Goal: Task Accomplishment & Management: Manage account settings

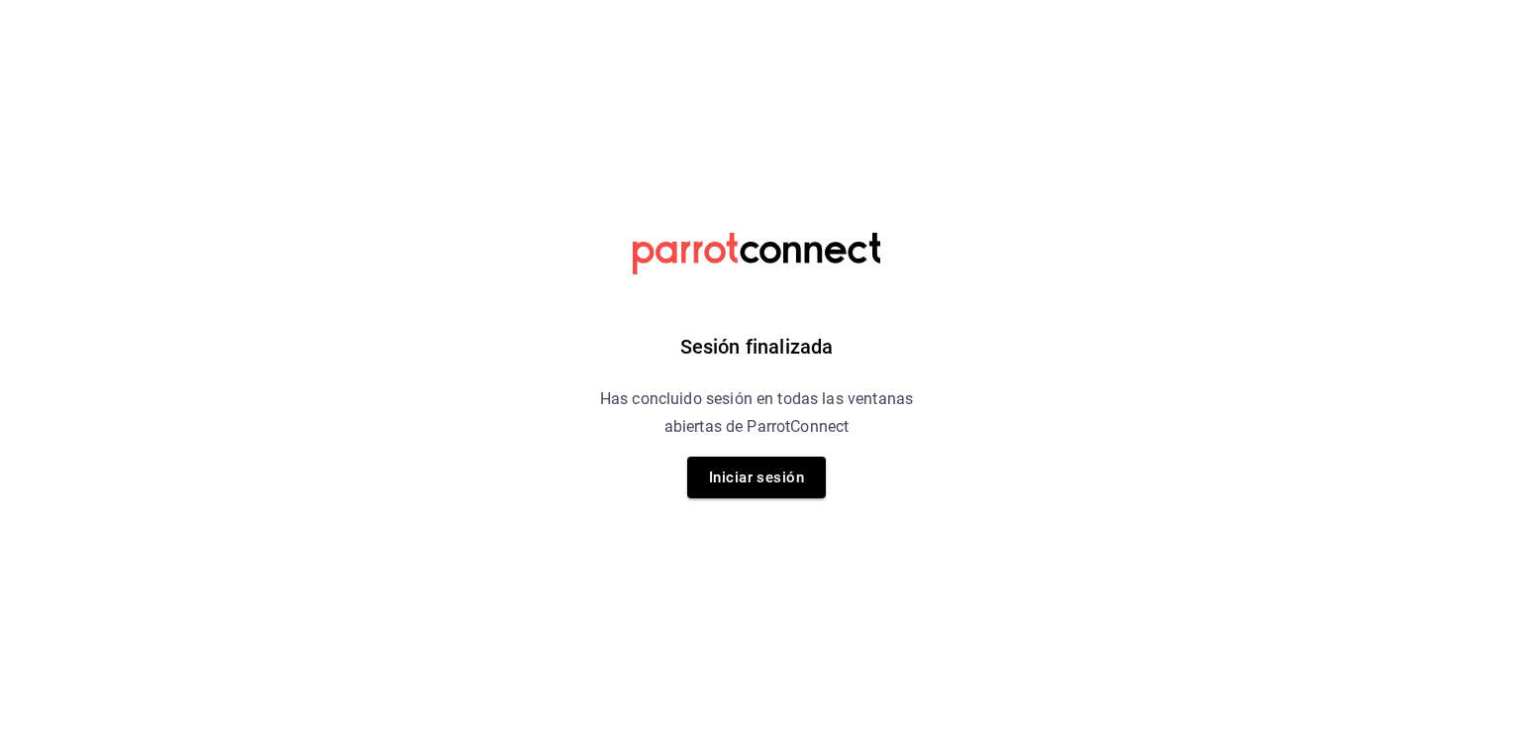
drag, startPoint x: 908, startPoint y: 88, endPoint x: 941, endPoint y: 271, distance: 186.1
click at [941, 271] on div "Sesión finalizada Has concluido sesión en todas las ventanas abiertas de Parrot…" at bounding box center [757, 365] width 500 height 731
click at [765, 469] on button "Iniciar sesión" at bounding box center [756, 478] width 139 height 42
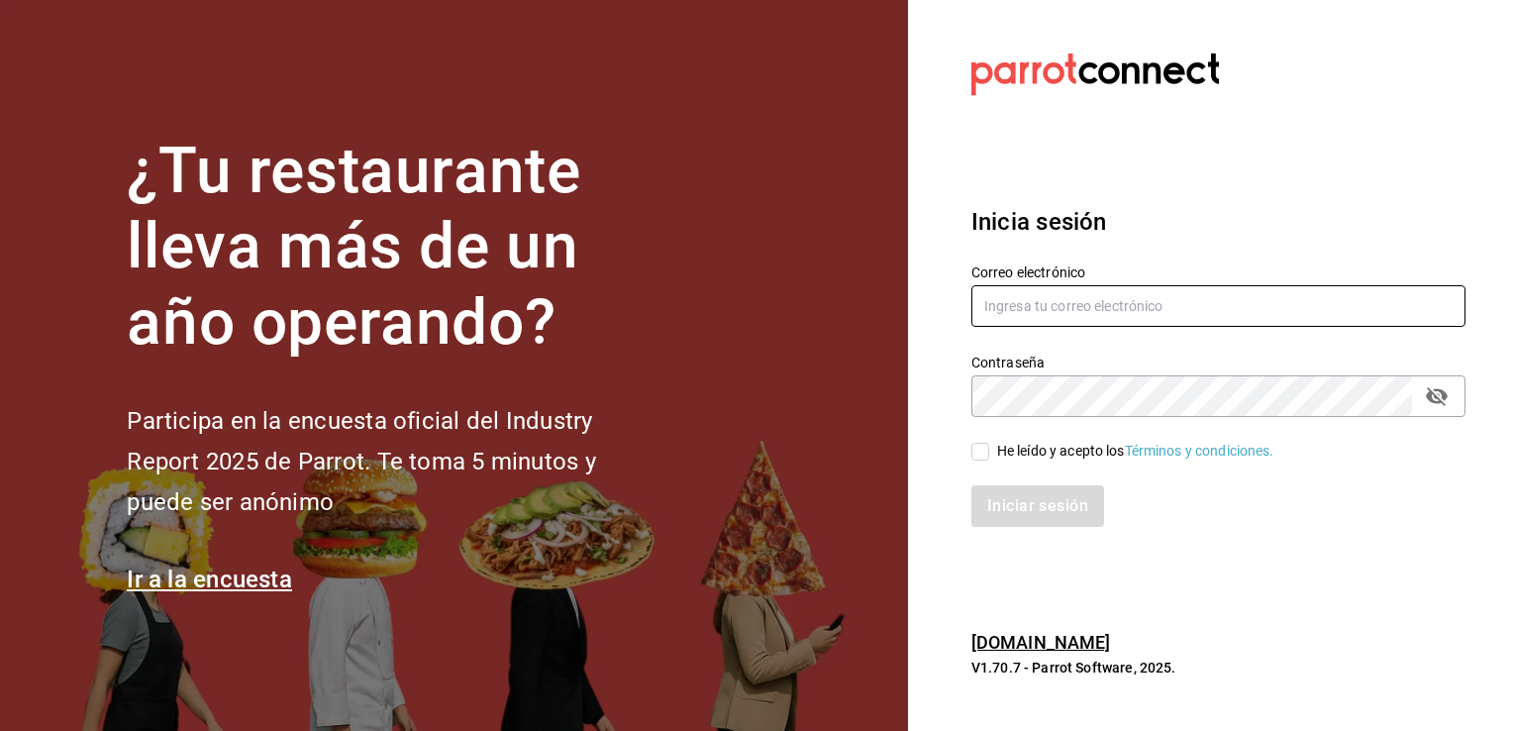
type input "multiuser@chilaquilesponcho.com"
click at [978, 451] on input "He leído y acepto los Términos y condiciones." at bounding box center [981, 452] width 18 height 18
checkbox input "true"
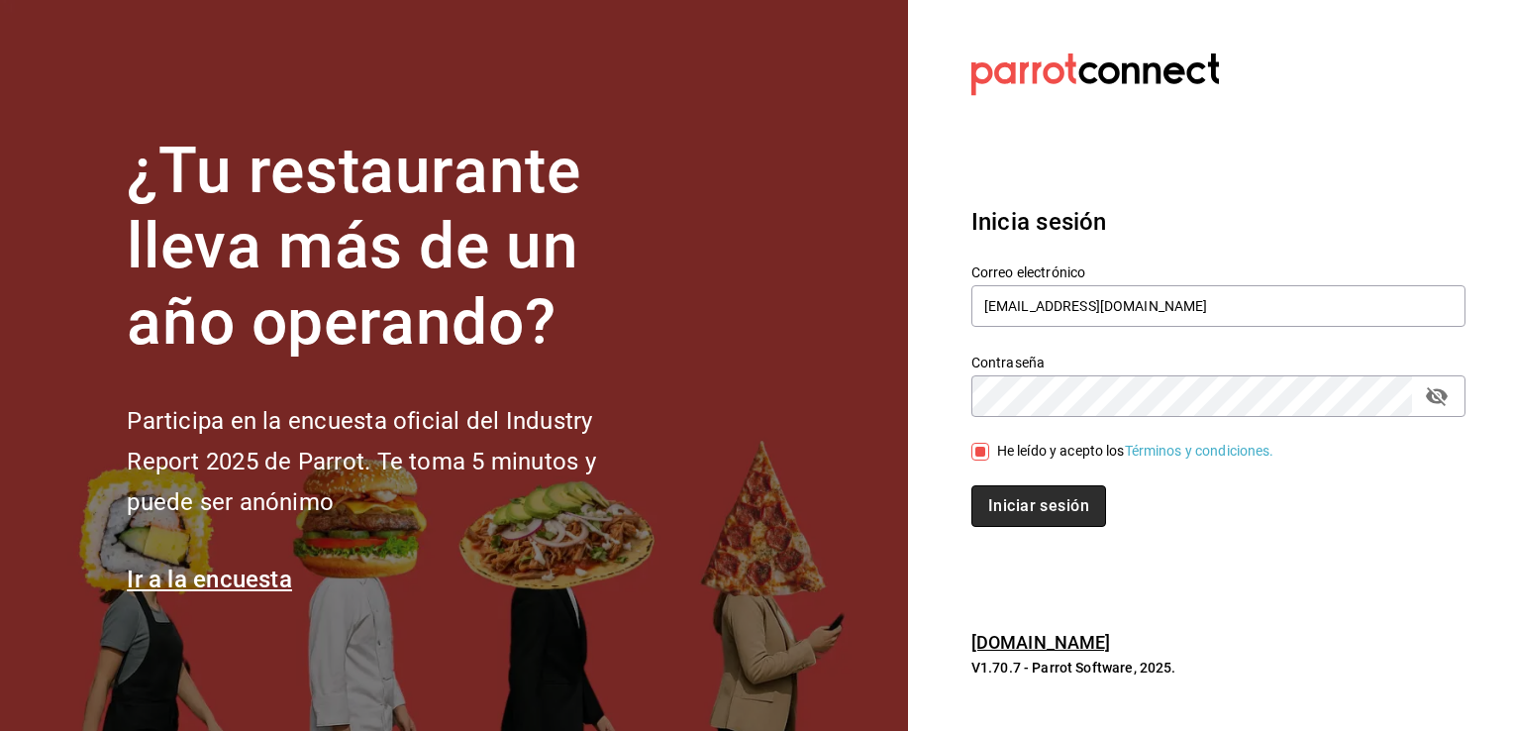
click at [1059, 505] on button "Iniciar sesión" at bounding box center [1039, 506] width 135 height 42
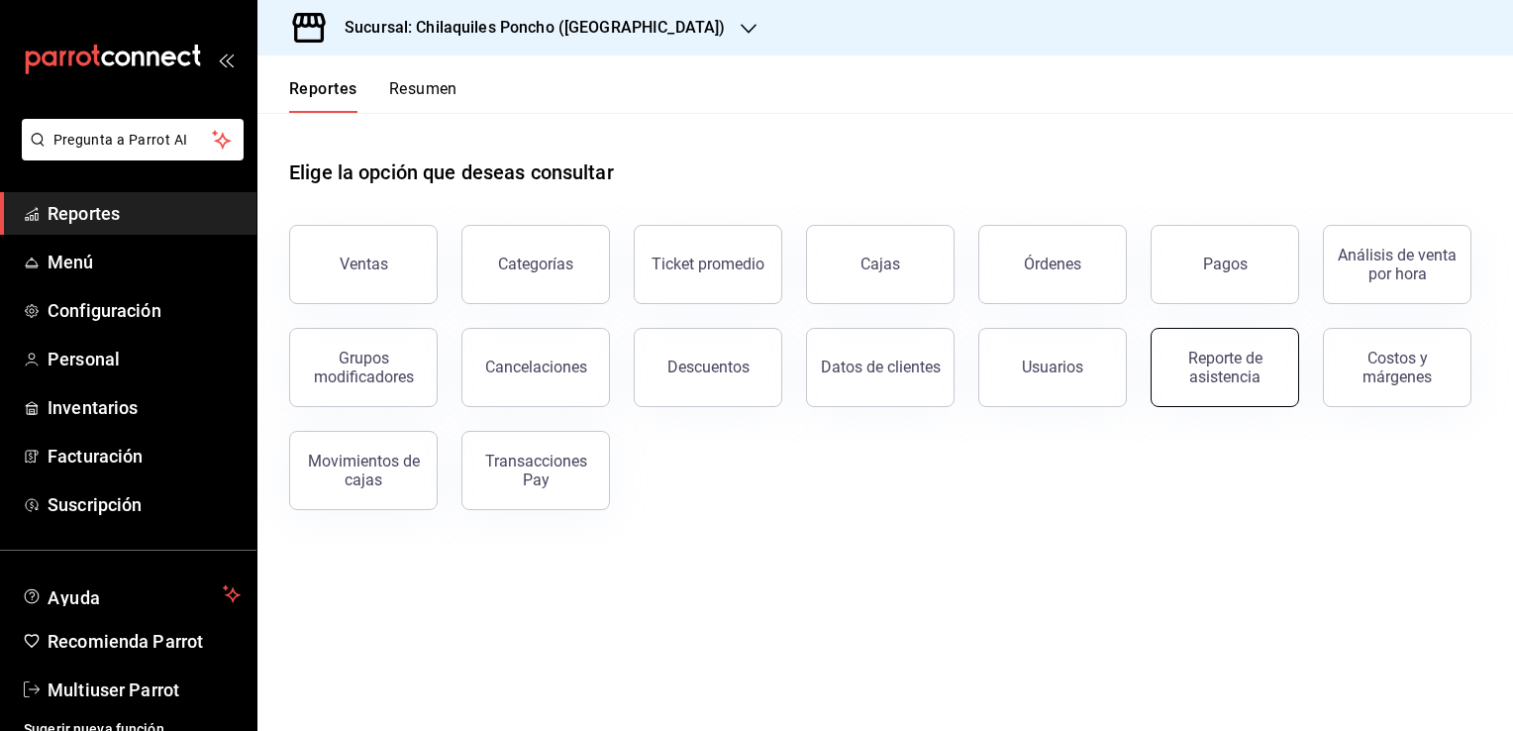
click at [1224, 372] on div "Reporte de asistencia" at bounding box center [1225, 368] width 123 height 38
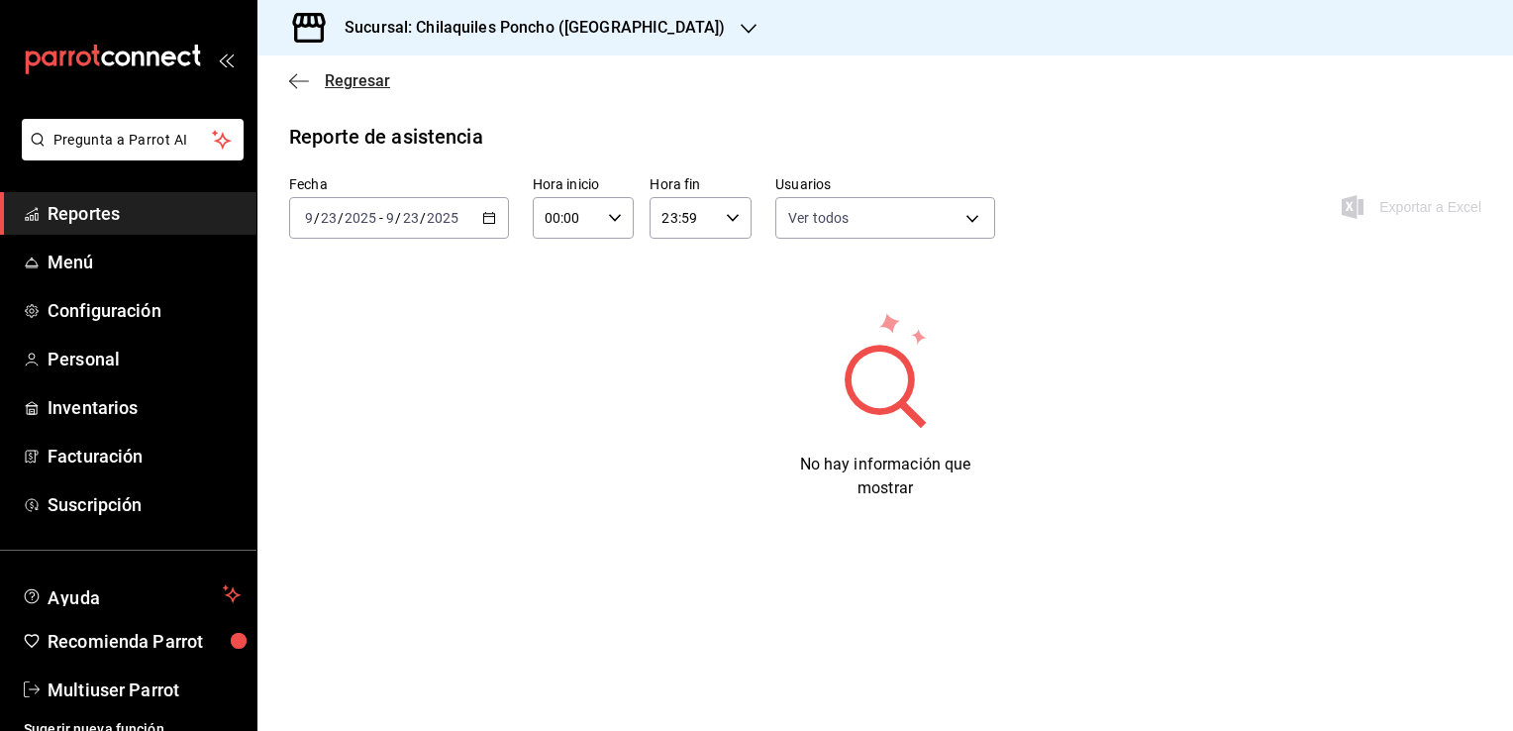
click at [296, 73] on icon "button" at bounding box center [299, 81] width 20 height 18
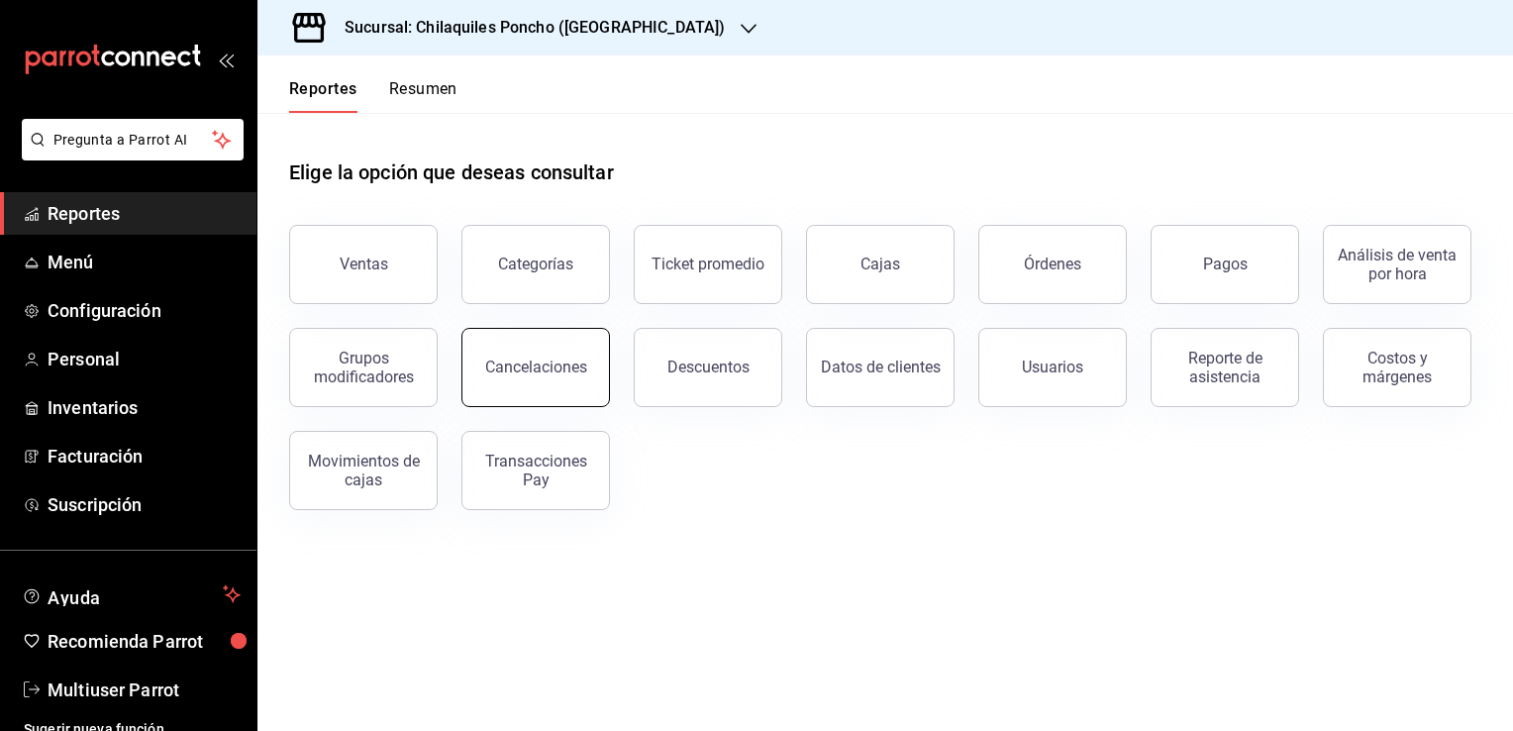
click at [541, 360] on div "Cancelaciones" at bounding box center [536, 367] width 102 height 19
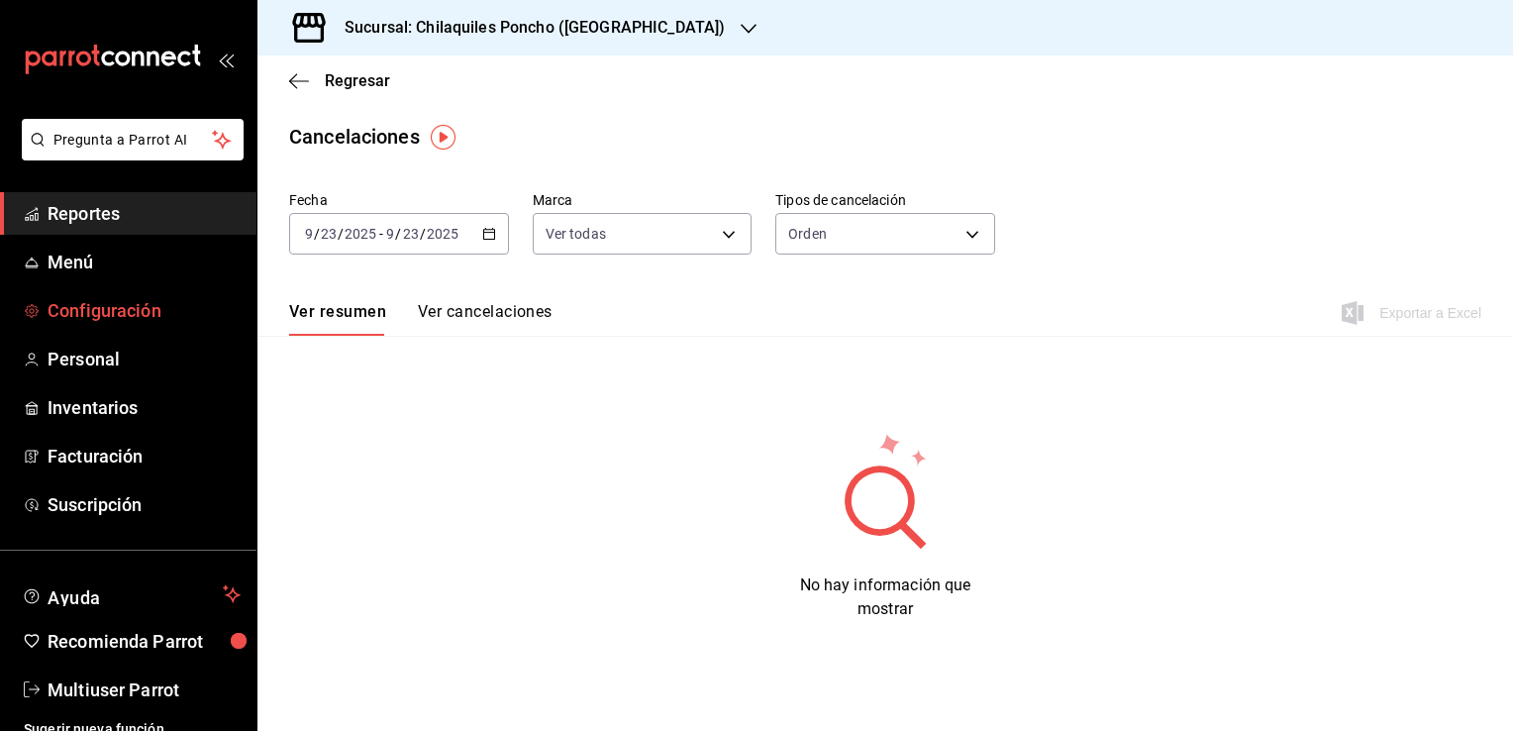
click at [82, 304] on span "Configuración" at bounding box center [144, 310] width 193 height 27
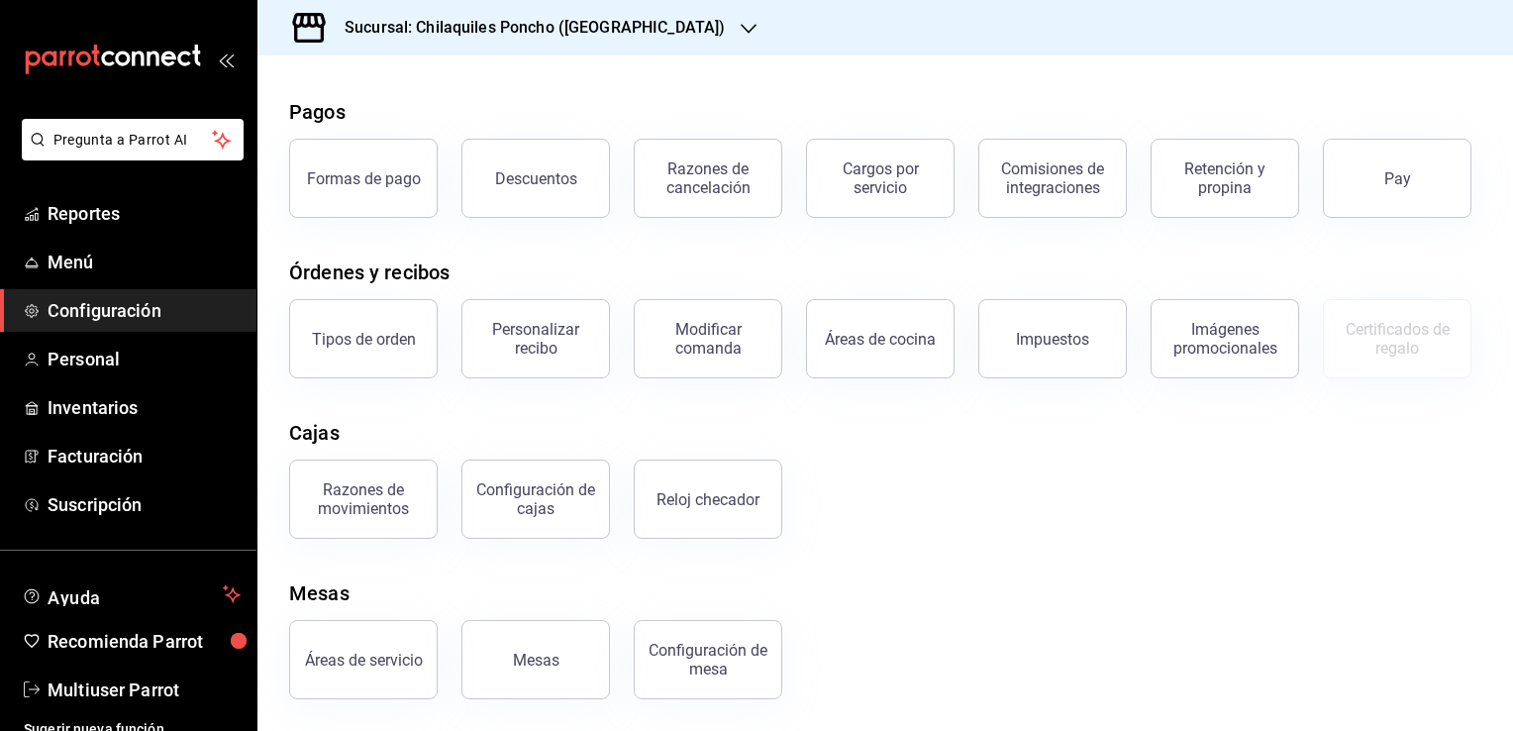
scroll to position [273, 0]
click at [533, 499] on div "Configuración de cajas" at bounding box center [535, 499] width 123 height 38
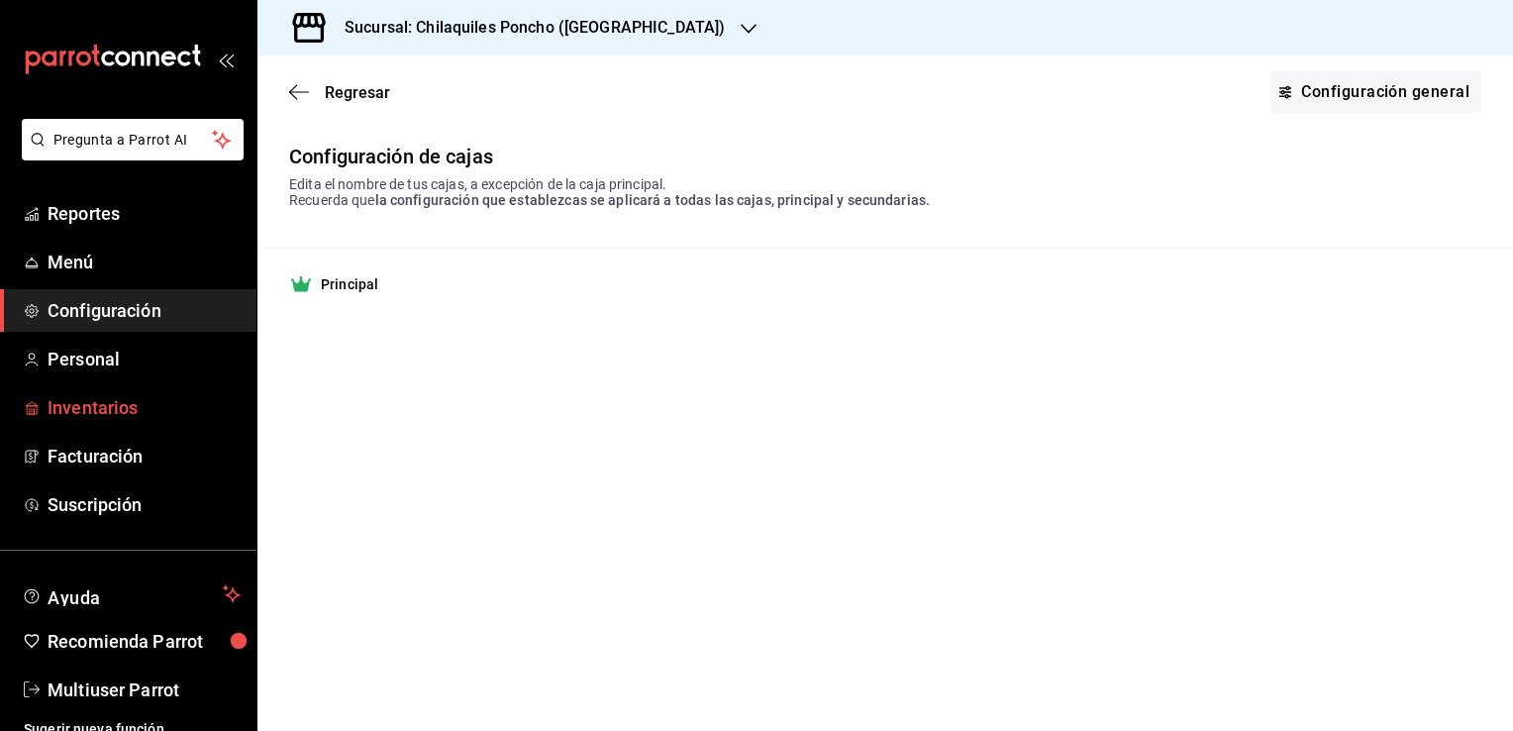
click at [94, 400] on span "Inventarios" at bounding box center [144, 407] width 193 height 27
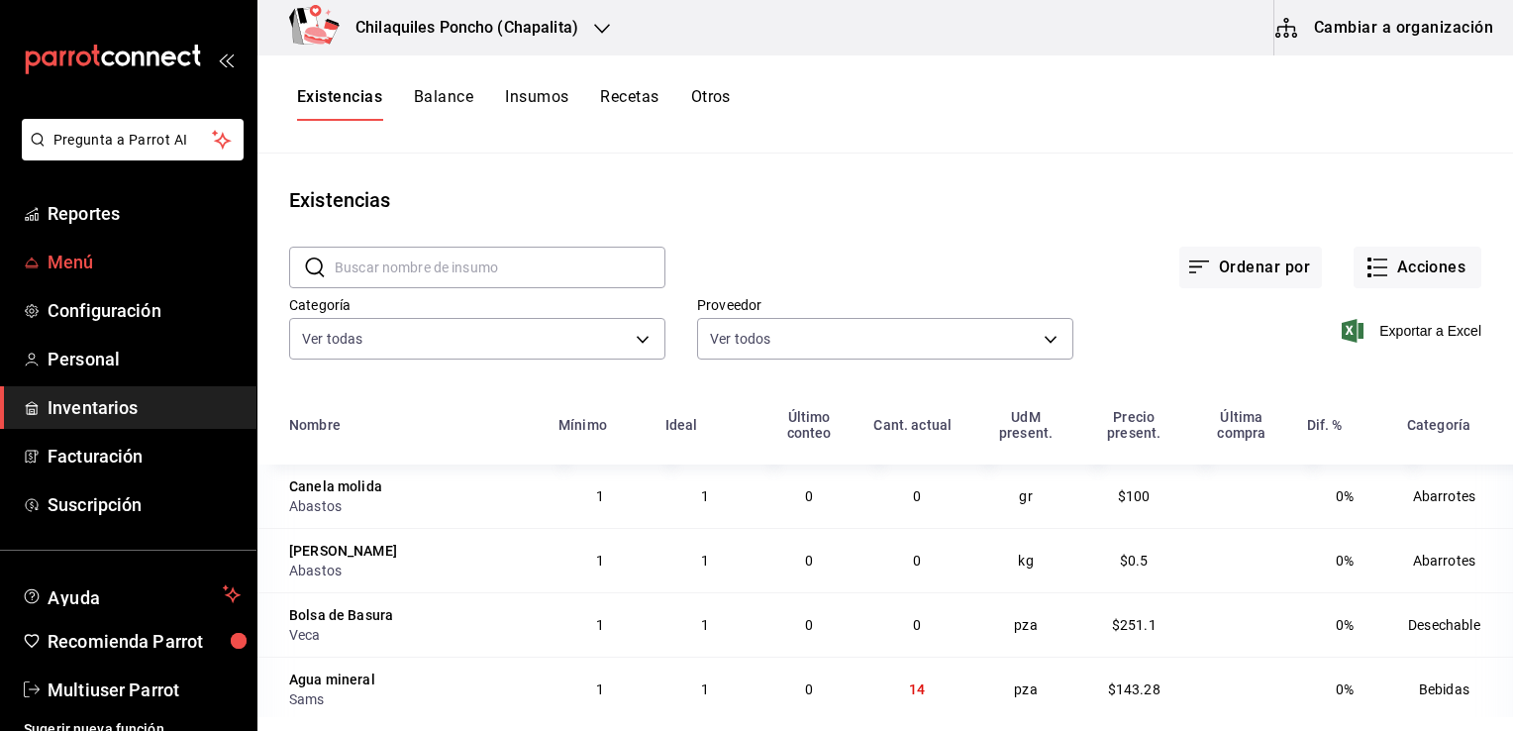
click at [82, 252] on span "Menú" at bounding box center [144, 262] width 193 height 27
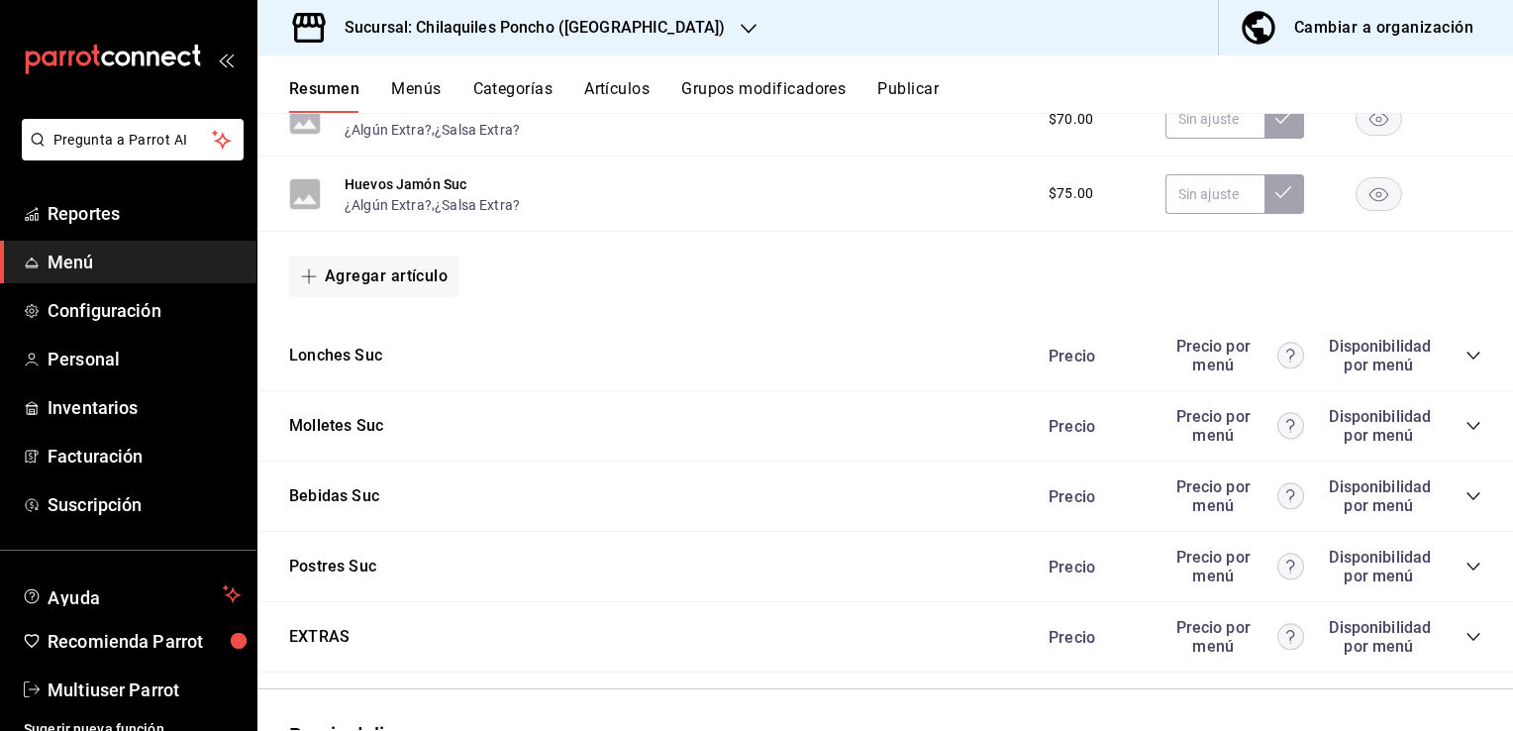
scroll to position [1557, 0]
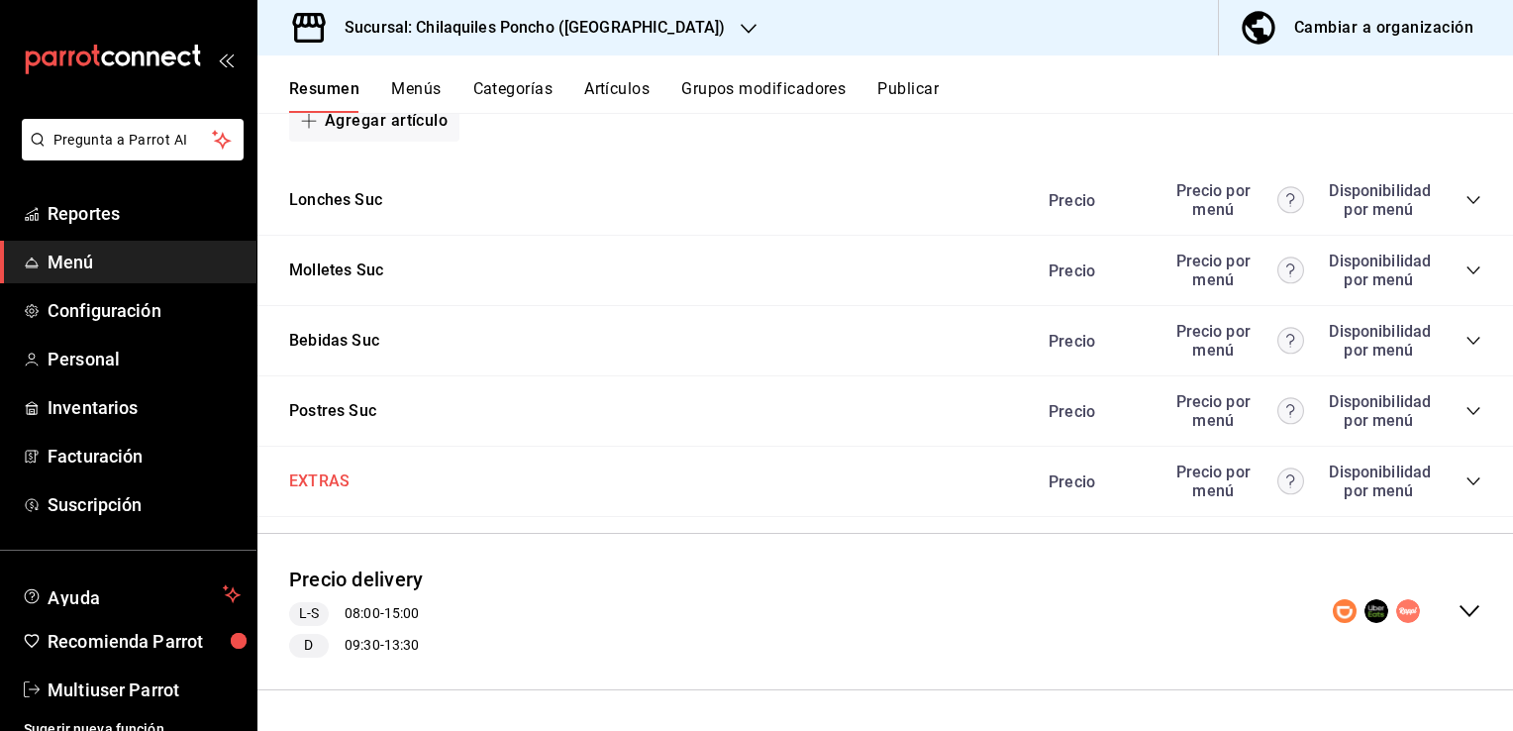
click at [325, 477] on button "EXTRAS" at bounding box center [319, 481] width 60 height 23
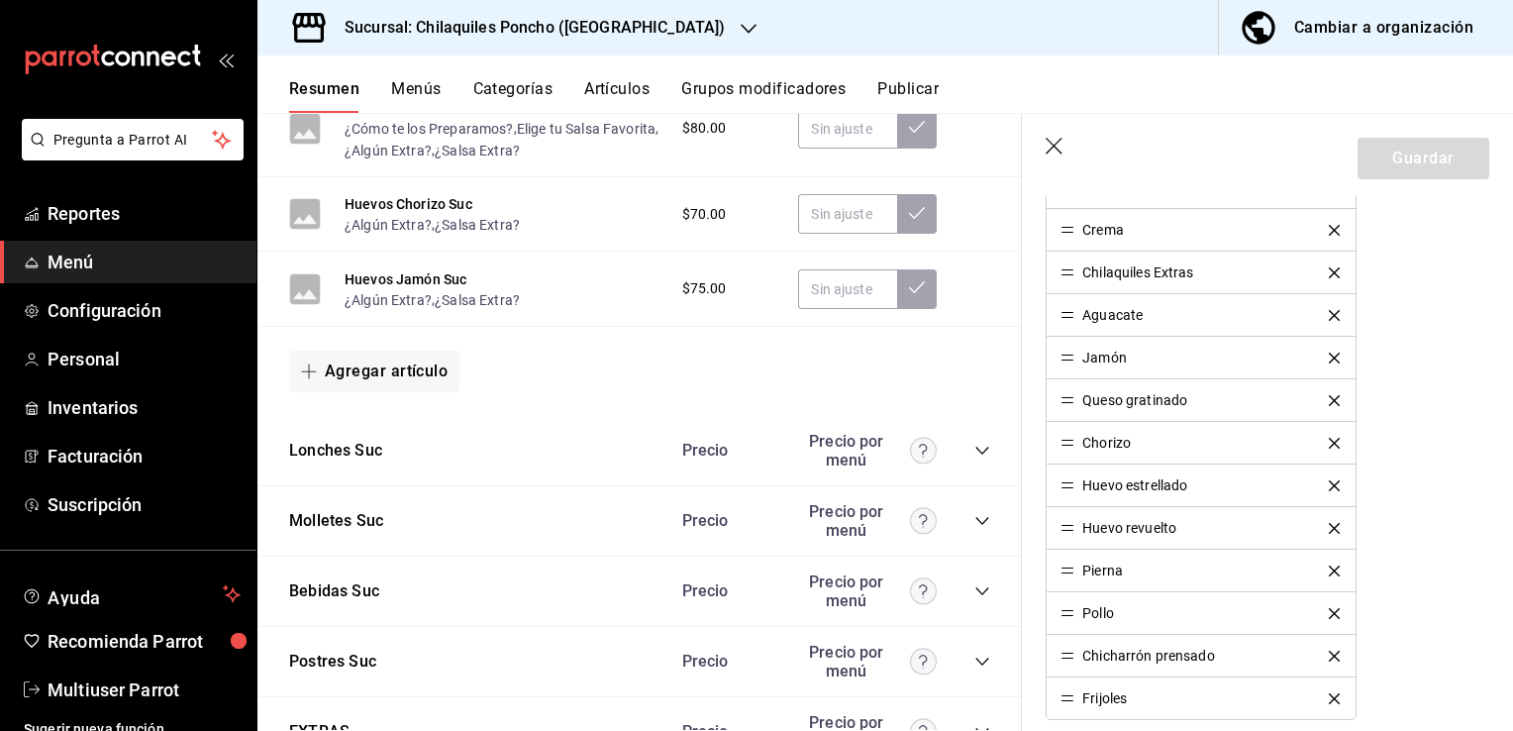
scroll to position [871, 0]
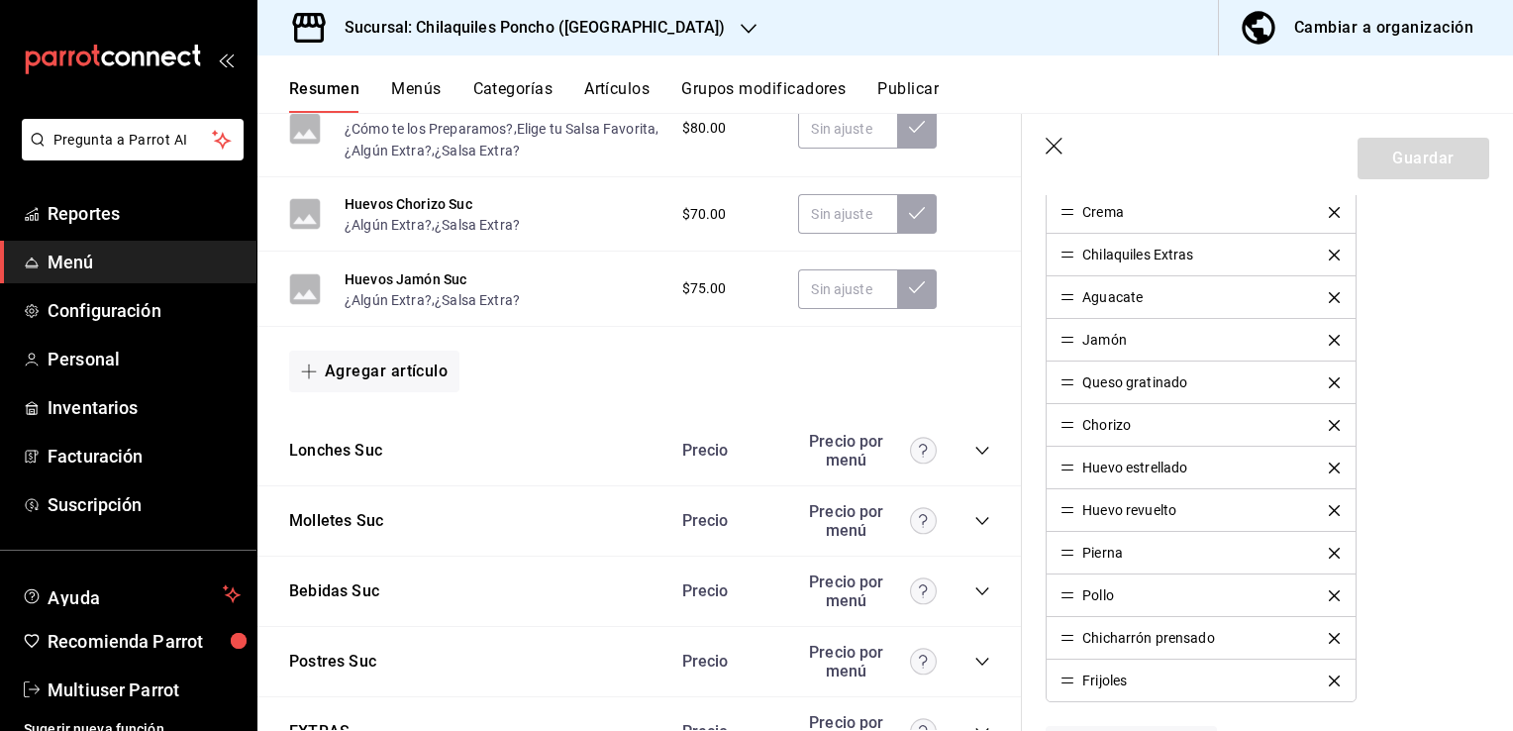
drag, startPoint x: 1153, startPoint y: 632, endPoint x: 1146, endPoint y: 621, distance: 12.9
click at [1155, 634] on div "Chicharrón prensado" at bounding box center [1148, 638] width 133 height 14
click at [1047, 142] on icon "button" at bounding box center [1056, 148] width 20 height 20
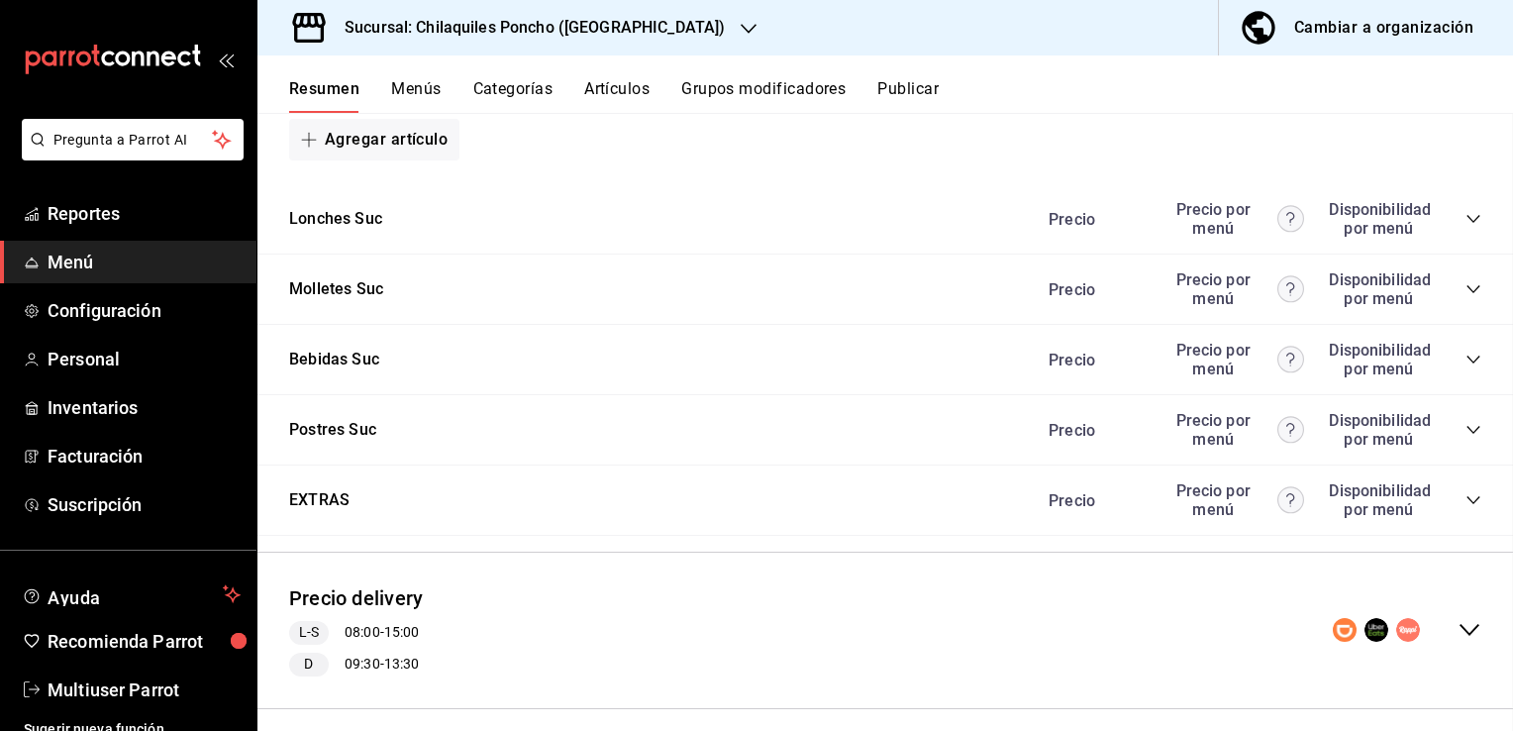
scroll to position [1557, 0]
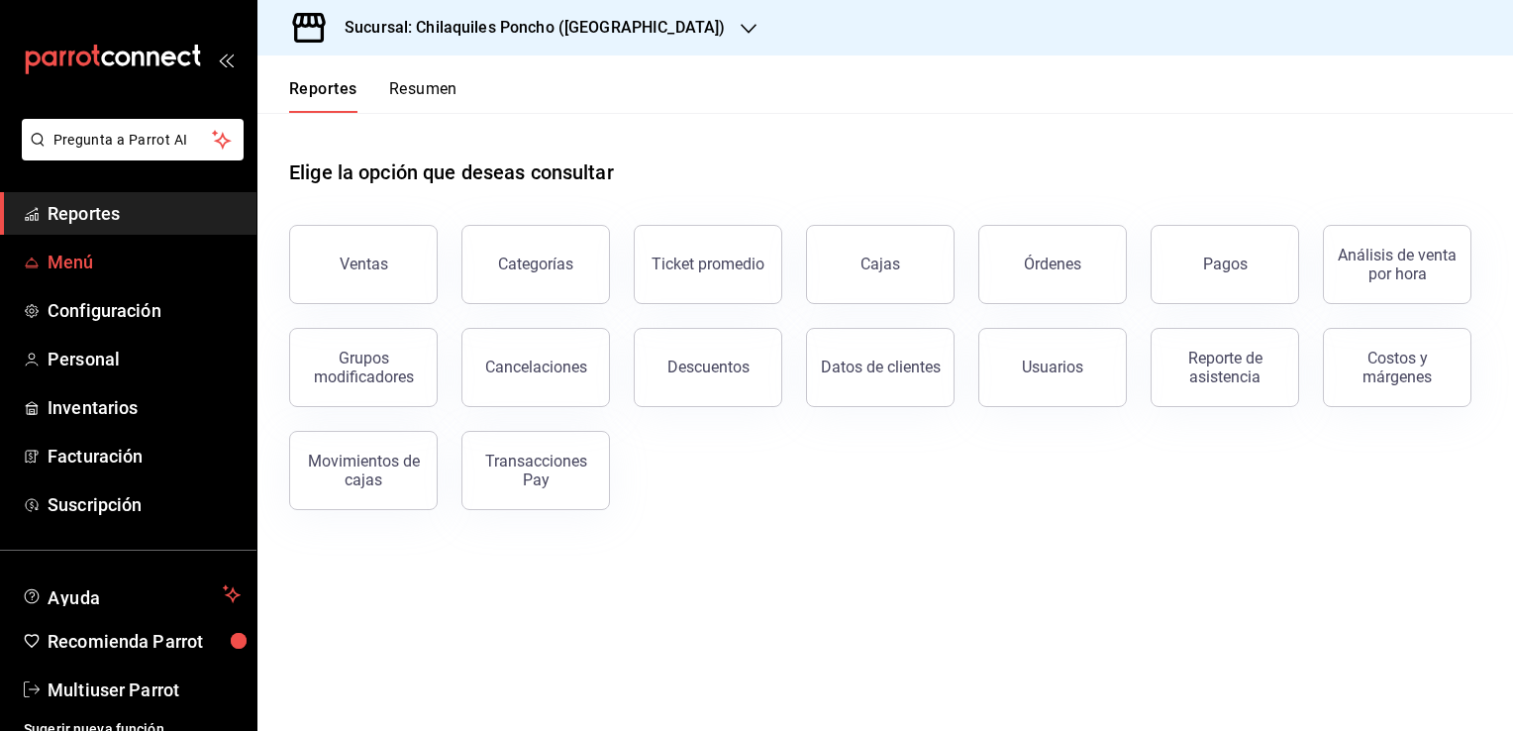
click at [63, 253] on span "Menú" at bounding box center [144, 262] width 193 height 27
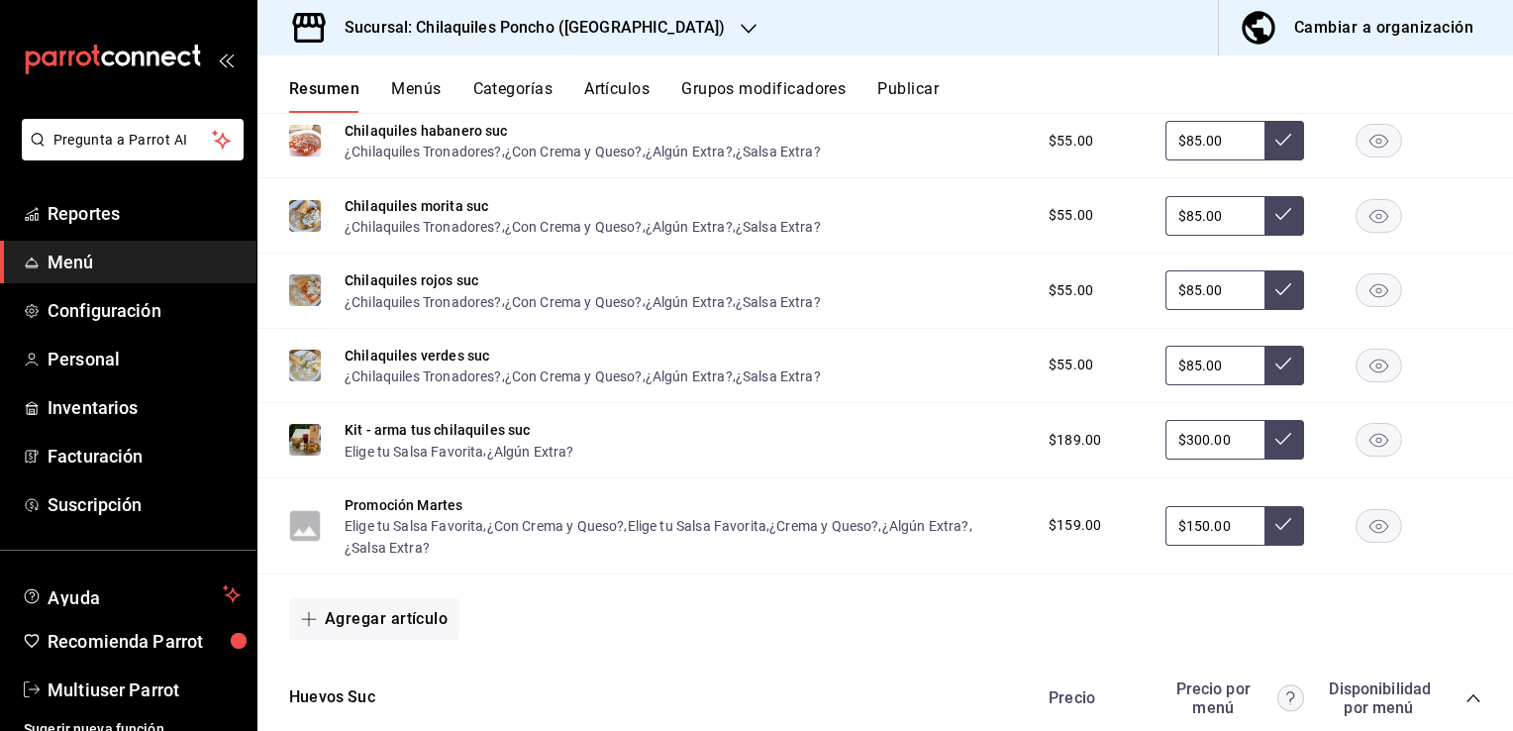
scroll to position [620, 0]
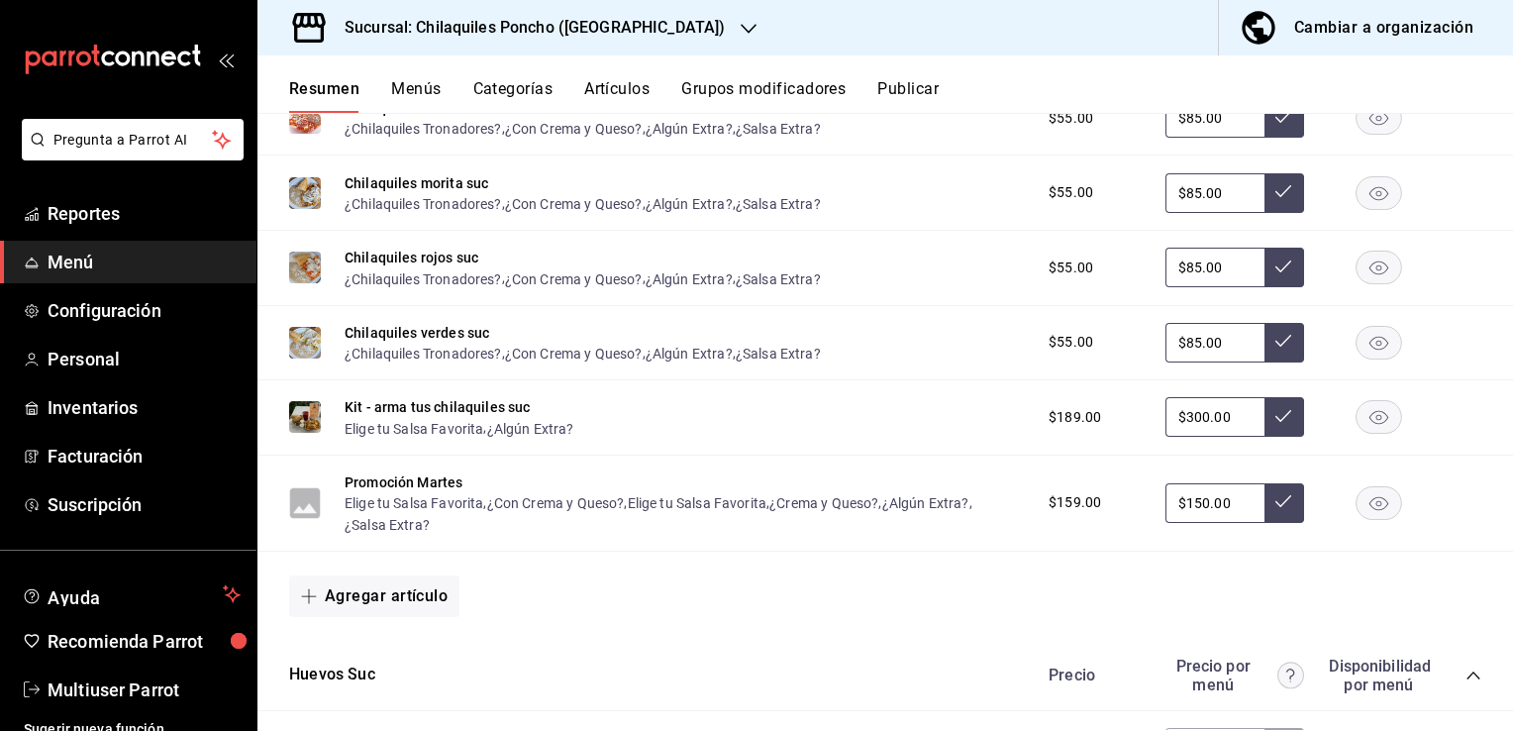
click at [67, 252] on span "Menú" at bounding box center [144, 262] width 193 height 27
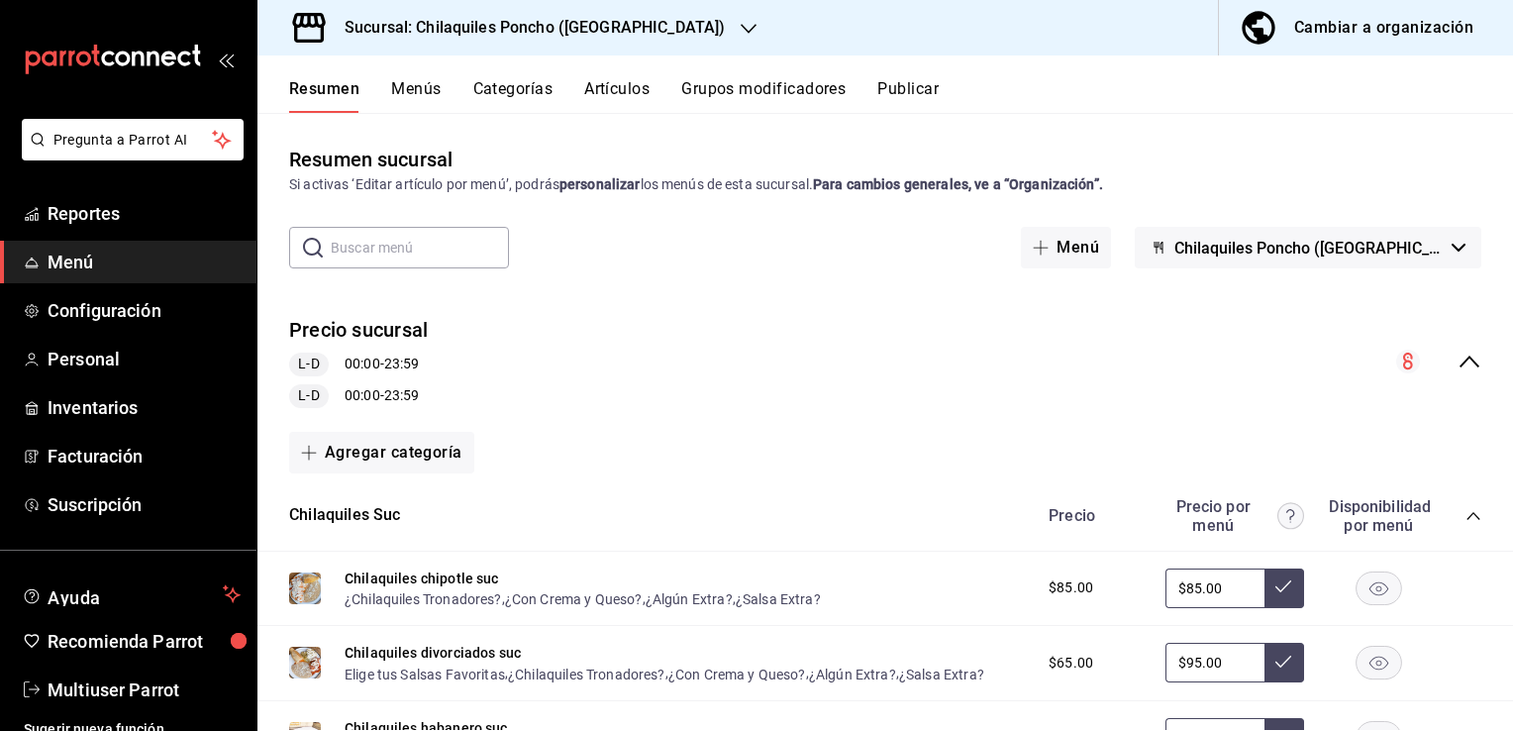
click at [1458, 359] on icon "collapse-menu-row" at bounding box center [1470, 362] width 24 height 24
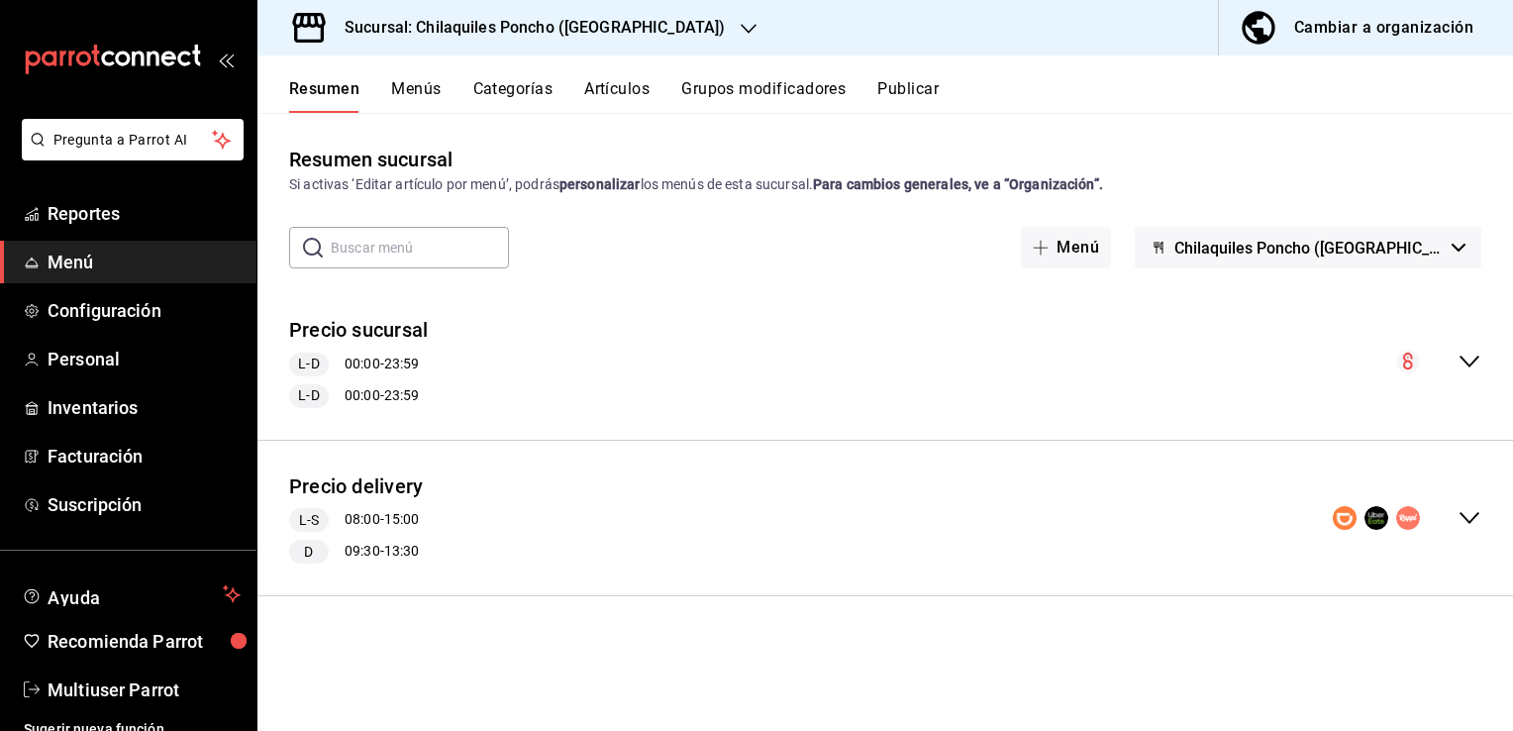
click at [1468, 516] on icon "collapse-menu-row" at bounding box center [1470, 518] width 24 height 24
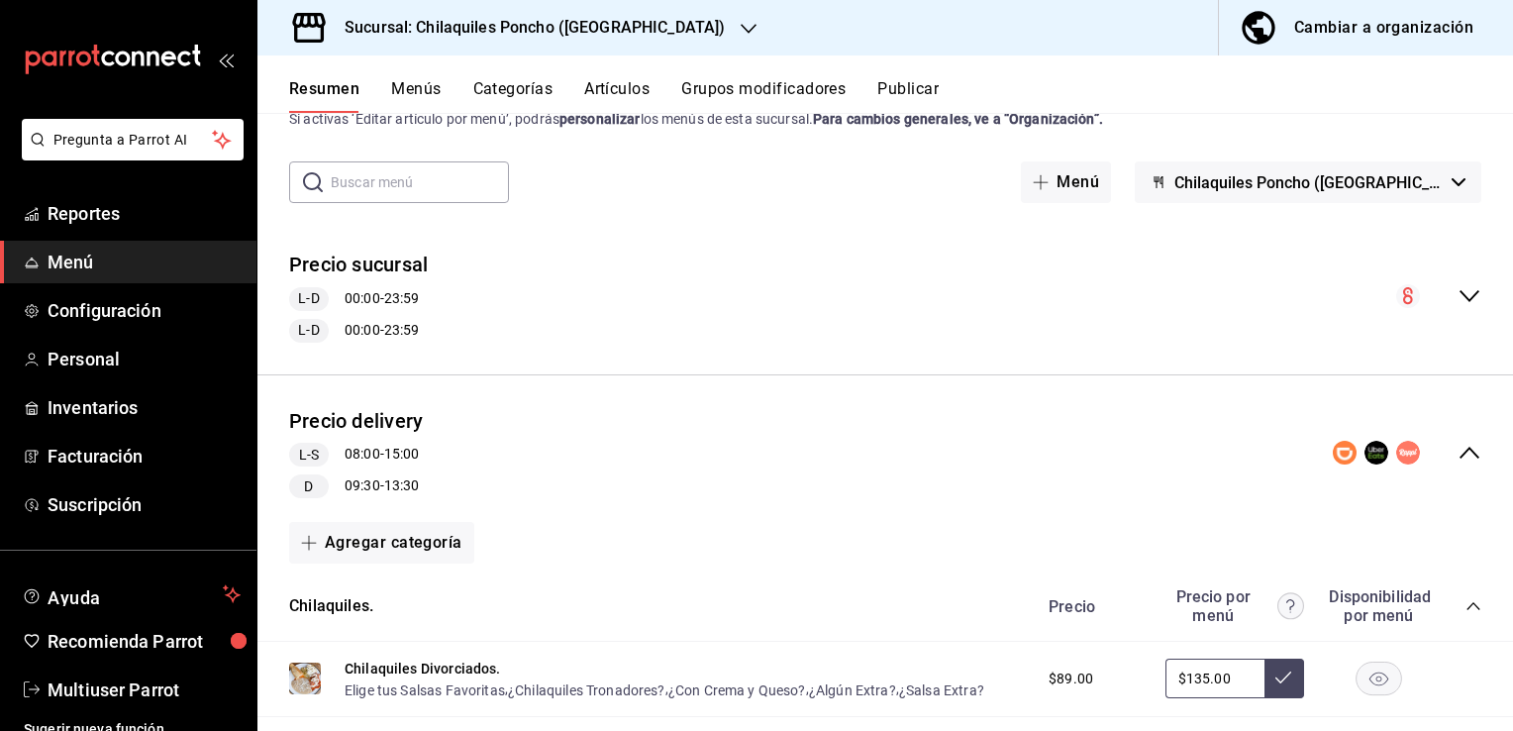
scroll to position [12, 0]
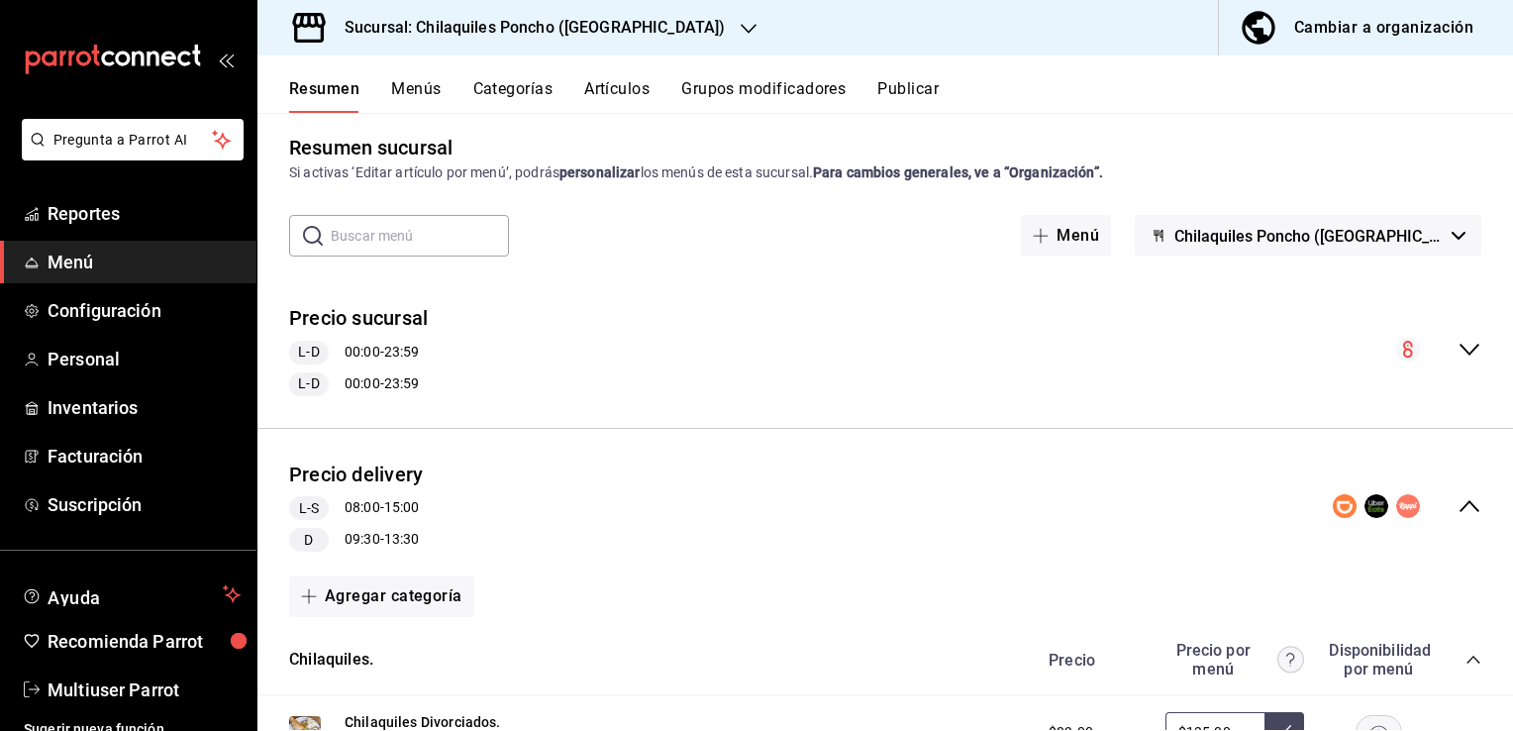
click at [1458, 499] on icon "collapse-menu-row" at bounding box center [1470, 506] width 24 height 24
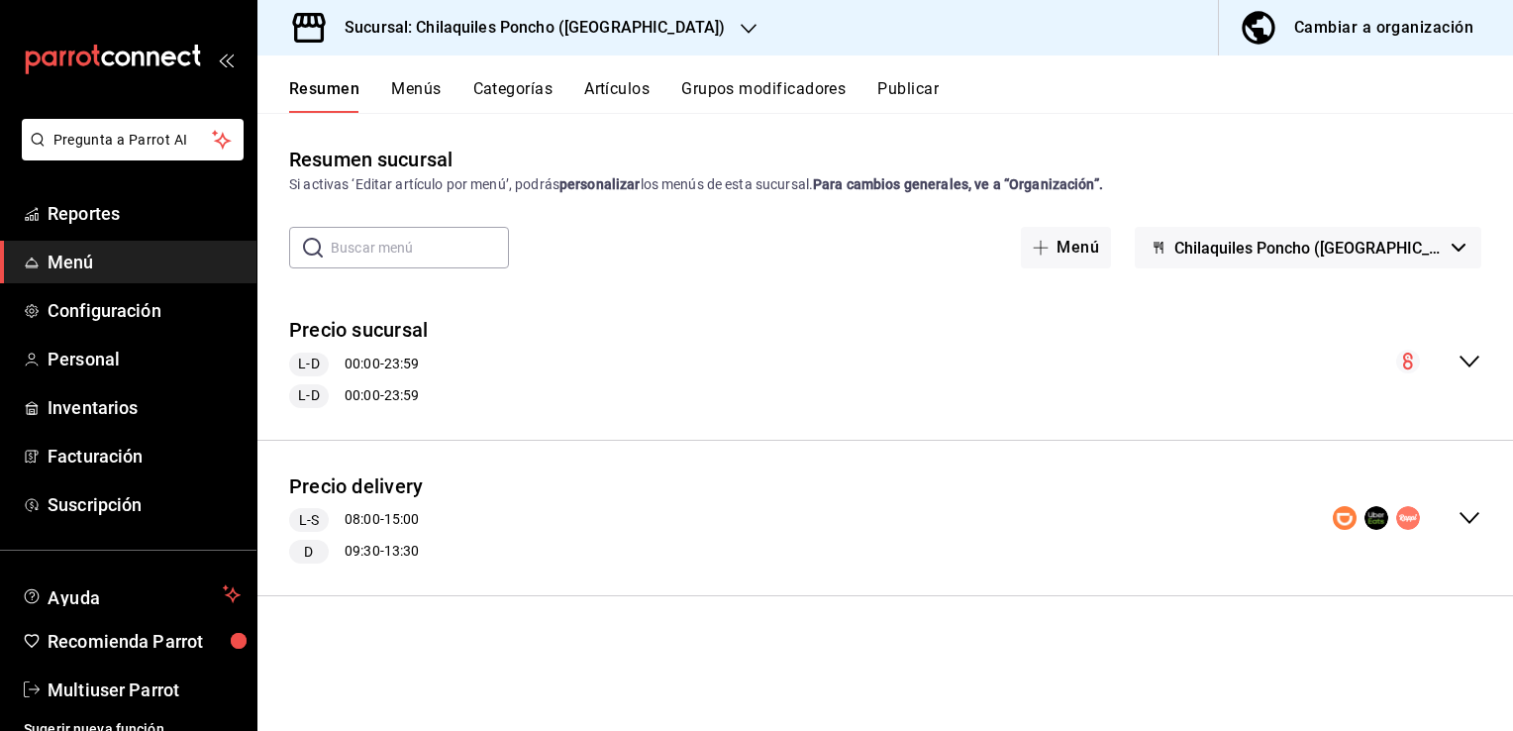
scroll to position [0, 0]
click at [1461, 358] on icon "collapse-menu-row" at bounding box center [1470, 362] width 24 height 24
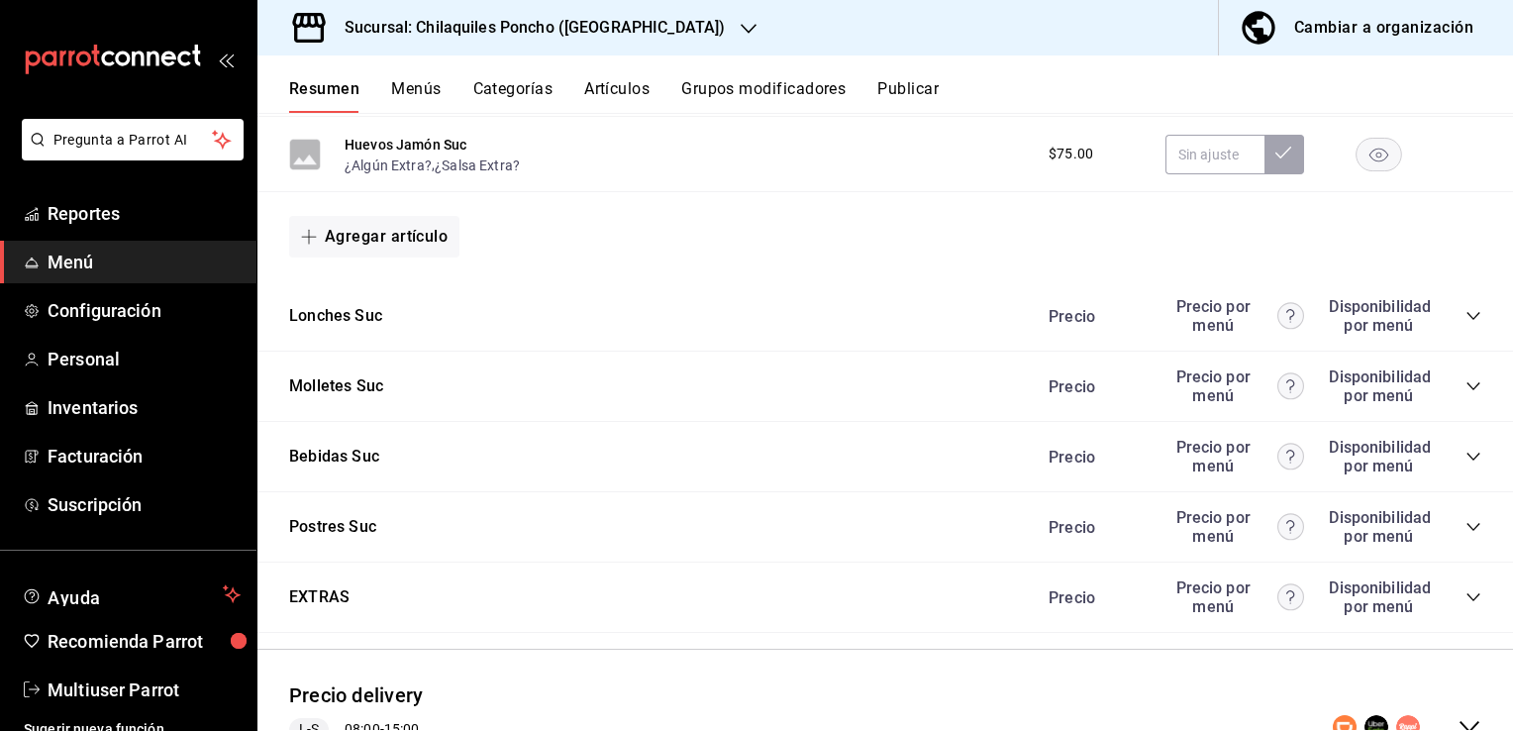
scroll to position [1478, 0]
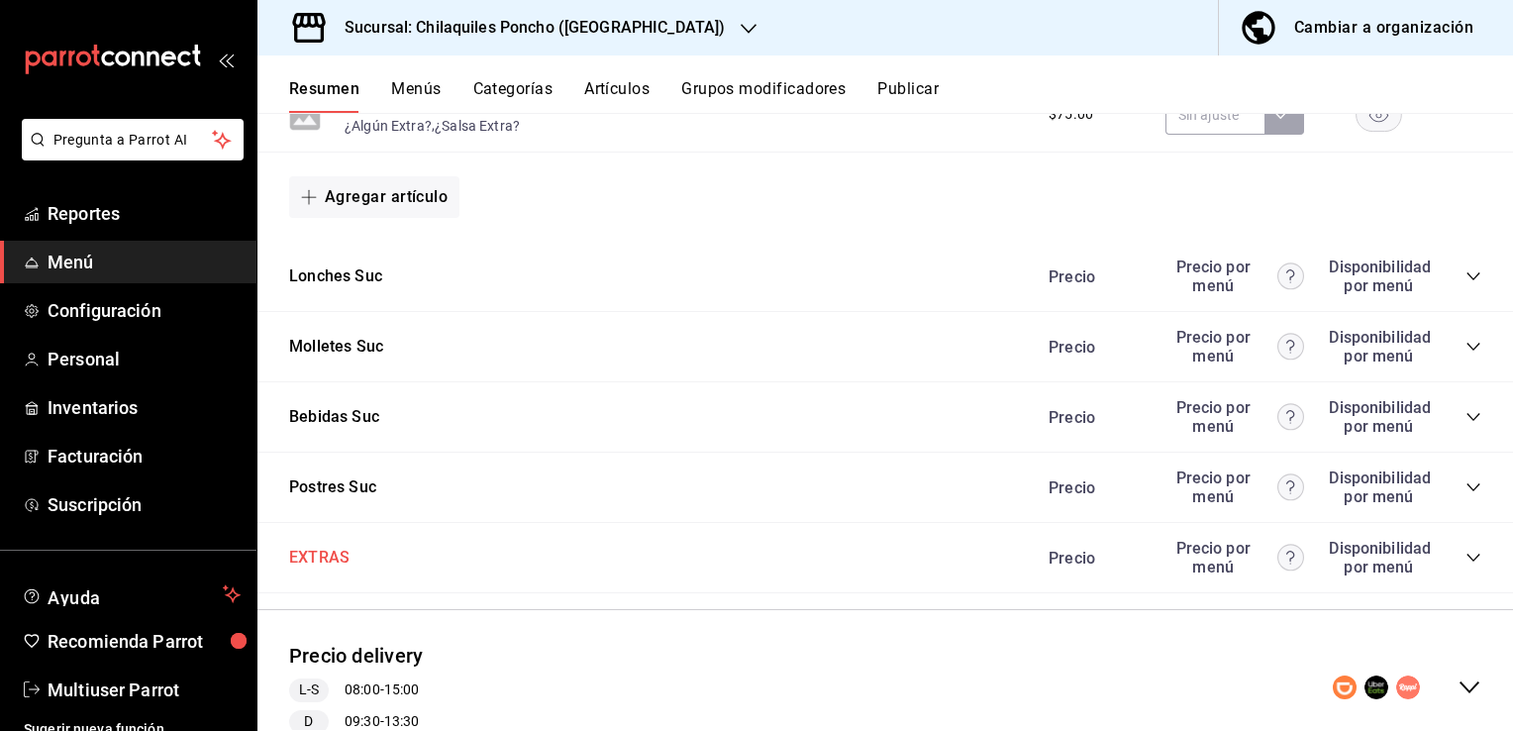
click at [313, 558] on button "EXTRAS" at bounding box center [319, 558] width 60 height 23
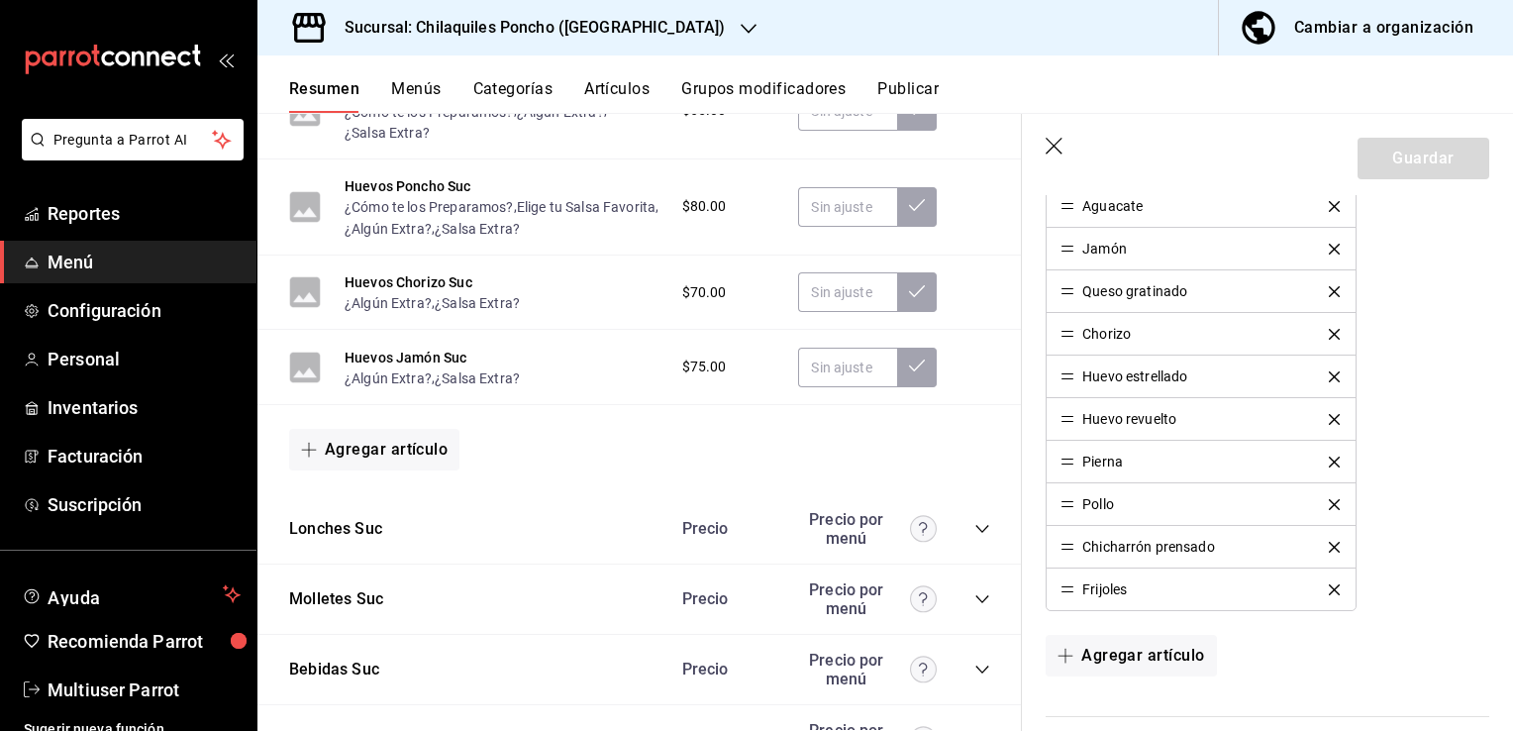
scroll to position [1042, 0]
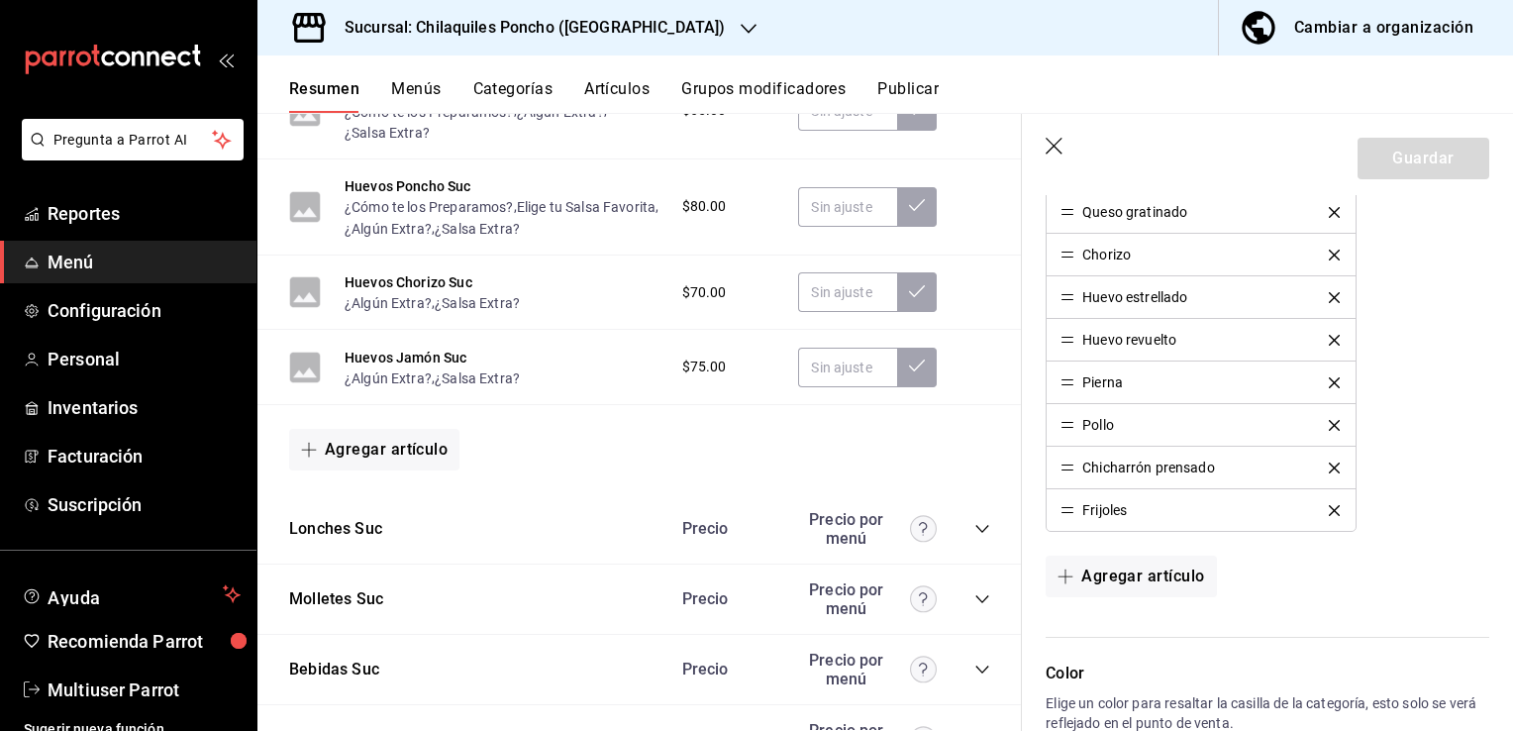
click at [998, 705] on div "Bebidas Suc Precio Precio por menú" at bounding box center [639, 670] width 765 height 70
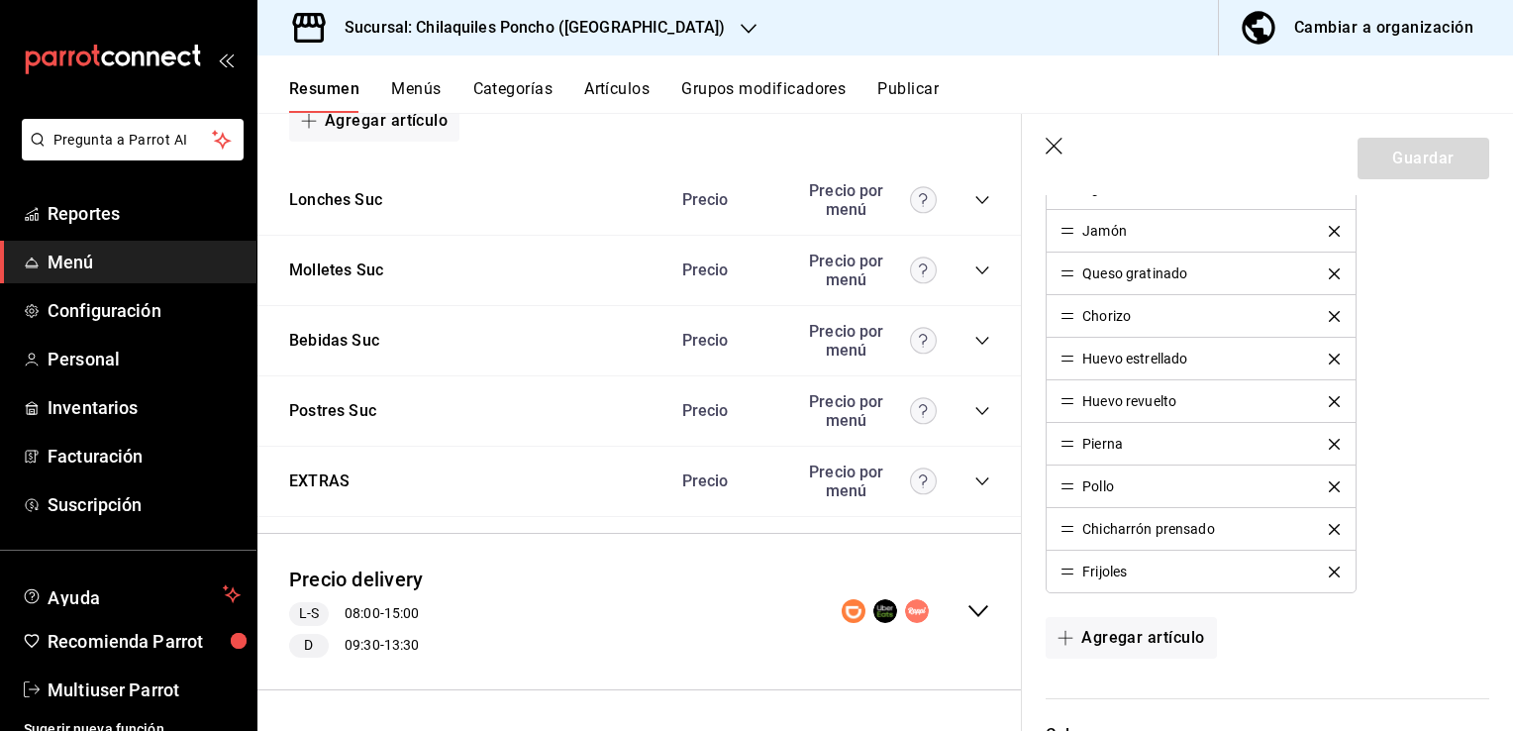
scroll to position [963, 0]
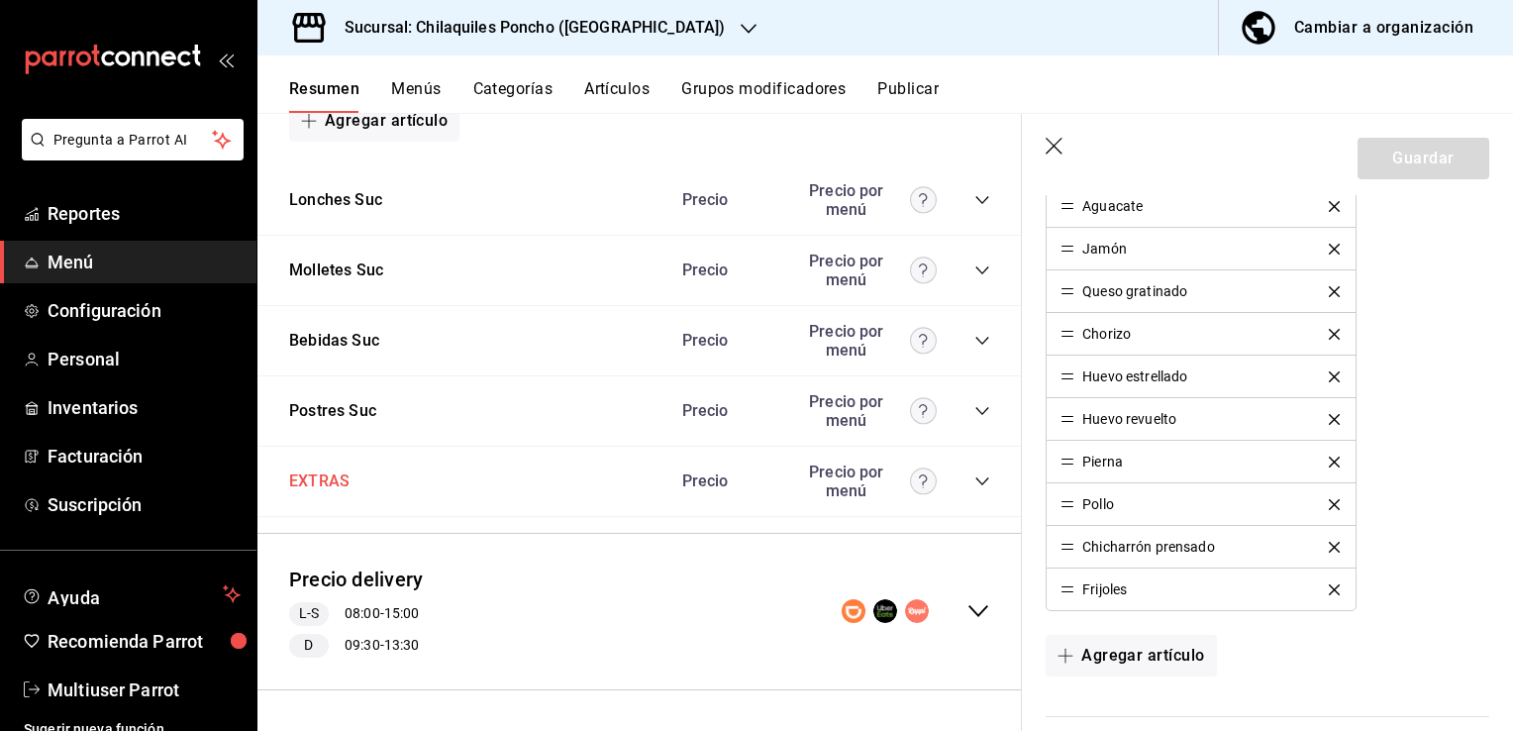
click at [319, 481] on button "EXTRAS" at bounding box center [319, 481] width 60 height 23
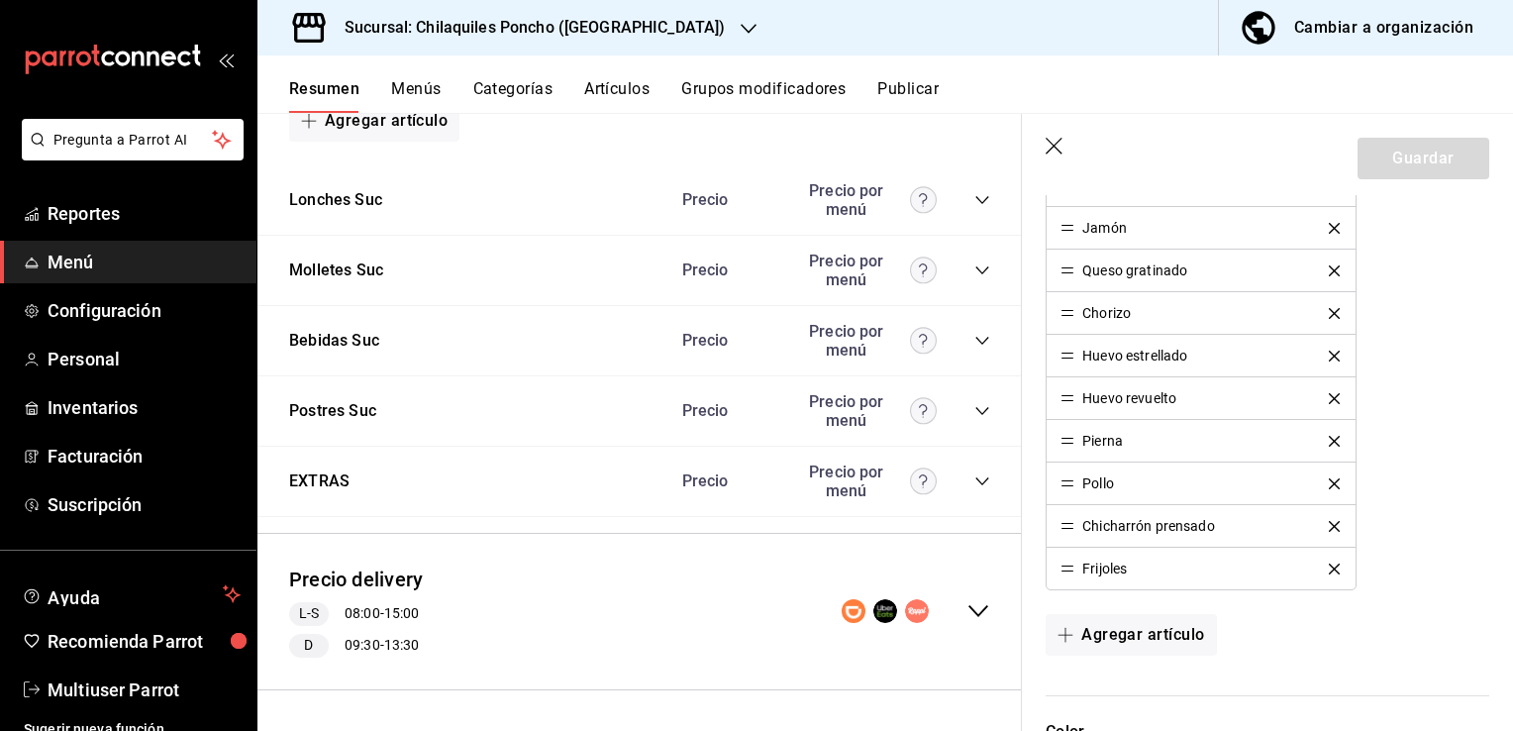
scroll to position [1002, 0]
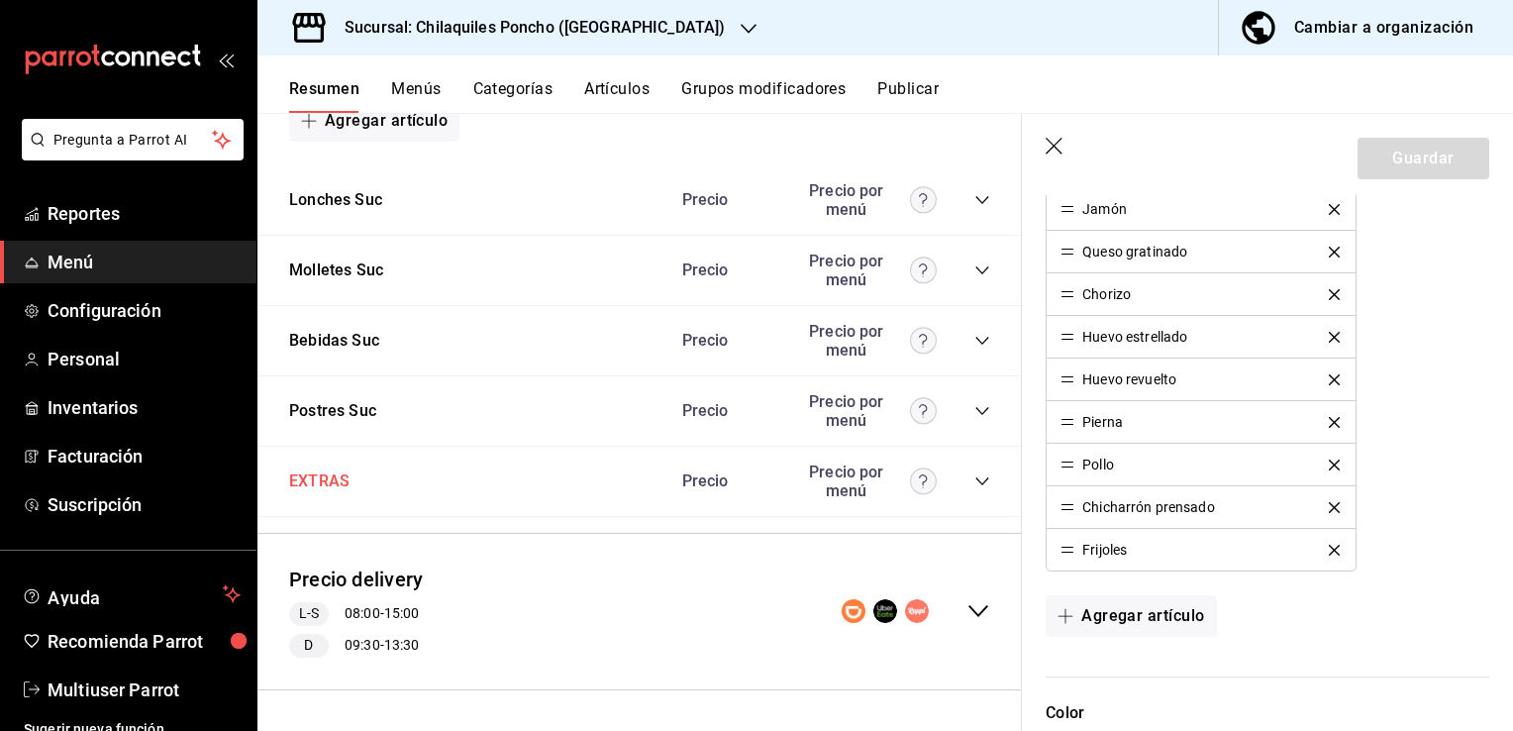
click at [327, 482] on button "EXTRAS" at bounding box center [319, 481] width 60 height 23
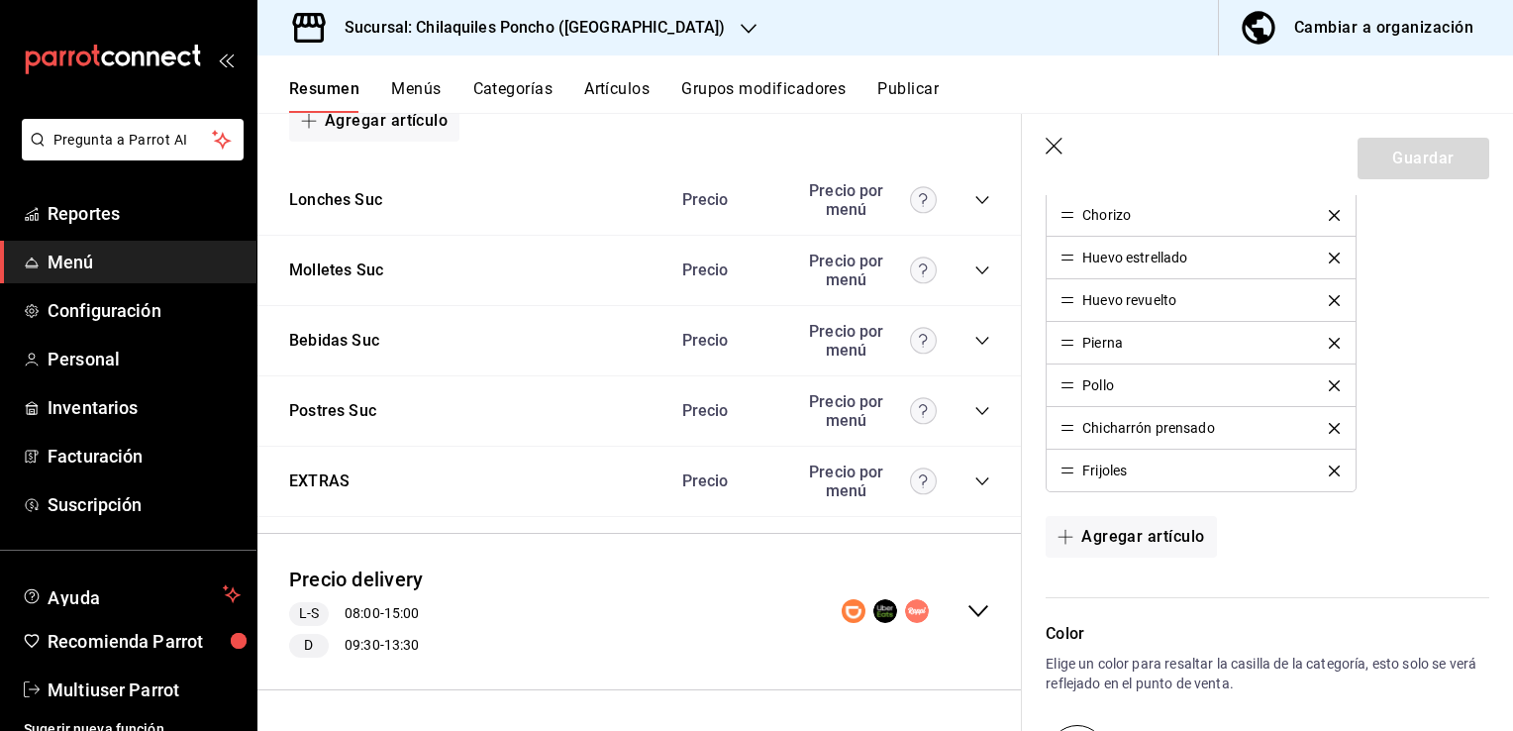
scroll to position [1161, 0]
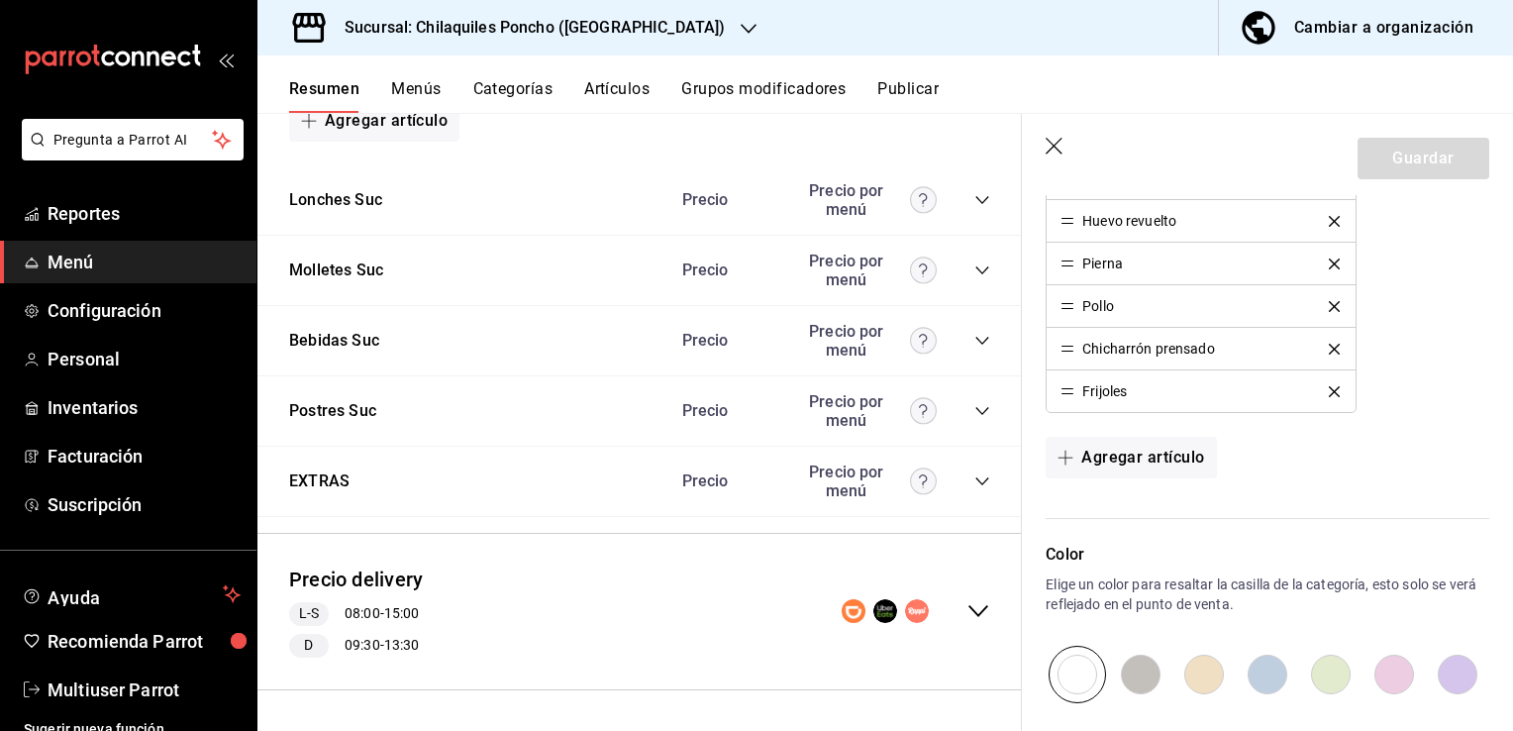
click at [1061, 148] on icon "button" at bounding box center [1056, 148] width 20 height 20
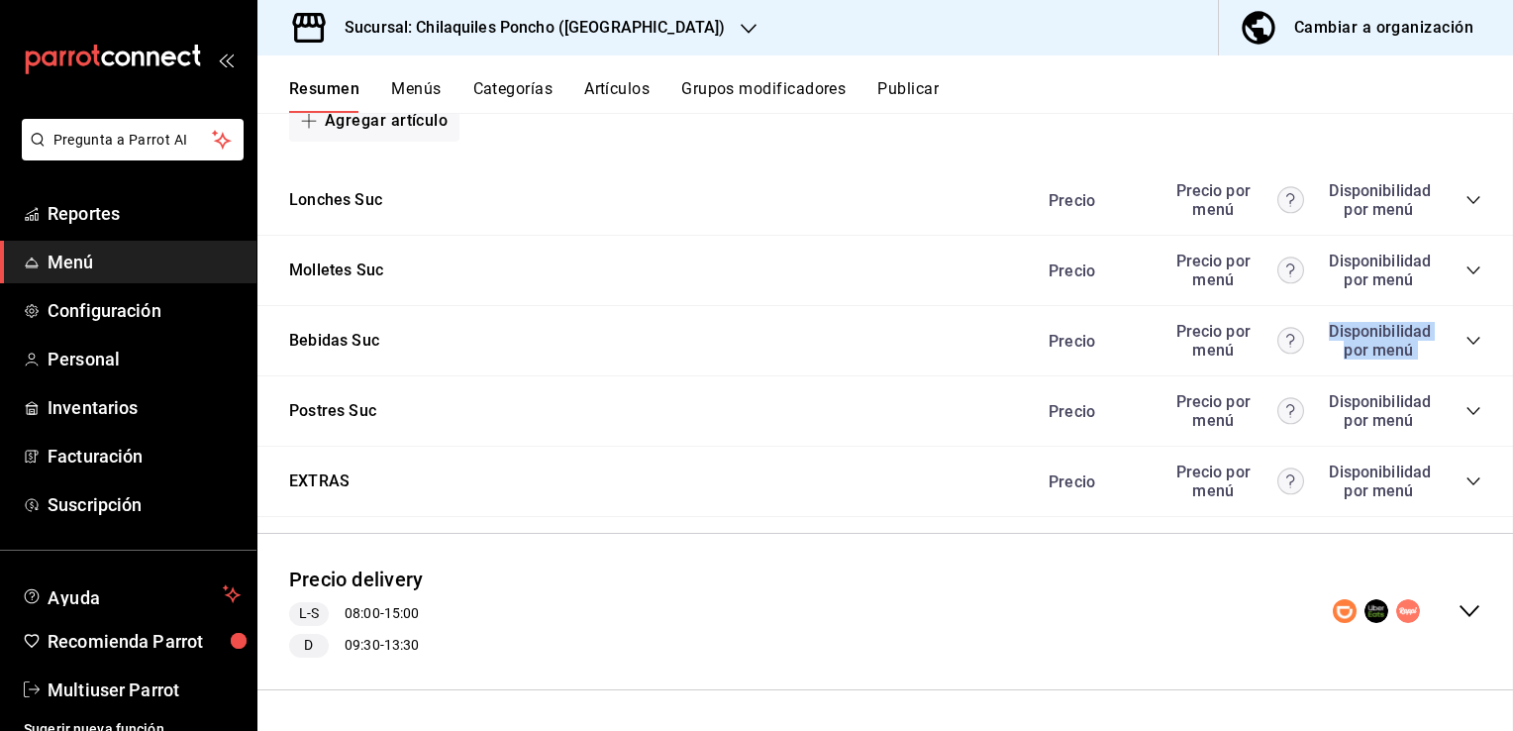
scroll to position [1557, 0]
click at [330, 481] on button "EXTRAS" at bounding box center [319, 481] width 60 height 23
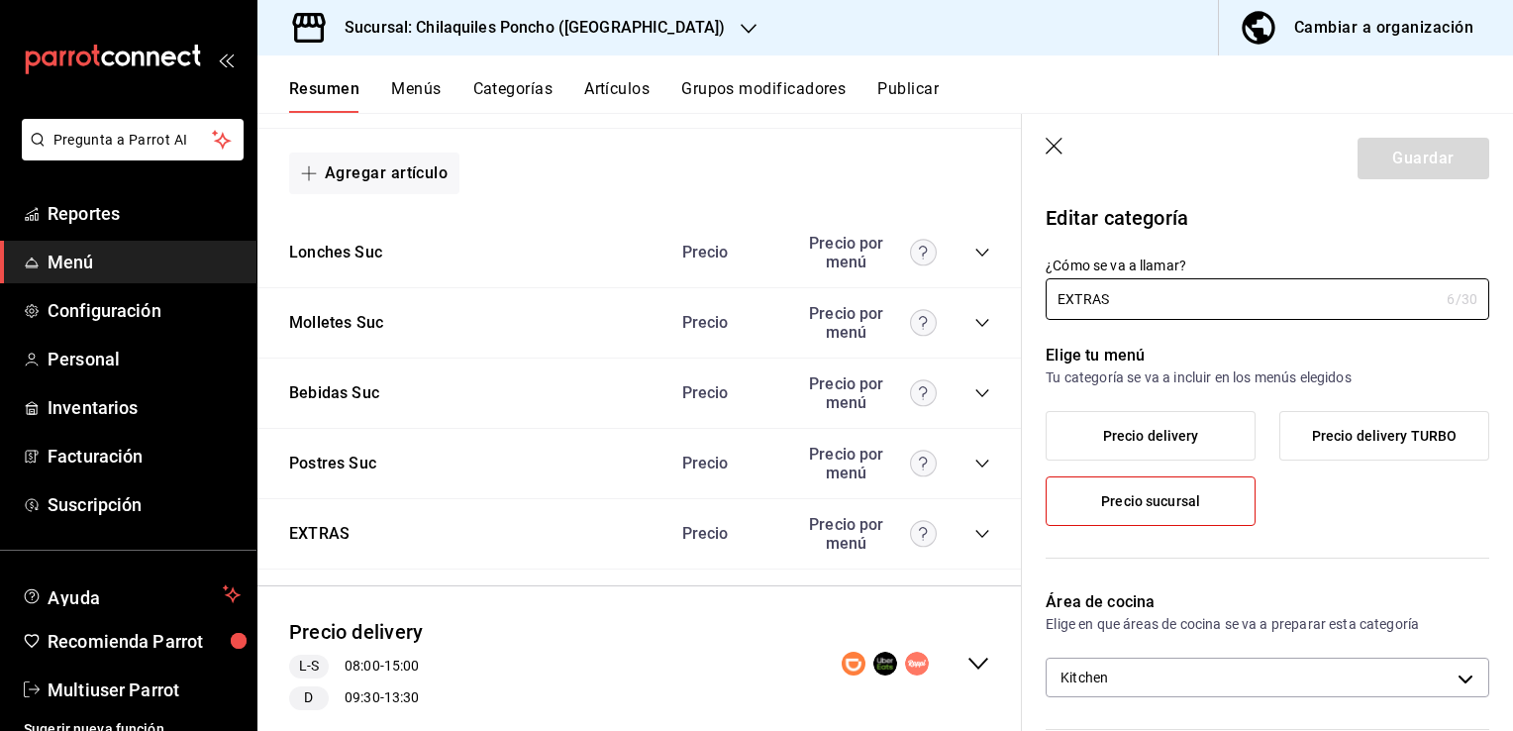
scroll to position [1811, 0]
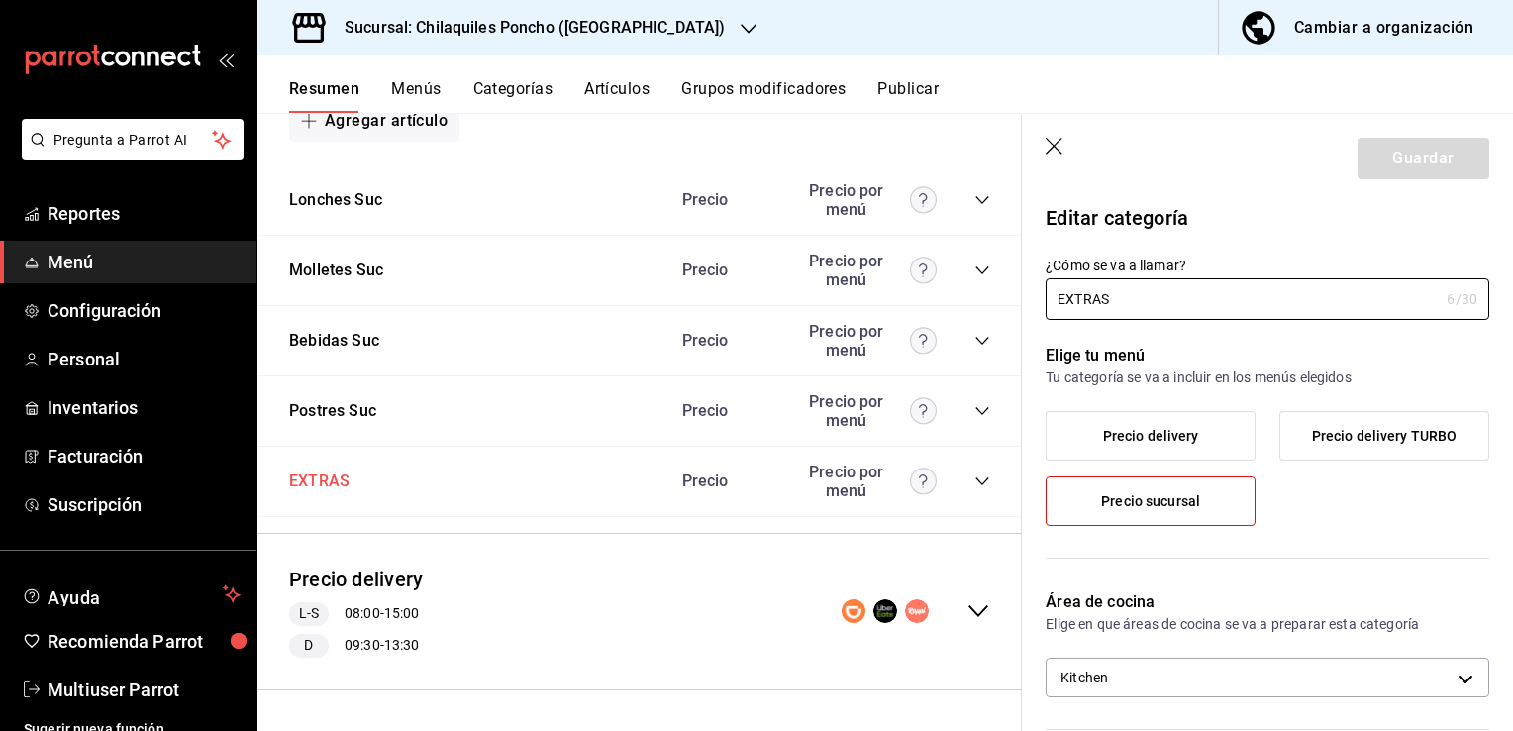
click at [329, 476] on button "EXTRAS" at bounding box center [319, 481] width 60 height 23
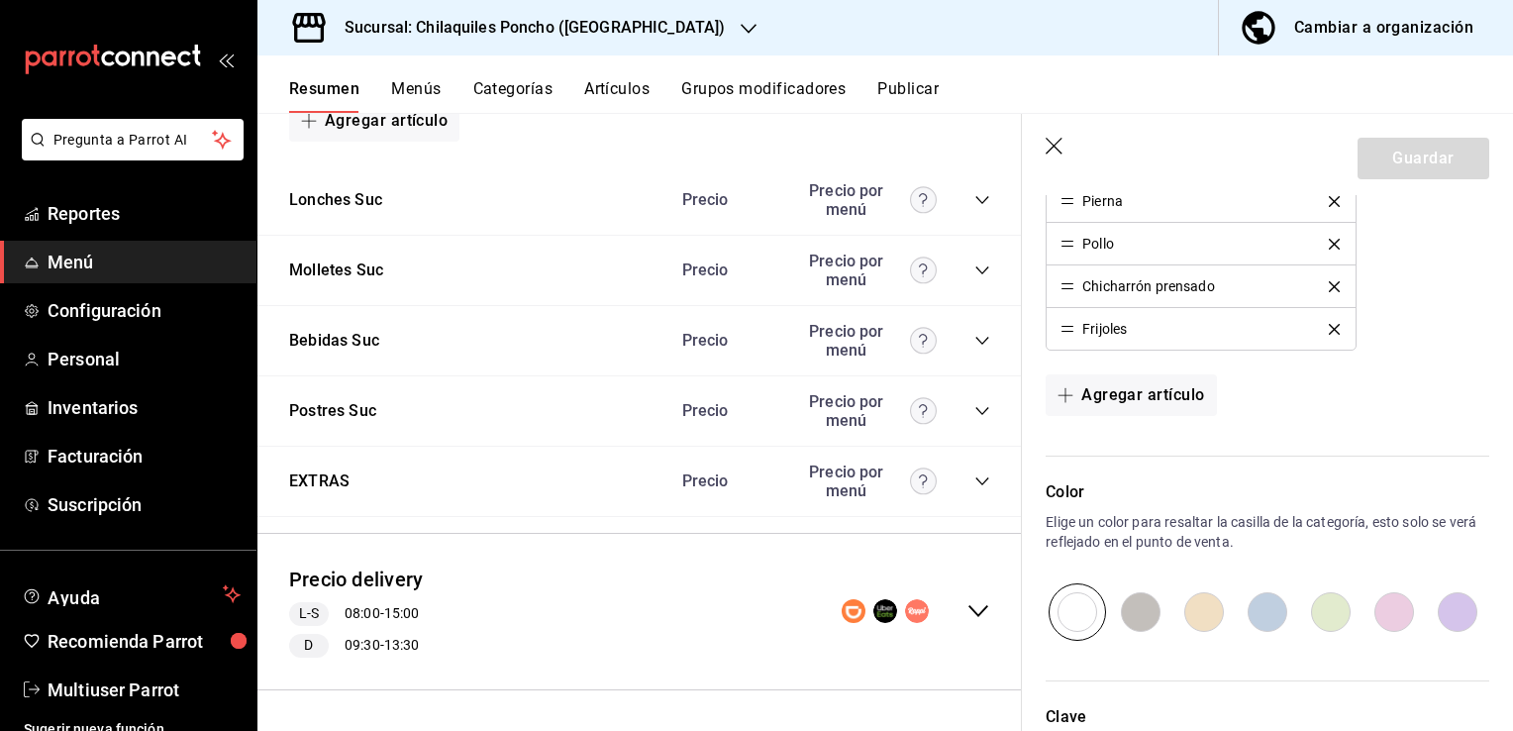
scroll to position [1240, 0]
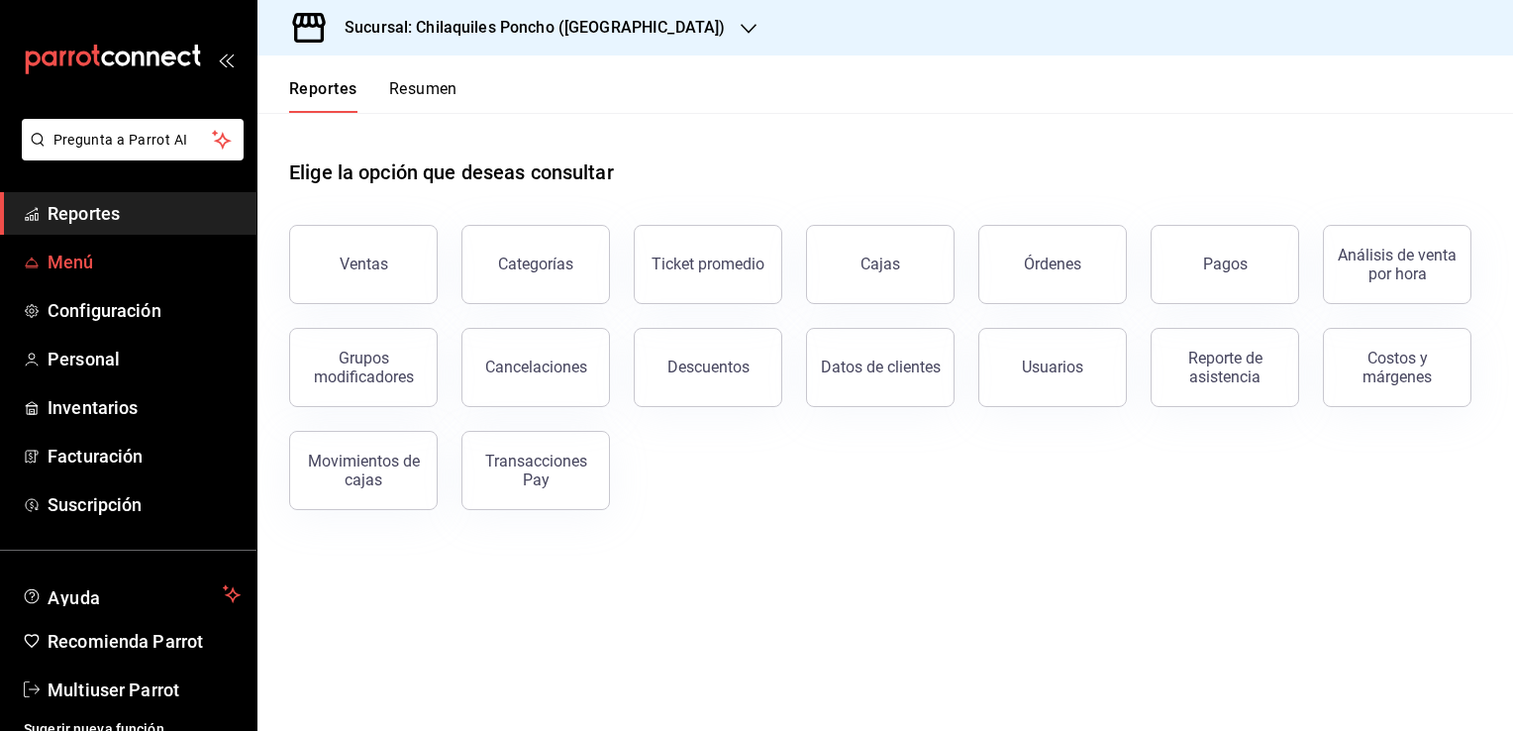
click at [71, 264] on span "Menú" at bounding box center [144, 262] width 193 height 27
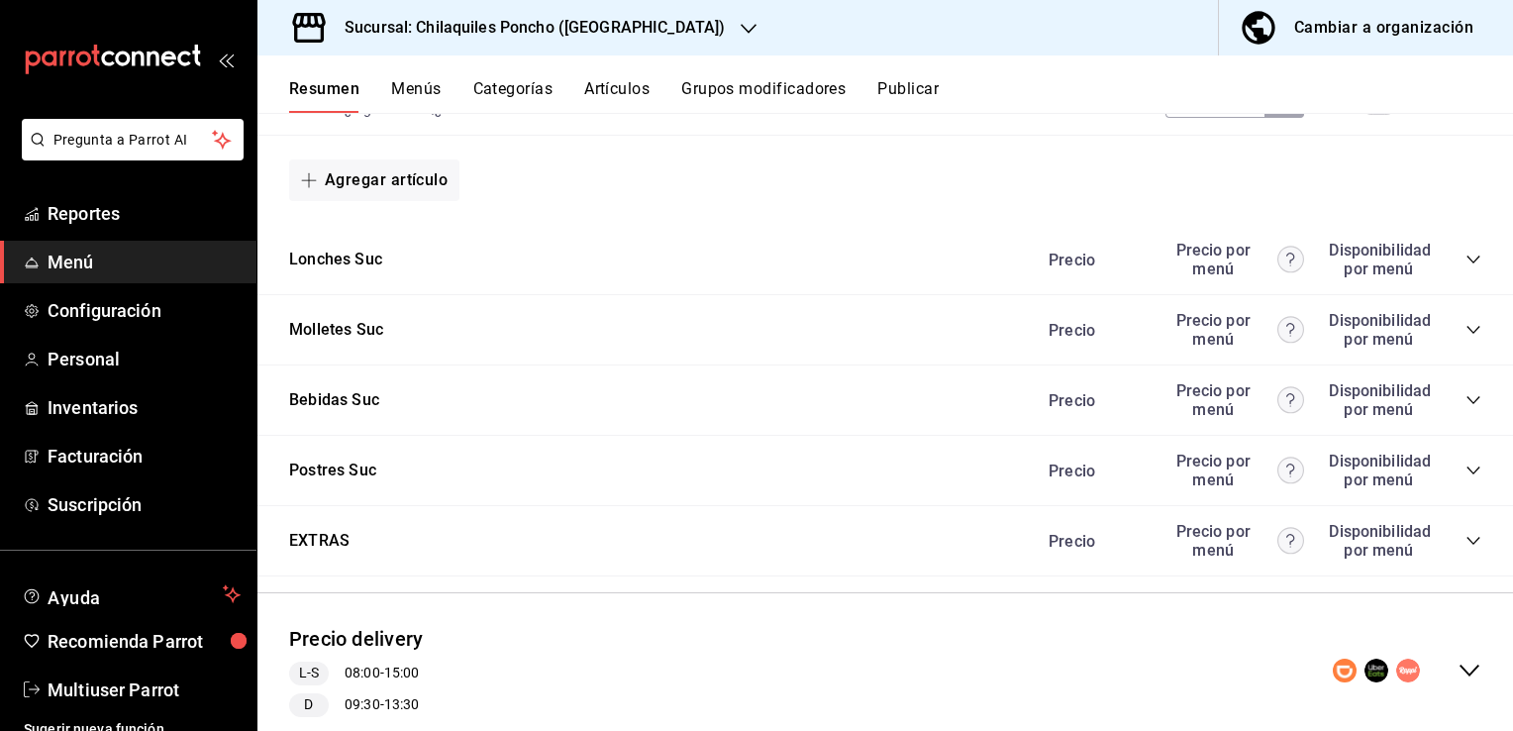
scroll to position [1557, 0]
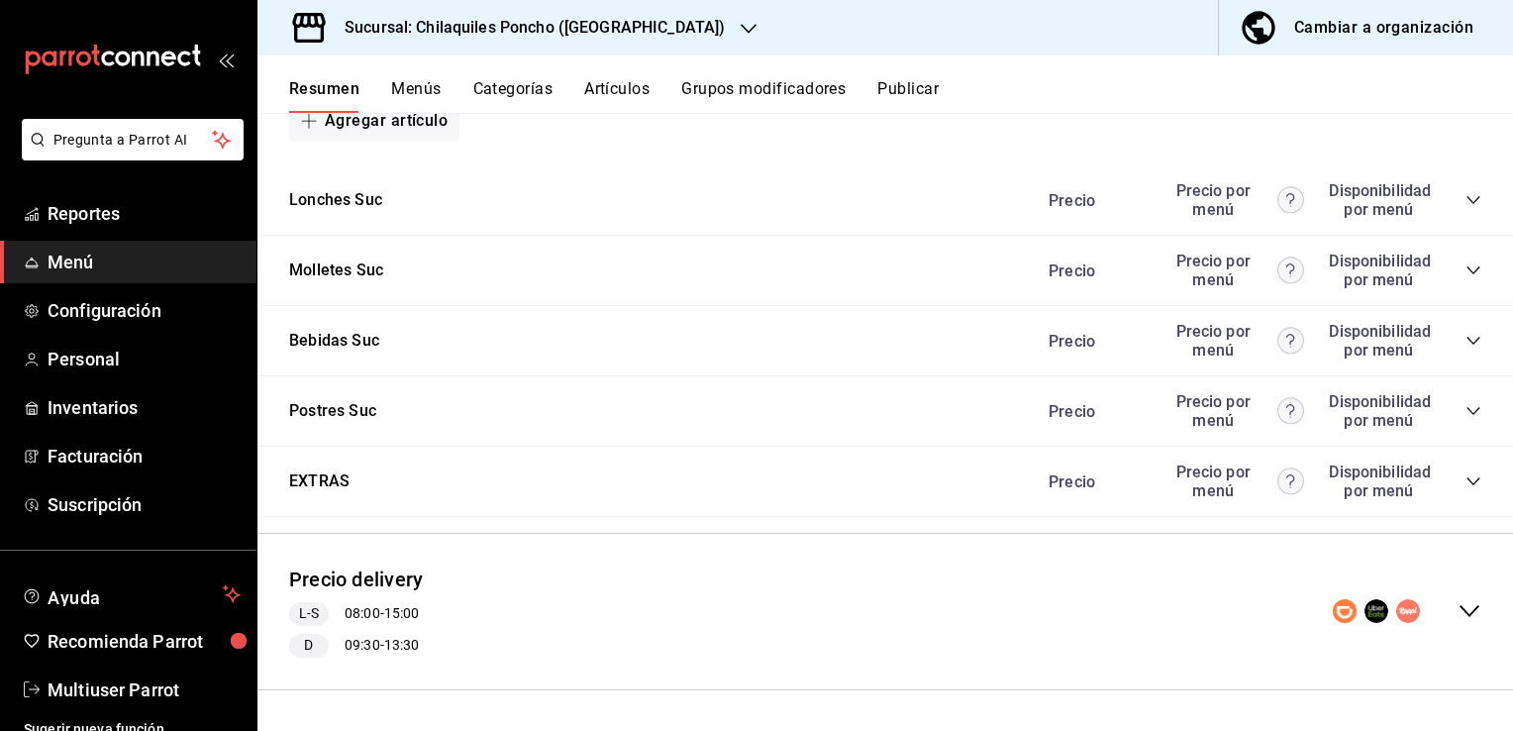
click at [1466, 481] on icon "collapse-category-row" at bounding box center [1474, 481] width 16 height 16
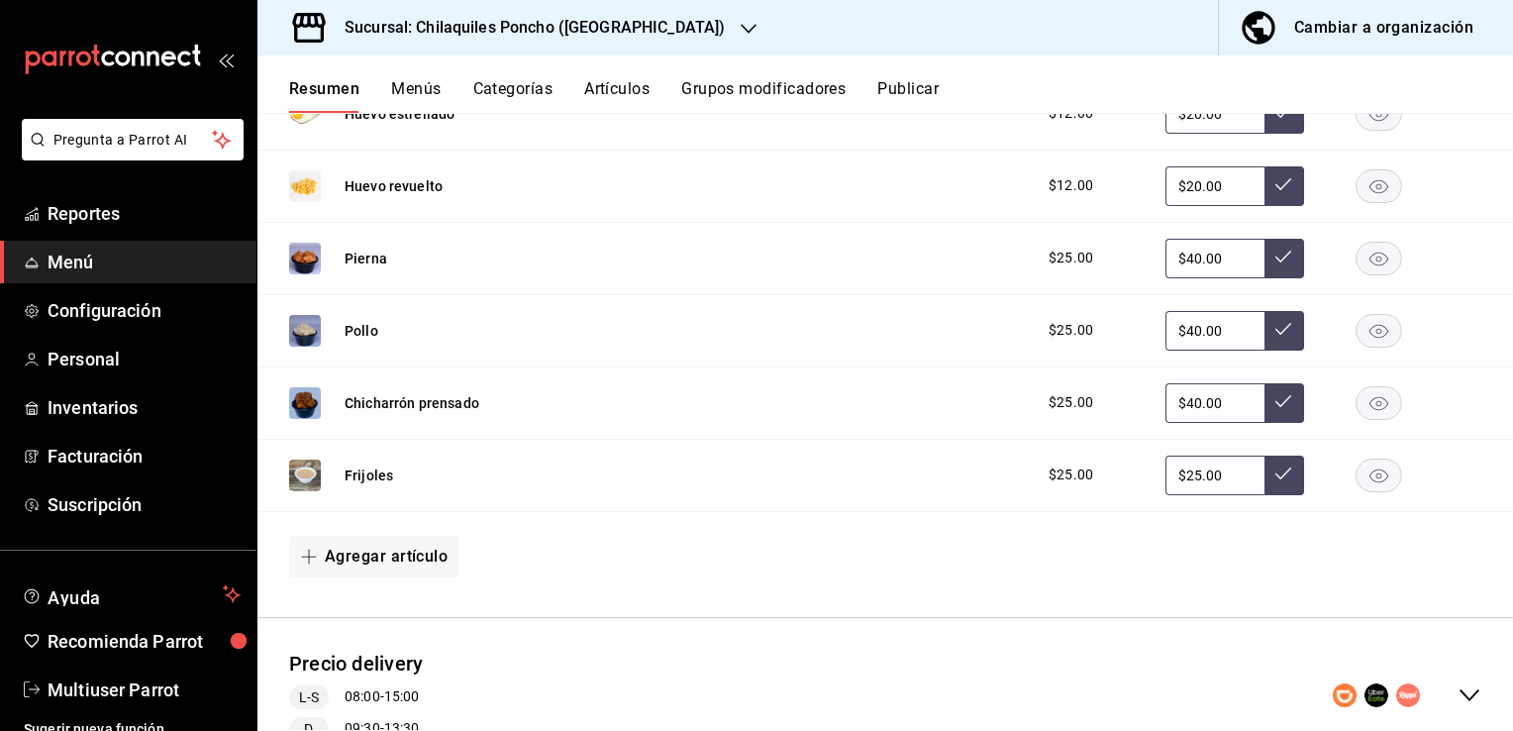
scroll to position [2805, 0]
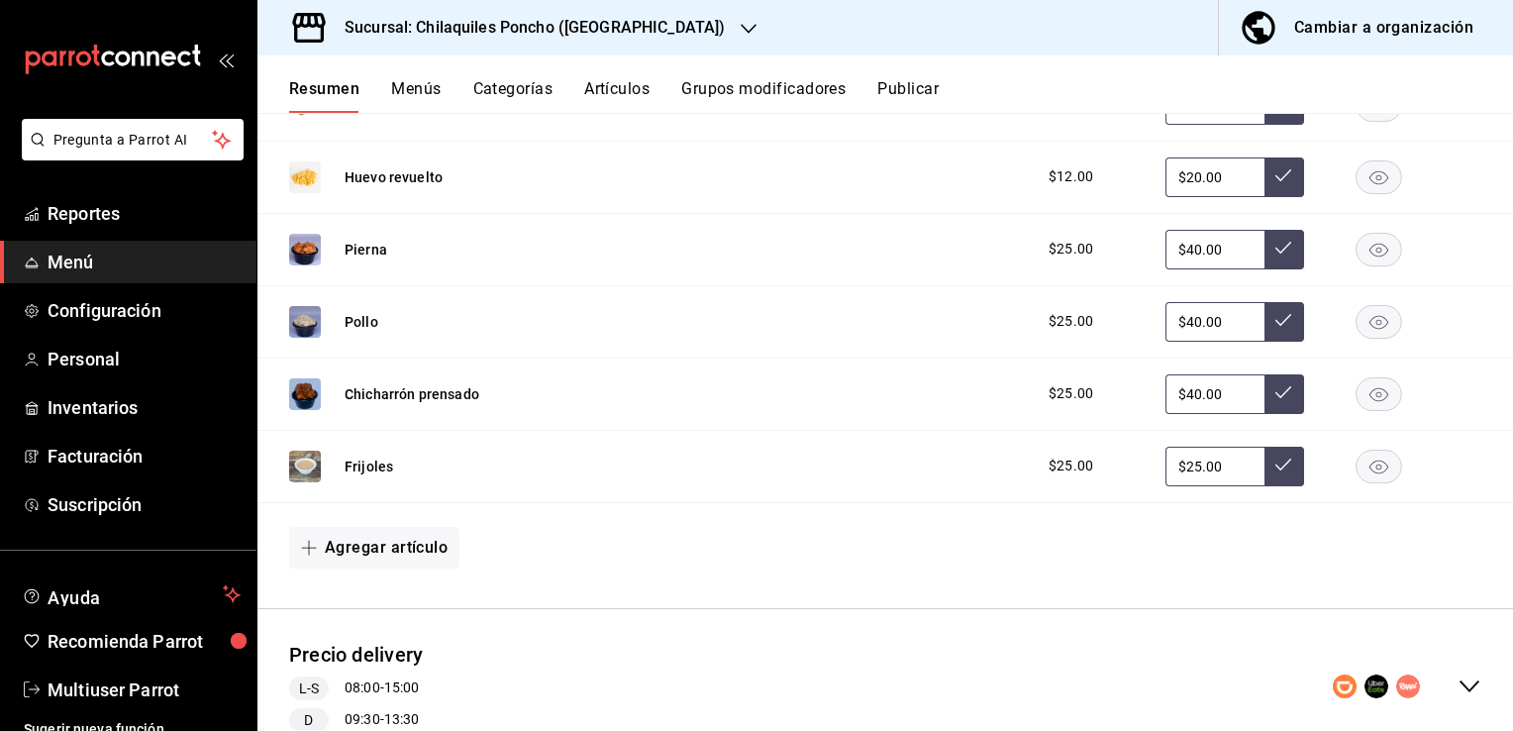
click at [1357, 398] on rect "button" at bounding box center [1380, 393] width 46 height 33
click at [1371, 391] on icon "button" at bounding box center [1380, 395] width 18 height 18
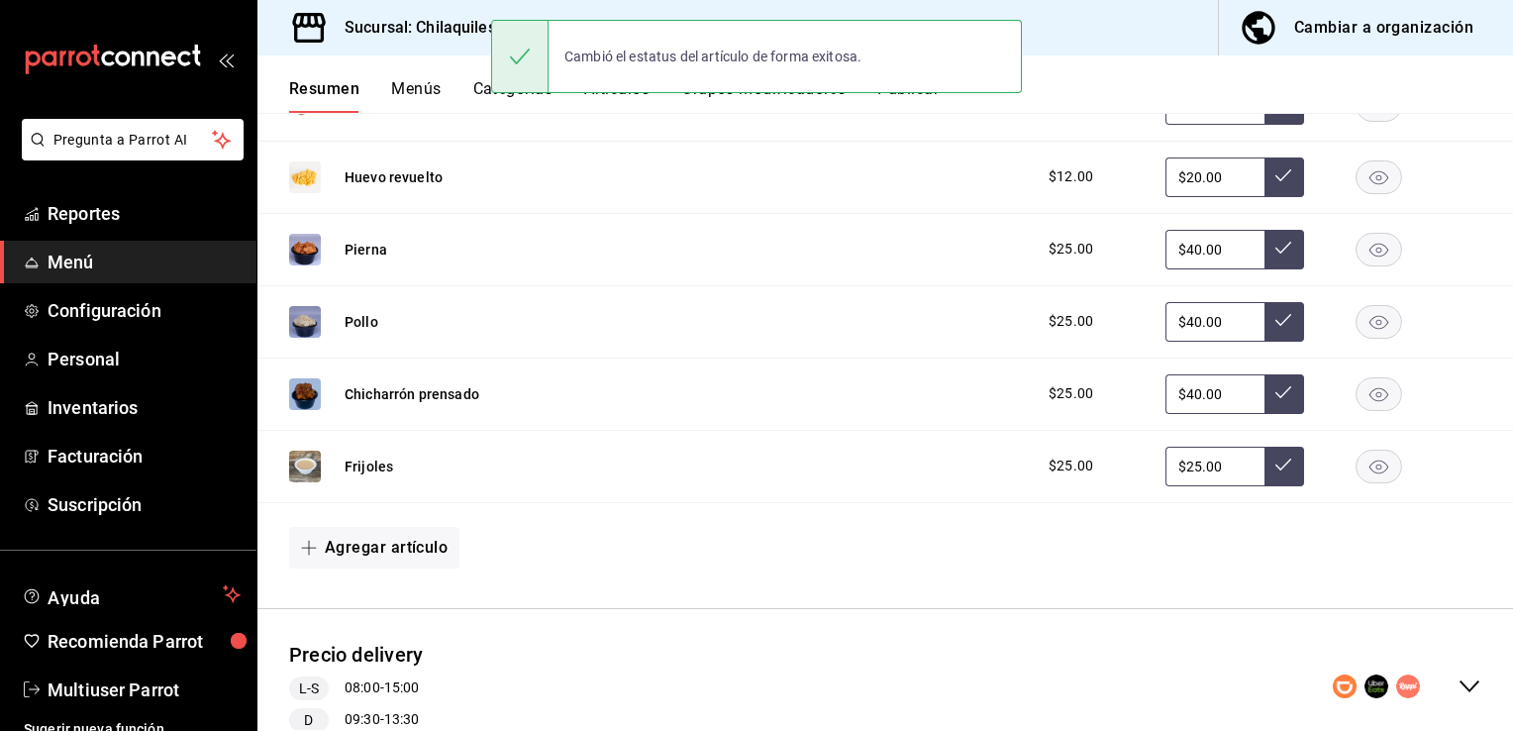
click at [1370, 397] on icon "button" at bounding box center [1379, 394] width 19 height 14
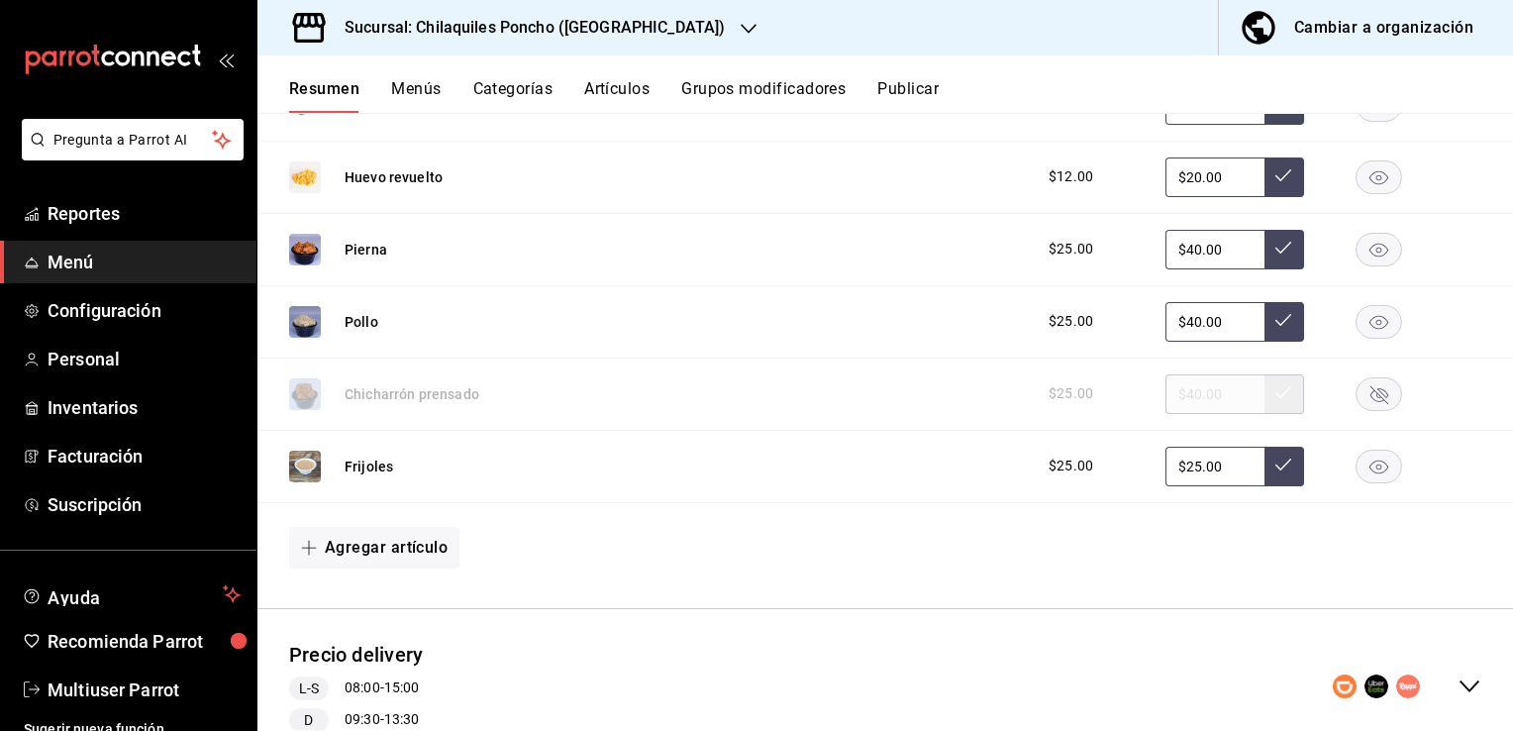
drag, startPoint x: 1018, startPoint y: 400, endPoint x: 1192, endPoint y: 385, distance: 174.9
click at [1029, 400] on div "$25.00 $40.00" at bounding box center [1255, 394] width 453 height 40
click at [1192, 385] on div "$25.00 $40.00" at bounding box center [1255, 394] width 453 height 40
drag, startPoint x: 1202, startPoint y: 385, endPoint x: 669, endPoint y: 385, distance: 532.8
click at [1196, 385] on div "$25.00 $40.00" at bounding box center [1255, 394] width 453 height 40
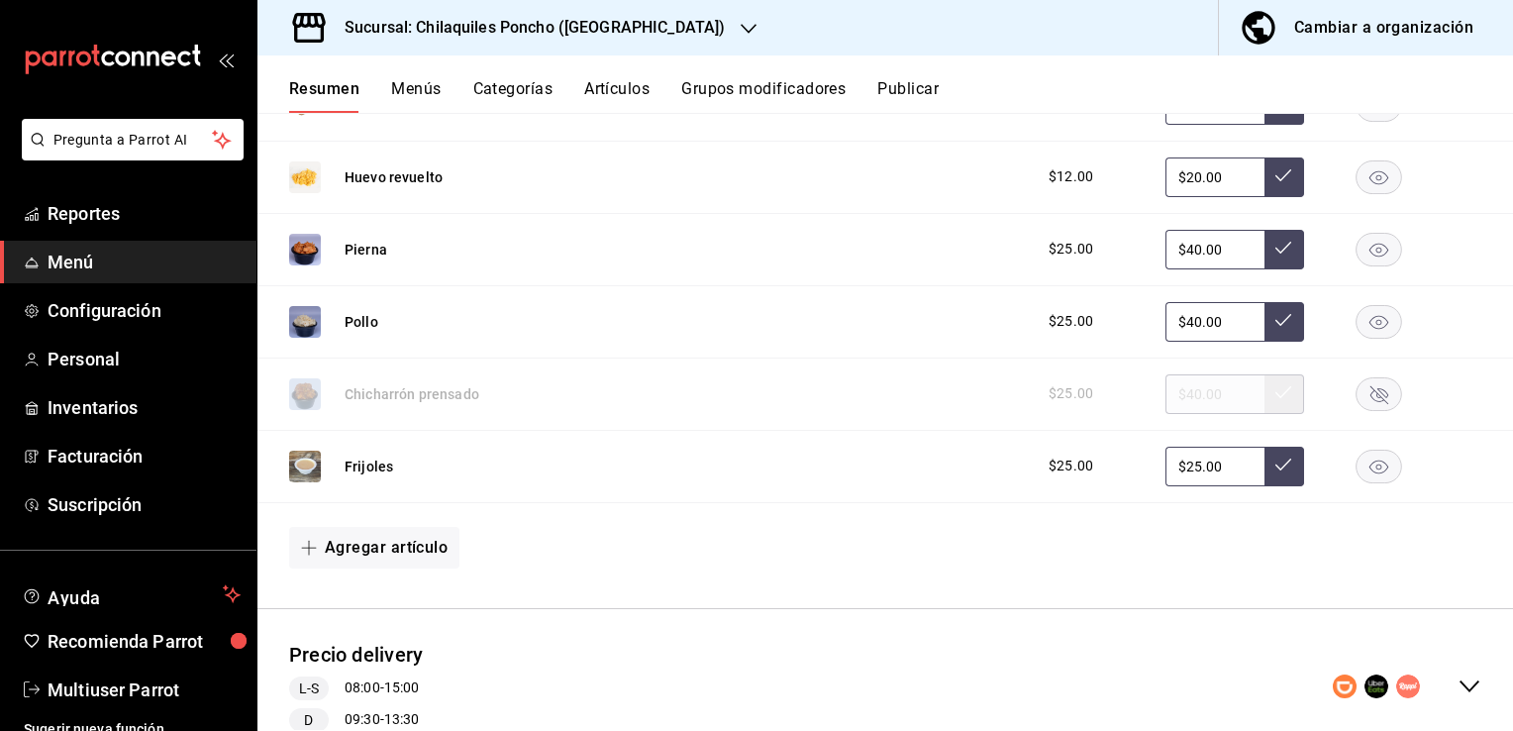
scroll to position [2880, 0]
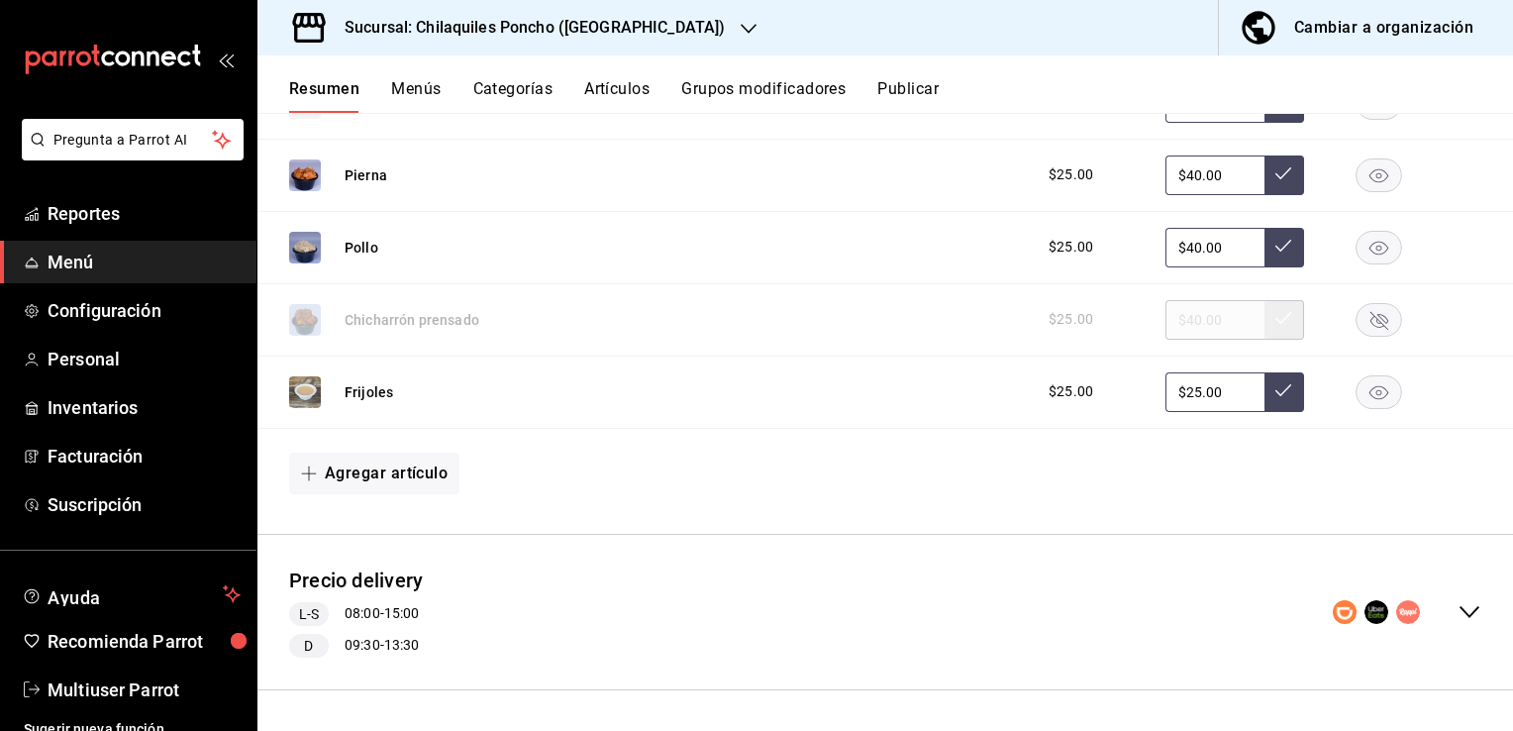
click at [1462, 608] on icon "collapse-menu-row" at bounding box center [1470, 612] width 20 height 12
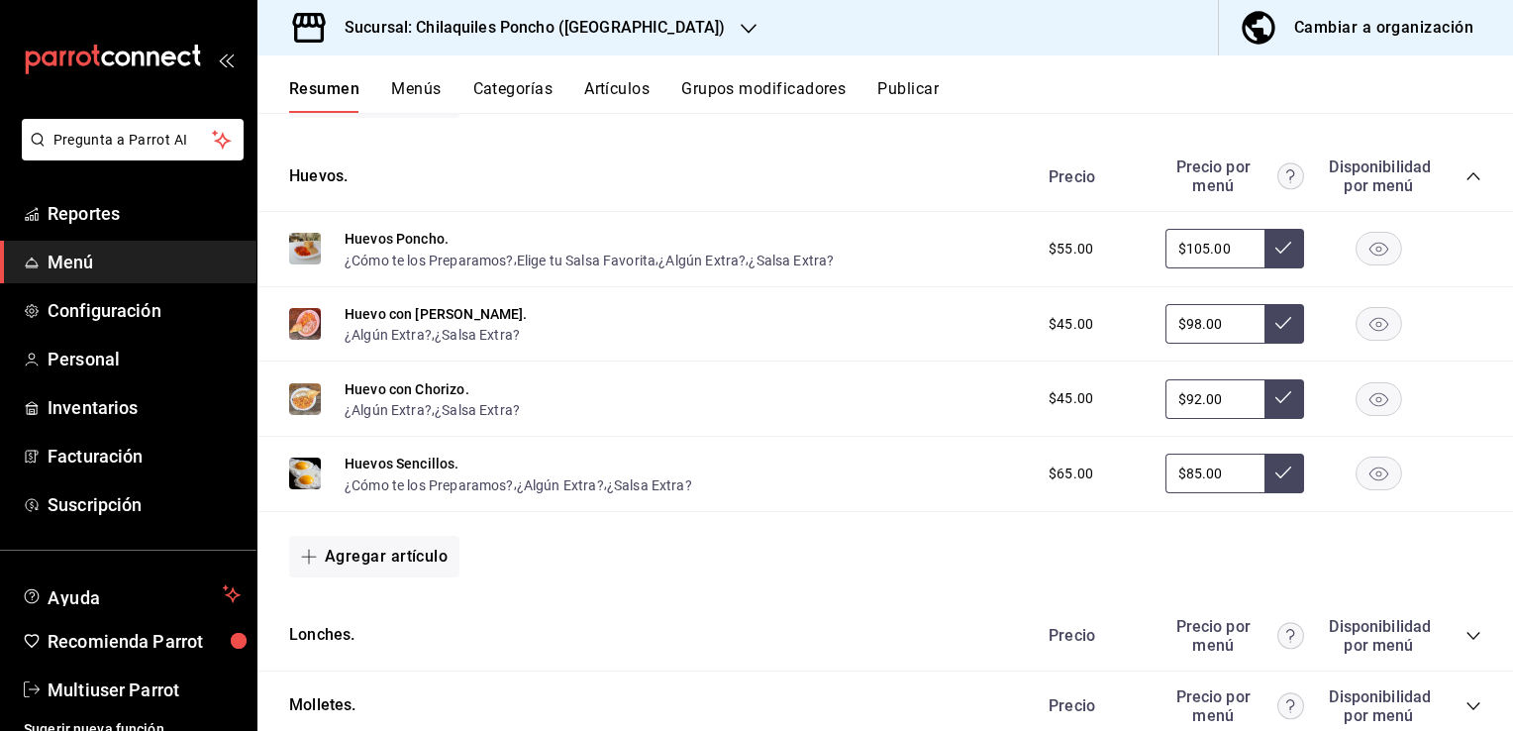
scroll to position [4142, 0]
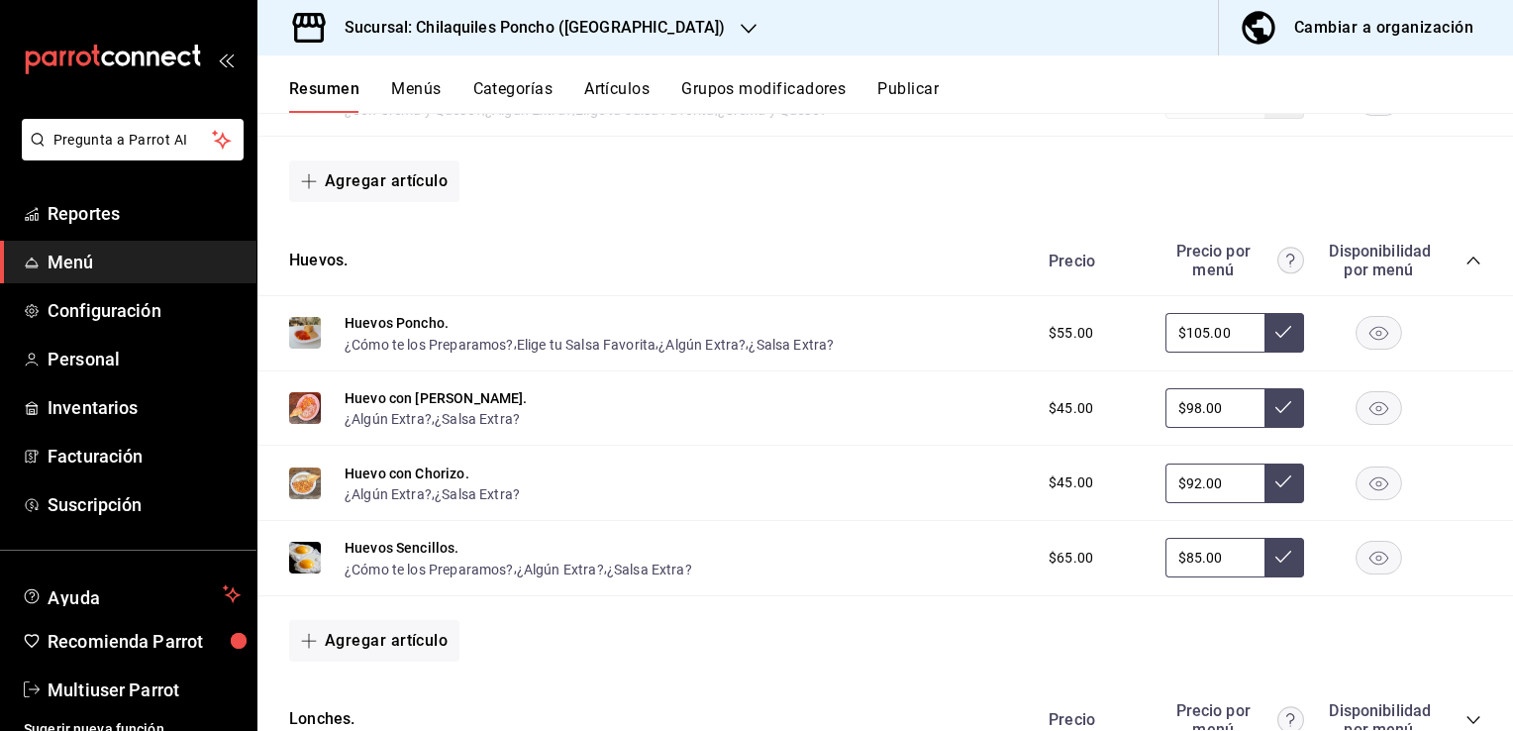
click at [626, 87] on button "Artículos" at bounding box center [616, 96] width 65 height 34
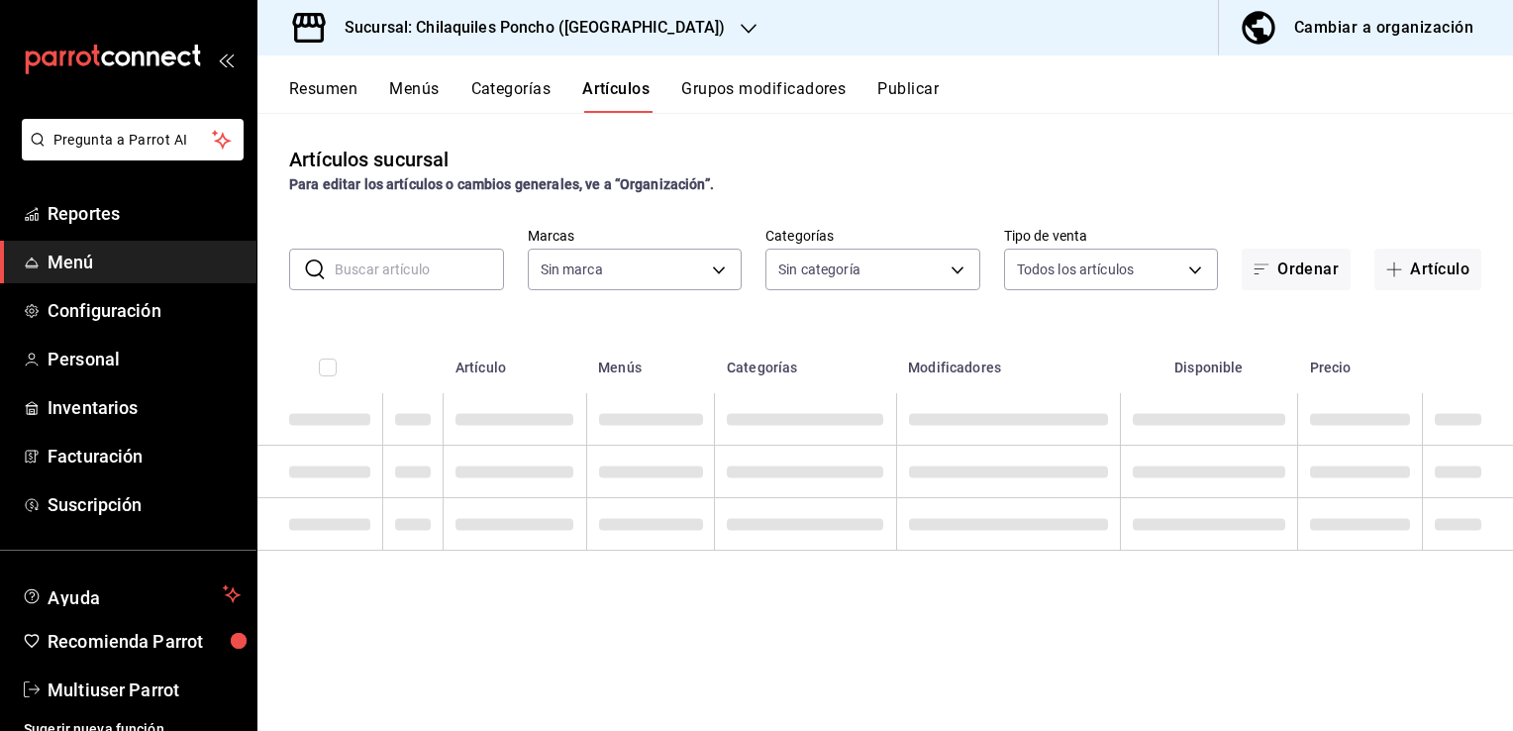
click at [395, 267] on input "text" at bounding box center [419, 270] width 169 height 40
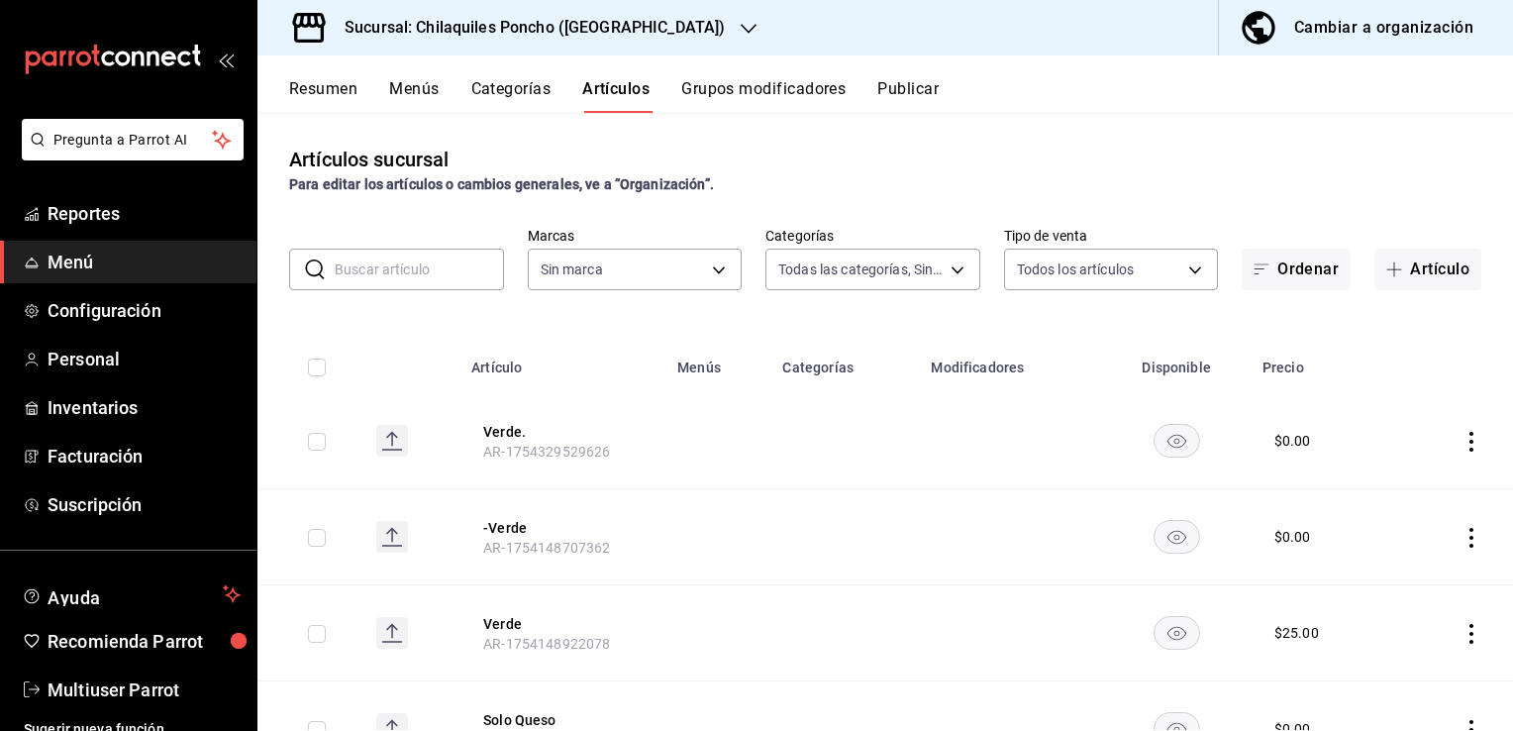
type input "1423fdb7-6b30-4e68-a3cf-8926d0fe921e,5599acb2-c33f-4e79-9191-f55cf8b3d673,a41e5…"
type input "9bcb220c-419a-4f5a-8afa-cf23028ffdd5,cd2e5cda-0540-4c7e-adca-baf202a50337,60bf9…"
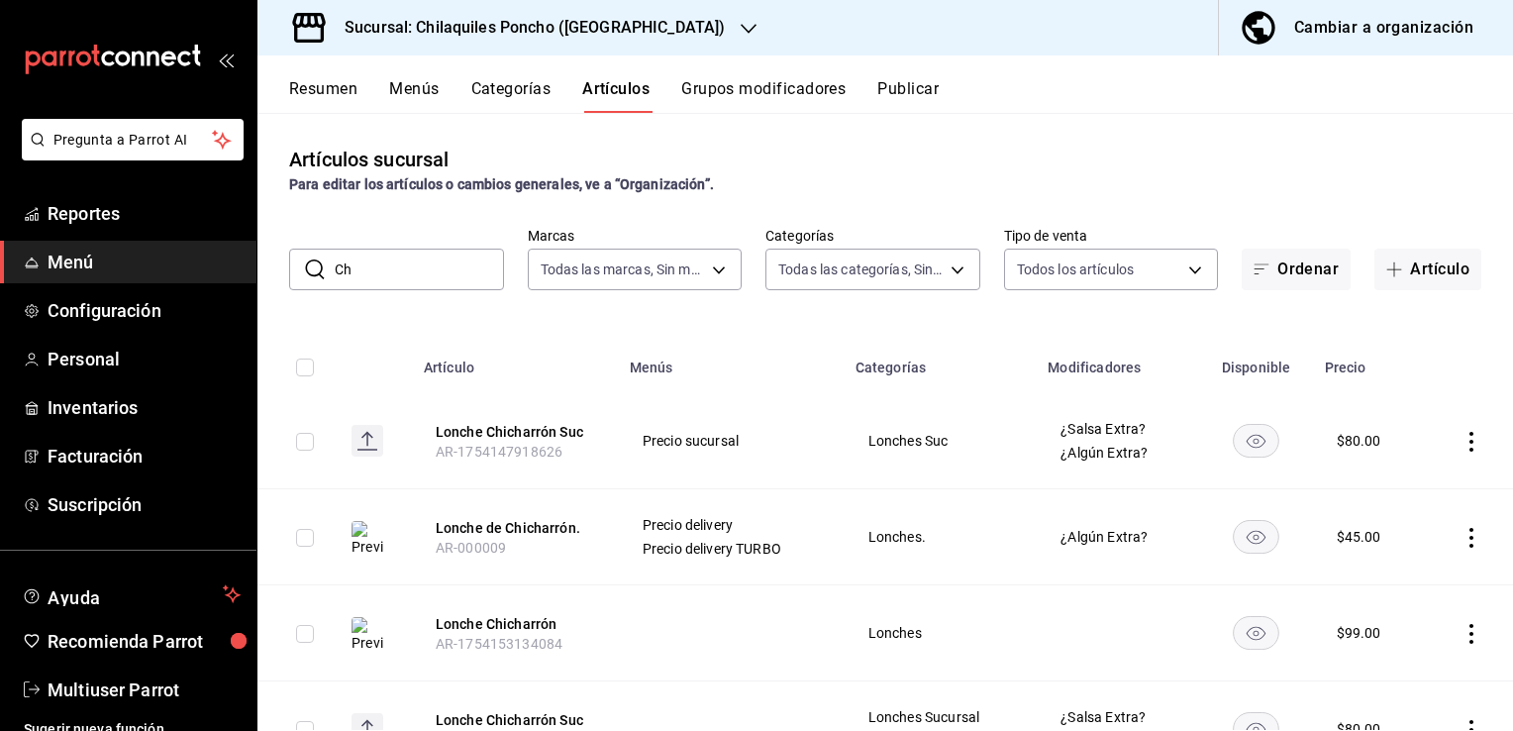
type input "C"
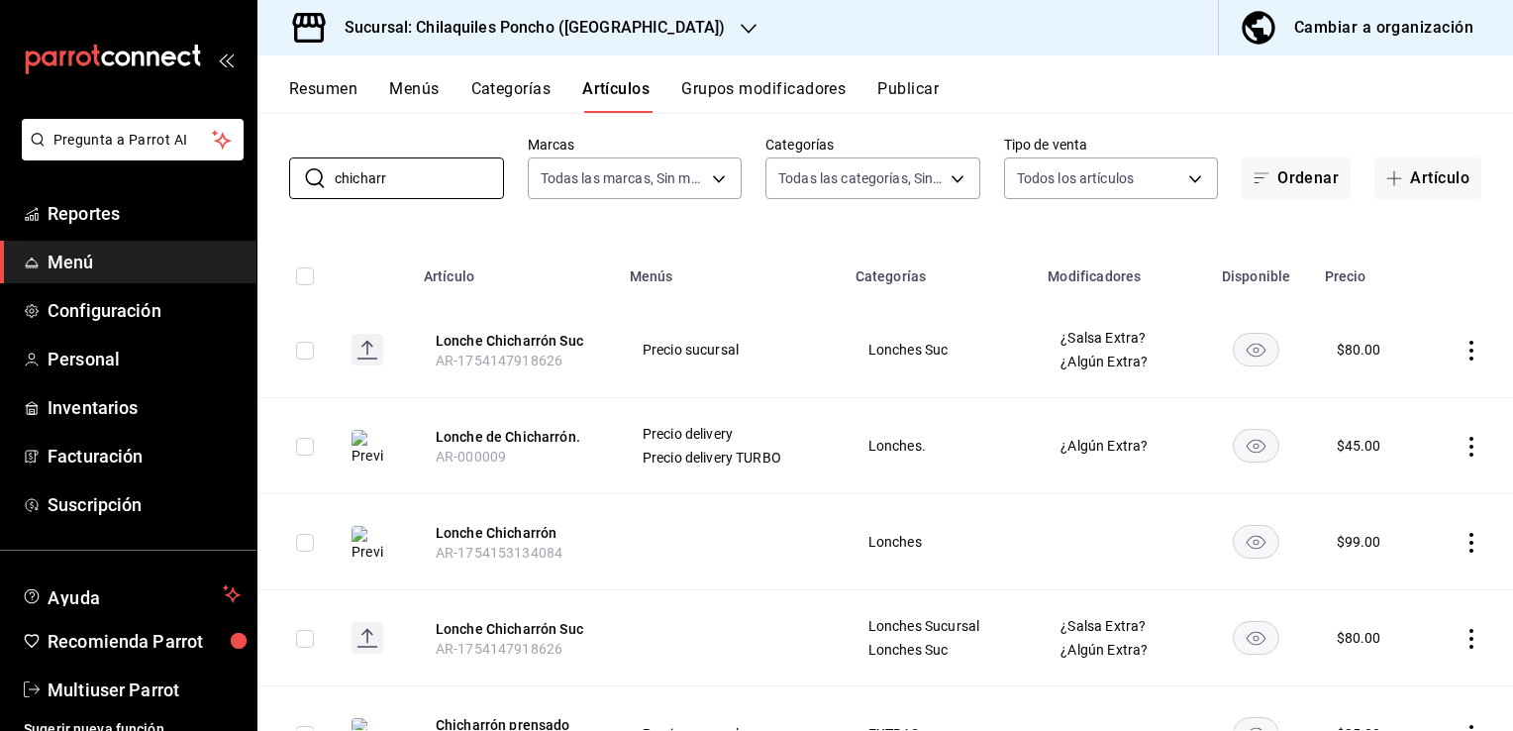
scroll to position [188, 0]
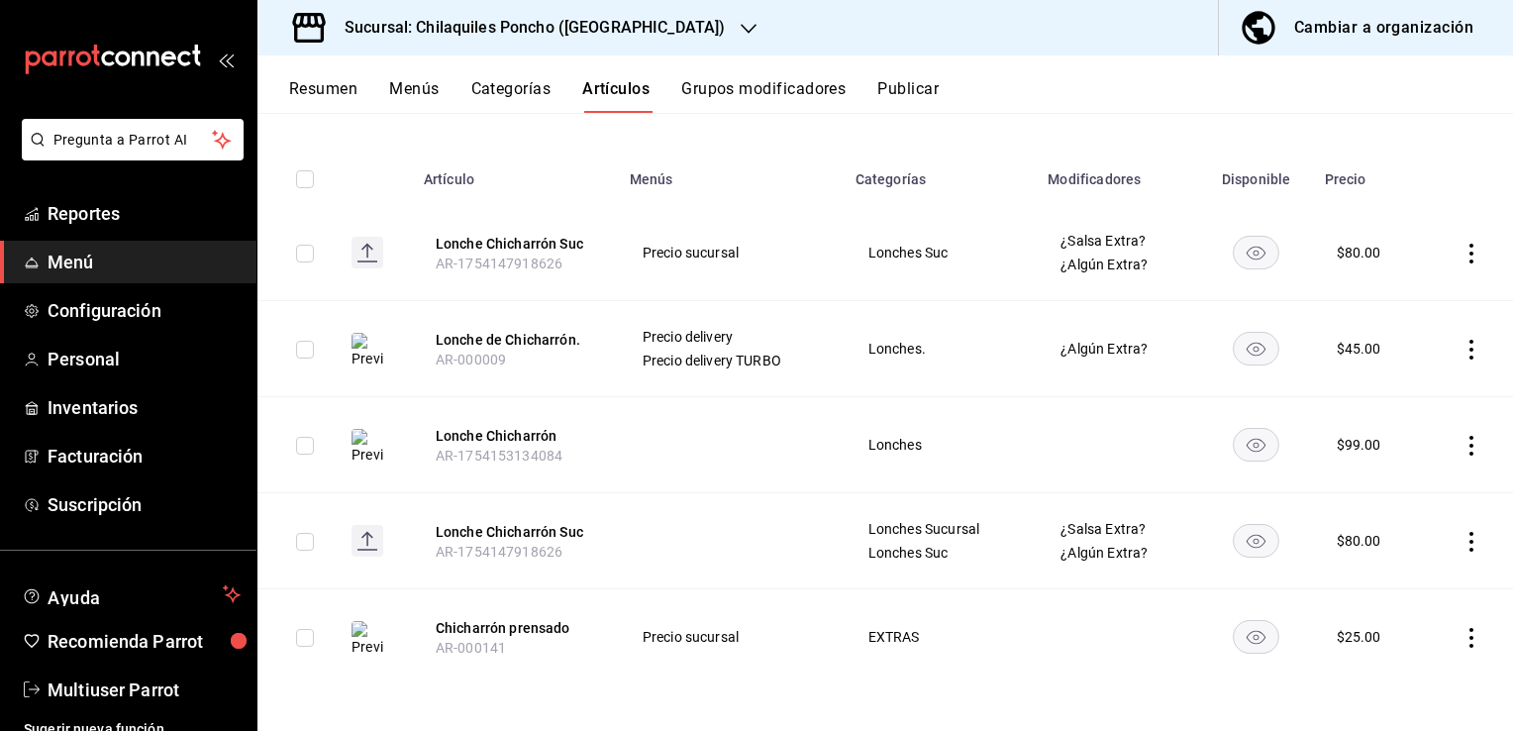
type input "chicharr"
drag, startPoint x: 766, startPoint y: 632, endPoint x: 903, endPoint y: 628, distance: 137.7
click at [902, 628] on tr "Chicharrón prensado AR-000141 Precio sucursal EXTRAS $ 25.00" at bounding box center [885, 637] width 1256 height 96
drag, startPoint x: 903, startPoint y: 628, endPoint x: 848, endPoint y: 639, distance: 56.5
click at [844, 642] on td "EXTRAS" at bounding box center [940, 637] width 193 height 96
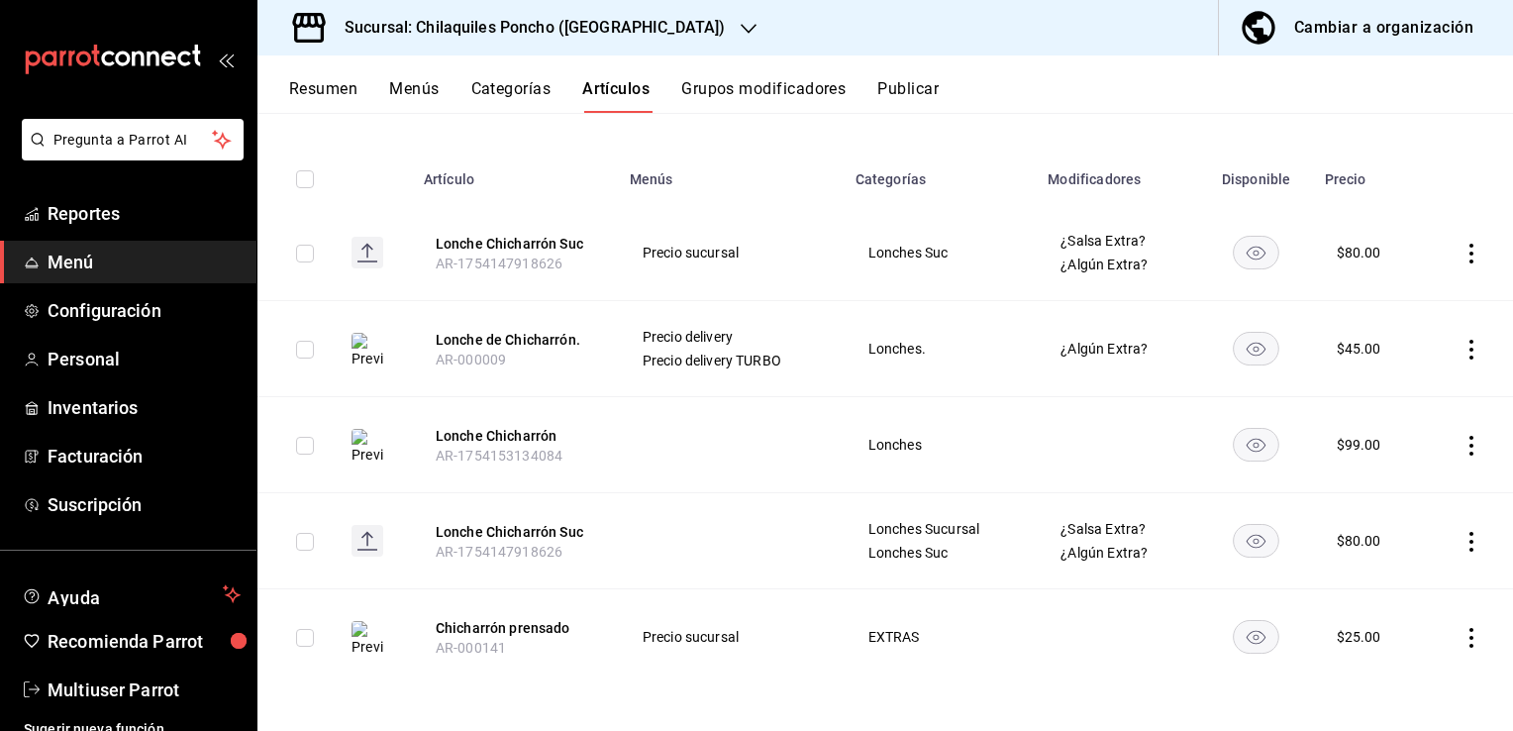
click at [1011, 645] on td "EXTRAS" at bounding box center [940, 637] width 193 height 96
click at [326, 83] on button "Resumen" at bounding box center [323, 96] width 68 height 34
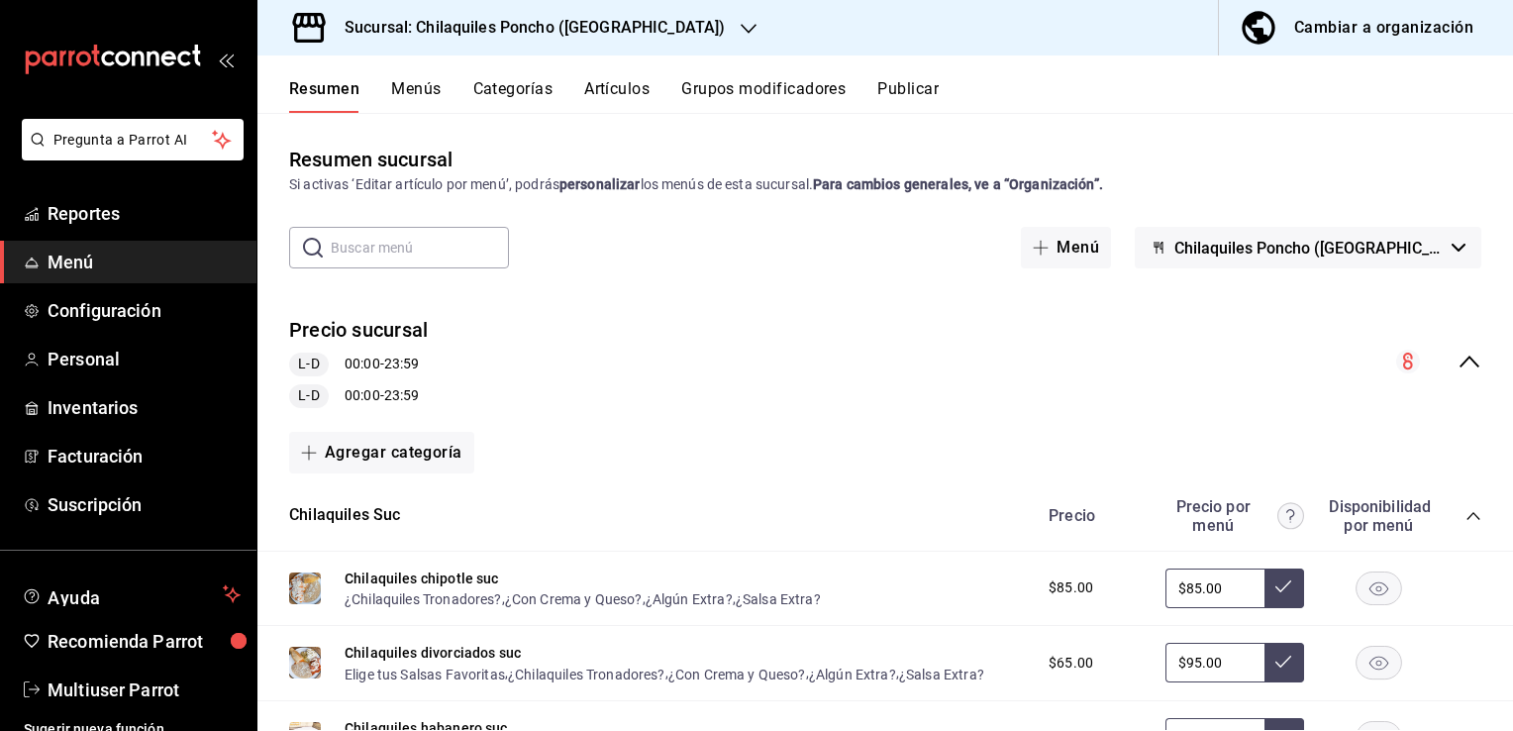
click at [1458, 358] on icon "collapse-menu-row" at bounding box center [1470, 362] width 24 height 24
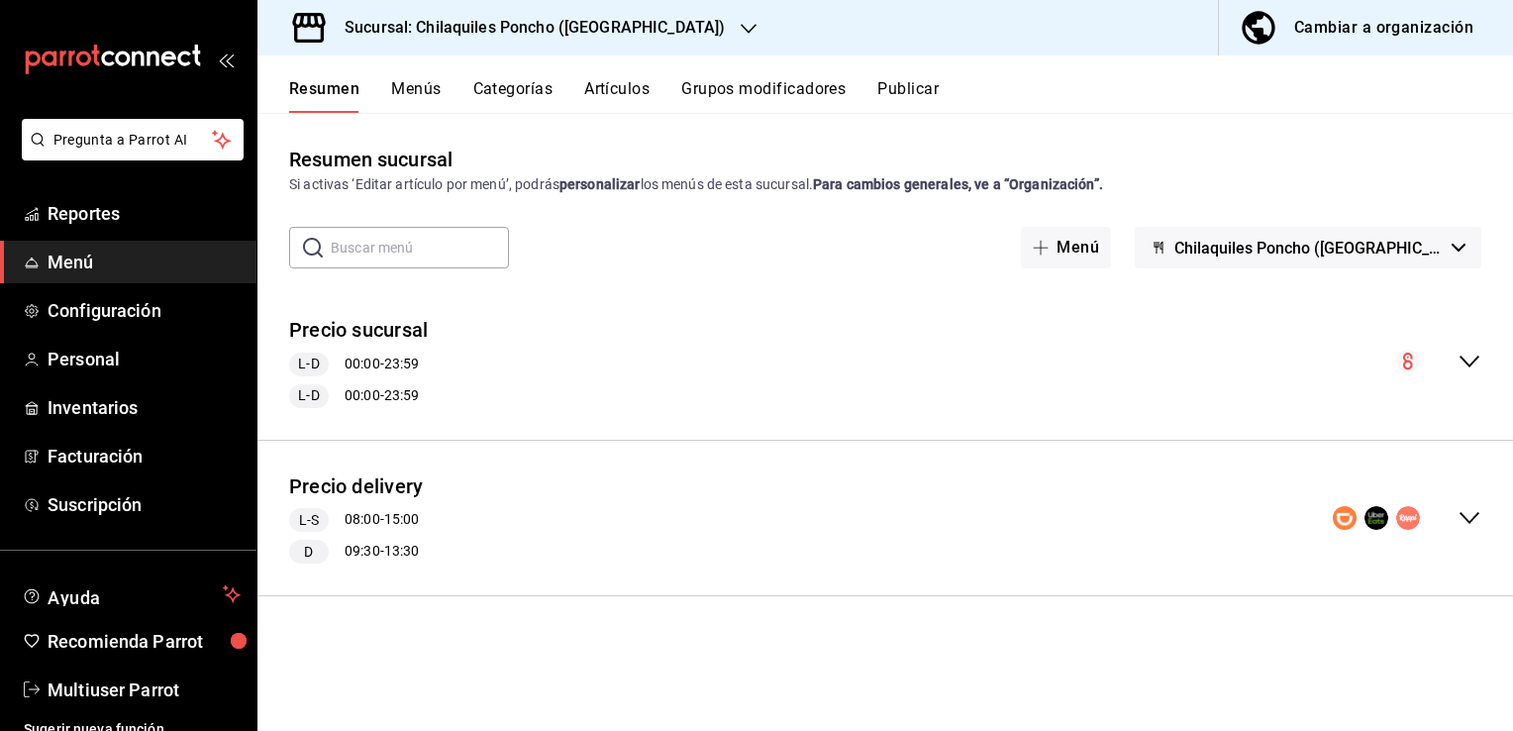
click at [1465, 358] on icon "collapse-menu-row" at bounding box center [1470, 362] width 24 height 24
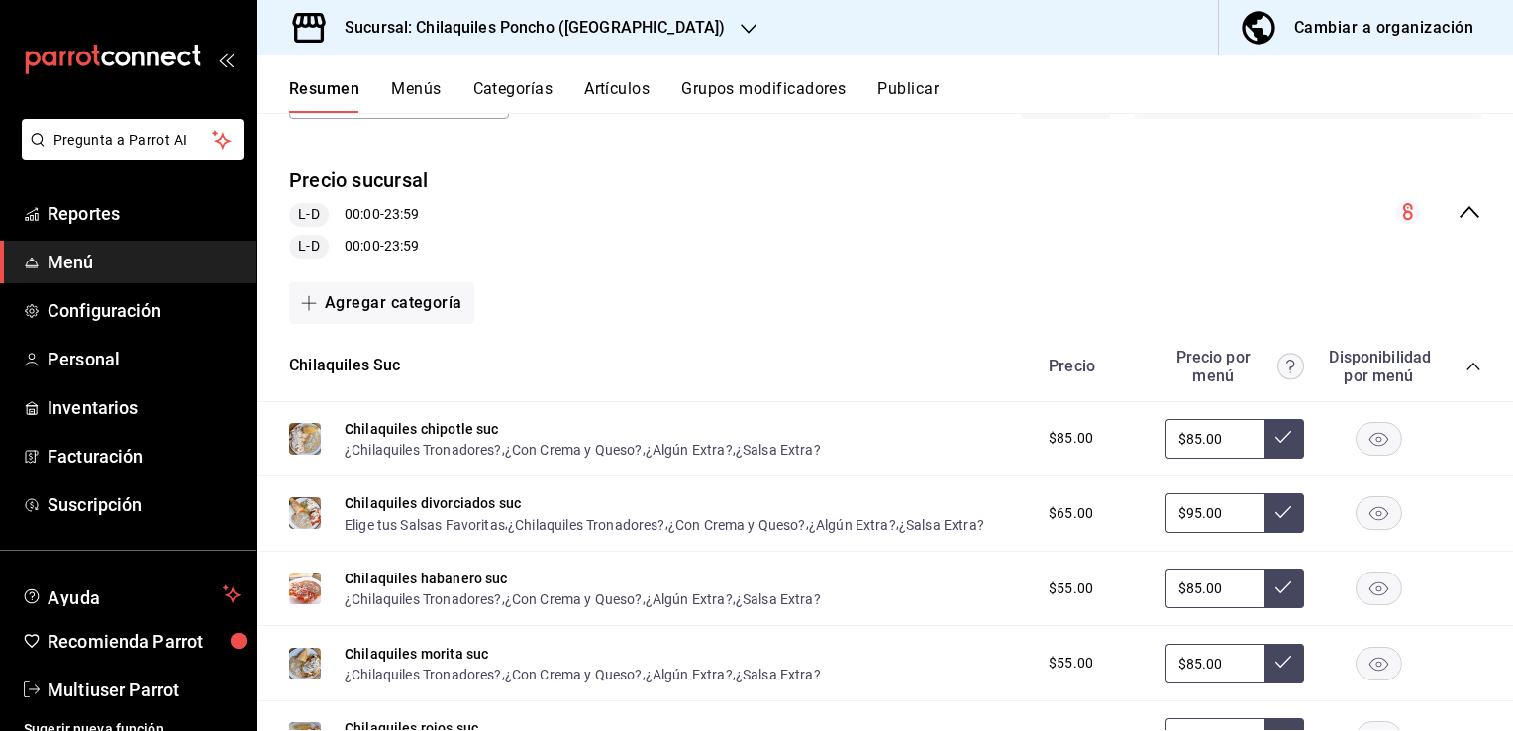
scroll to position [198, 0]
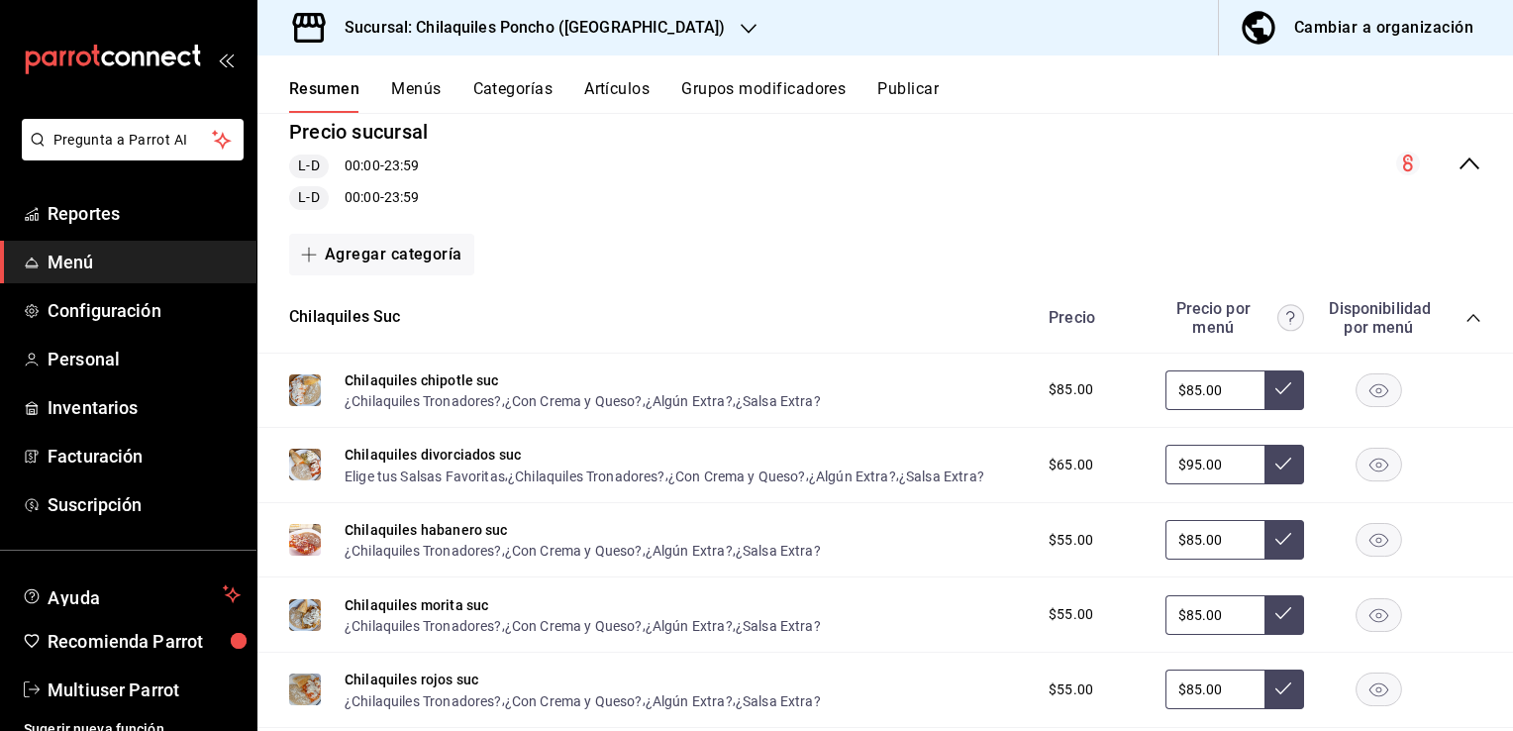
click at [1462, 160] on icon "collapse-menu-row" at bounding box center [1470, 164] width 24 height 24
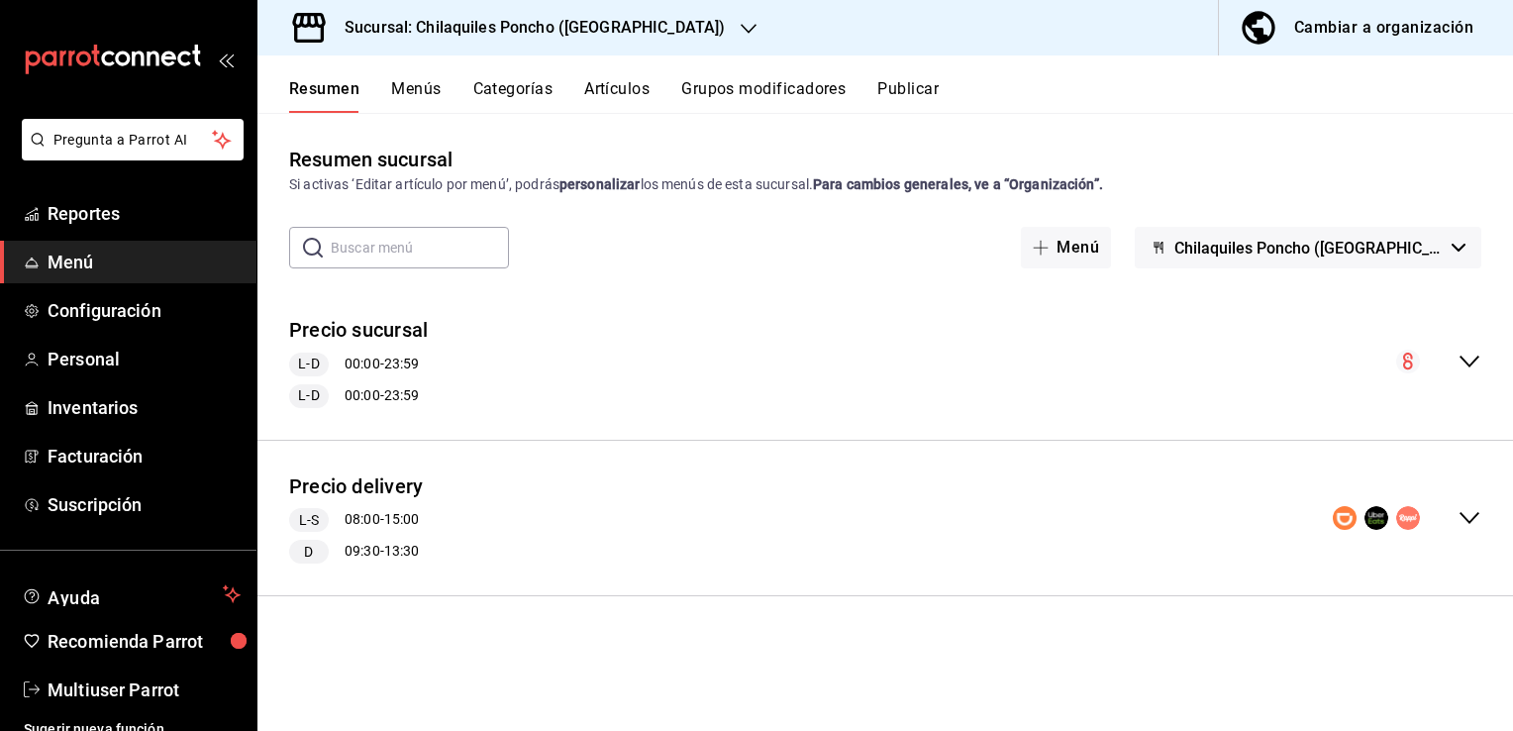
scroll to position [0, 0]
click at [1458, 357] on icon "collapse-menu-row" at bounding box center [1470, 362] width 24 height 24
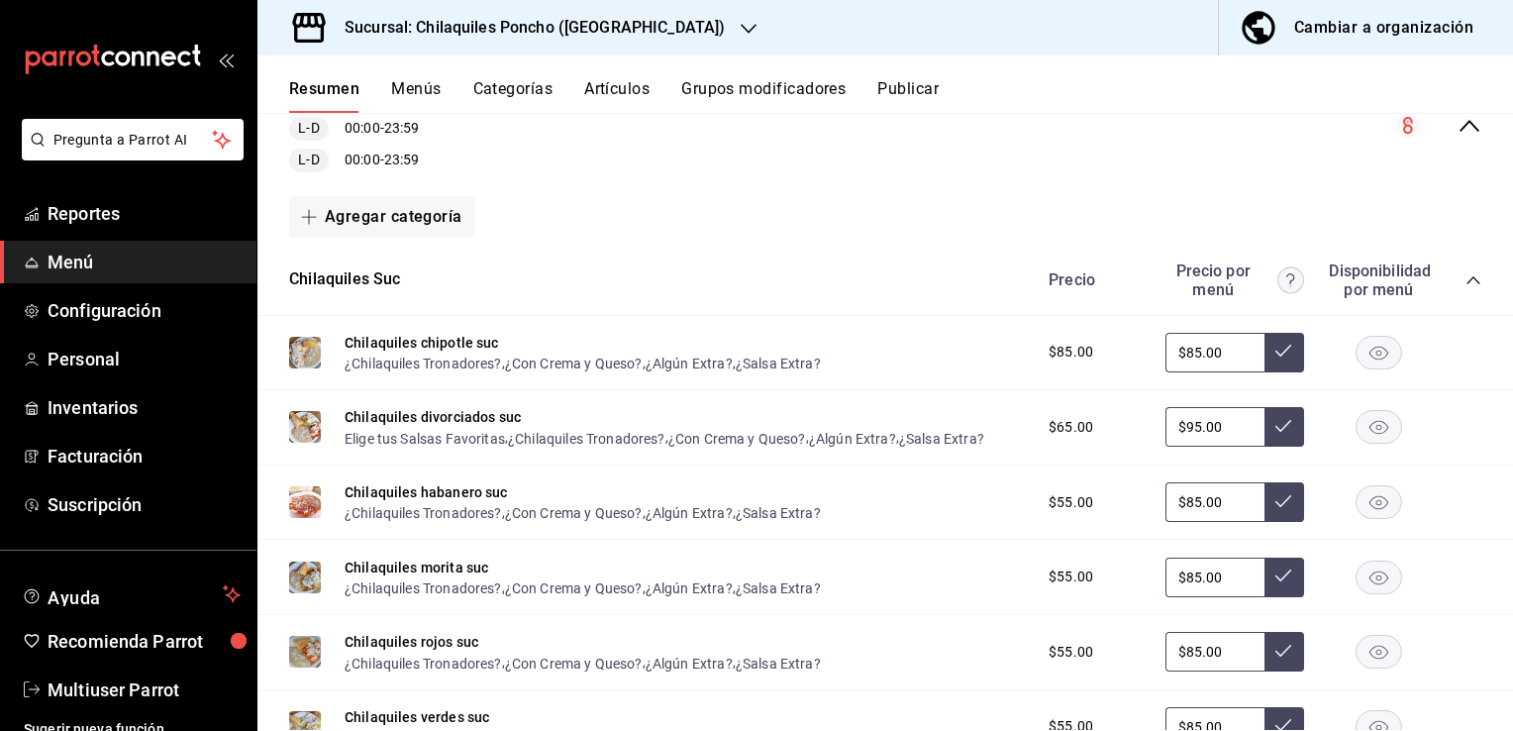
scroll to position [198, 0]
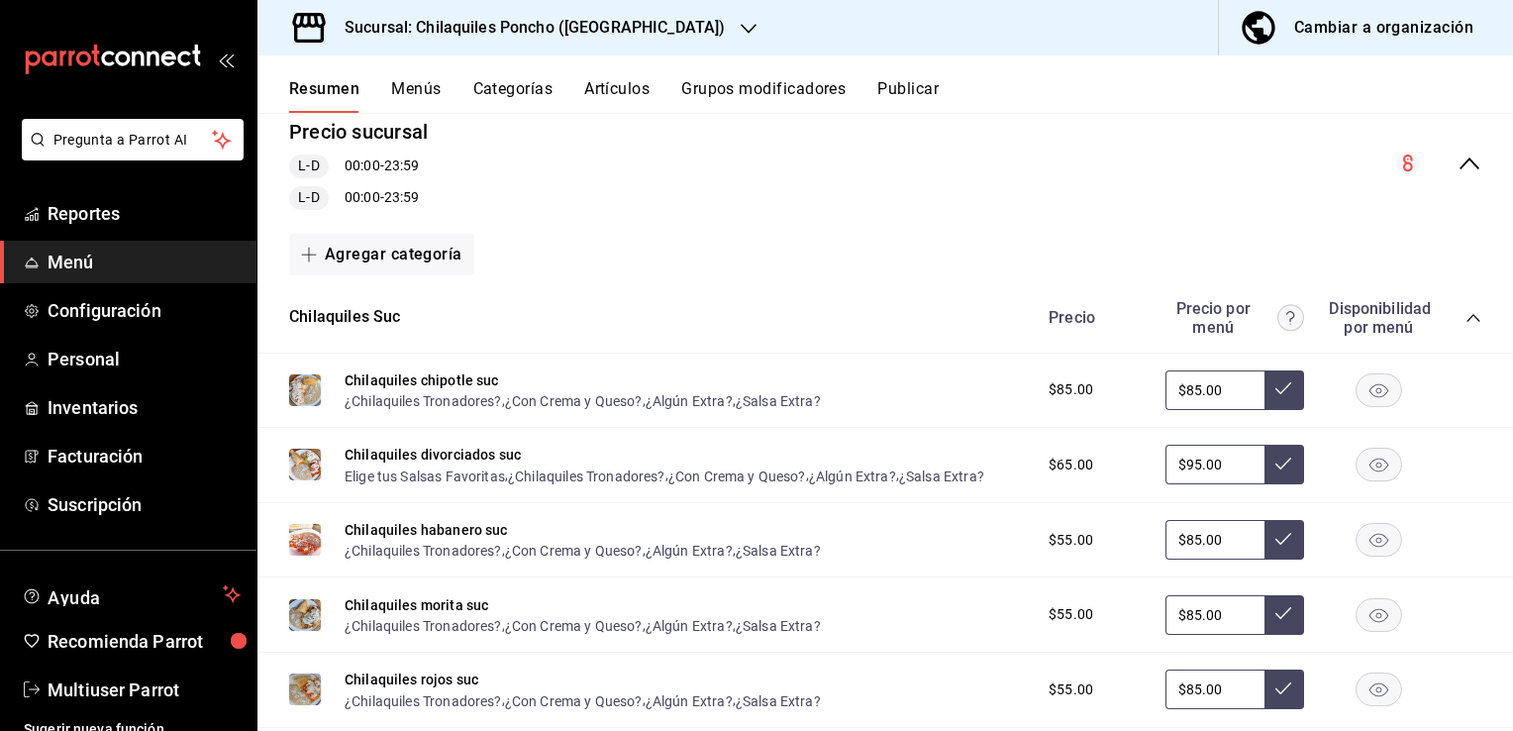
click at [1466, 312] on icon "collapse-category-row" at bounding box center [1474, 318] width 16 height 16
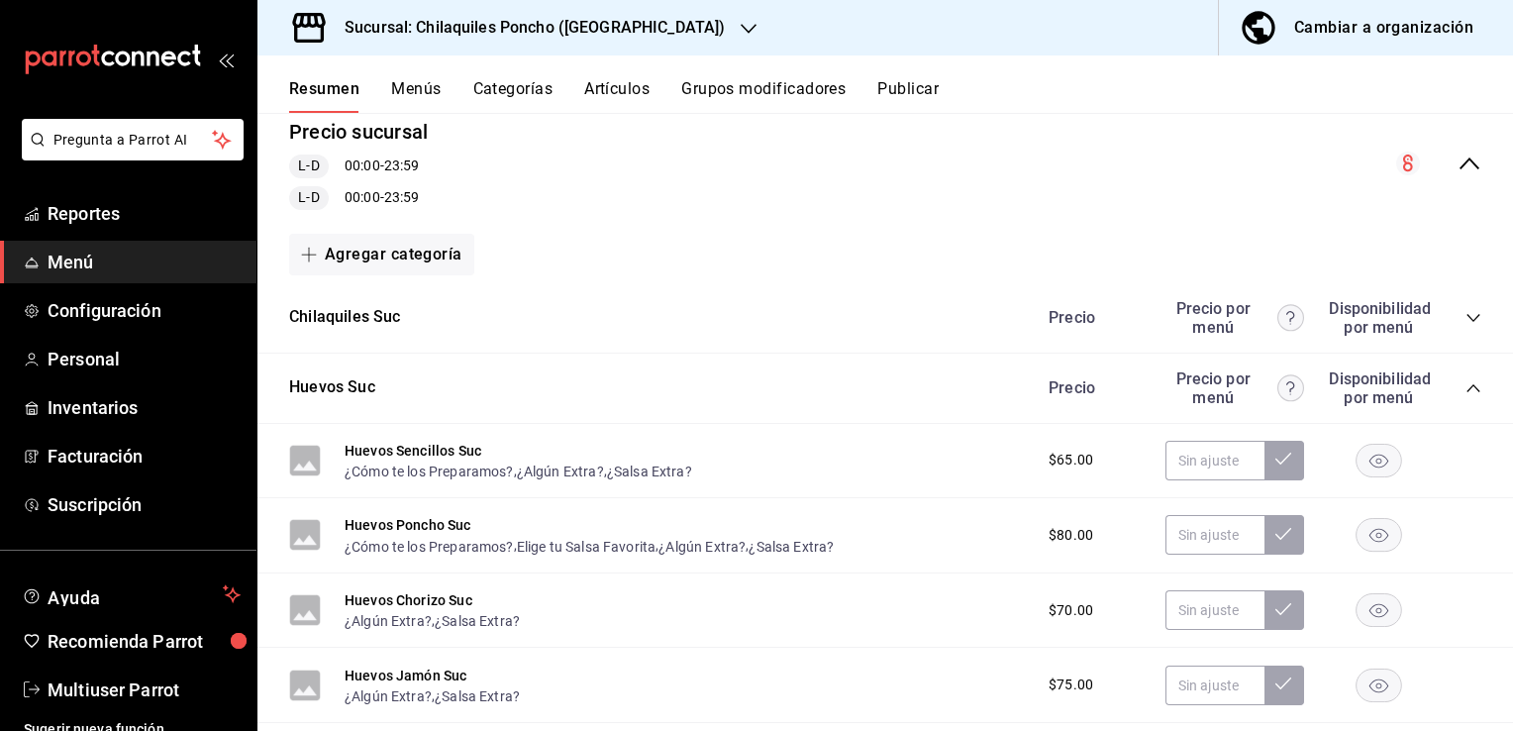
click at [1466, 386] on icon "collapse-category-row" at bounding box center [1474, 388] width 16 height 16
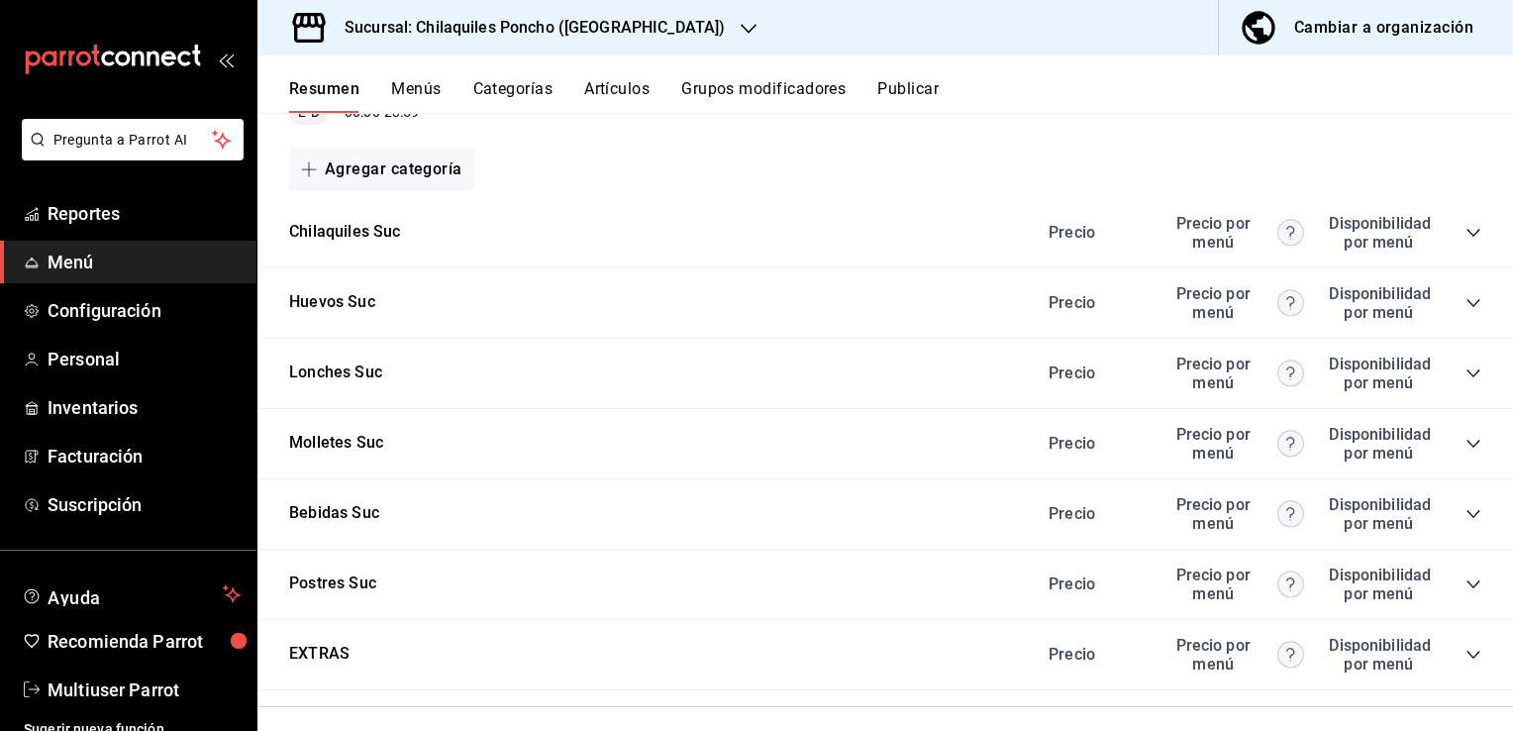
scroll to position [456, 0]
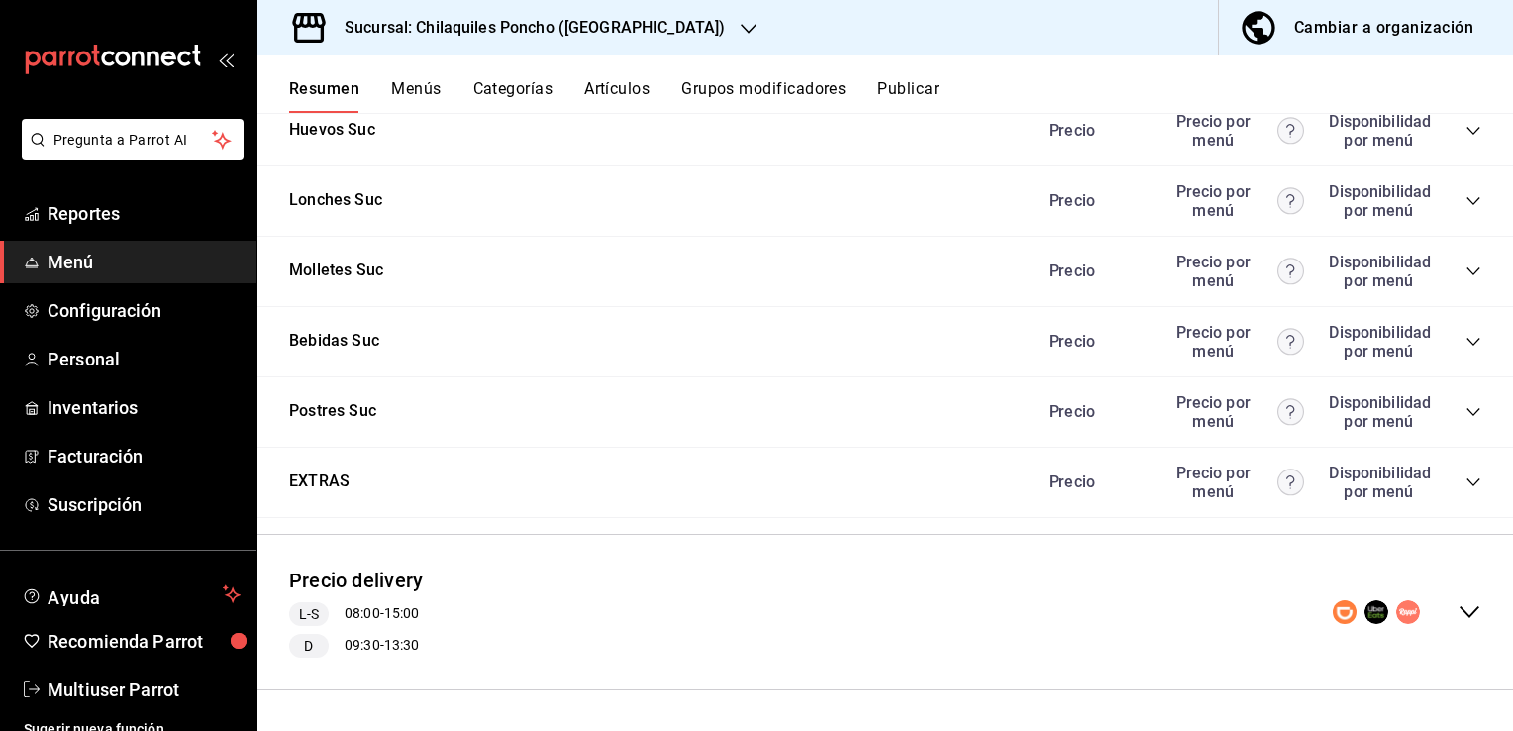
click at [1442, 480] on div "Precio Precio por menú Disponibilidad por menú" at bounding box center [1255, 482] width 453 height 38
click at [1467, 481] on icon "collapse-category-row" at bounding box center [1473, 482] width 13 height 8
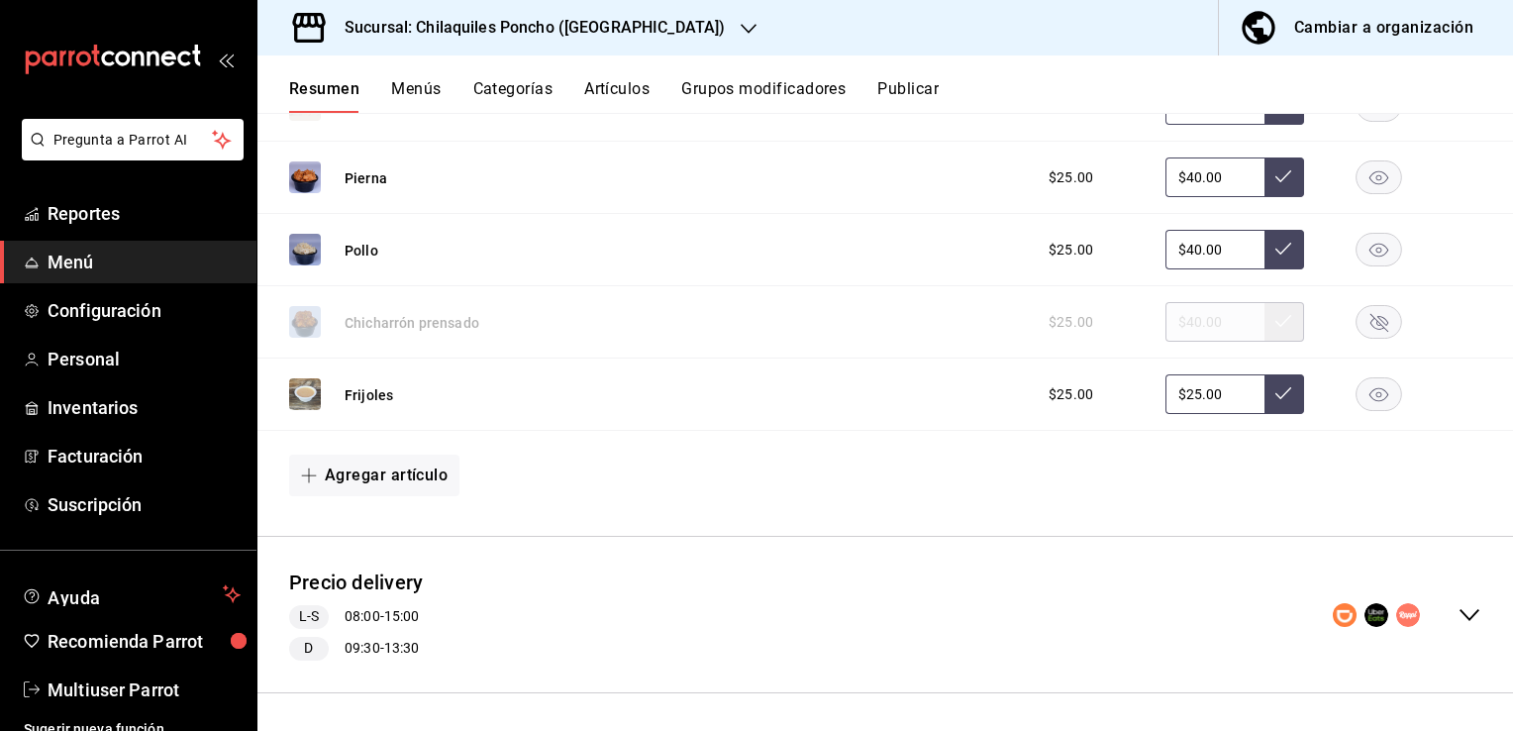
scroll to position [1780, 0]
click at [1458, 615] on icon "collapse-menu-row" at bounding box center [1470, 614] width 24 height 24
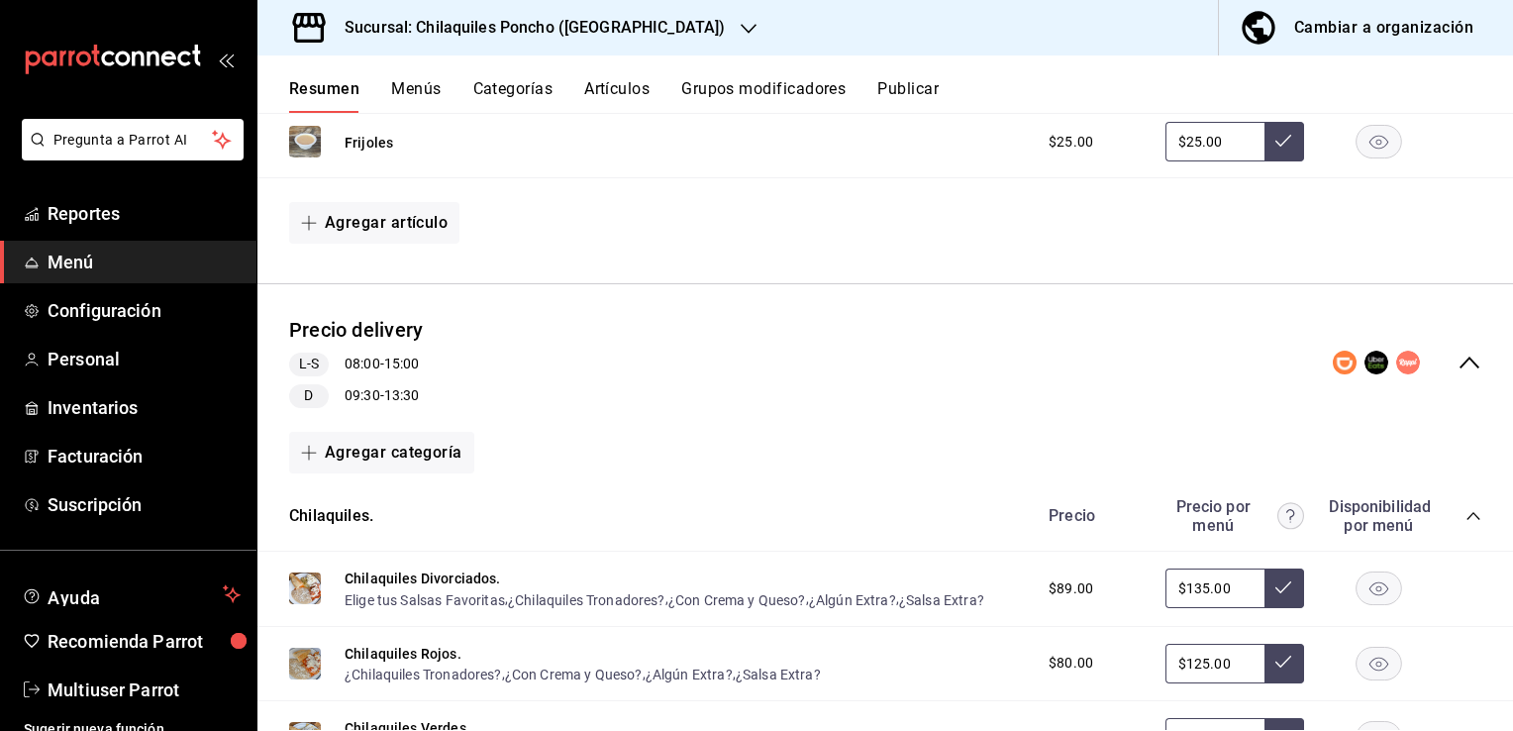
scroll to position [2077, 0]
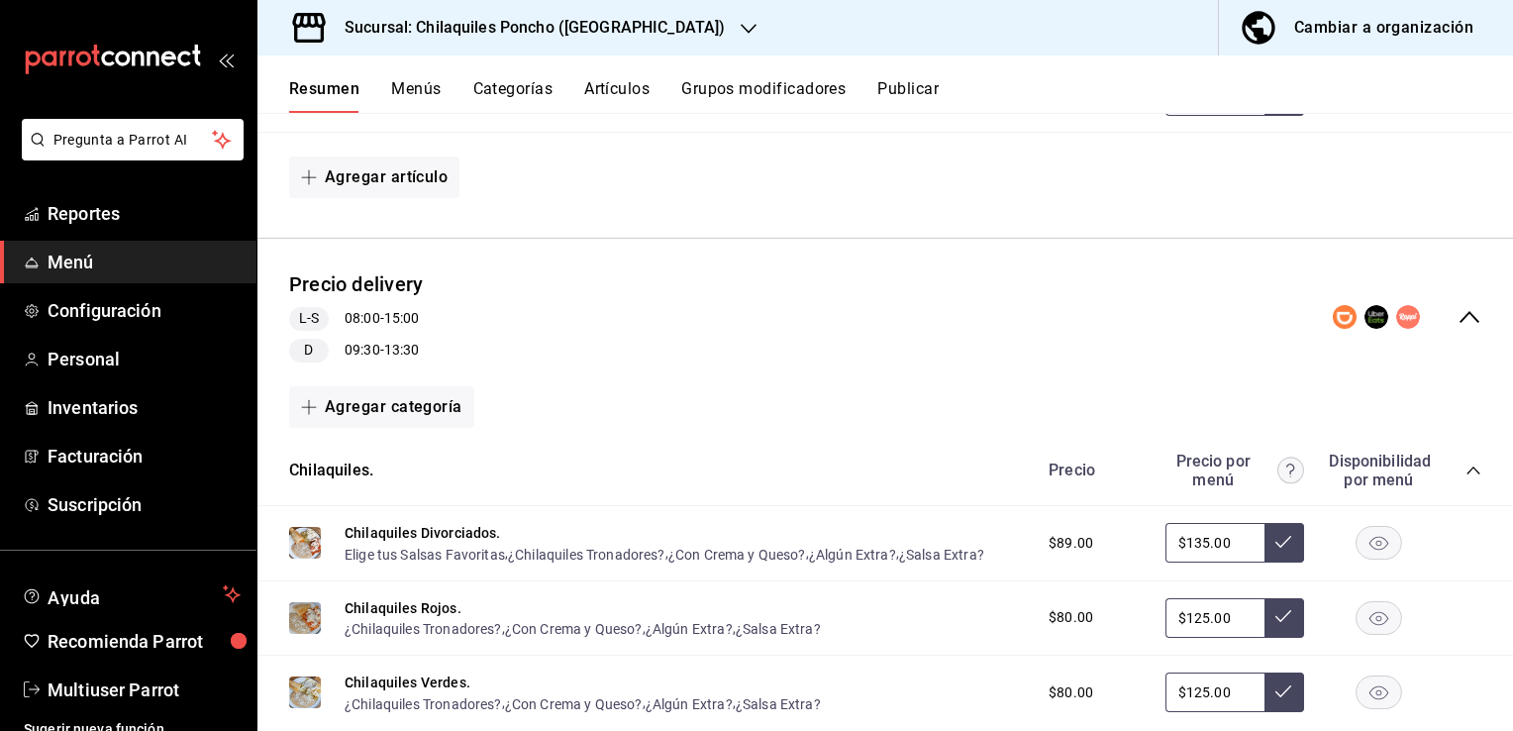
click at [1467, 468] on icon "collapse-category-row" at bounding box center [1473, 470] width 13 height 8
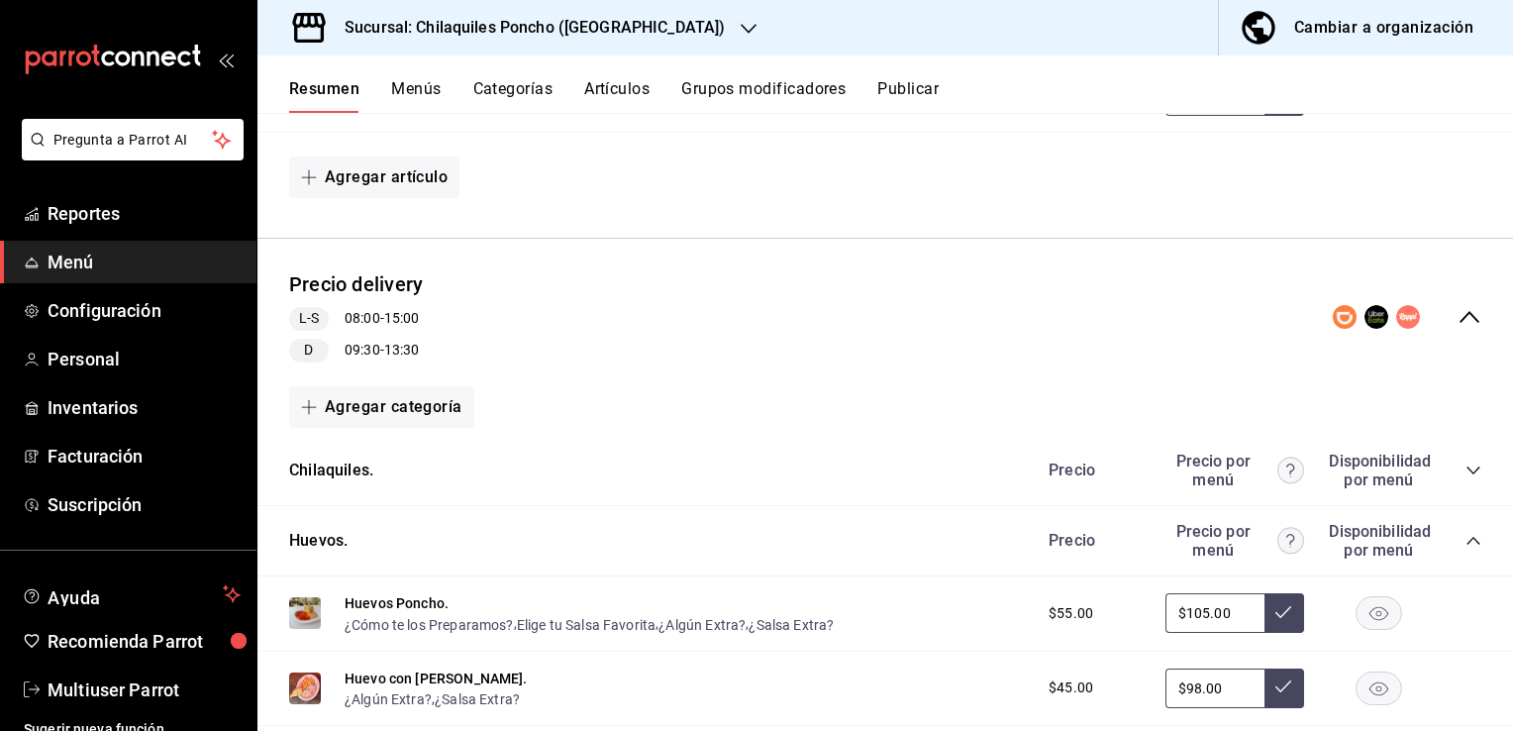
click at [1466, 535] on icon "collapse-category-row" at bounding box center [1474, 541] width 16 height 16
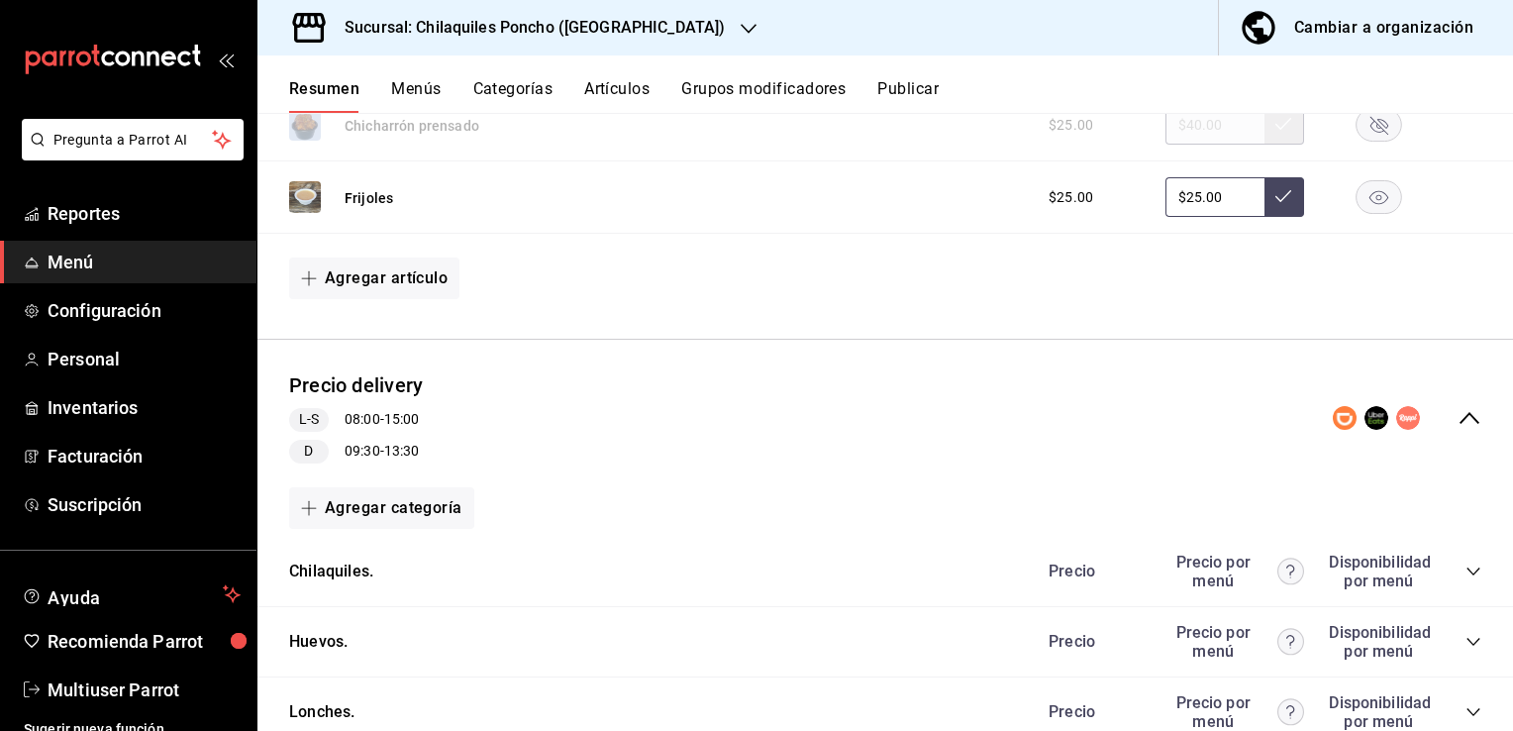
scroll to position [1864, 0]
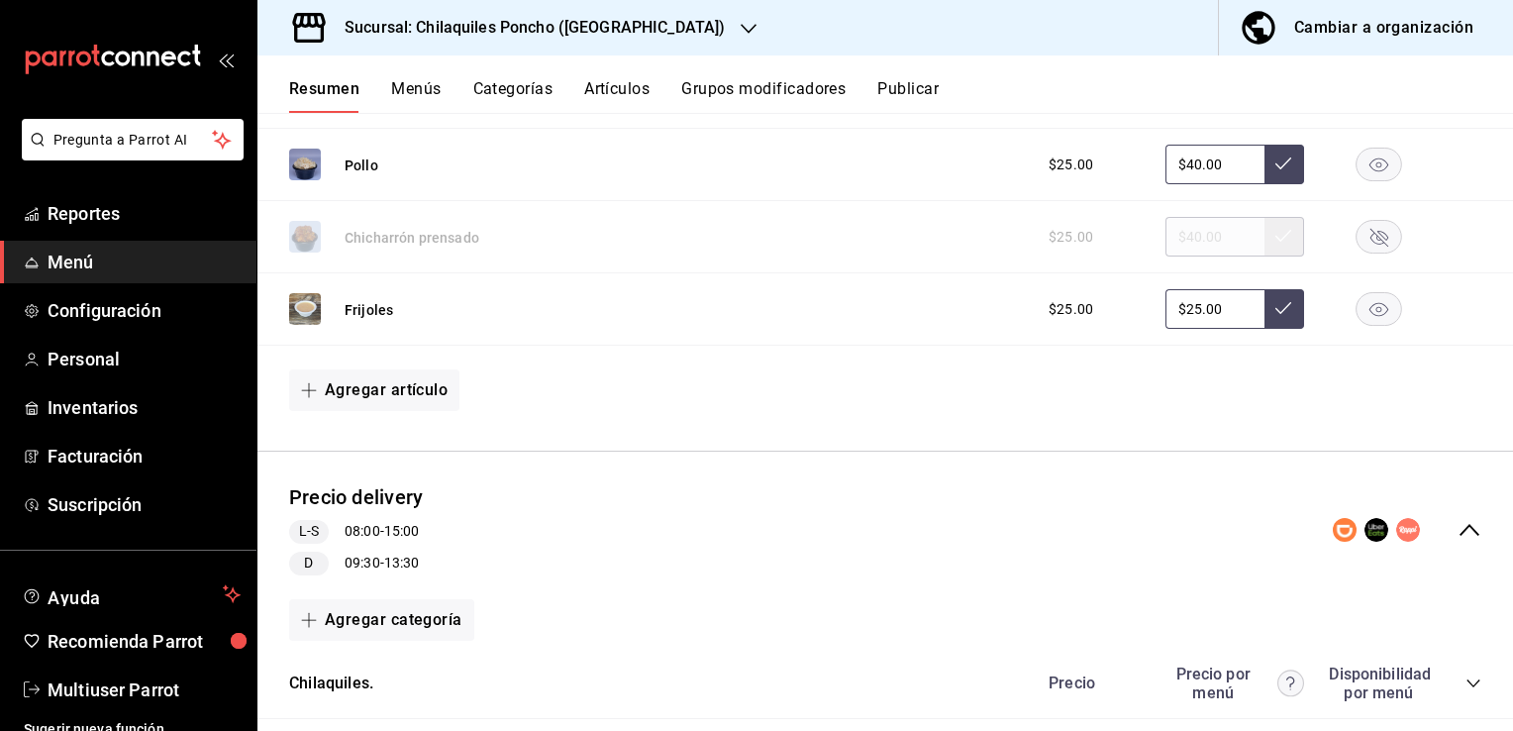
click at [412, 85] on button "Menús" at bounding box center [416, 96] width 50 height 34
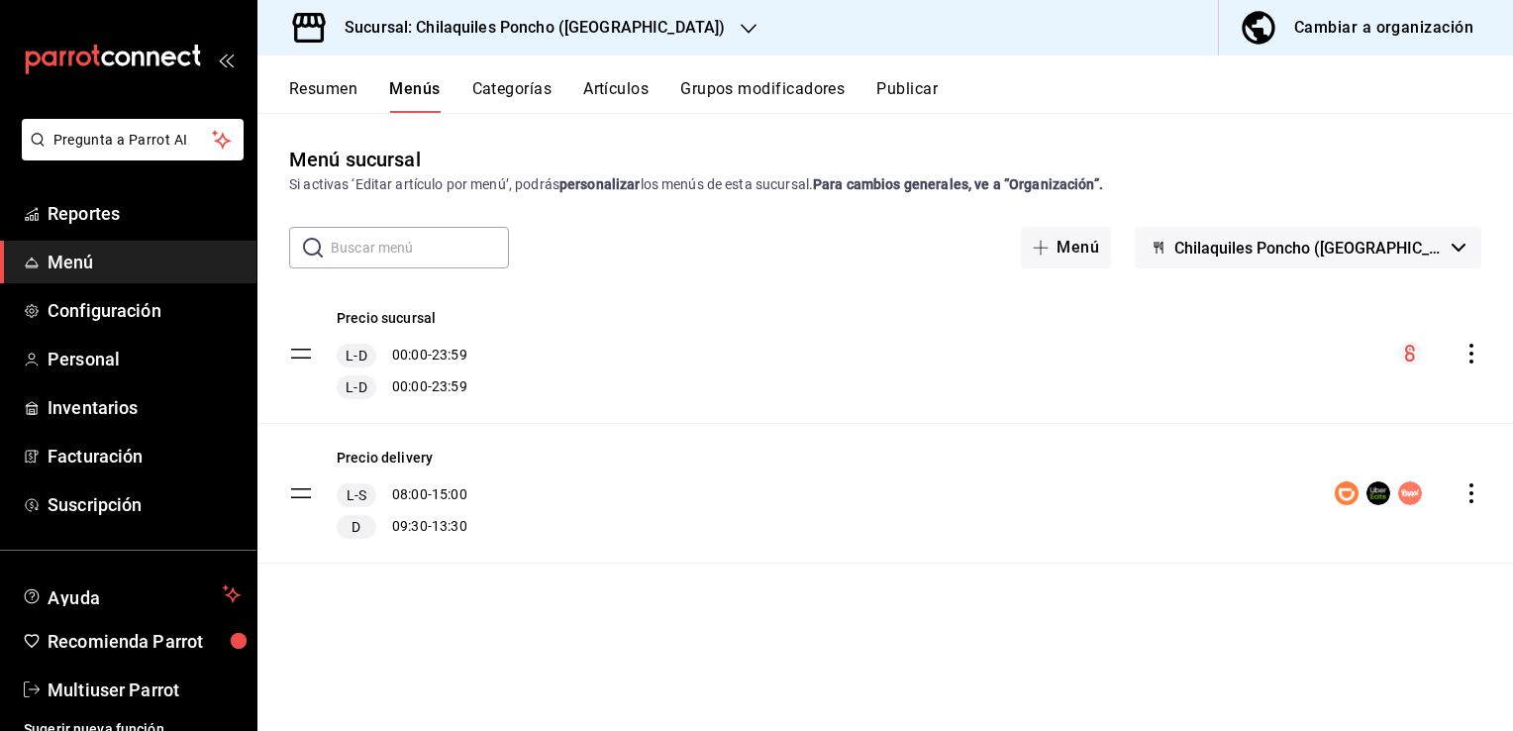
click at [749, 93] on button "Grupos modificadores" at bounding box center [762, 96] width 164 height 34
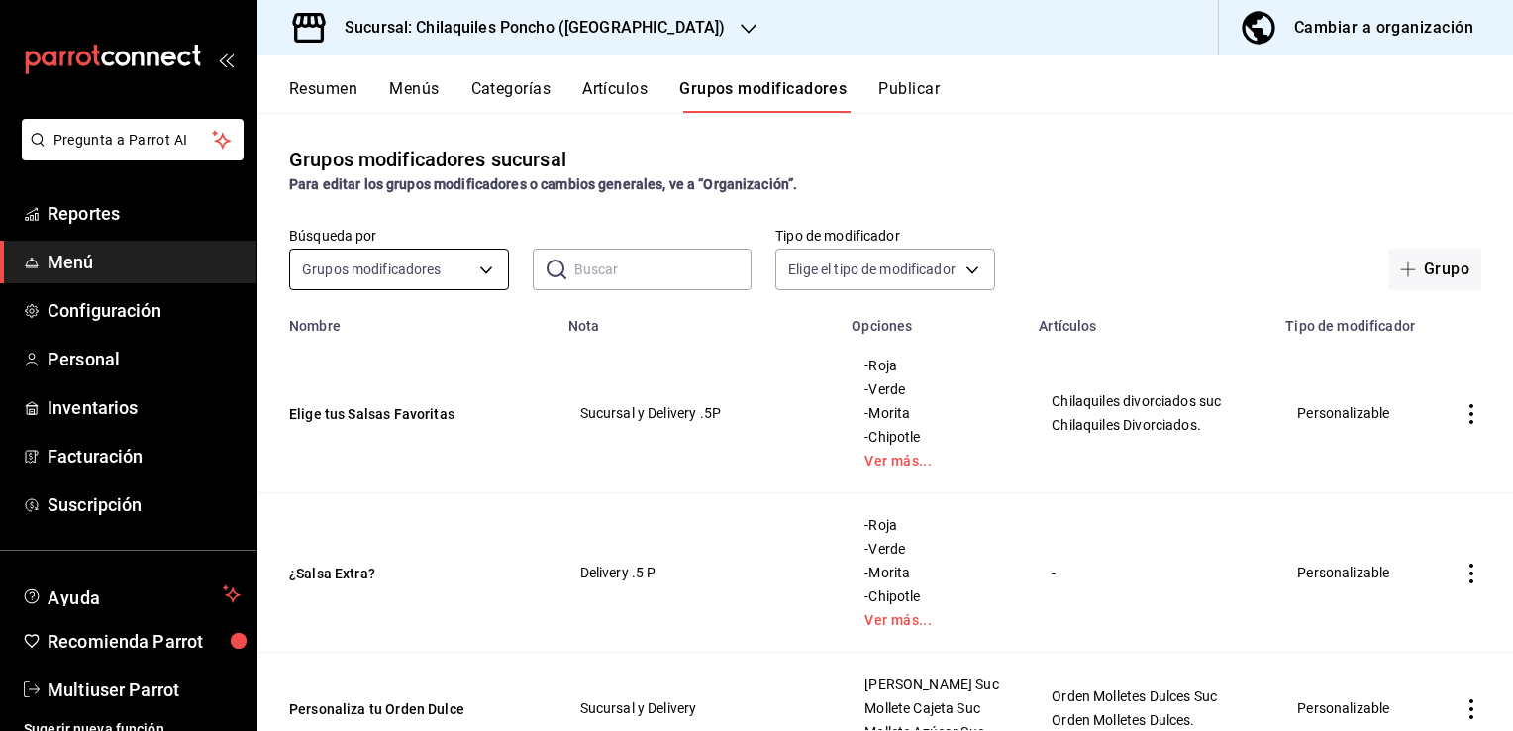
click at [414, 276] on body "Pregunta a Parrot AI Reportes Menú Configuración Personal Inventarios Facturaci…" at bounding box center [756, 365] width 1513 height 731
click at [345, 378] on span "Opciones" at bounding box center [397, 375] width 183 height 21
type input "OPTION"
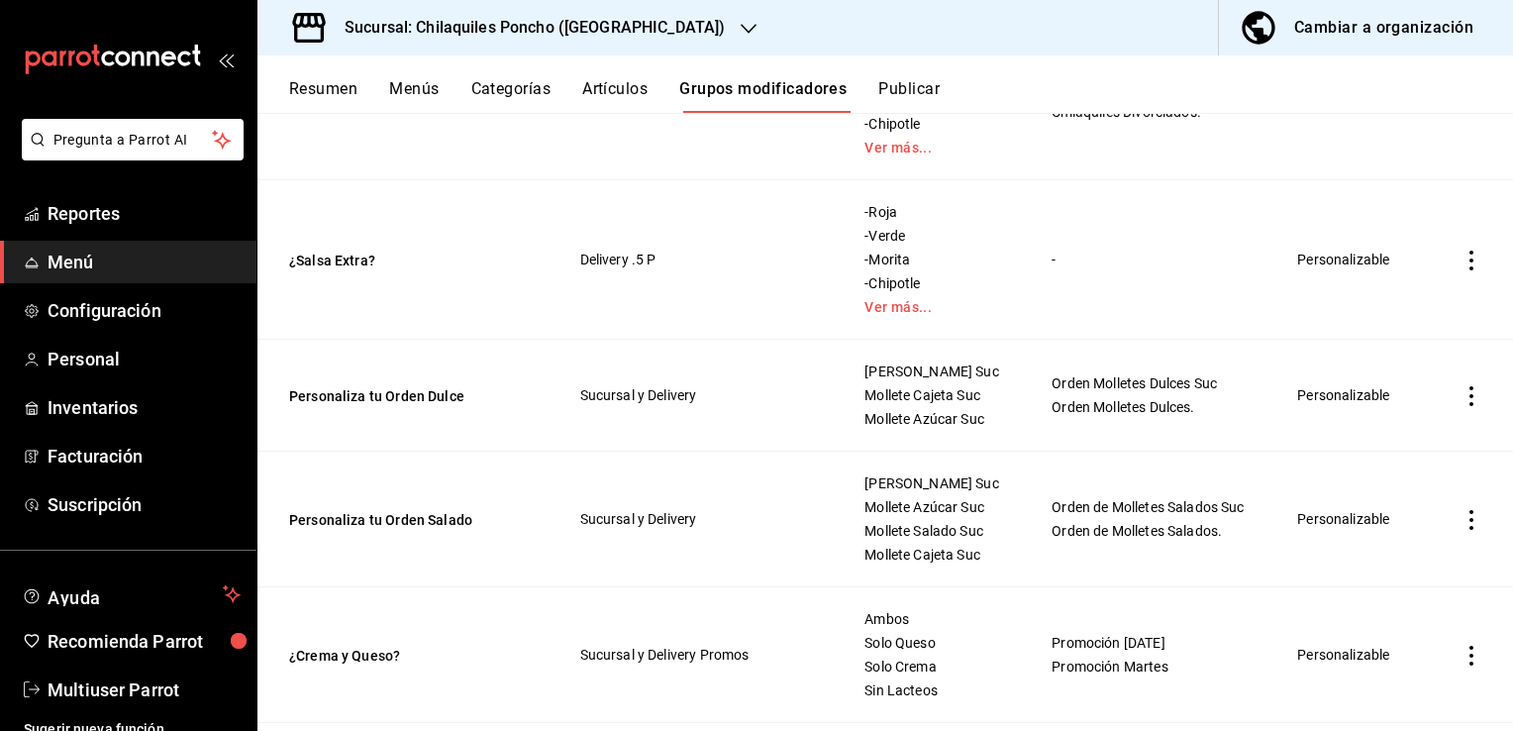
scroll to position [594, 0]
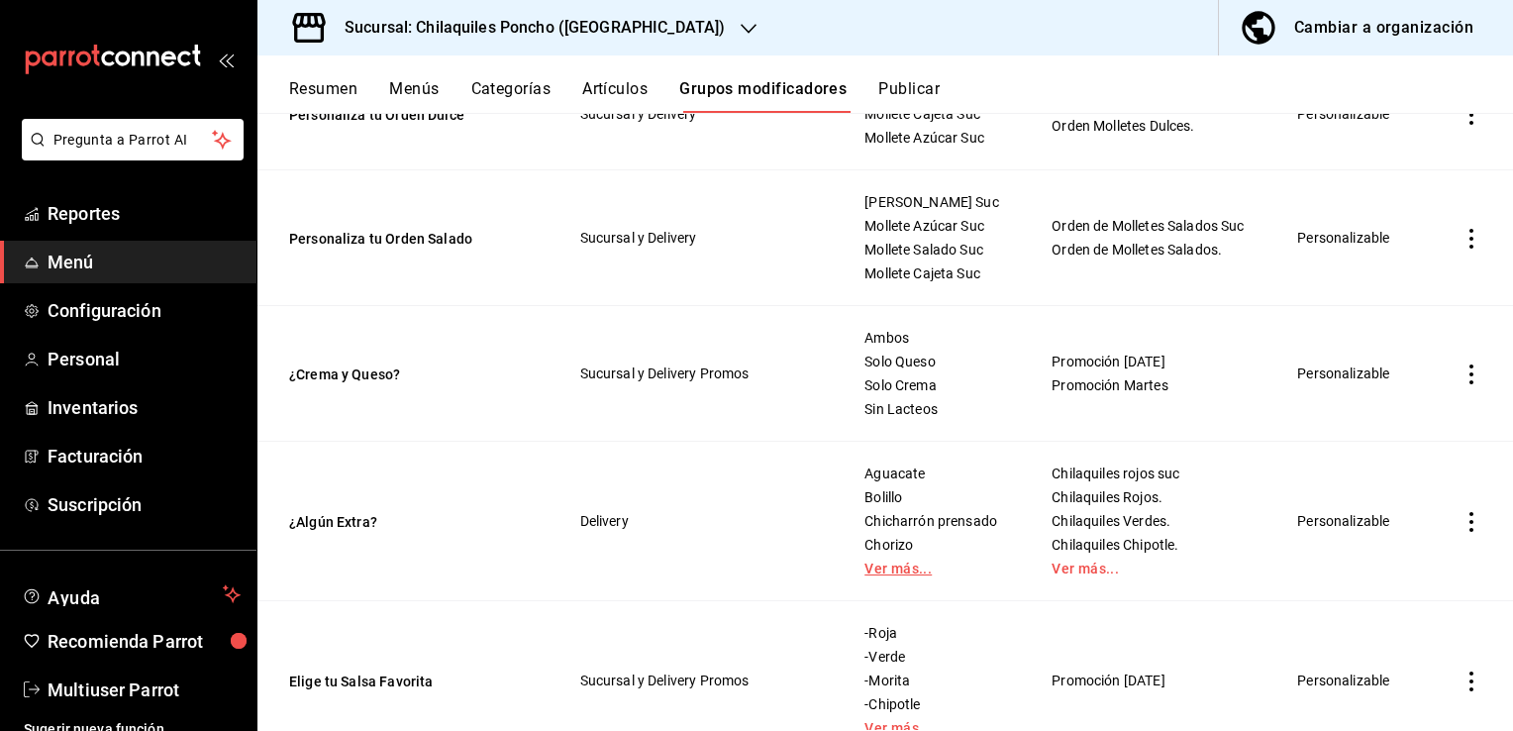
click at [889, 575] on link "Ver más..." at bounding box center [934, 569] width 138 height 14
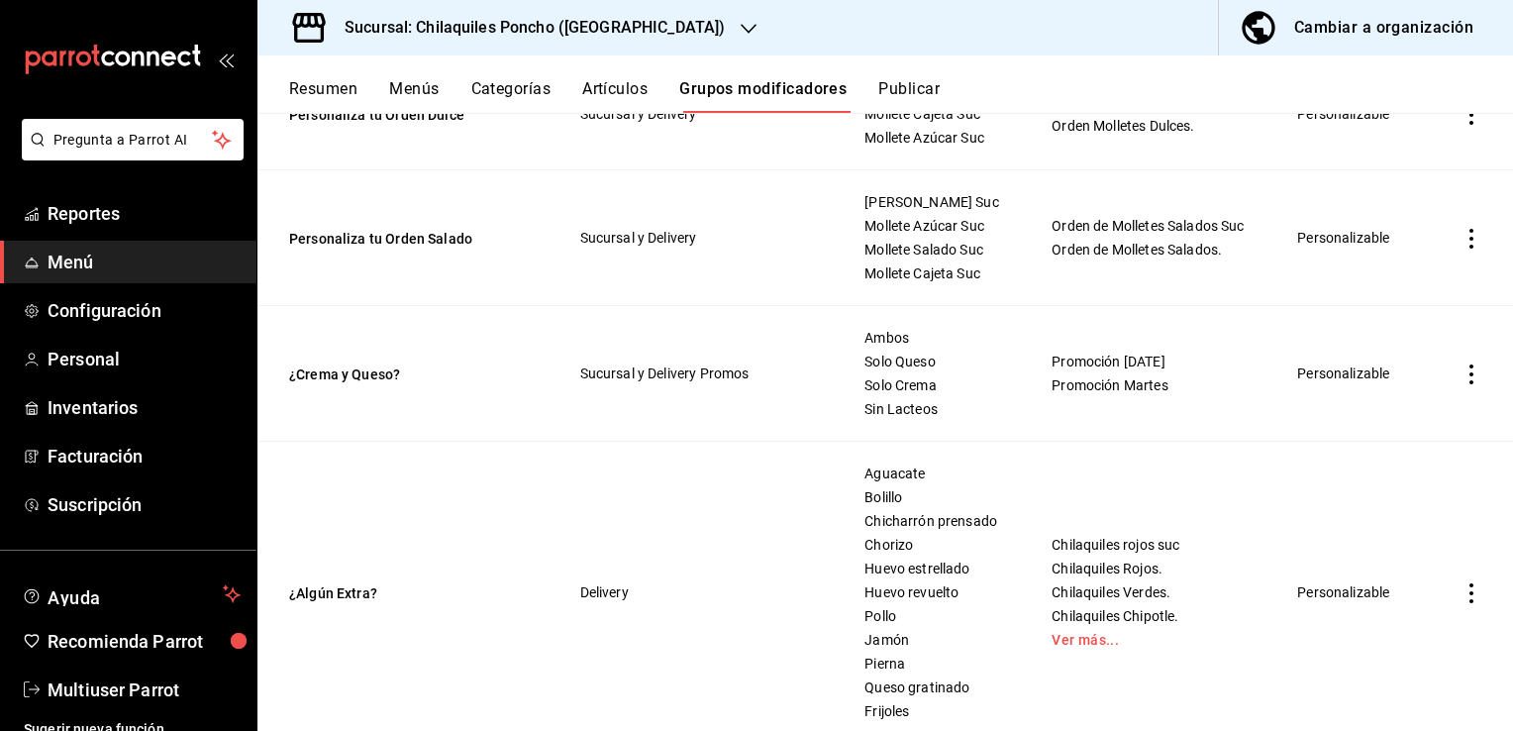
scroll to position [792, 0]
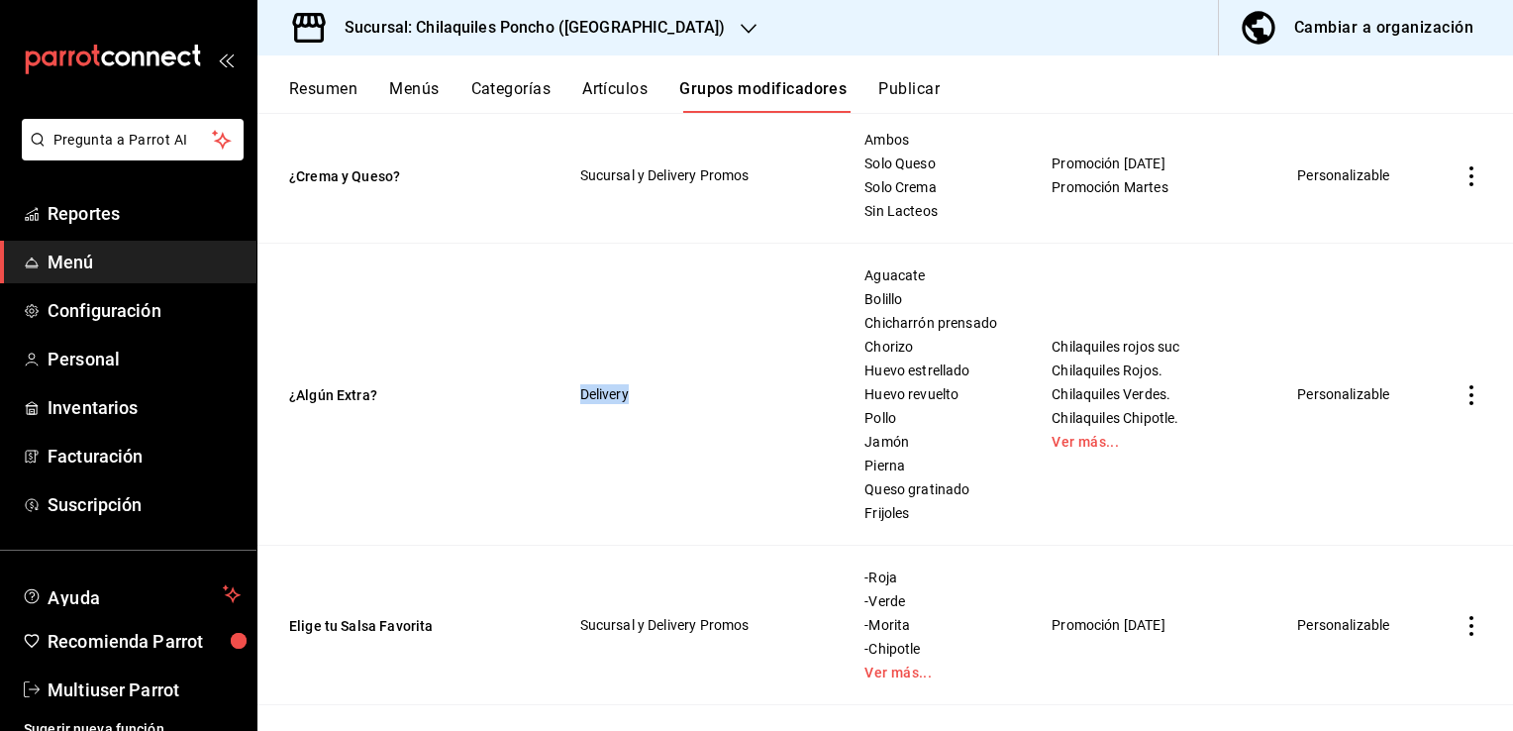
drag, startPoint x: 582, startPoint y: 434, endPoint x: 701, endPoint y: 435, distance: 118.8
click at [701, 435] on td "Delivery" at bounding box center [699, 395] width 284 height 302
drag, startPoint x: 701, startPoint y: 435, endPoint x: 888, endPoint y: 363, distance: 200.3
click at [888, 330] on span "Chicharrón prensado" at bounding box center [934, 323] width 138 height 14
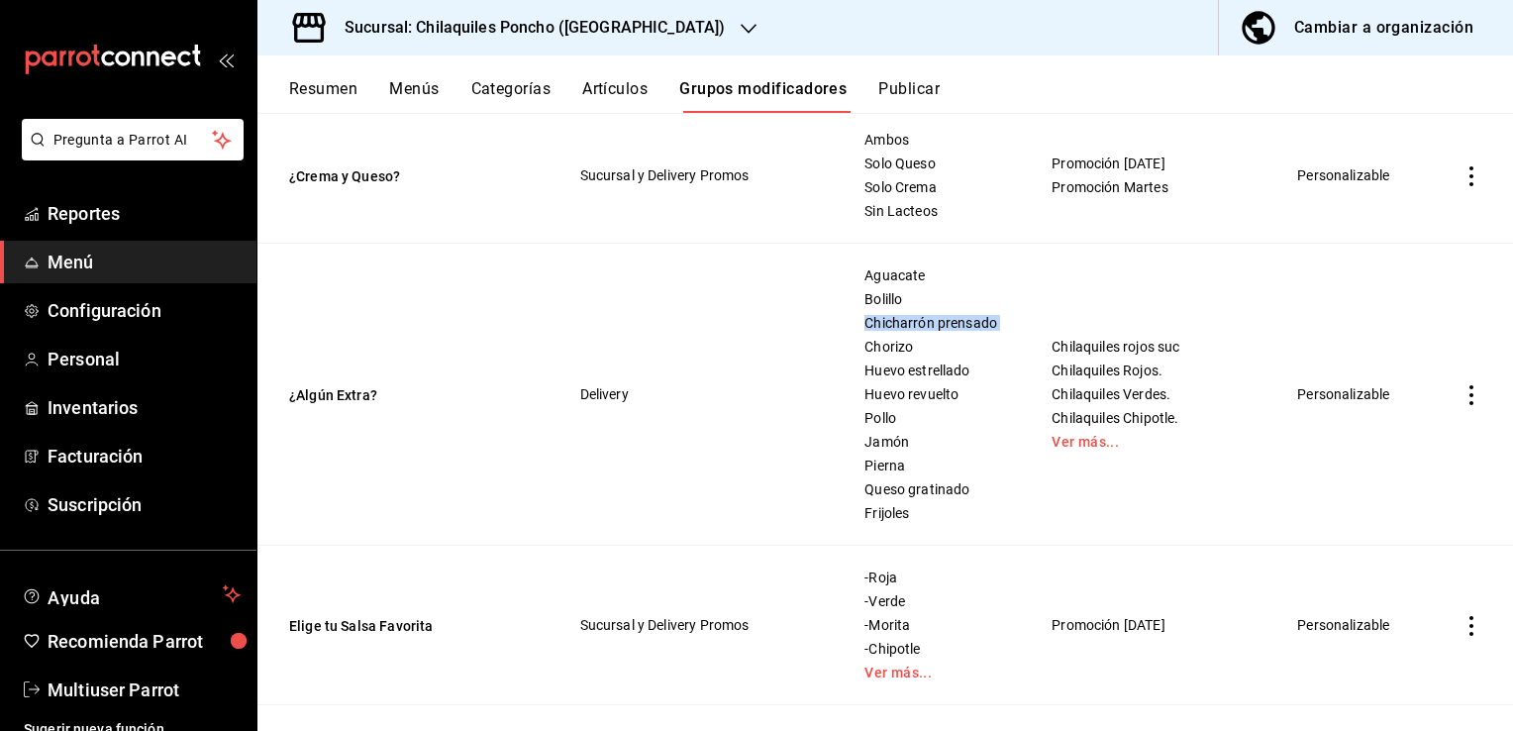
click at [888, 330] on span "Chicharrón prensado" at bounding box center [934, 323] width 138 height 14
drag, startPoint x: 888, startPoint y: 363, endPoint x: 873, endPoint y: 362, distance: 14.9
click at [873, 330] on span "Chicharrón prensado" at bounding box center [934, 323] width 138 height 14
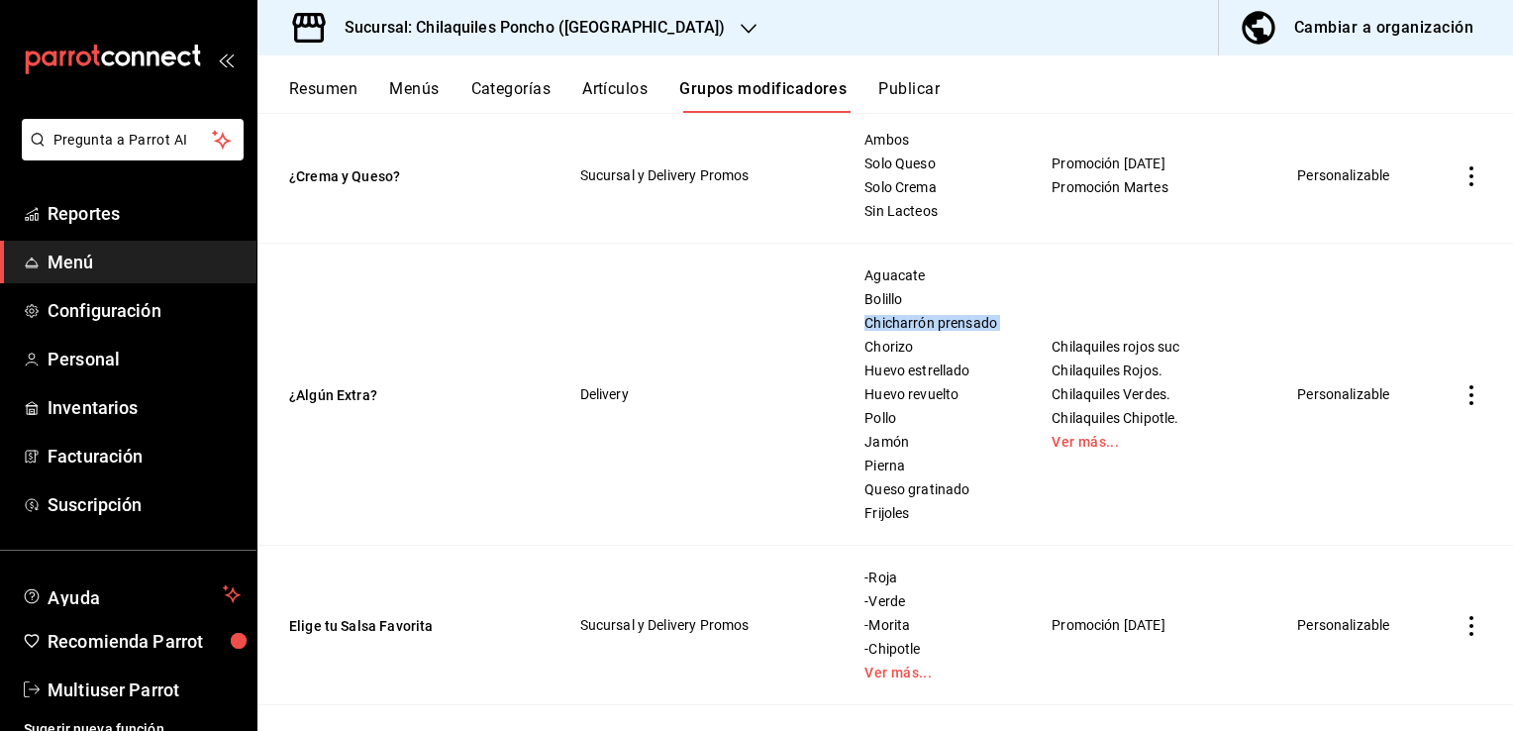
click at [873, 330] on span "Chicharrón prensado" at bounding box center [934, 323] width 138 height 14
drag, startPoint x: 873, startPoint y: 362, endPoint x: 760, endPoint y: 99, distance: 287.0
click at [760, 99] on button "Grupos modificadores" at bounding box center [762, 96] width 167 height 34
click at [335, 91] on button "Resumen" at bounding box center [323, 96] width 68 height 34
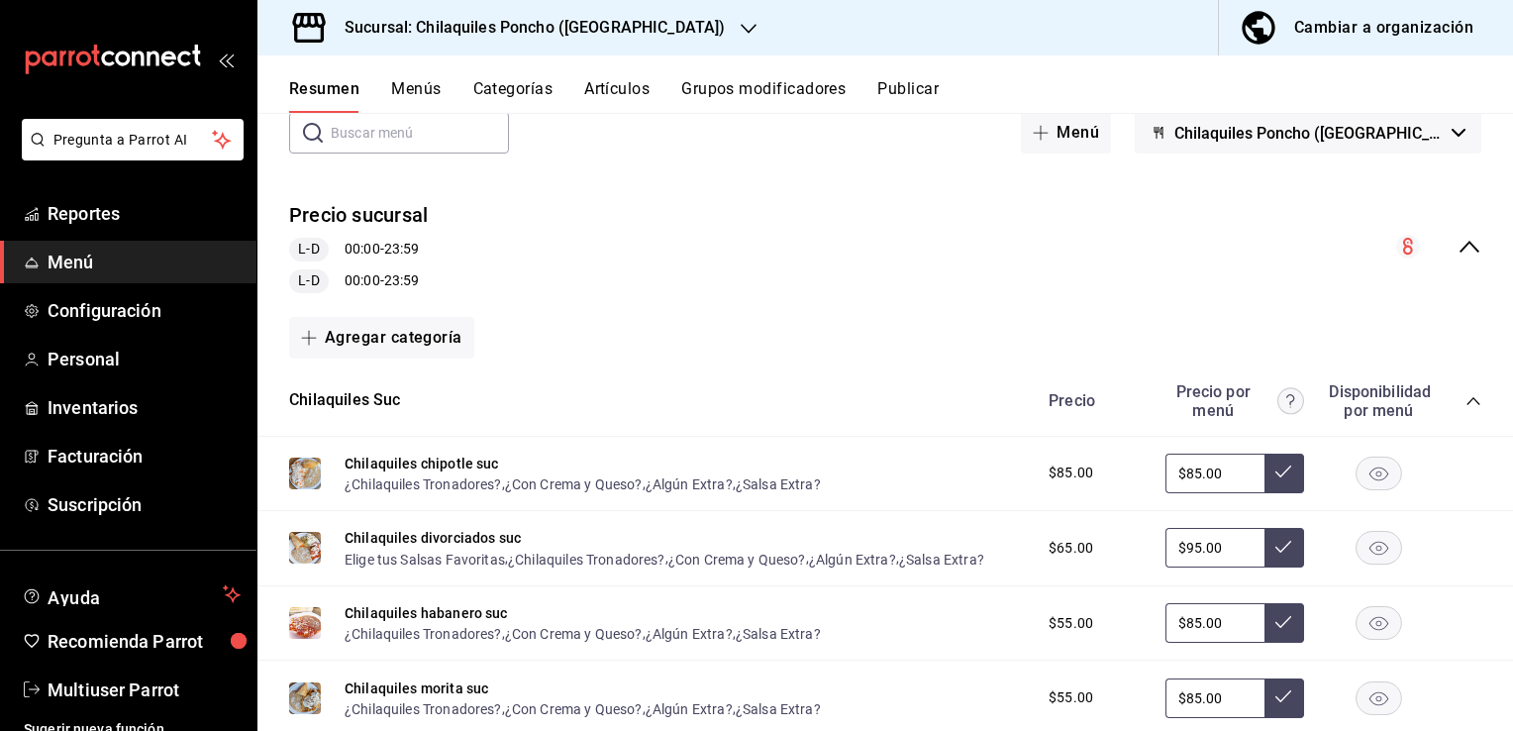
scroll to position [297, 0]
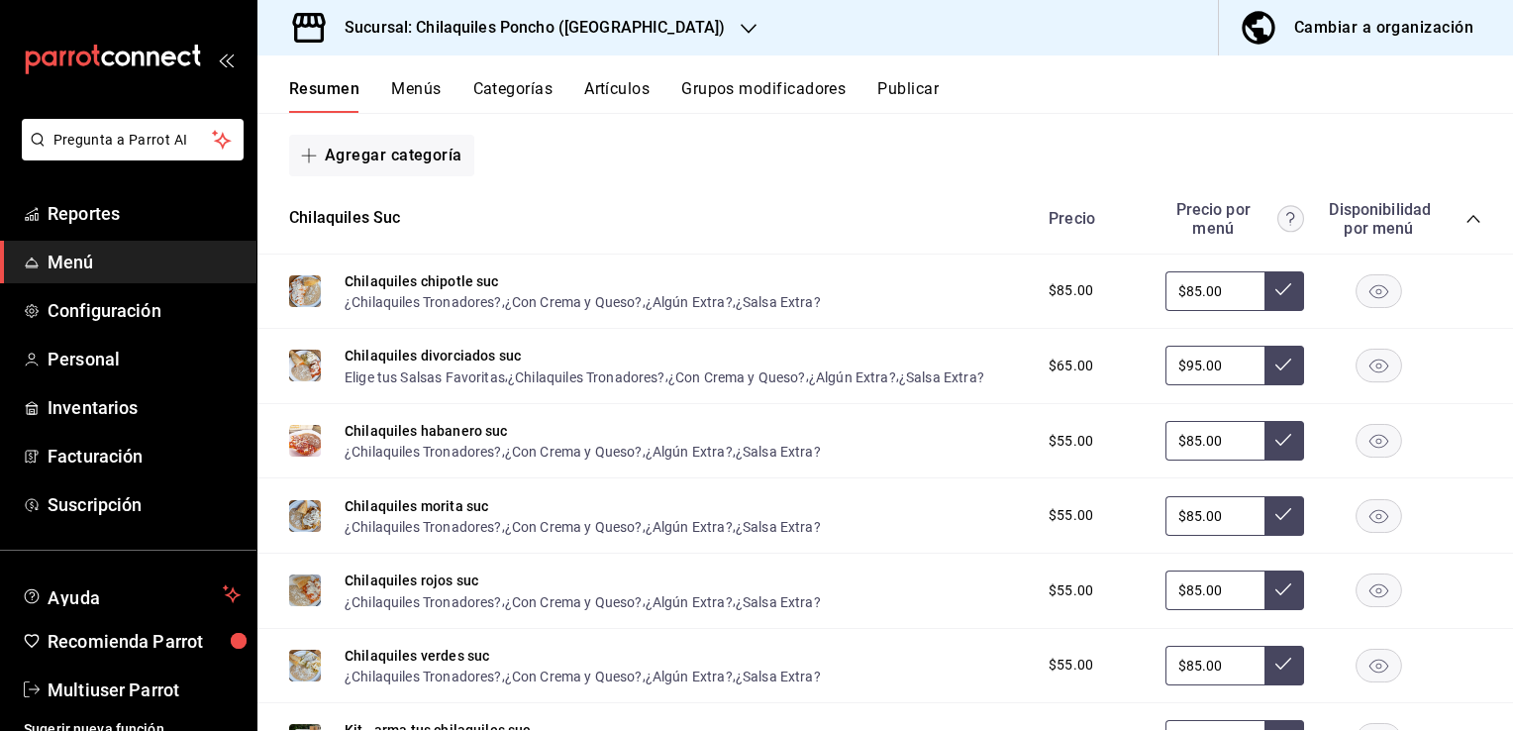
click at [703, 94] on button "Grupos modificadores" at bounding box center [763, 96] width 164 height 34
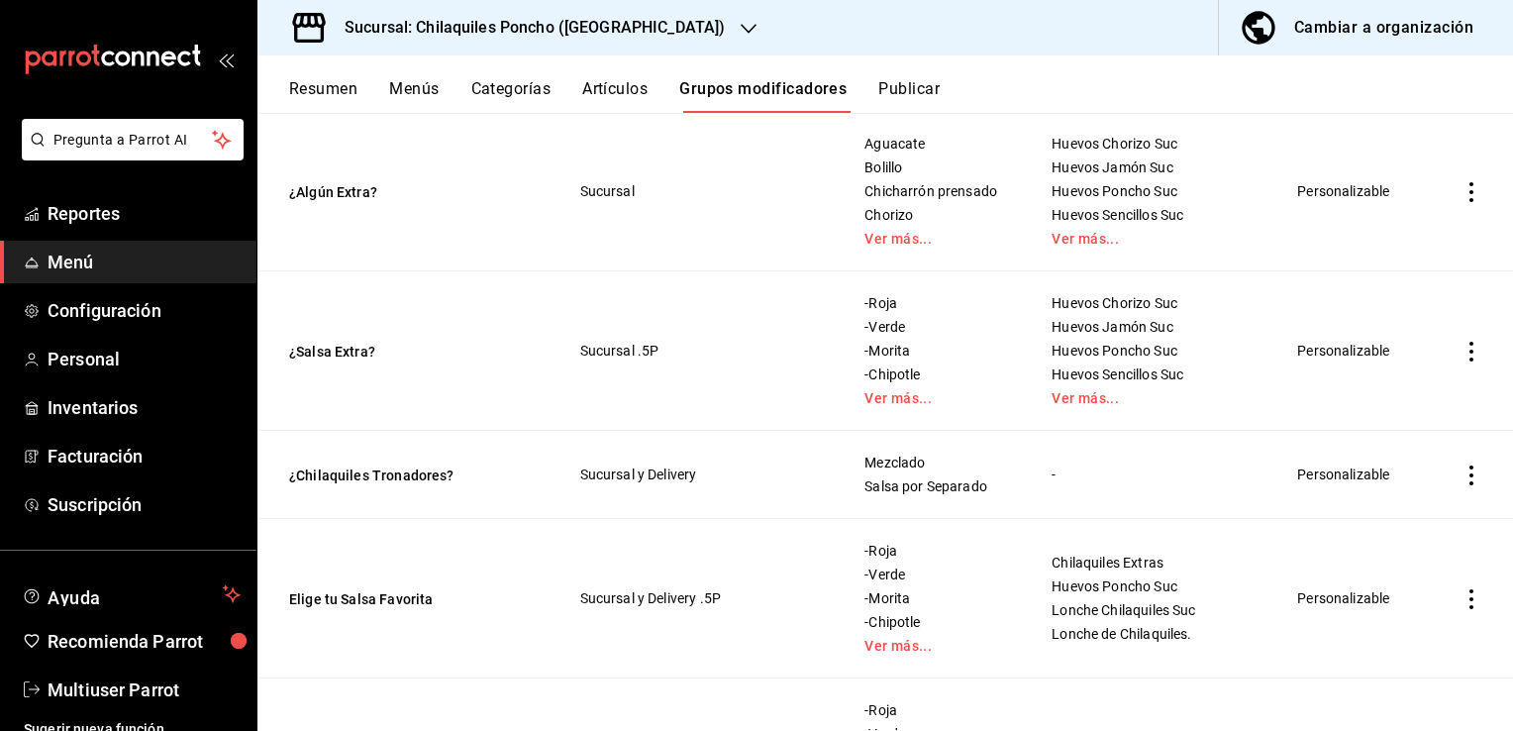
scroll to position [2278, 0]
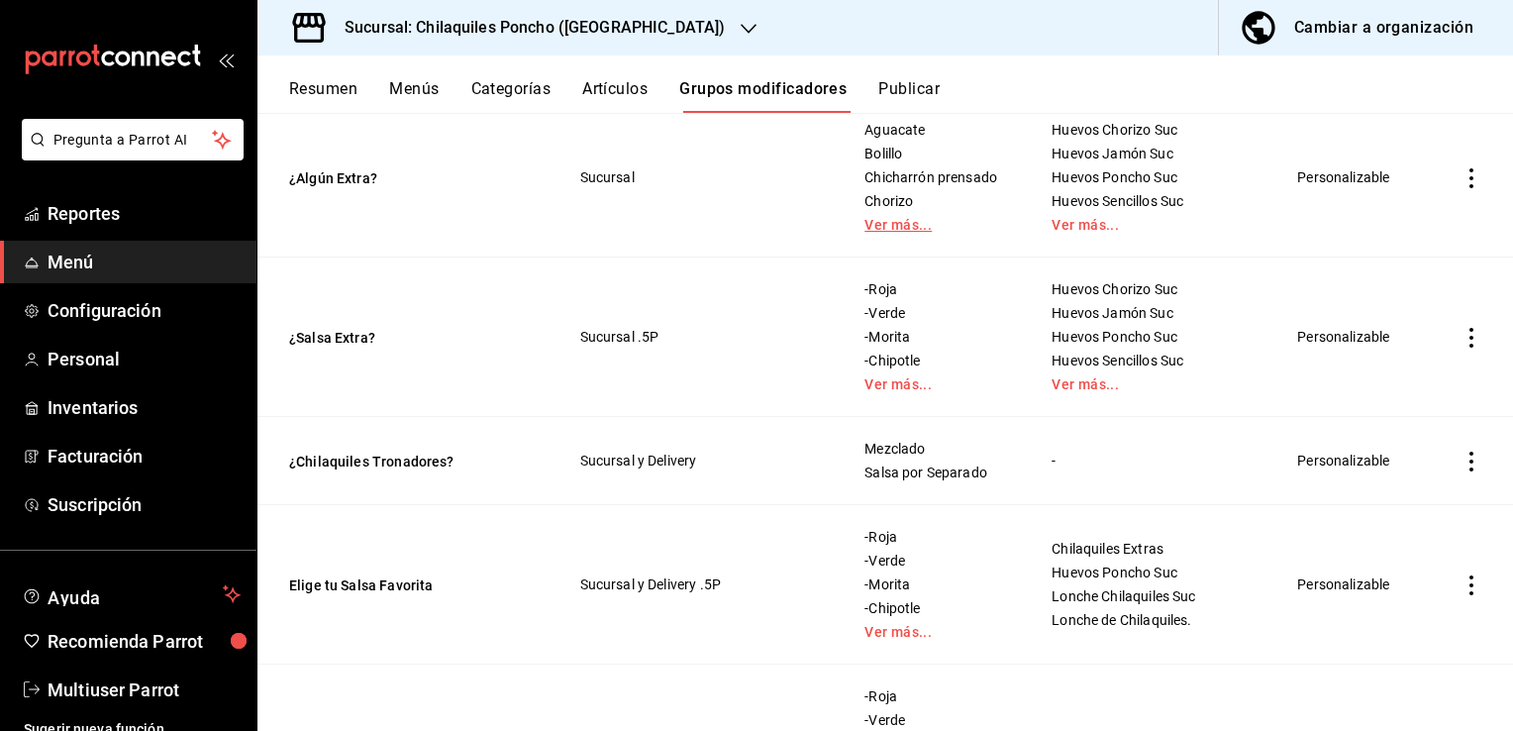
click at [879, 232] on link "Ver más..." at bounding box center [934, 225] width 138 height 14
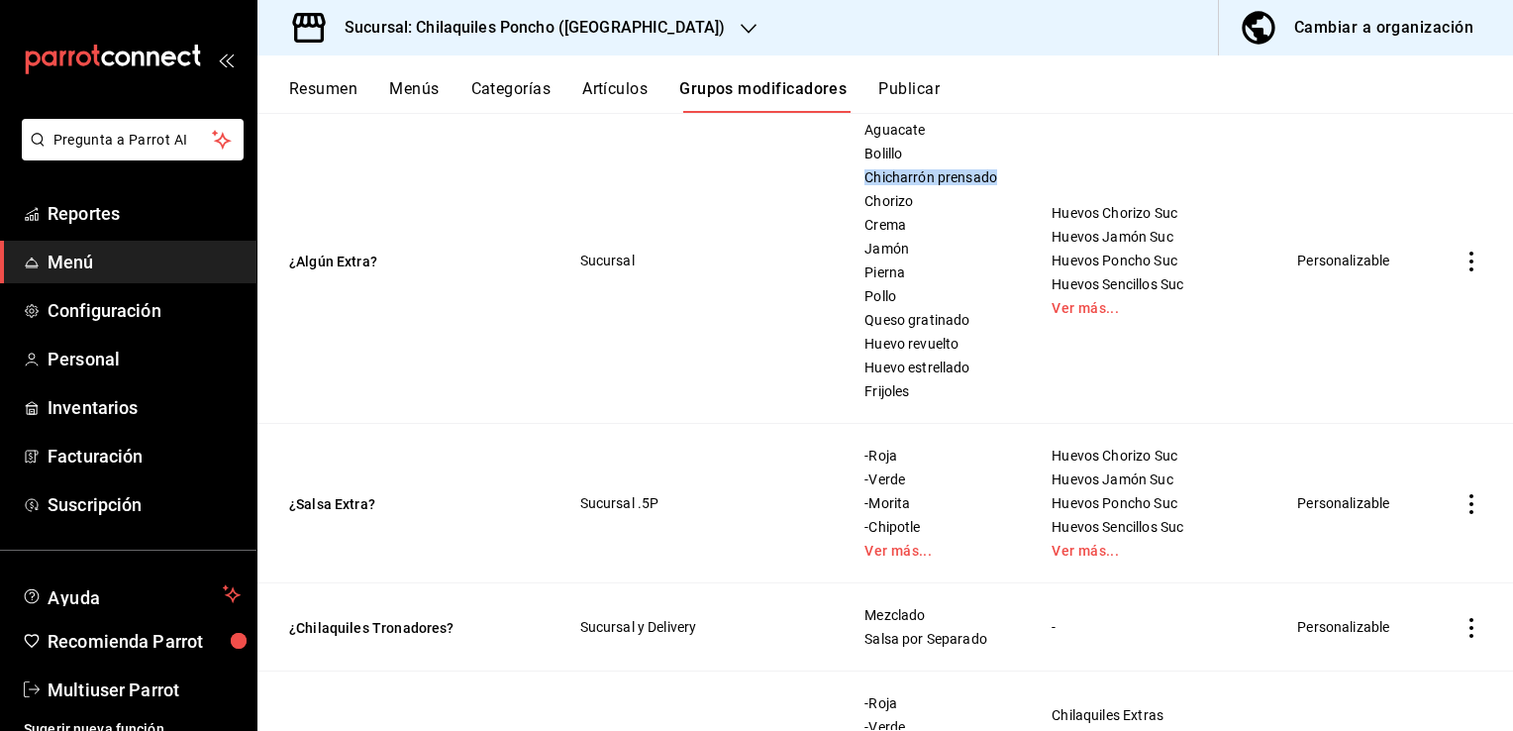
drag, startPoint x: 848, startPoint y: 218, endPoint x: 1017, endPoint y: 211, distance: 169.5
click at [1017, 211] on td "Aguacate Bolillo Chicharrón prensado Chorizo Crema Jamón Pierna Pollo Queso gra…" at bounding box center [933, 261] width 187 height 326
click at [884, 184] on span "Chicharrón prensado" at bounding box center [934, 177] width 138 height 14
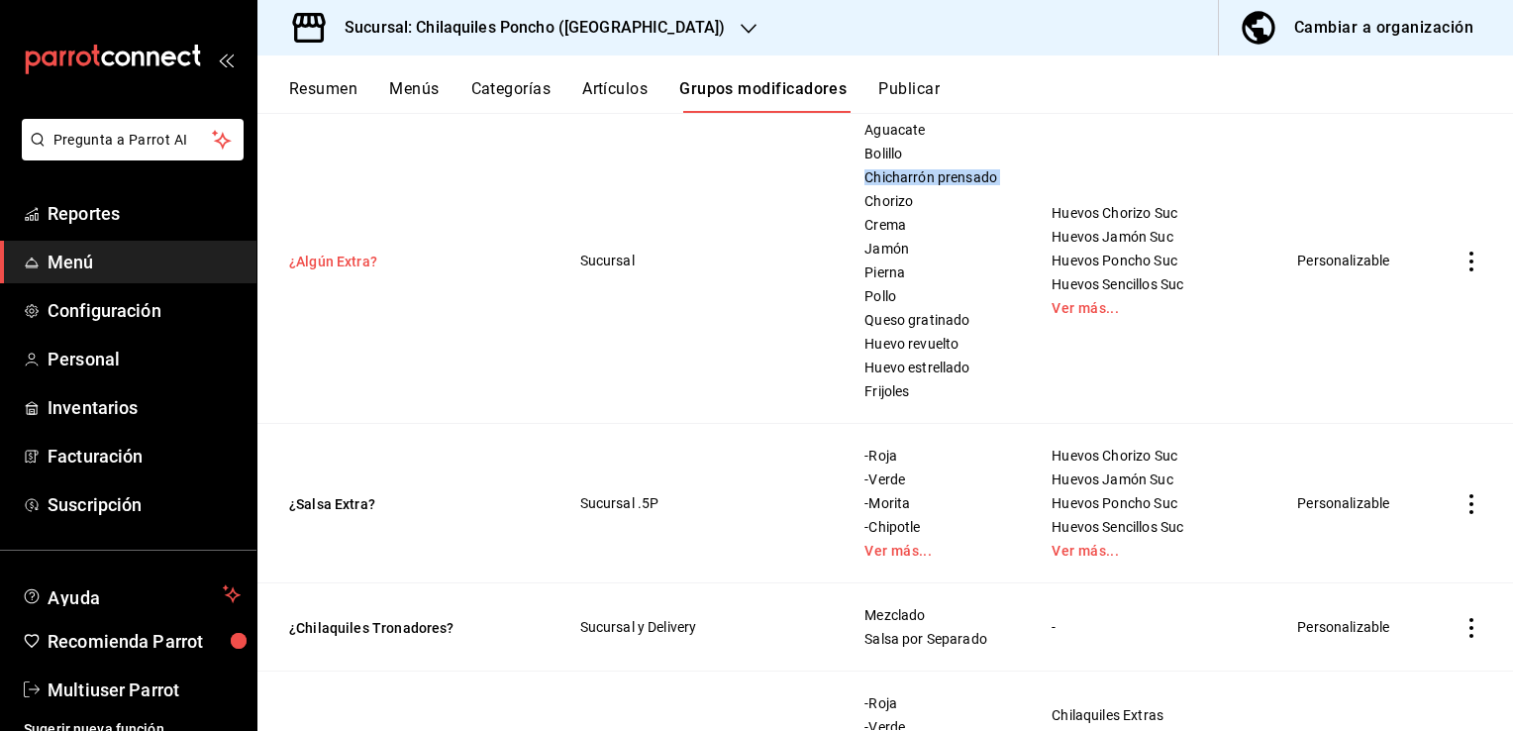
click at [341, 271] on button "¿Algún Extra?" at bounding box center [408, 262] width 238 height 20
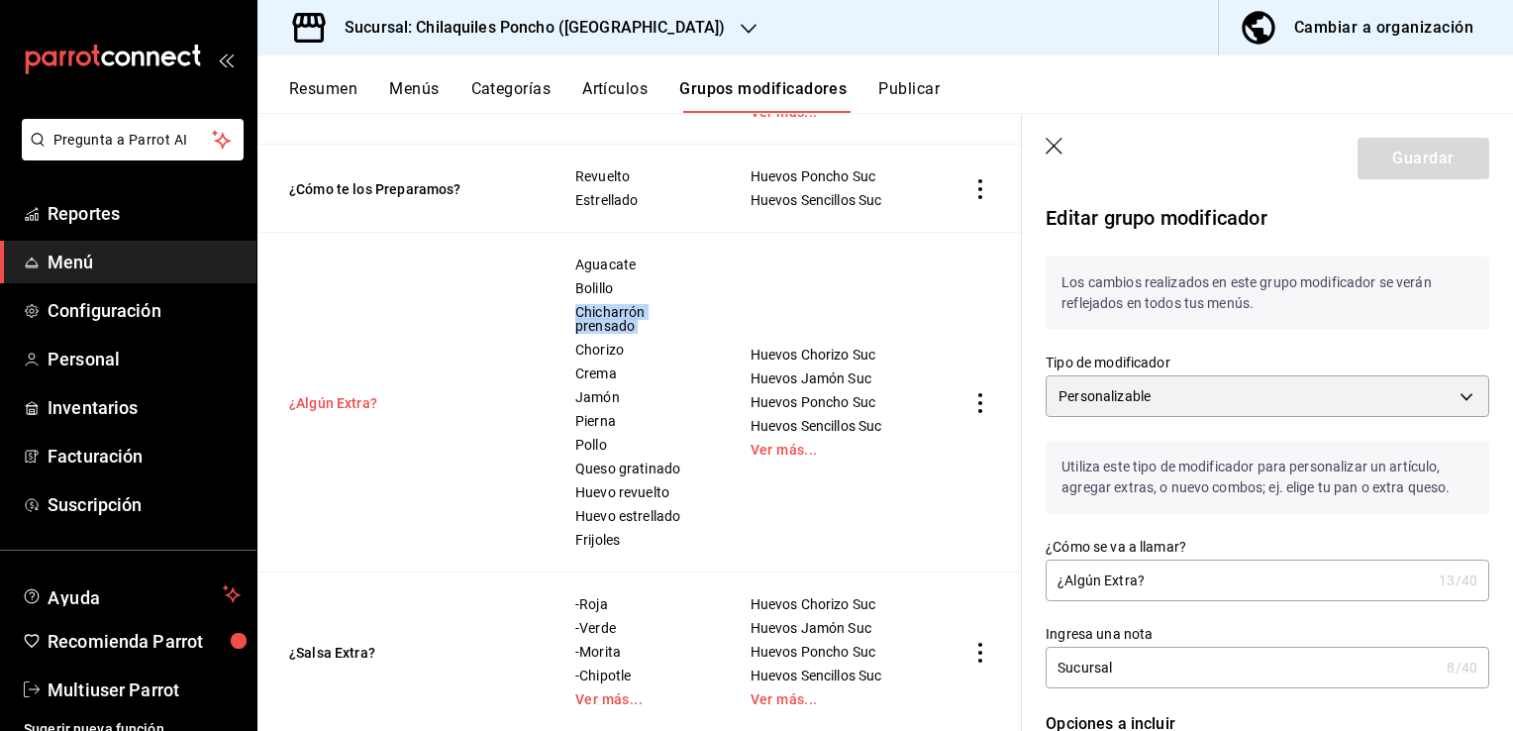
scroll to position [2233, 0]
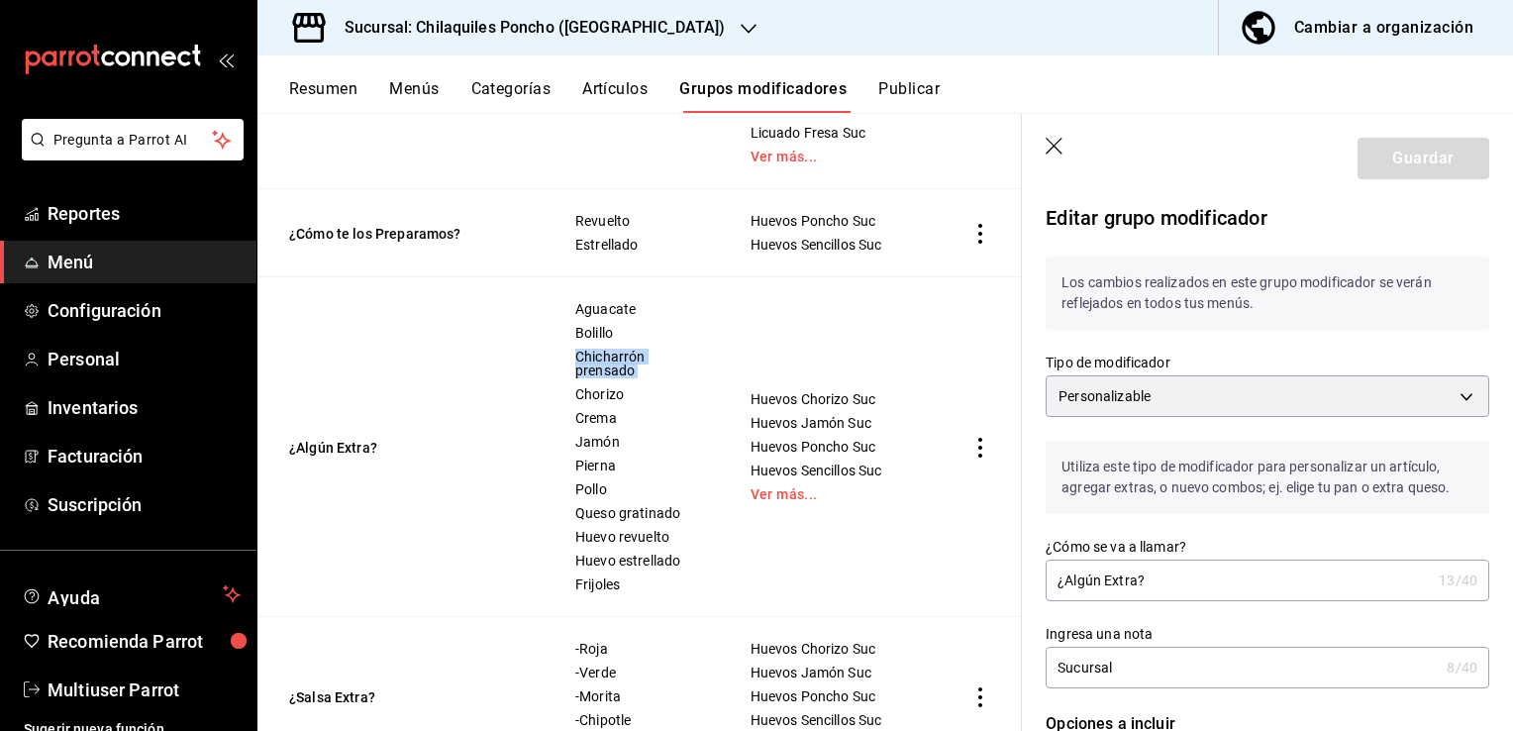
click at [596, 358] on span "Chicharrón prensado" at bounding box center [638, 364] width 126 height 28
click at [1056, 141] on icon "button" at bounding box center [1056, 148] width 20 height 20
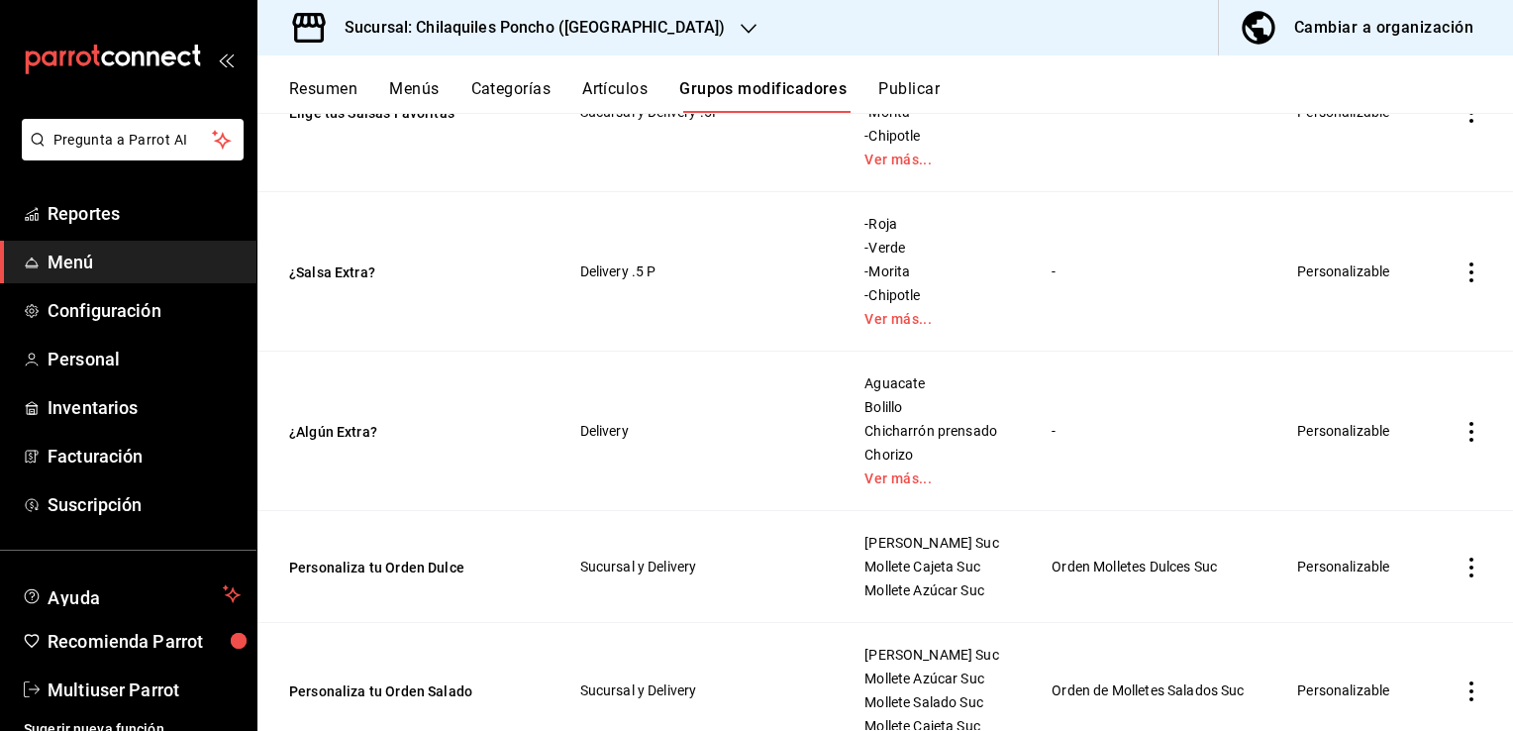
scroll to position [4084, 0]
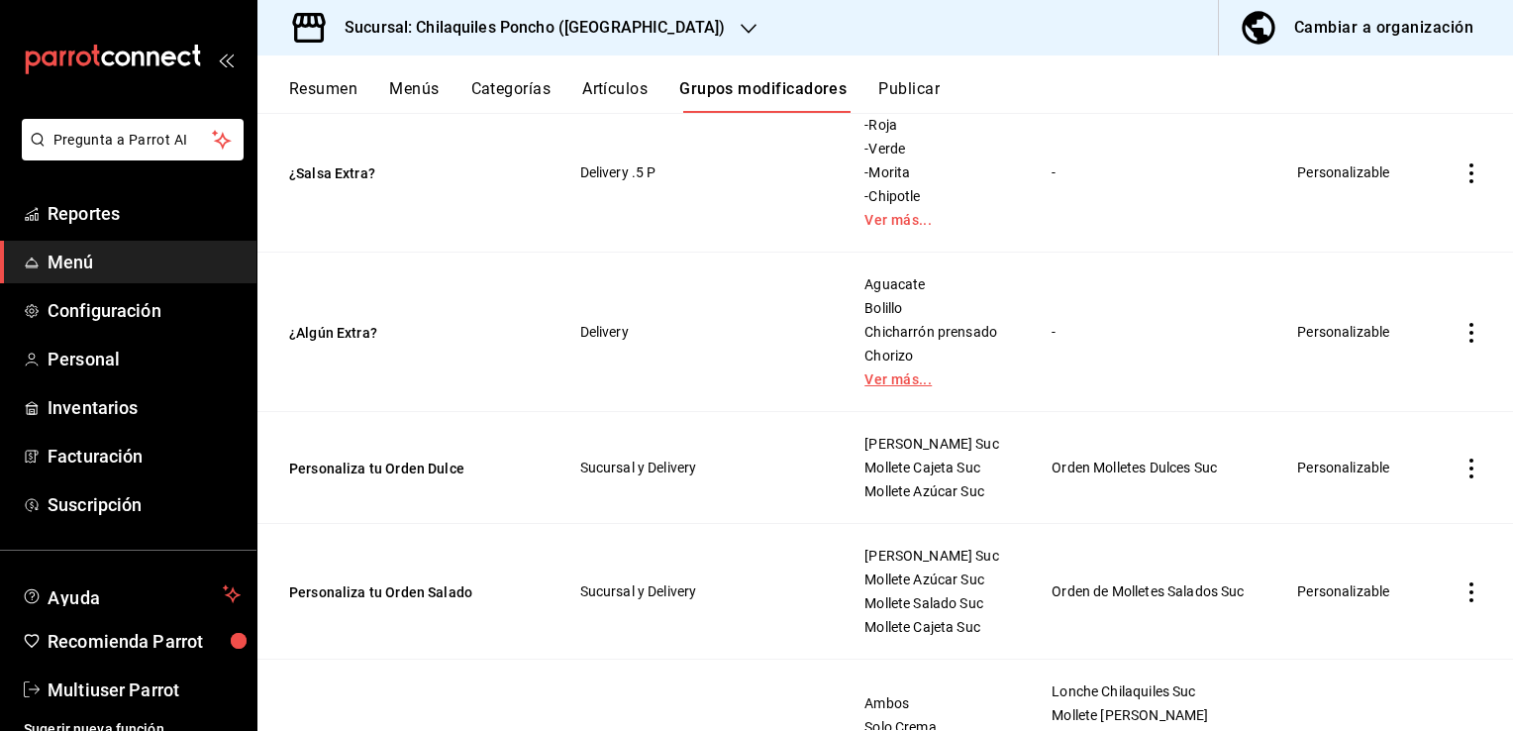
click at [875, 386] on link "Ver más..." at bounding box center [934, 379] width 138 height 14
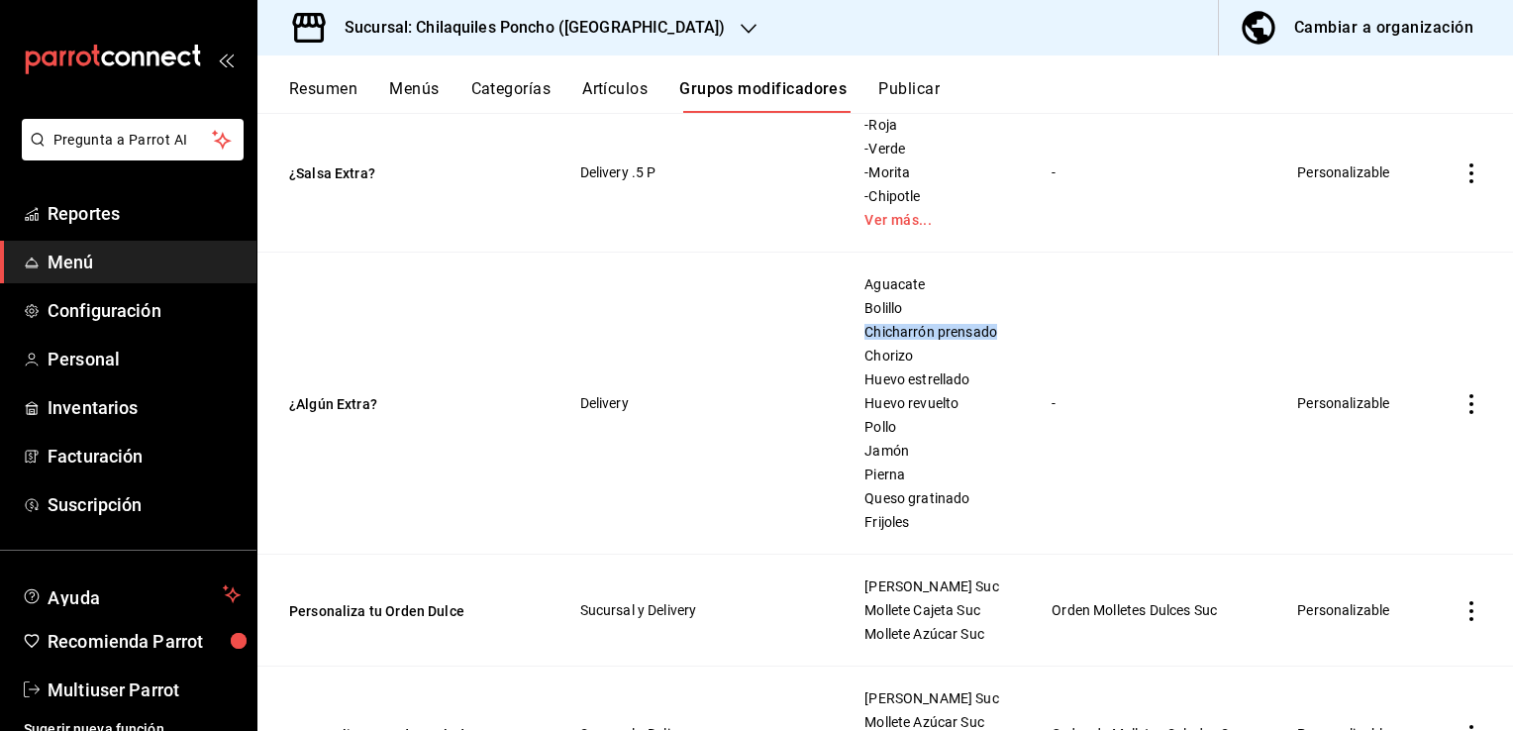
drag, startPoint x: 909, startPoint y: 364, endPoint x: 976, endPoint y: 365, distance: 67.3
click at [1003, 364] on td "Aguacate Bolillo Chicharrón prensado Chorizo Huevo estrellado Huevo revuelto Po…" at bounding box center [933, 404] width 187 height 302
drag, startPoint x: 976, startPoint y: 365, endPoint x: 902, endPoint y: 375, distance: 74.9
click at [902, 339] on span "Chicharrón prensado" at bounding box center [934, 332] width 138 height 14
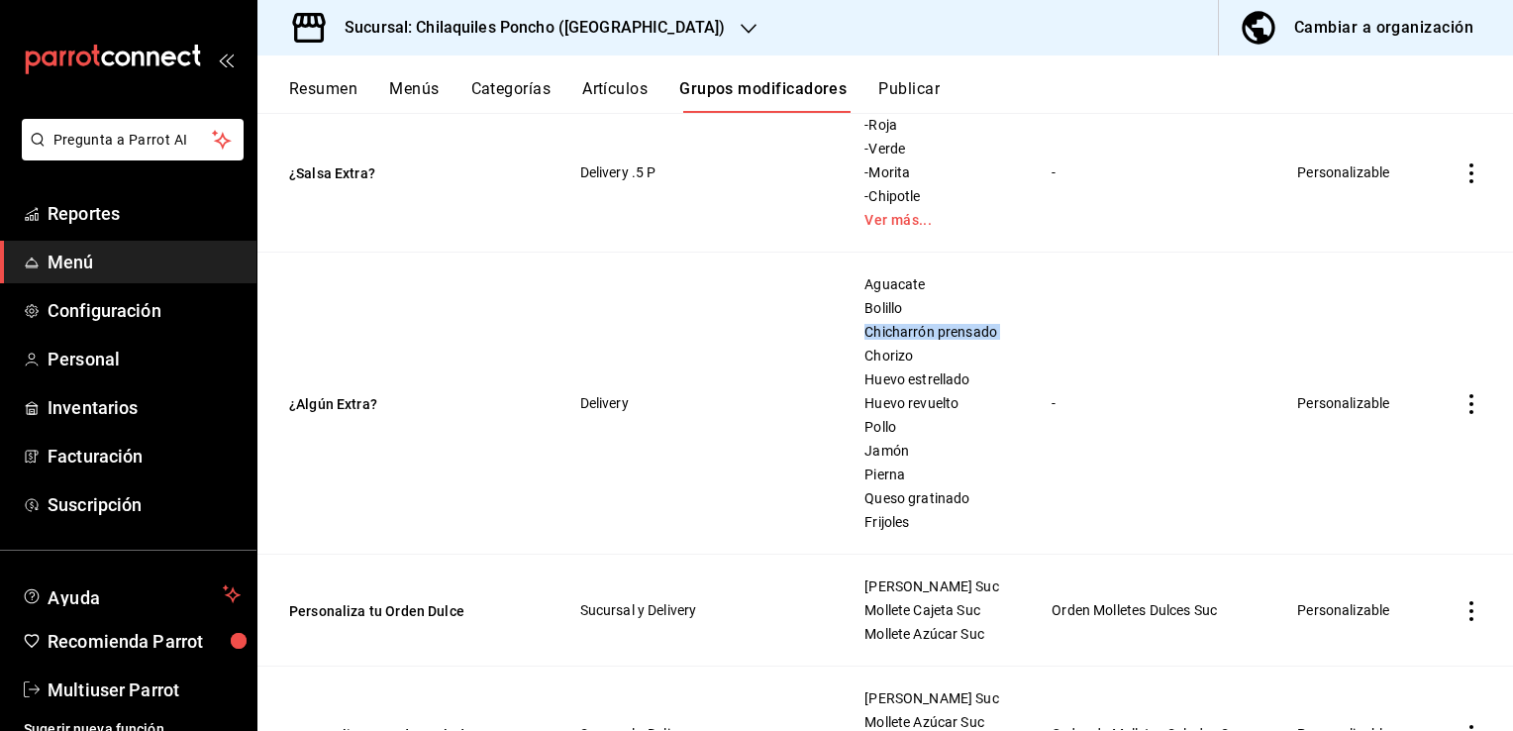
click at [902, 339] on span "Chicharrón prensado" at bounding box center [934, 332] width 138 height 14
click at [452, 464] on td "¿Algún Extra?" at bounding box center [406, 404] width 299 height 302
click at [341, 414] on button "¿Algún Extra?" at bounding box center [408, 404] width 238 height 20
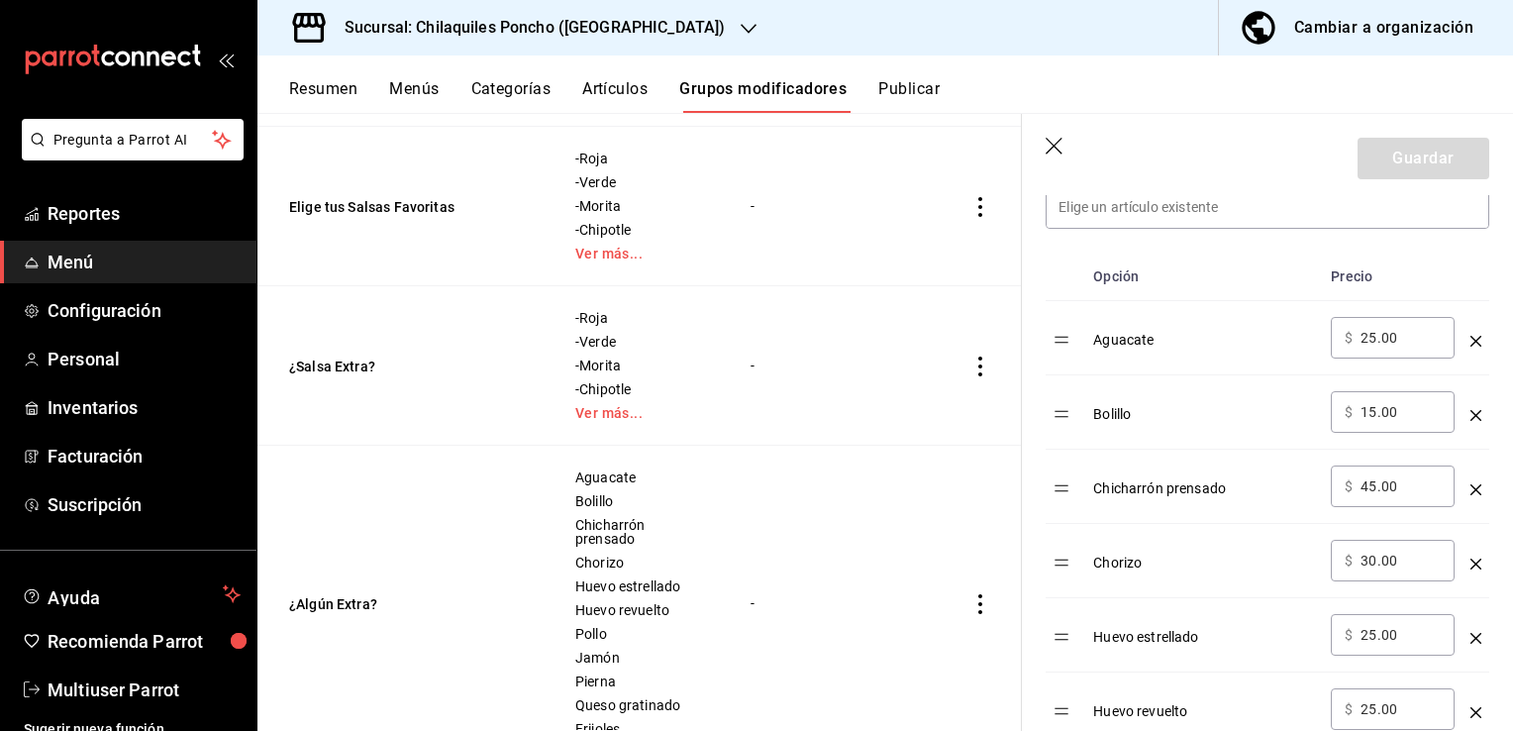
scroll to position [693, 0]
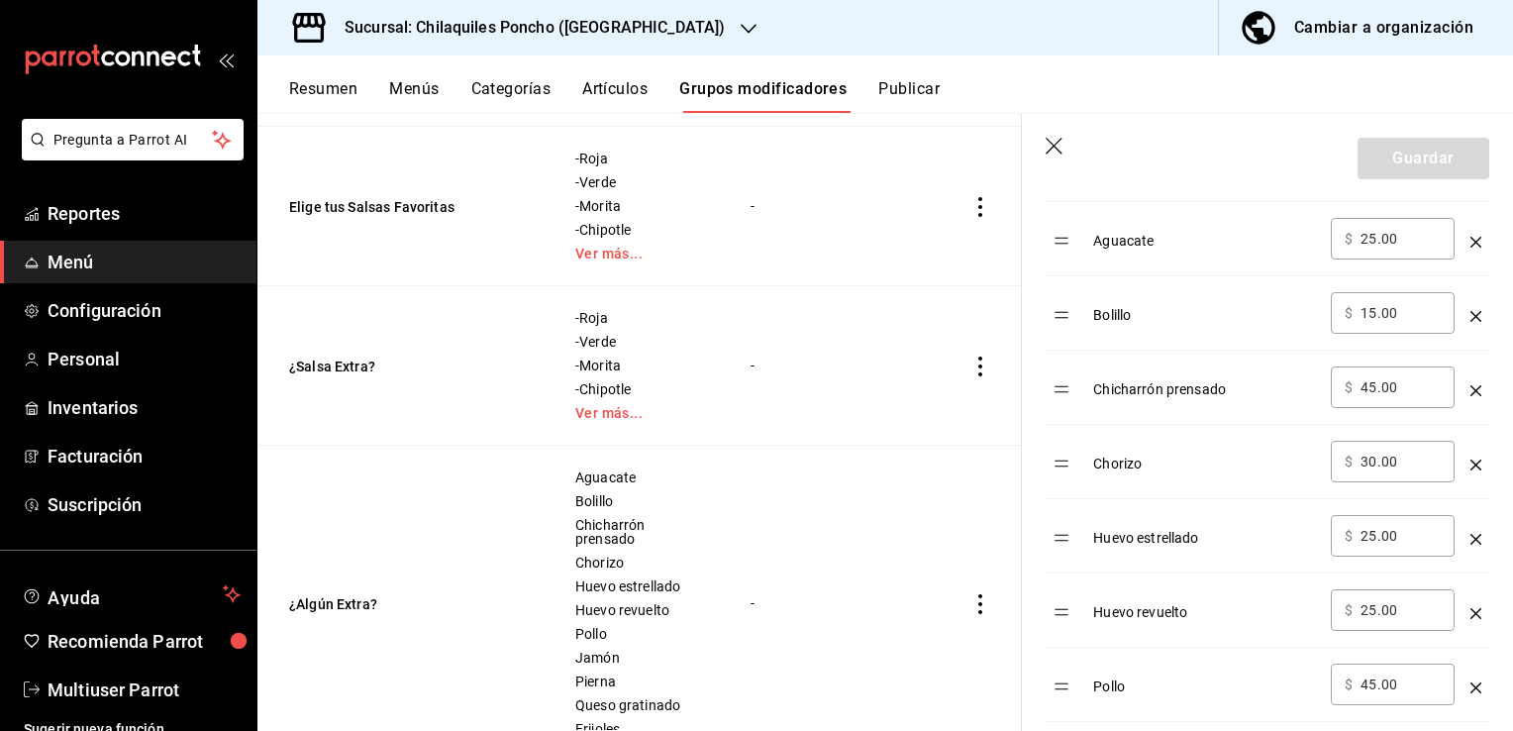
click at [908, 77] on div "Resumen Menús Categorías Artículos Grupos modificadores Publicar" at bounding box center [885, 83] width 1256 height 57
click at [907, 89] on button "Publicar" at bounding box center [908, 96] width 61 height 34
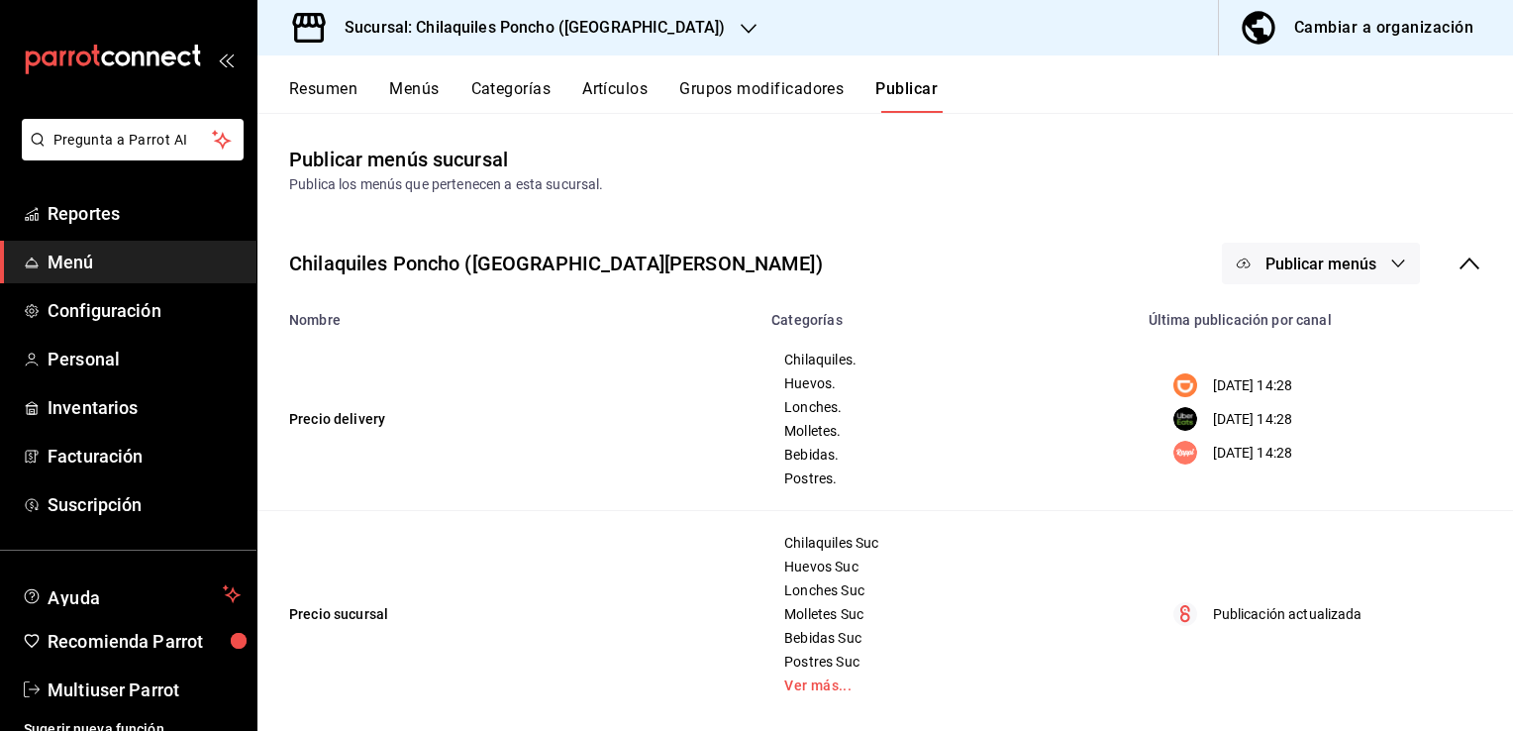
click at [1321, 279] on button "Publicar menús" at bounding box center [1321, 264] width 198 height 42
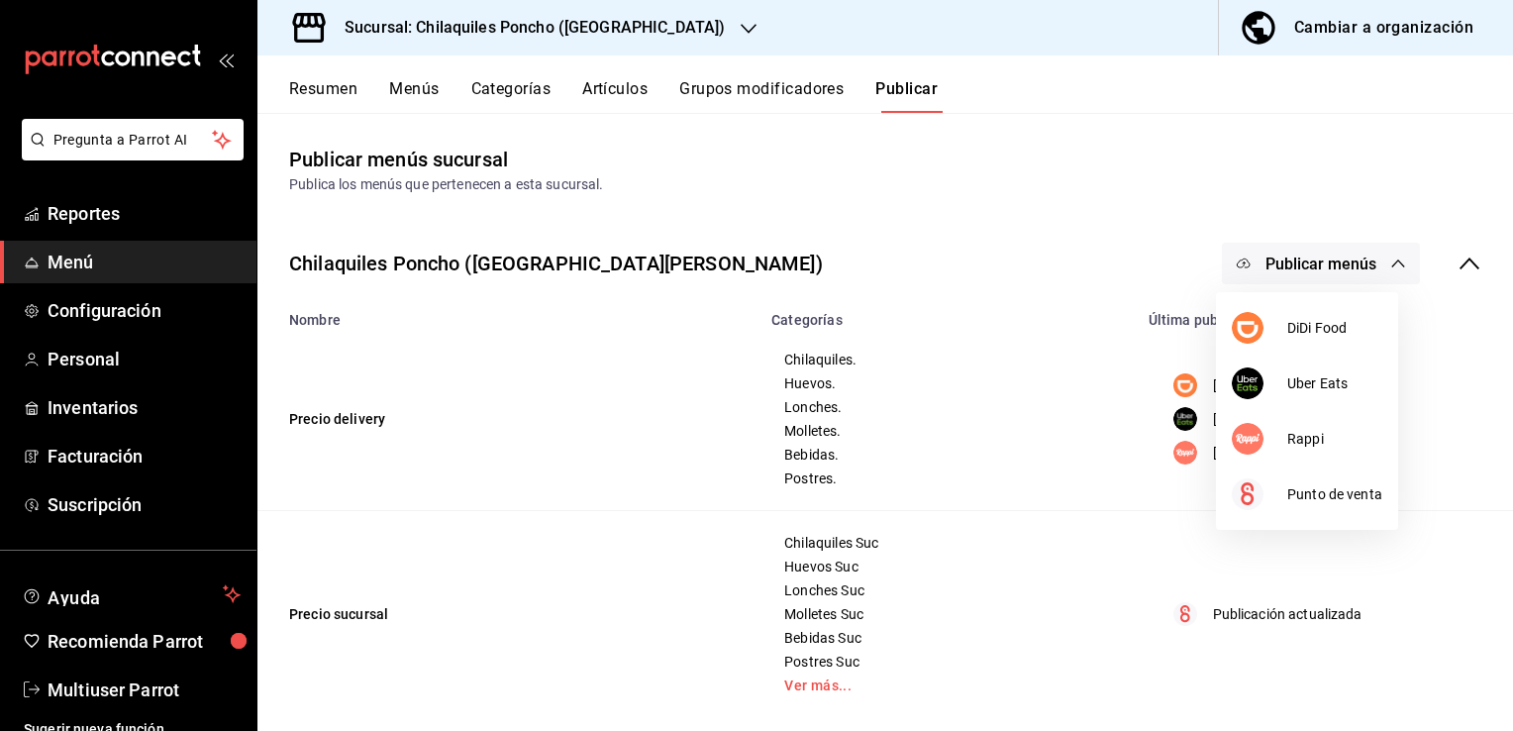
click at [1036, 240] on div at bounding box center [756, 365] width 1513 height 731
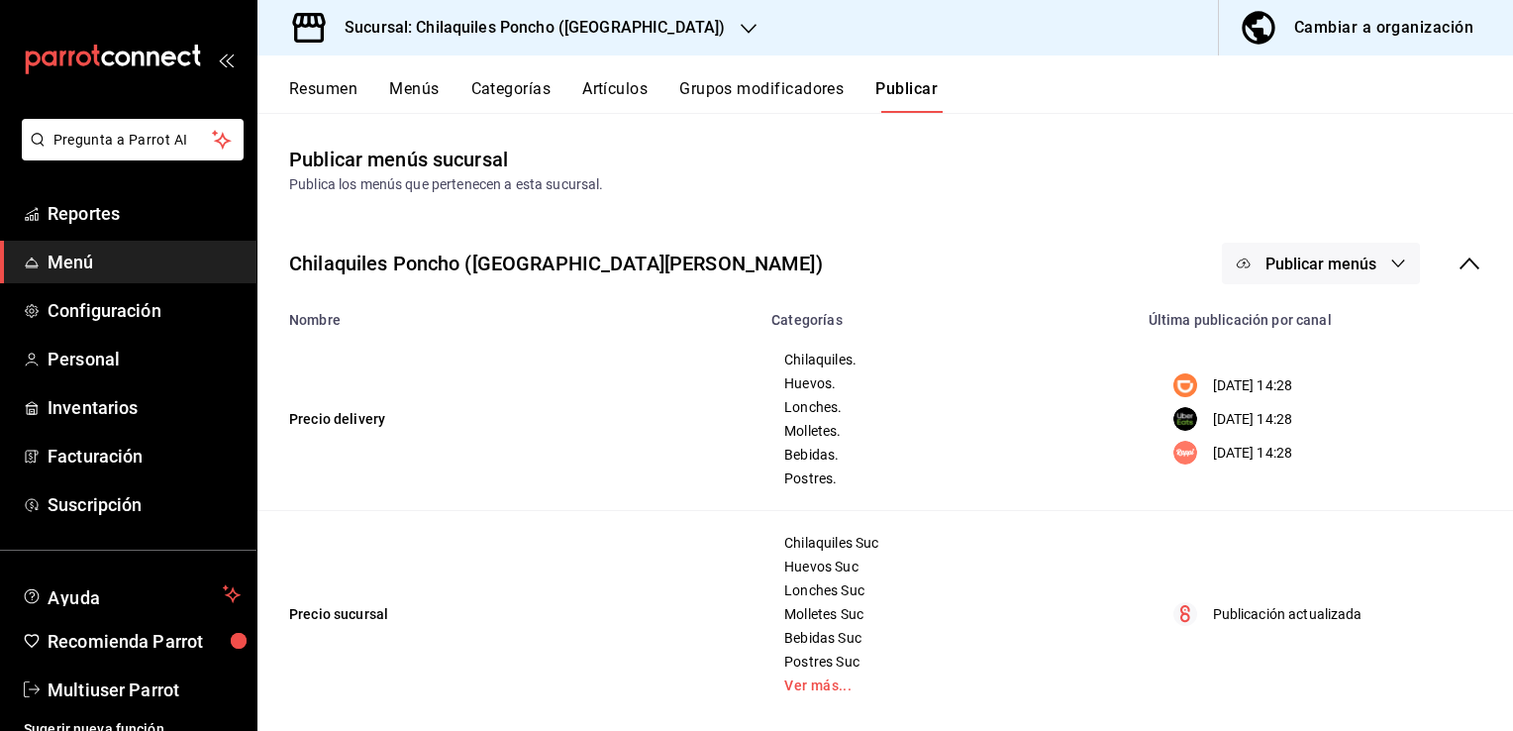
click at [741, 92] on button "Grupos modificadores" at bounding box center [761, 96] width 164 height 34
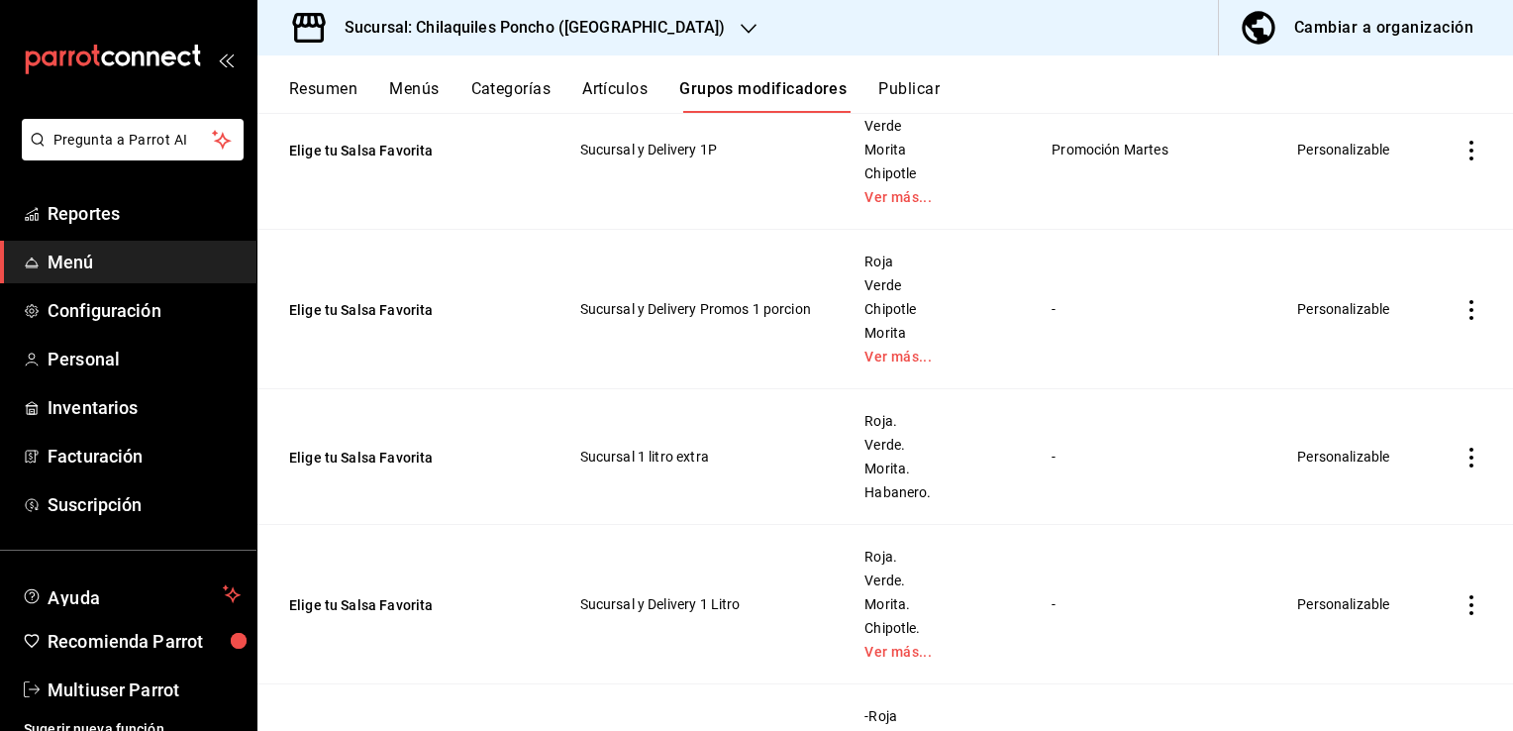
scroll to position [3169, 0]
click at [874, 361] on link "Ver más..." at bounding box center [934, 355] width 138 height 14
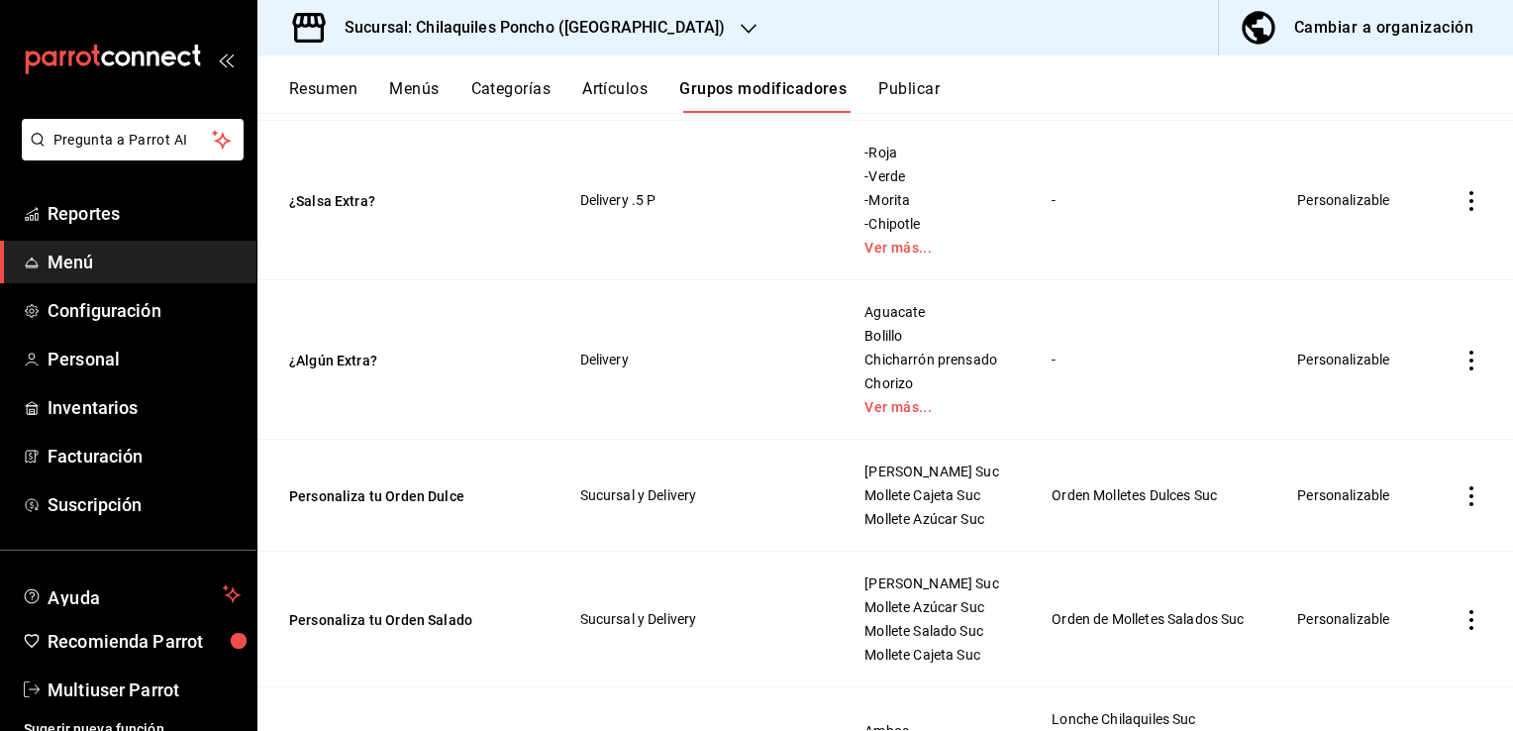
scroll to position [4060, 0]
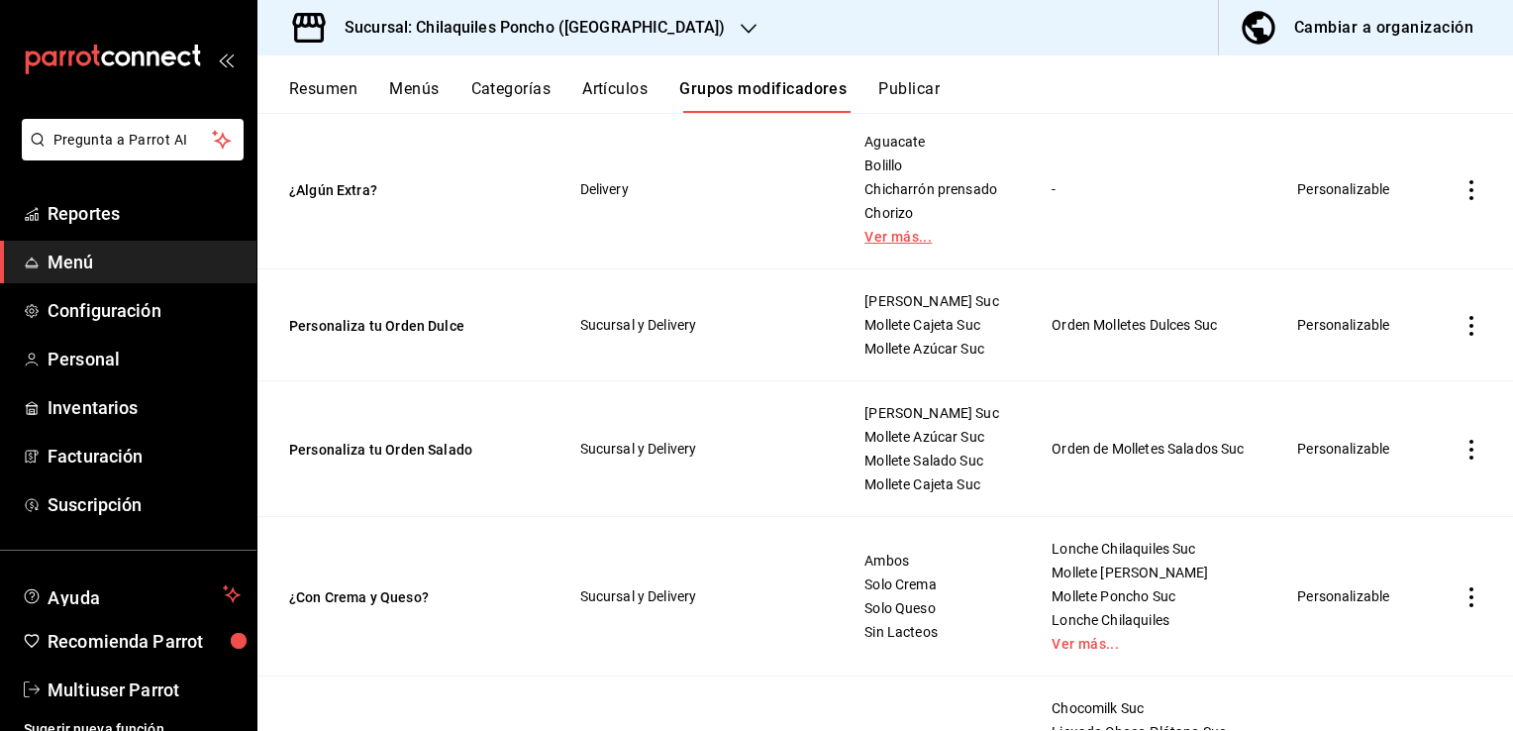
click at [879, 244] on link "Ver más..." at bounding box center [934, 237] width 138 height 14
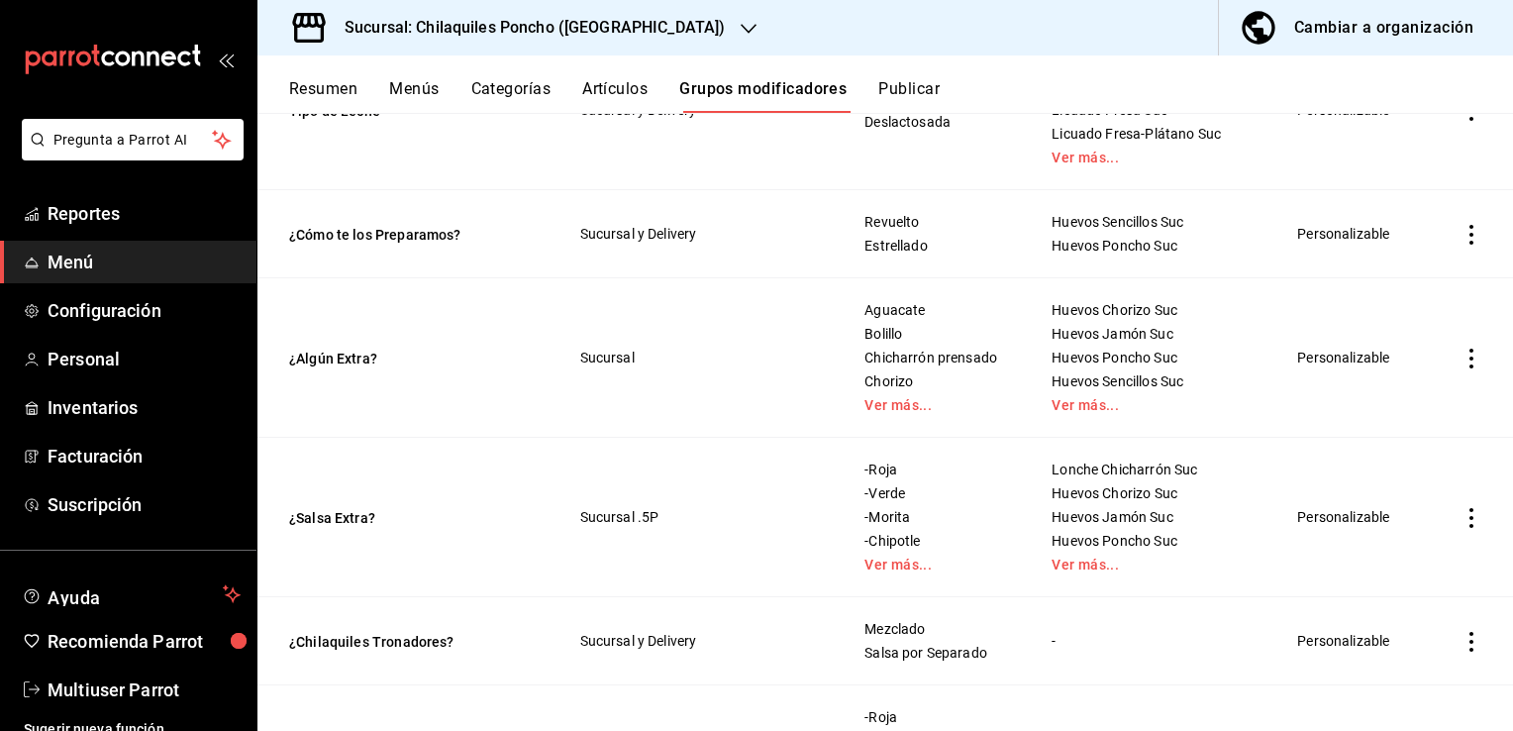
scroll to position [4853, 0]
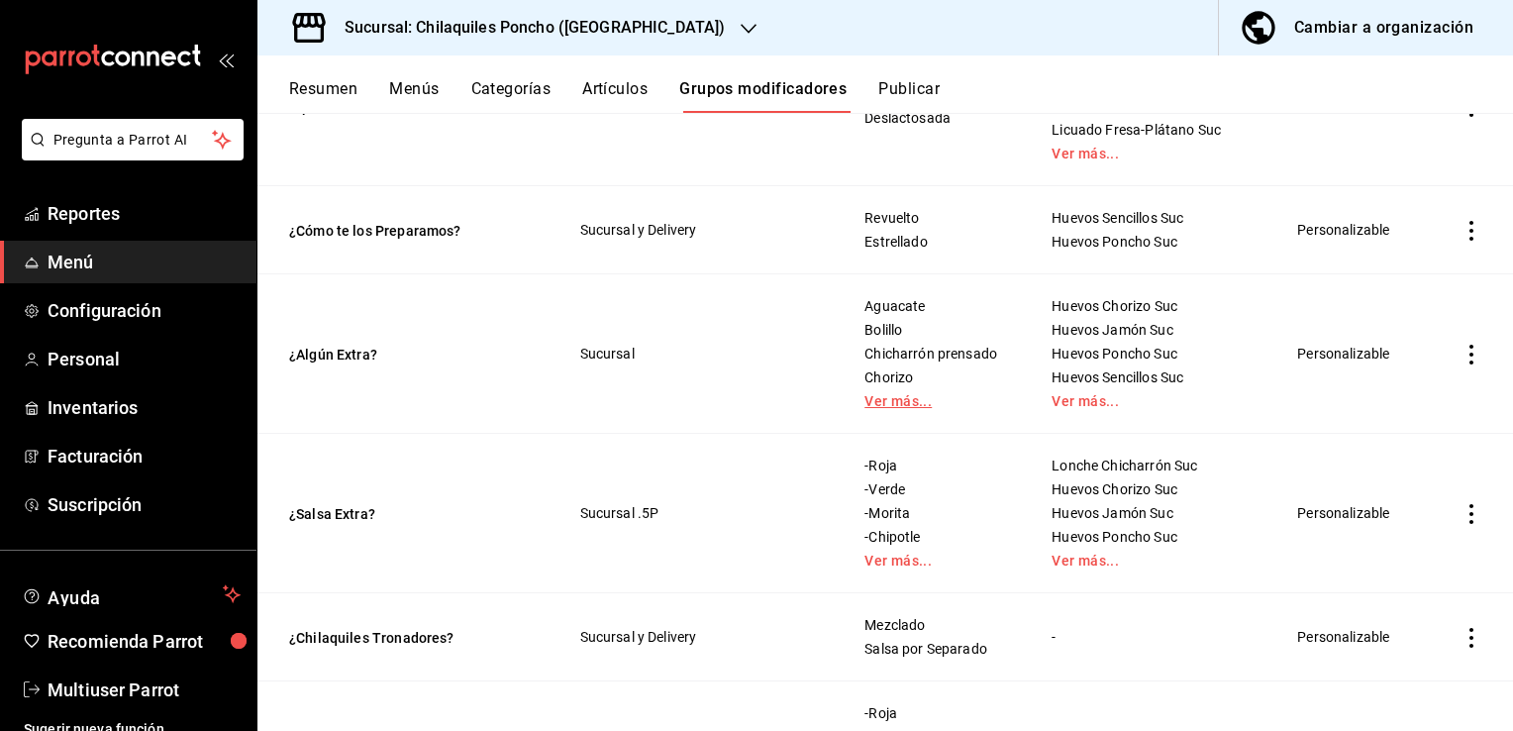
click at [887, 408] on link "Ver más..." at bounding box center [934, 401] width 138 height 14
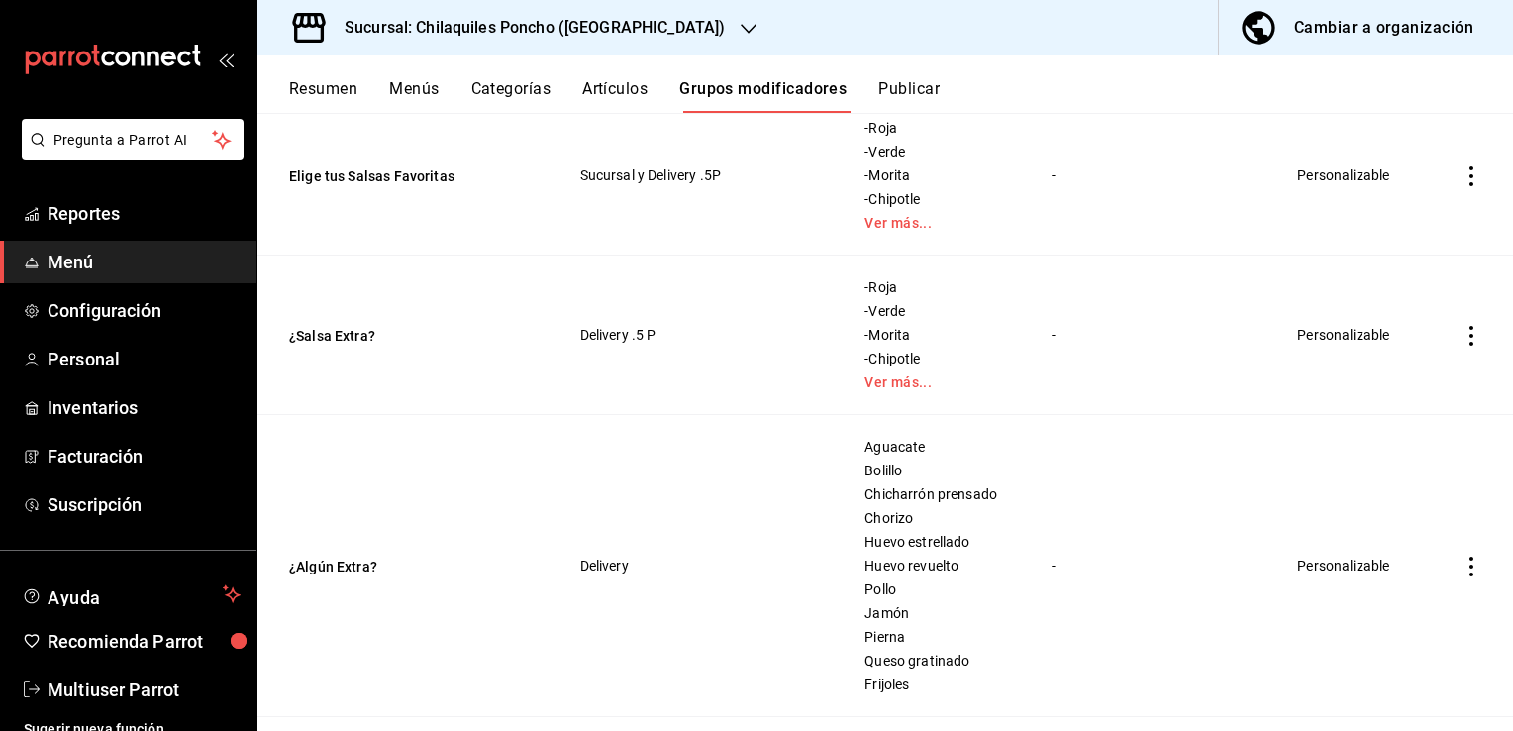
scroll to position [3953, 0]
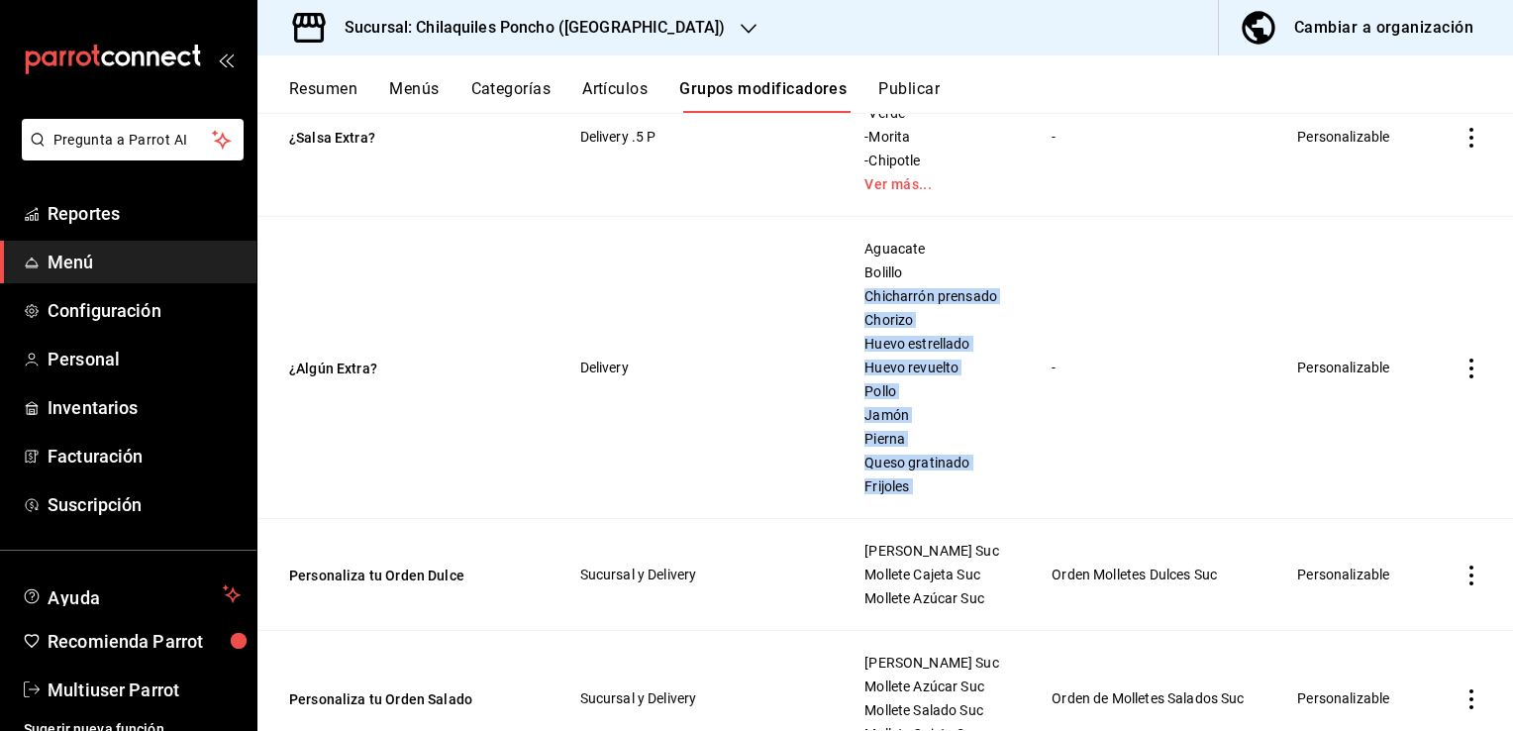
drag, startPoint x: 993, startPoint y: 331, endPoint x: 1033, endPoint y: 331, distance: 39.6
click at [1033, 331] on tr "¿Algún Extra? Delivery Aguacate Bolillo Chicharrón prensado Chorizo Huevo estre…" at bounding box center [885, 368] width 1256 height 302
drag, startPoint x: 1033, startPoint y: 331, endPoint x: 959, endPoint y: 336, distance: 74.4
click at [959, 303] on span "Chicharrón prensado" at bounding box center [934, 296] width 138 height 14
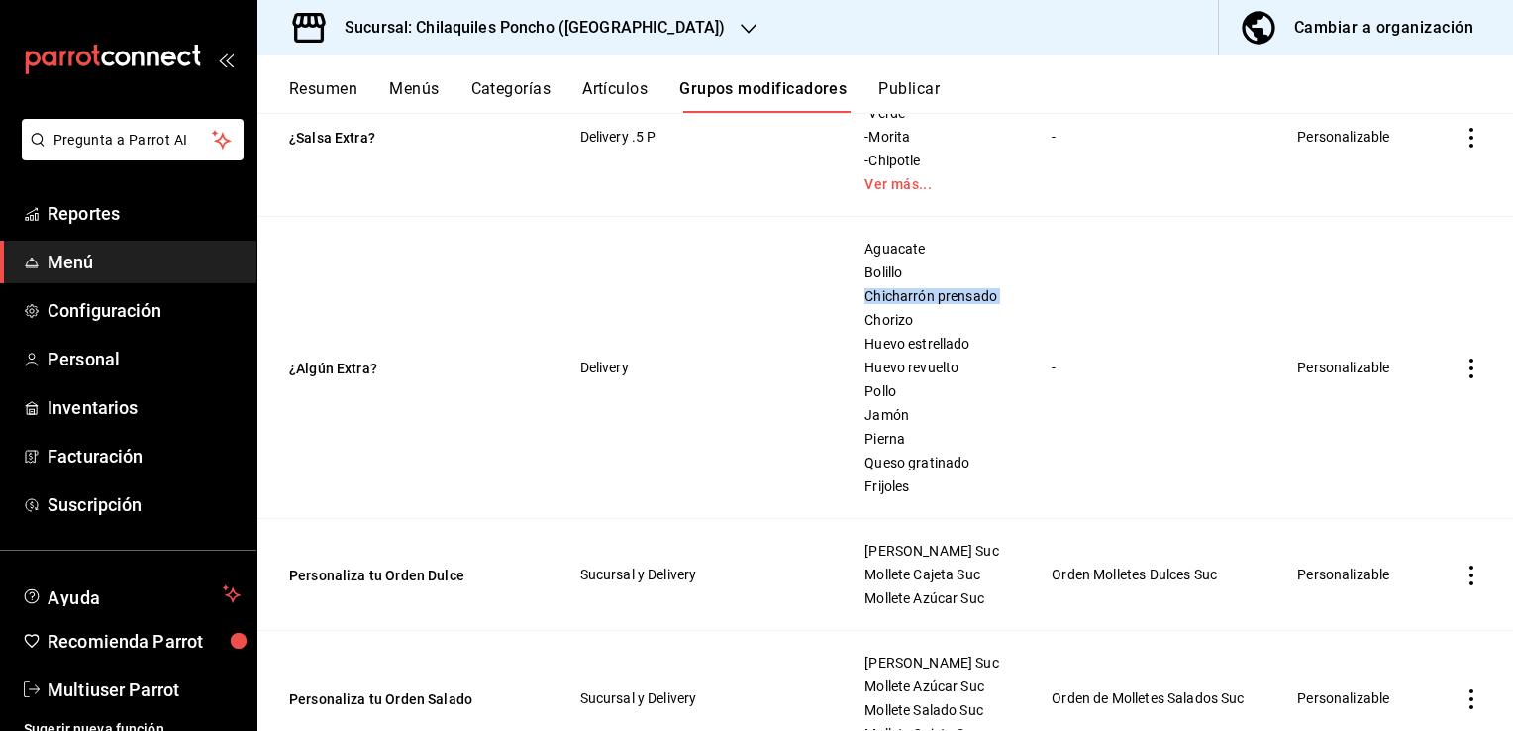
click at [959, 303] on span "Chicharrón prensado" at bounding box center [934, 296] width 138 height 14
click at [756, 381] on td "Delivery" at bounding box center [699, 368] width 284 height 302
click at [962, 303] on span "Chicharrón prensado" at bounding box center [934, 296] width 138 height 14
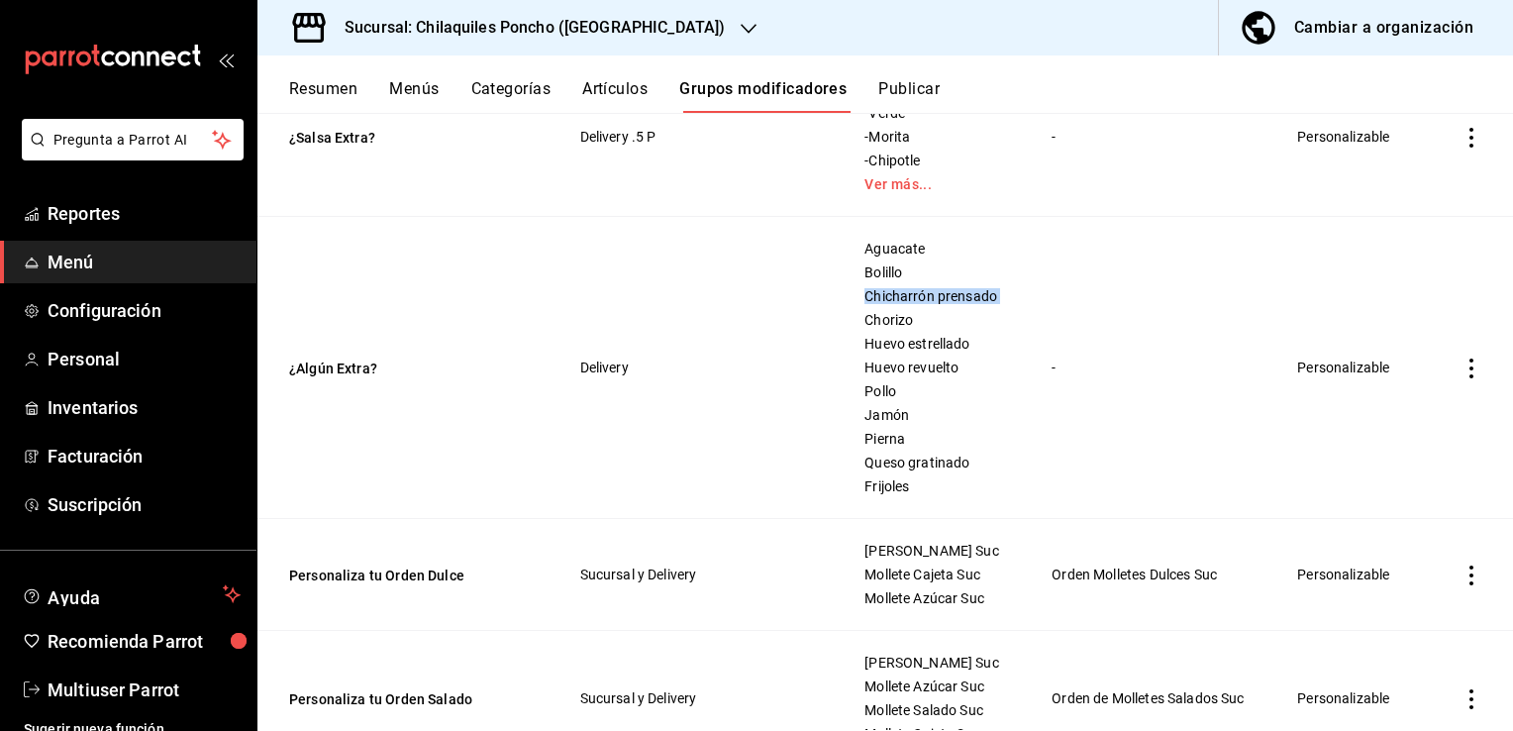
drag, startPoint x: 962, startPoint y: 336, endPoint x: 920, endPoint y: 331, distance: 41.9
click at [920, 303] on span "Chicharrón prensado" at bounding box center [934, 296] width 138 height 14
drag, startPoint x: 920, startPoint y: 331, endPoint x: 941, endPoint y: 347, distance: 26.1
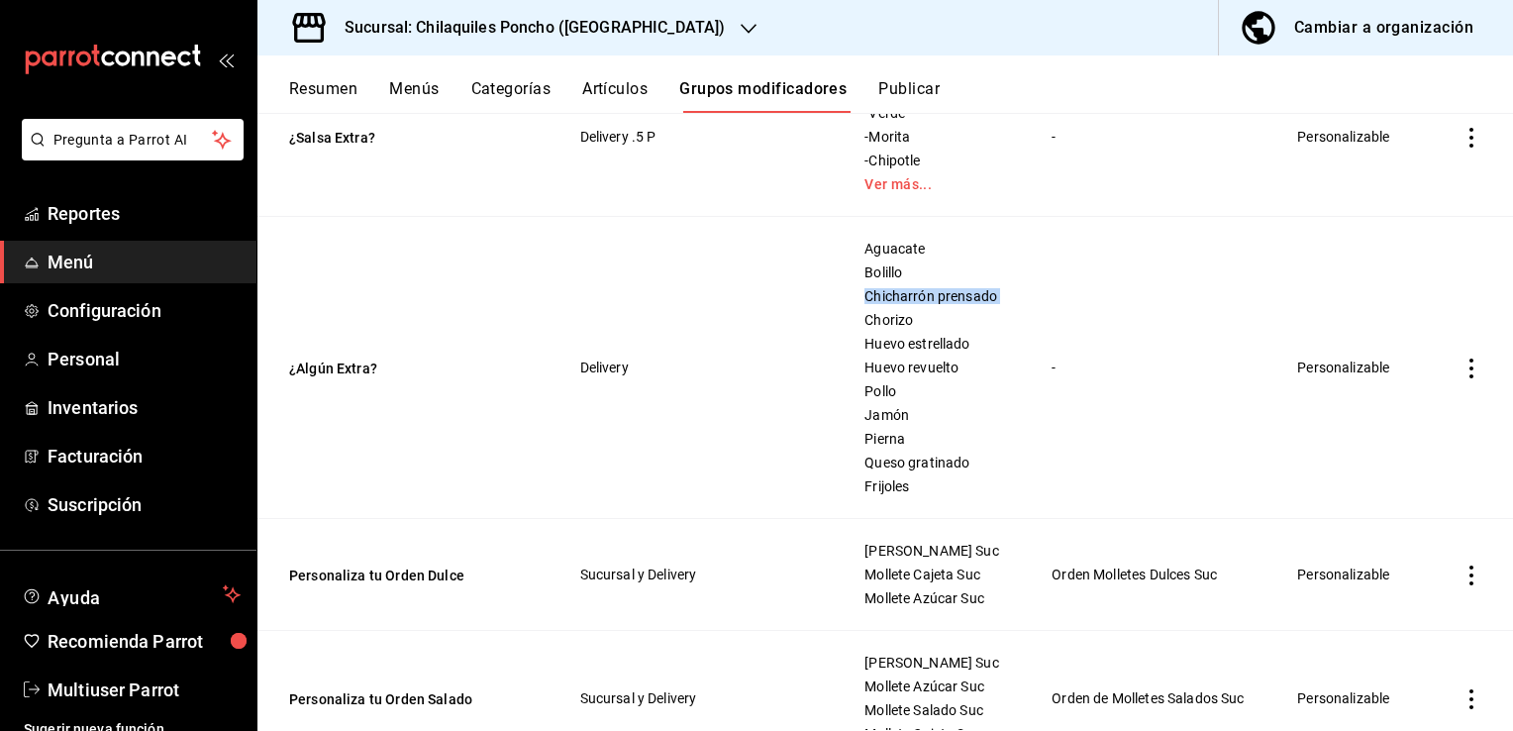
click at [941, 347] on div "Aguacate Bolillo Chicharrón prensado Chorizo Huevo estrellado Huevo revuelto Po…" at bounding box center [934, 368] width 140 height 254
click at [947, 303] on span "Chicharrón prensado" at bounding box center [934, 296] width 138 height 14
click at [946, 303] on span "Chicharrón prensado" at bounding box center [934, 296] width 138 height 14
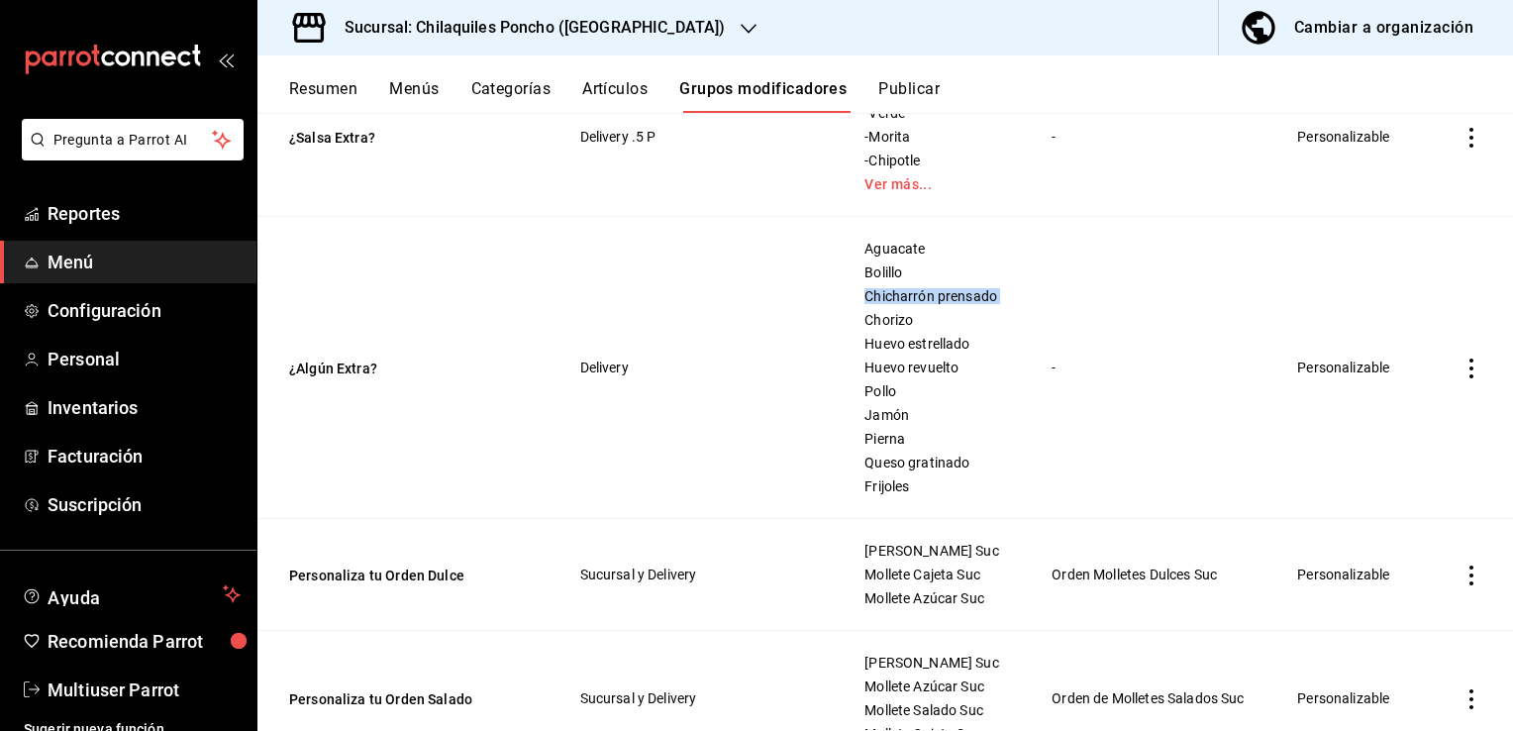
click at [946, 303] on span "Chicharrón prensado" at bounding box center [934, 296] width 138 height 14
drag, startPoint x: 946, startPoint y: 335, endPoint x: 981, endPoint y: 363, distance: 45.8
click at [983, 327] on span "Chorizo" at bounding box center [934, 320] width 138 height 14
click at [911, 303] on span "Chicharrón prensado" at bounding box center [934, 296] width 138 height 14
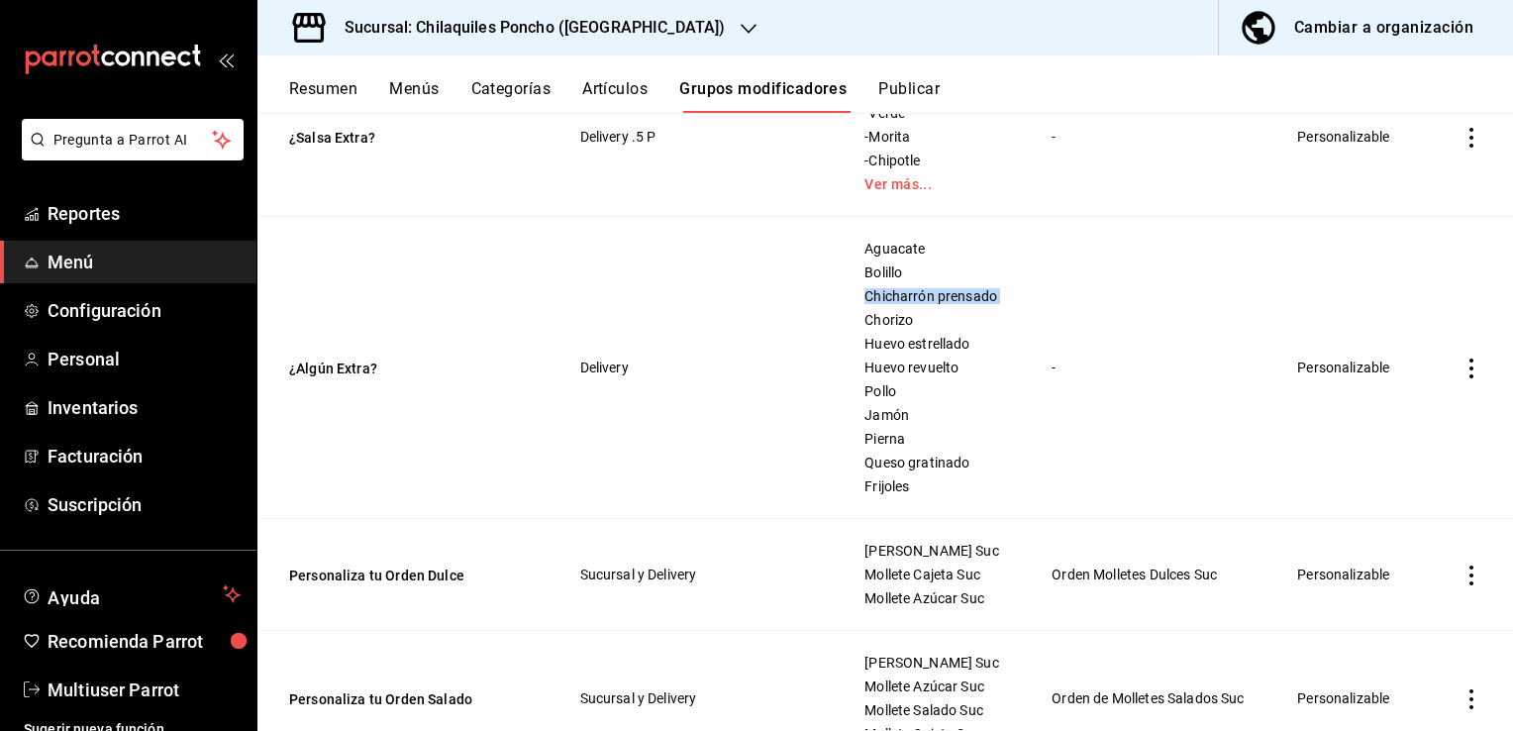
click at [911, 303] on span "Chicharrón prensado" at bounding box center [934, 296] width 138 height 14
drag, startPoint x: 911, startPoint y: 331, endPoint x: 926, endPoint y: 333, distance: 15.0
click at [926, 303] on span "Chicharrón prensado" at bounding box center [934, 296] width 138 height 14
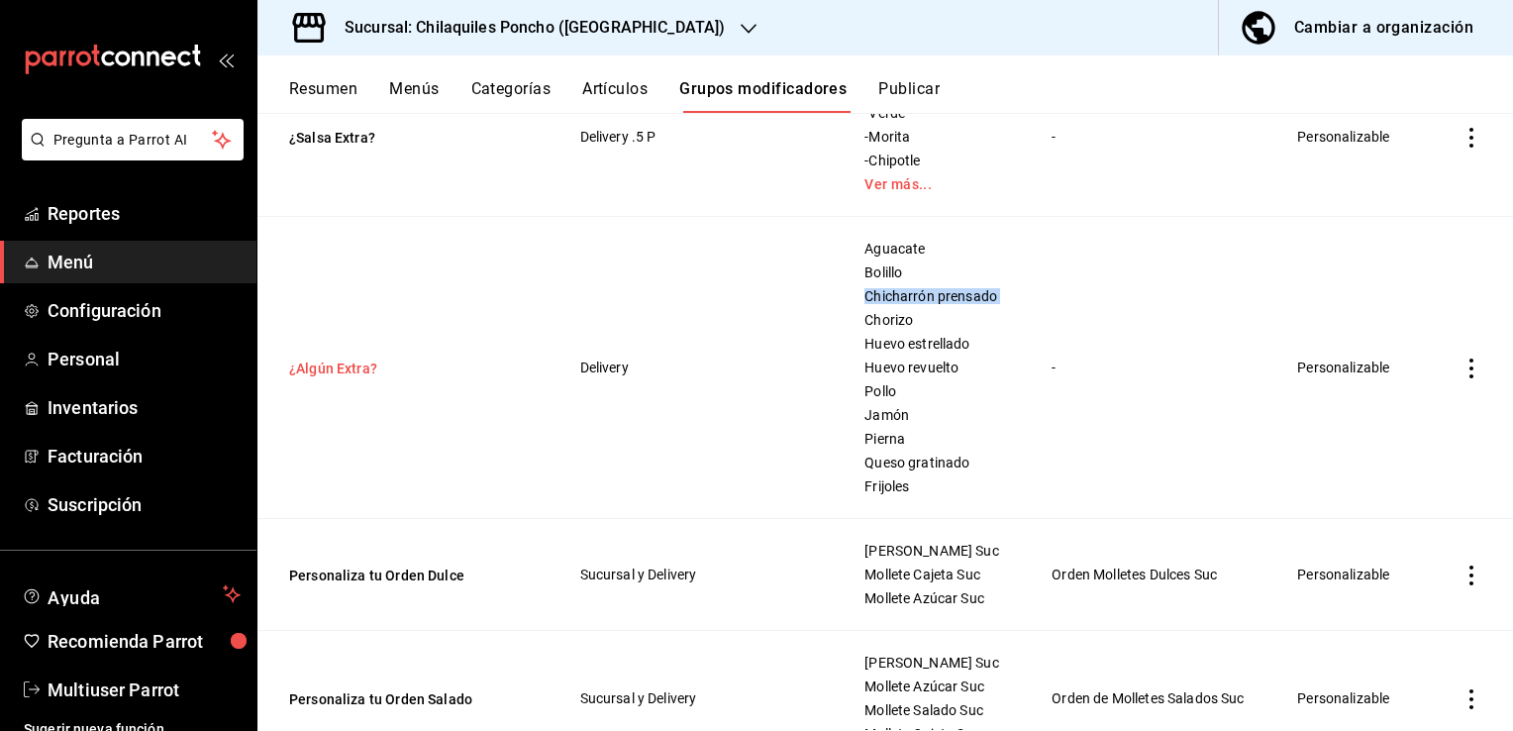
click at [345, 378] on button "¿Algún Extra?" at bounding box center [408, 368] width 238 height 20
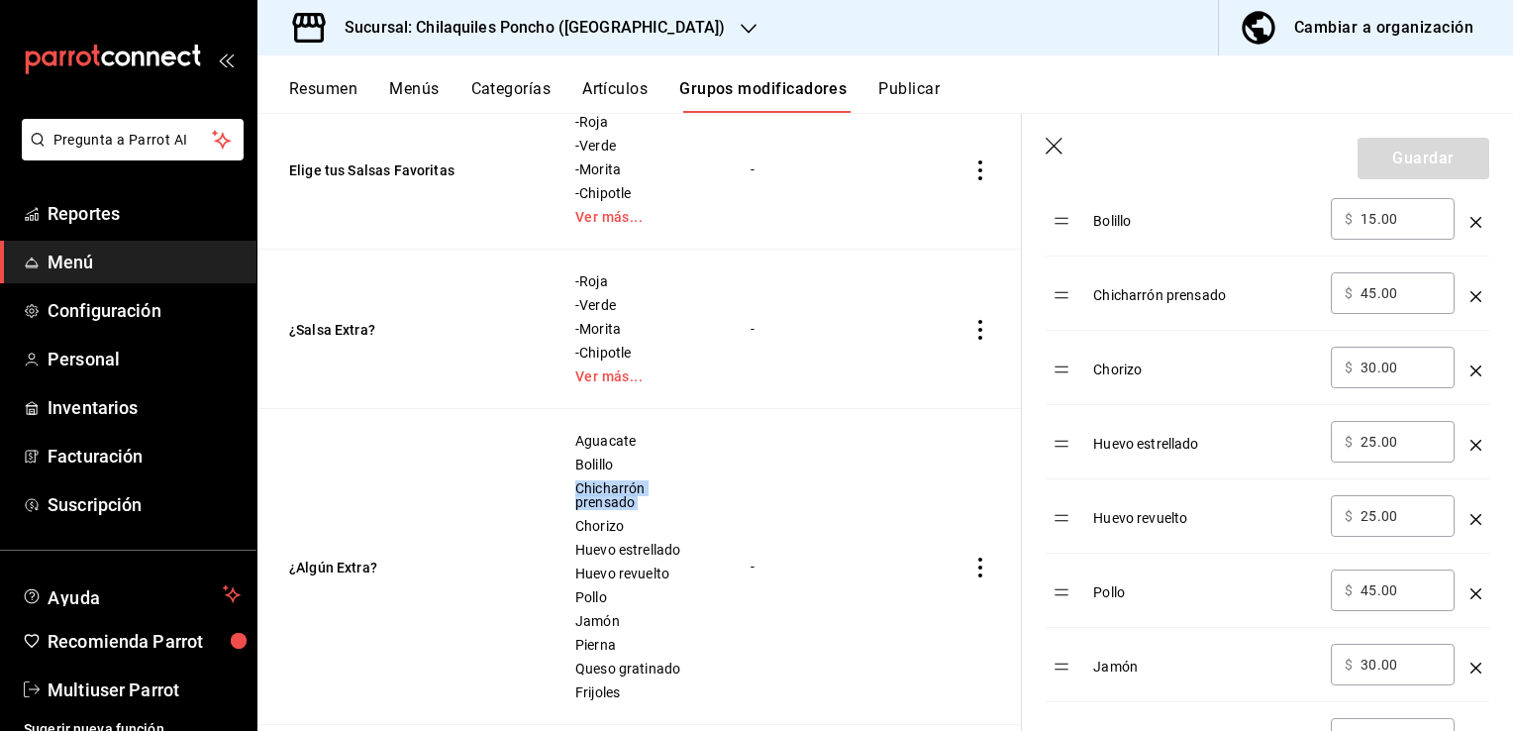
scroll to position [792, 0]
click at [1471, 287] on icon "optionsTable" at bounding box center [1476, 291] width 11 height 11
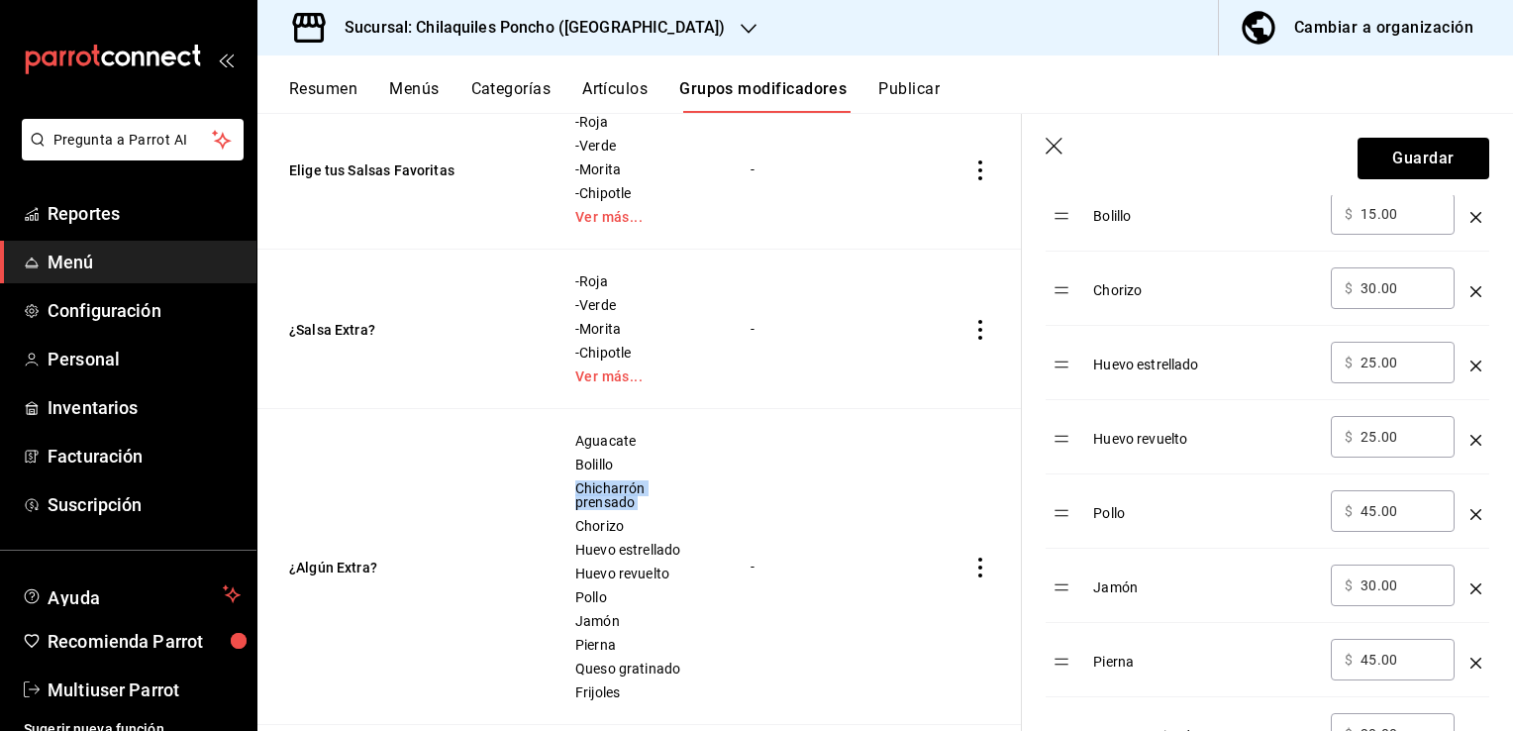
click at [1058, 151] on icon "button" at bounding box center [1054, 146] width 17 height 17
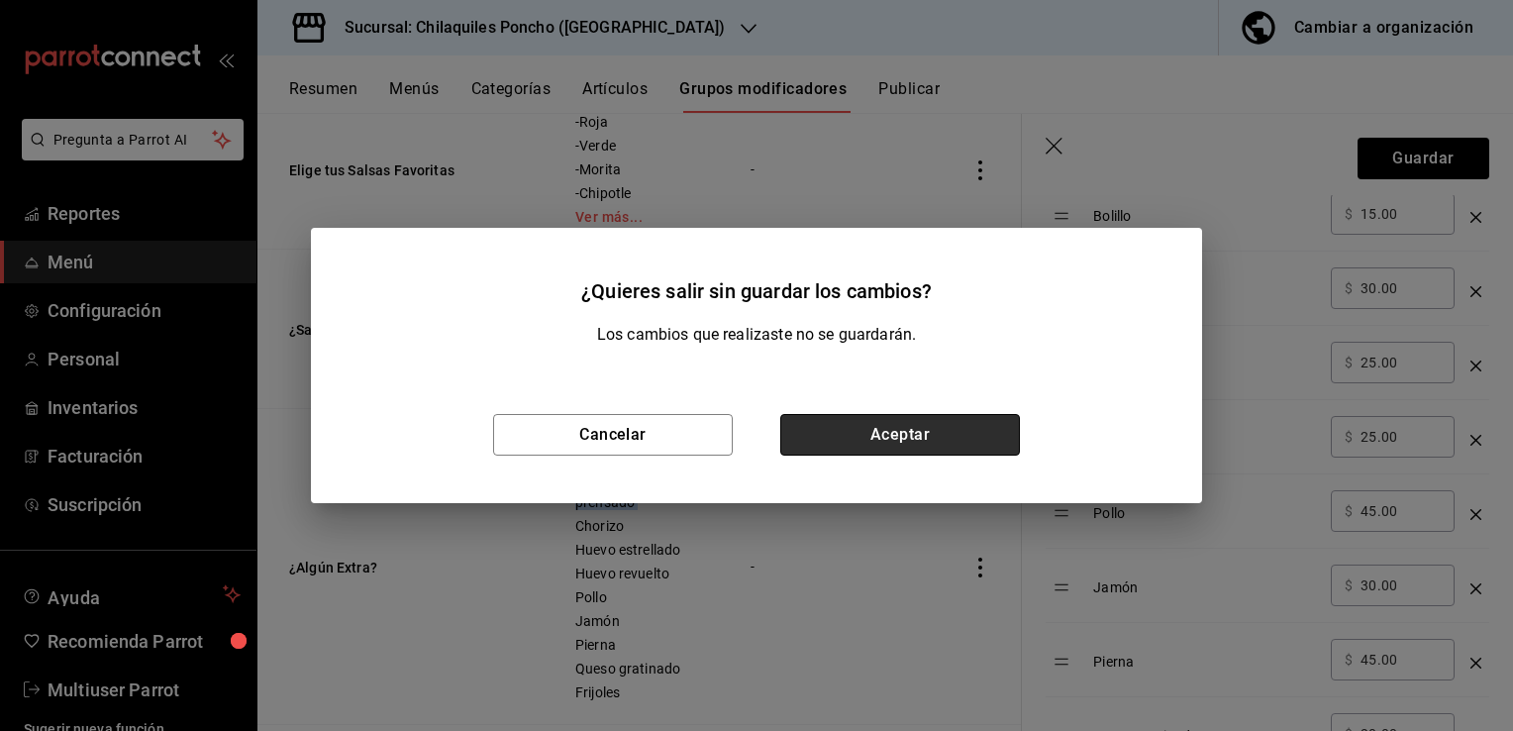
click at [884, 436] on button "Aceptar" at bounding box center [900, 435] width 240 height 42
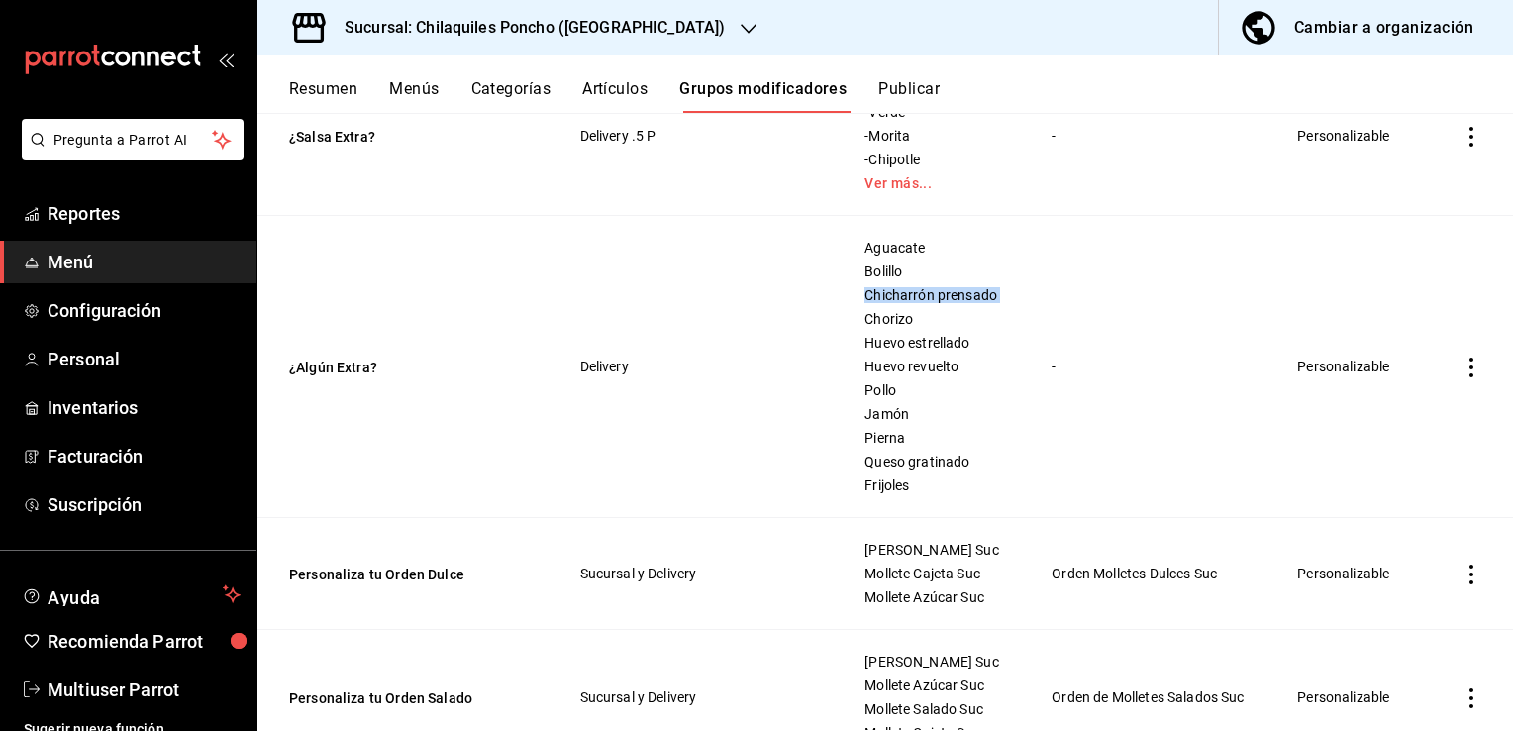
scroll to position [3854, 0]
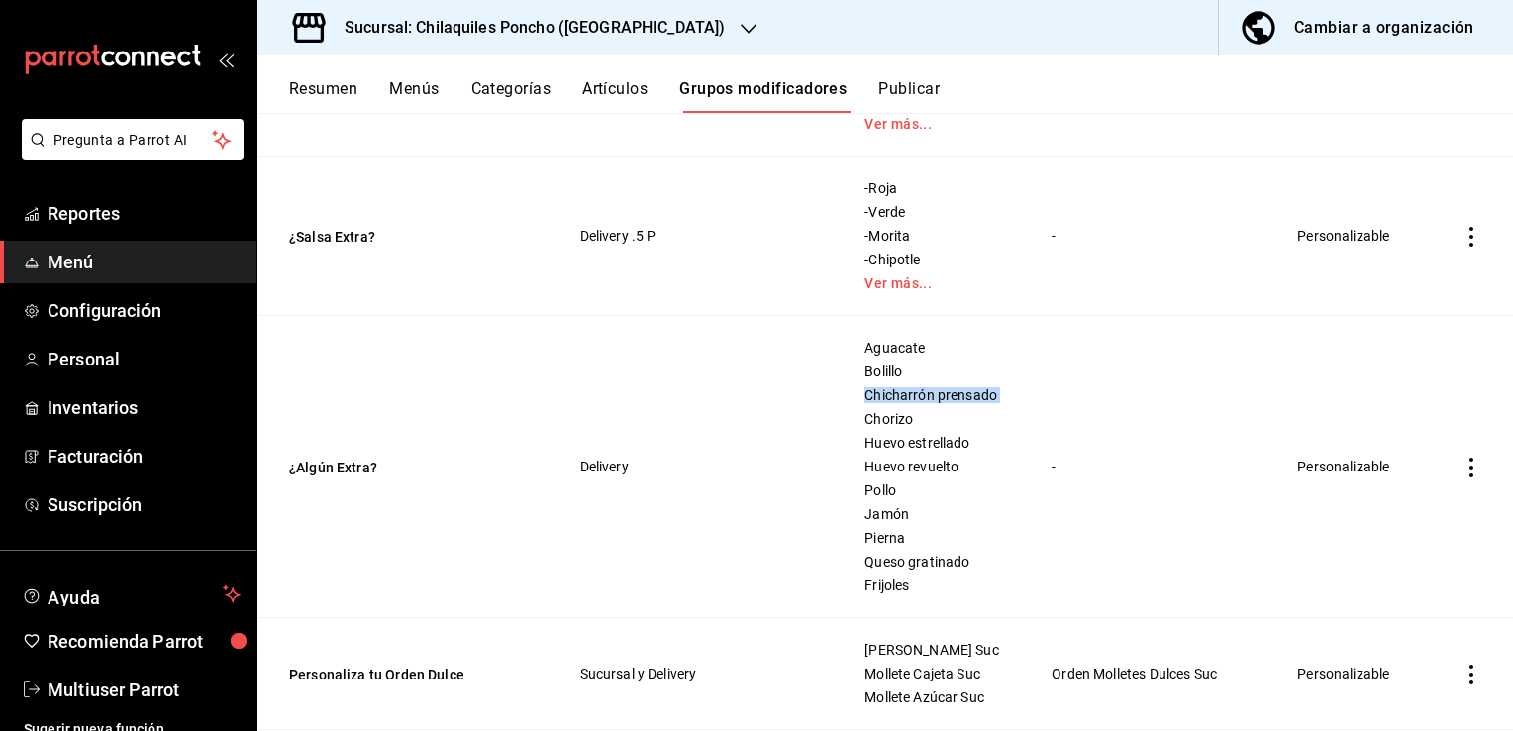
click at [313, 477] on button "¿Algún Extra?" at bounding box center [408, 468] width 238 height 20
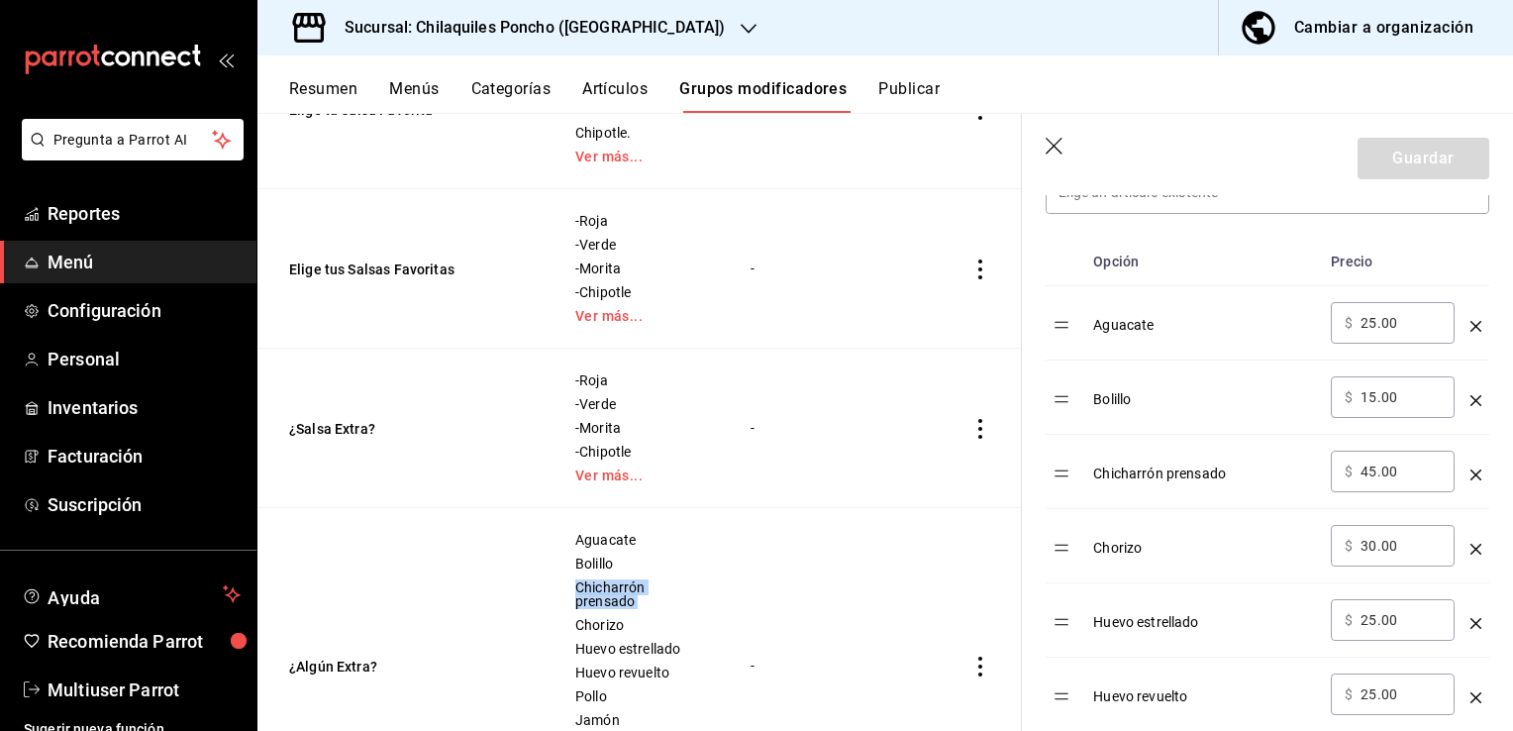
scroll to position [693, 0]
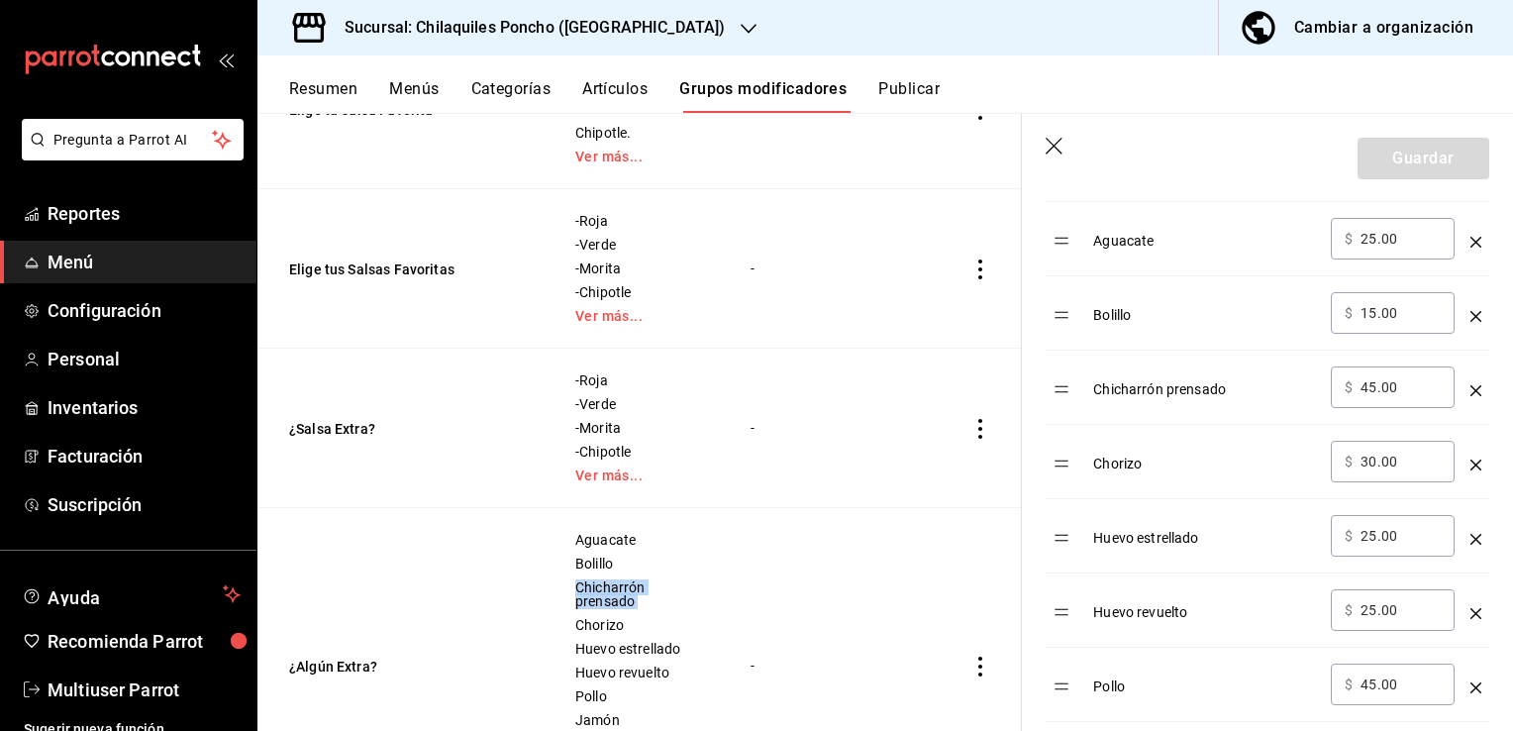
click at [1466, 389] on td "optionsTable" at bounding box center [1476, 388] width 27 height 74
click at [1471, 389] on icon "optionsTable" at bounding box center [1476, 390] width 11 height 11
click at [1433, 159] on button "Guardar" at bounding box center [1424, 159] width 132 height 42
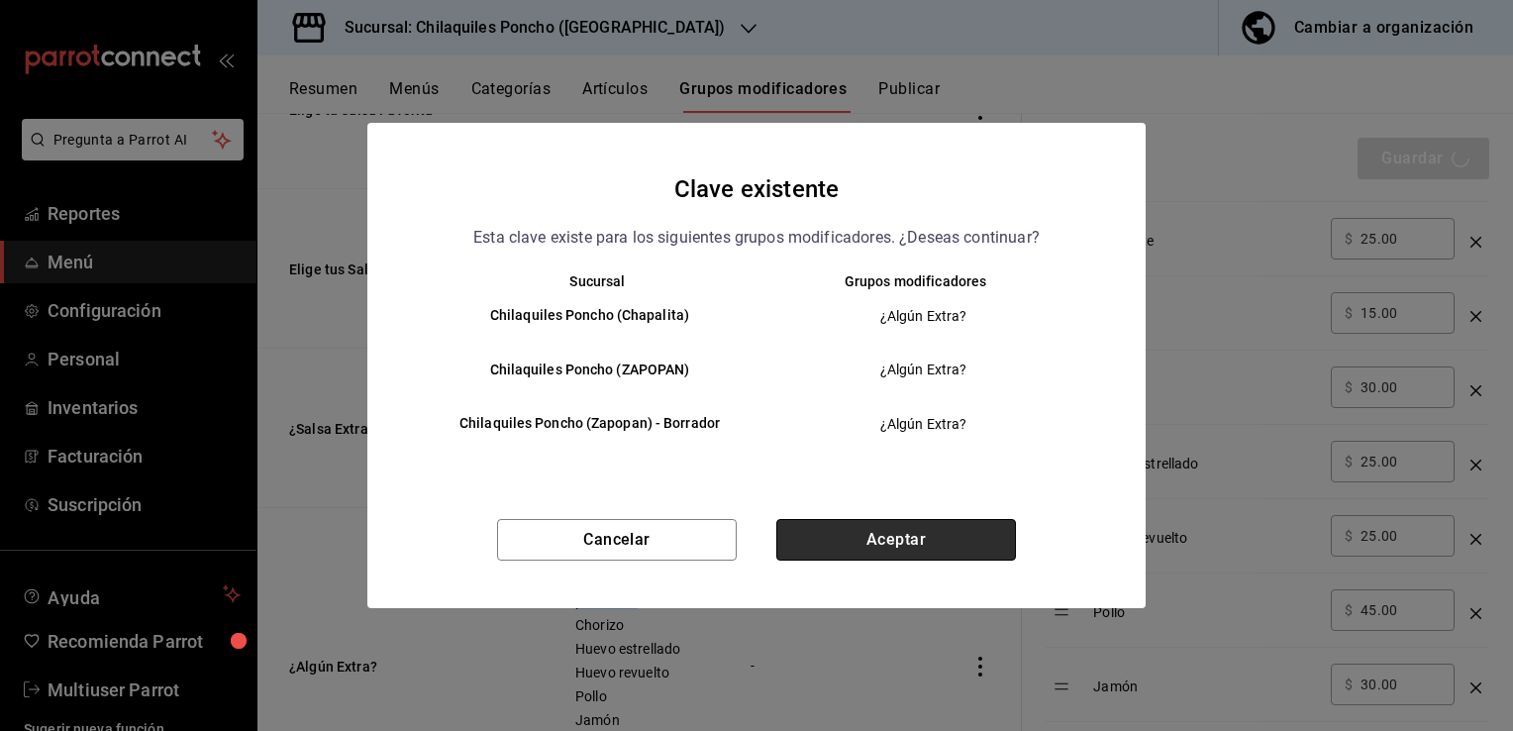
click at [886, 535] on button "Aceptar" at bounding box center [896, 540] width 240 height 42
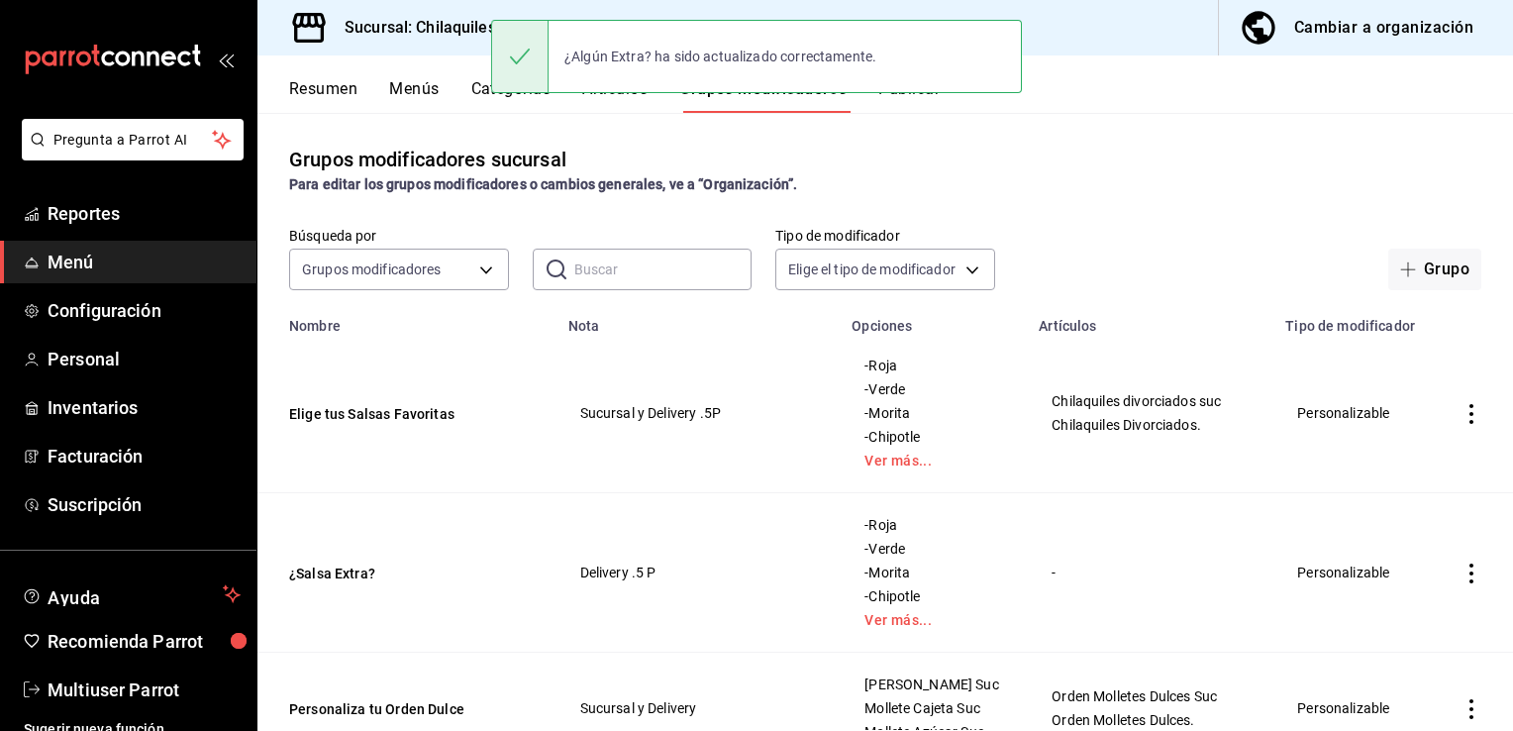
click at [921, 99] on button "Publicar" at bounding box center [908, 96] width 61 height 34
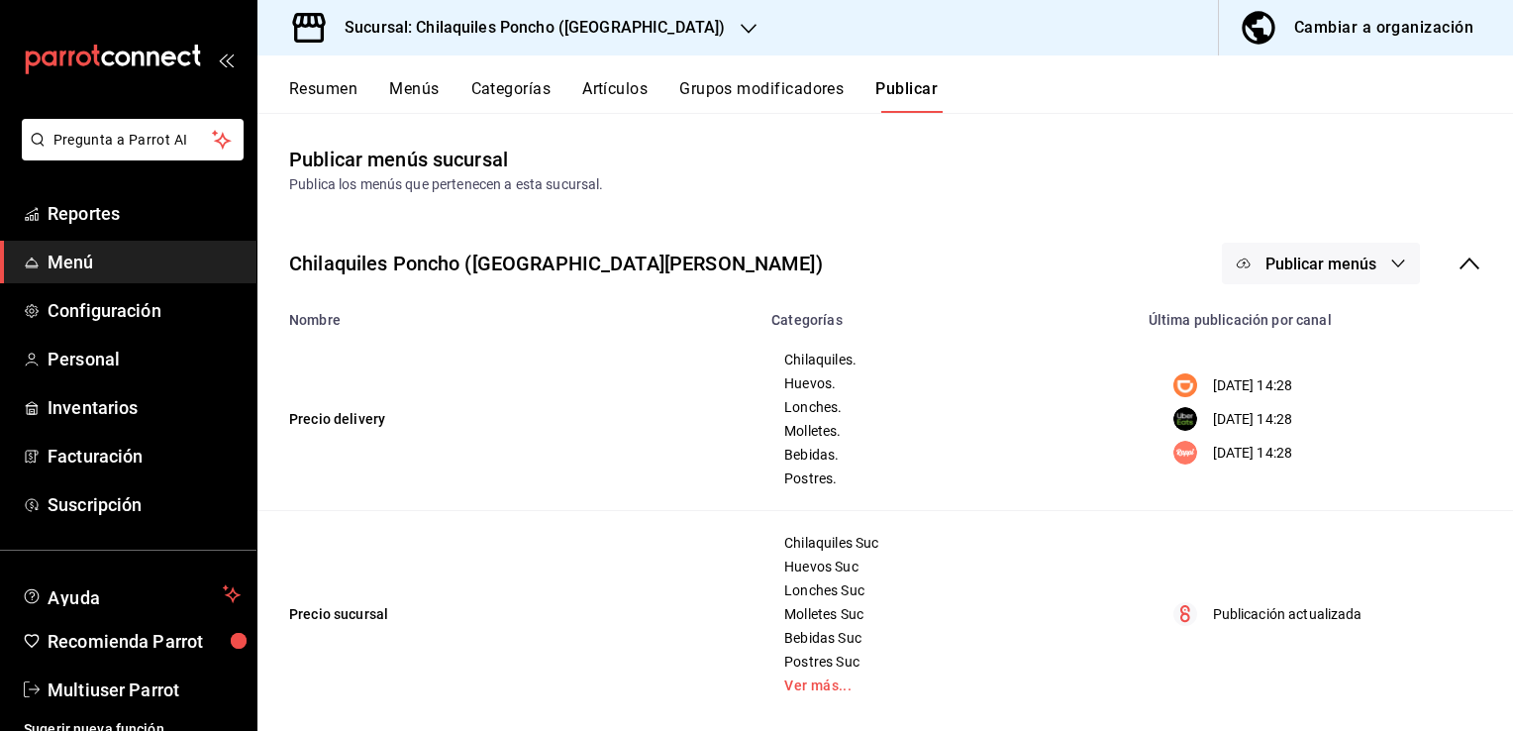
click at [1283, 255] on span "Publicar menús" at bounding box center [1321, 264] width 111 height 19
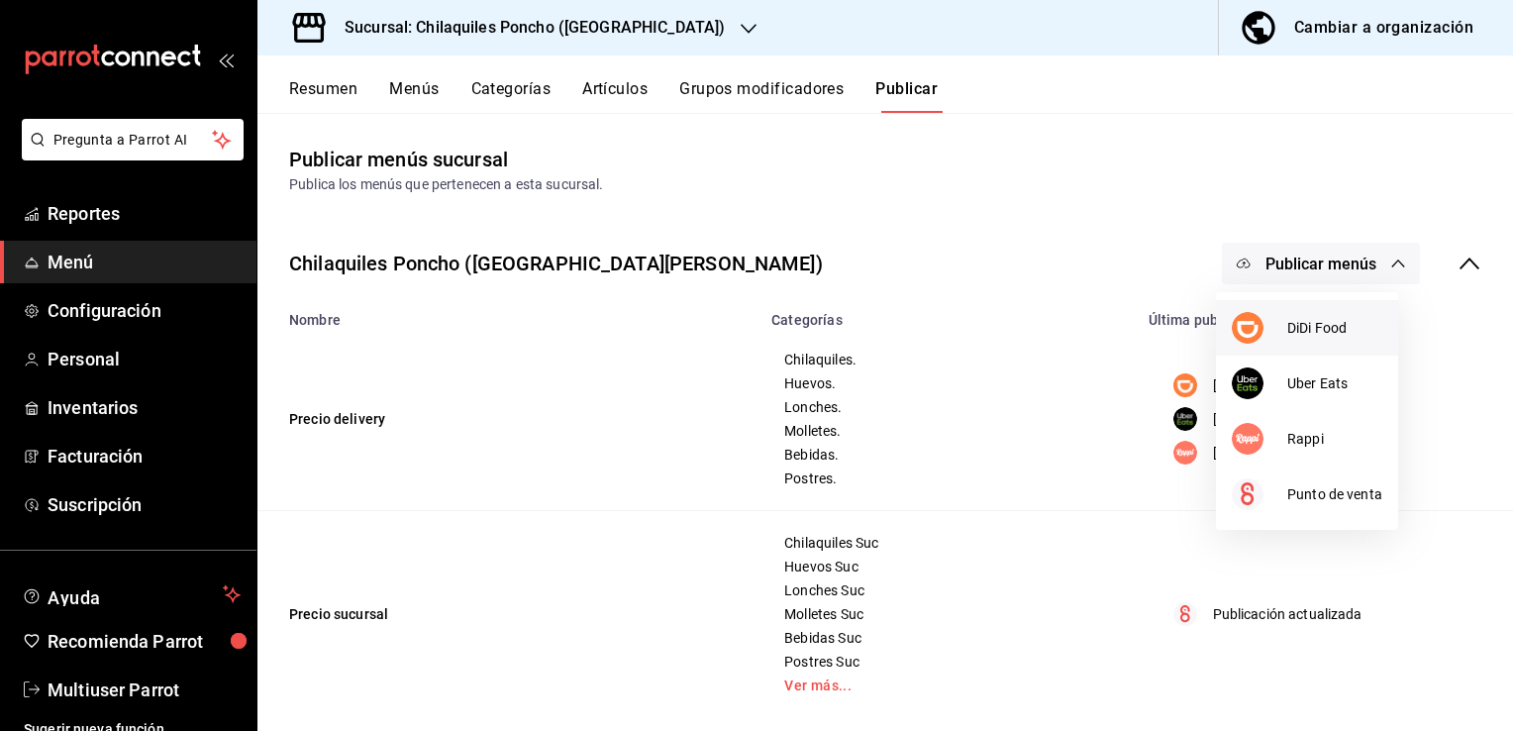
click at [1315, 336] on span "DiDi Food" at bounding box center [1334, 328] width 95 height 21
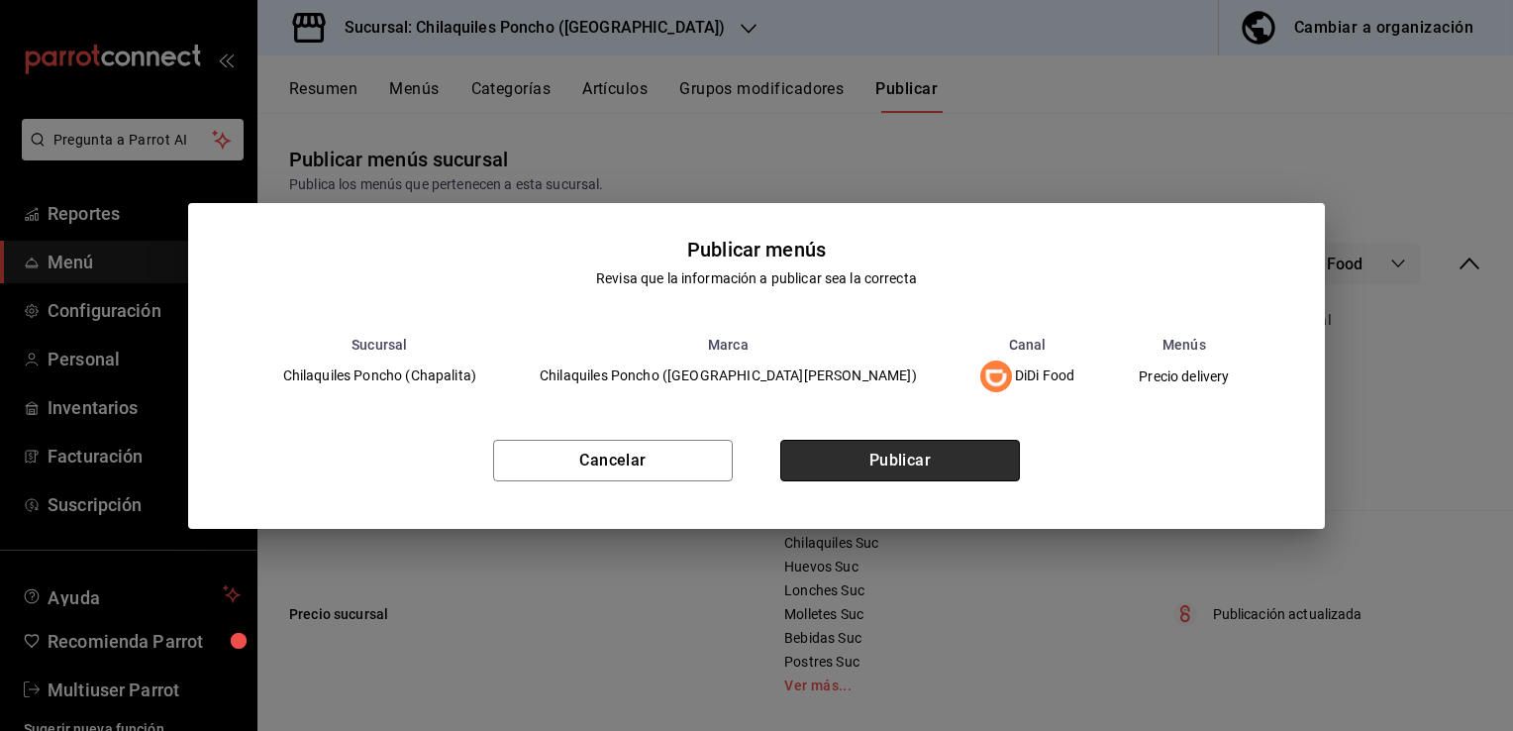
click at [887, 454] on button "Publicar" at bounding box center [900, 461] width 240 height 42
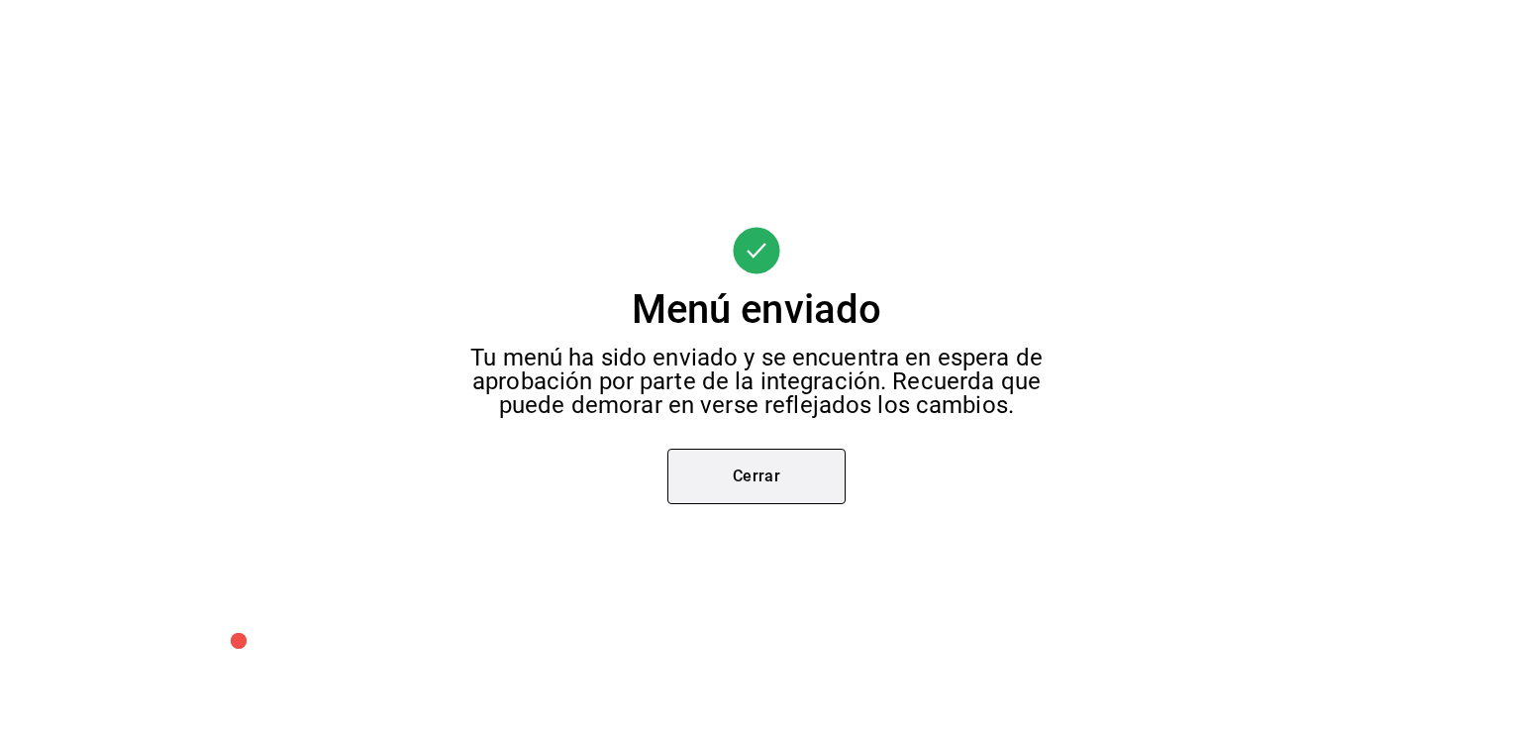
click at [768, 477] on button "Cerrar" at bounding box center [756, 476] width 178 height 55
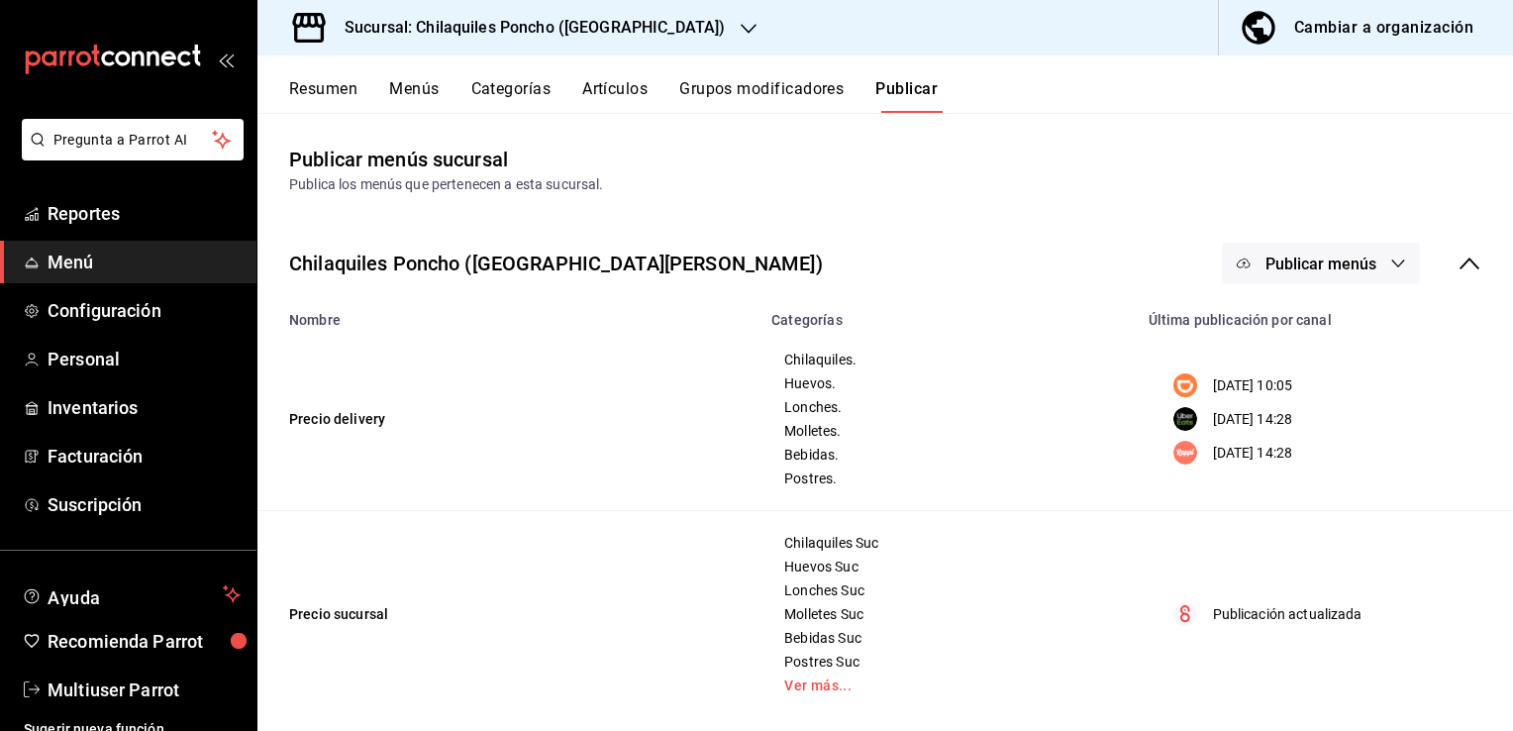
click at [1301, 273] on button "Publicar menús" at bounding box center [1321, 264] width 198 height 42
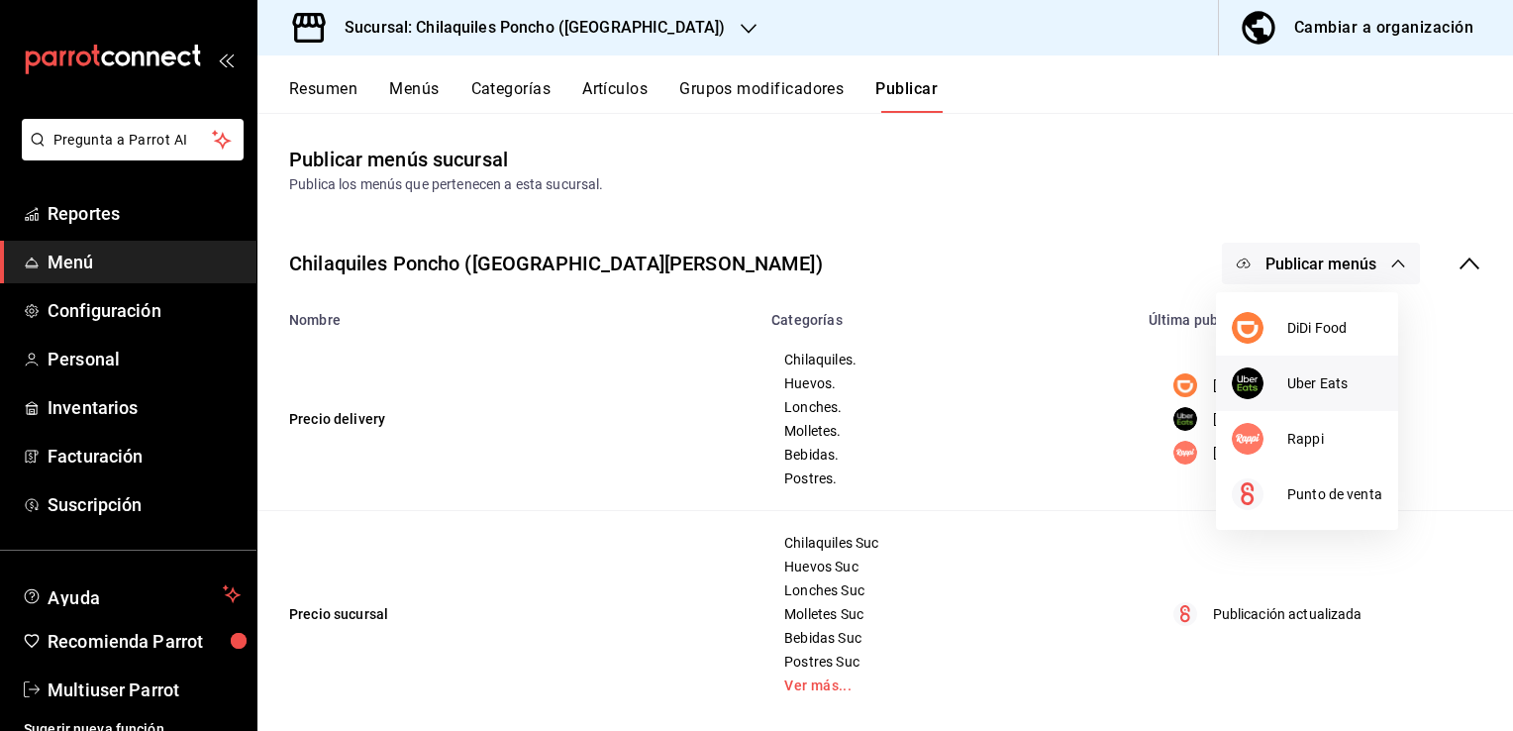
click at [1299, 373] on span "Uber Eats" at bounding box center [1334, 383] width 95 height 21
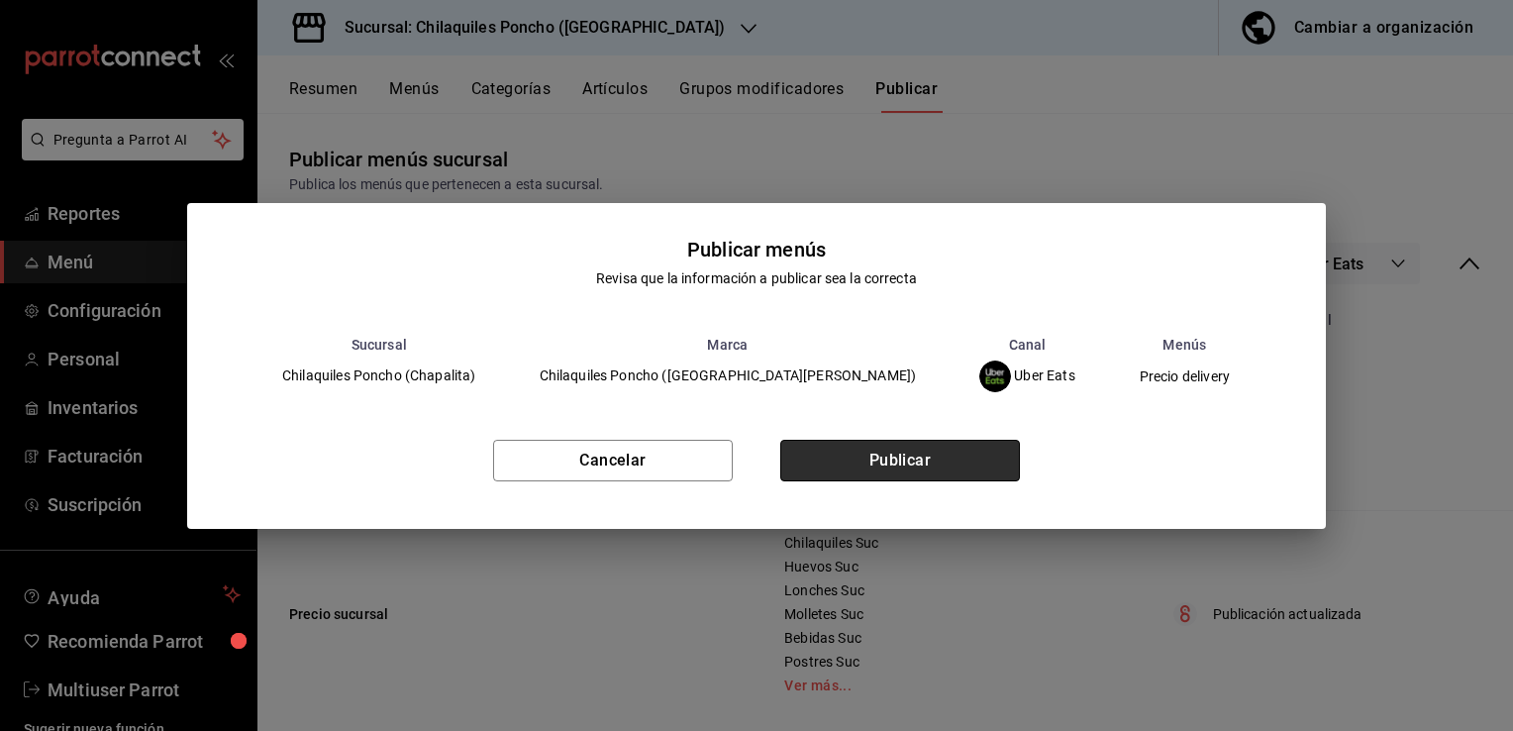
click at [859, 463] on button "Publicar" at bounding box center [900, 461] width 240 height 42
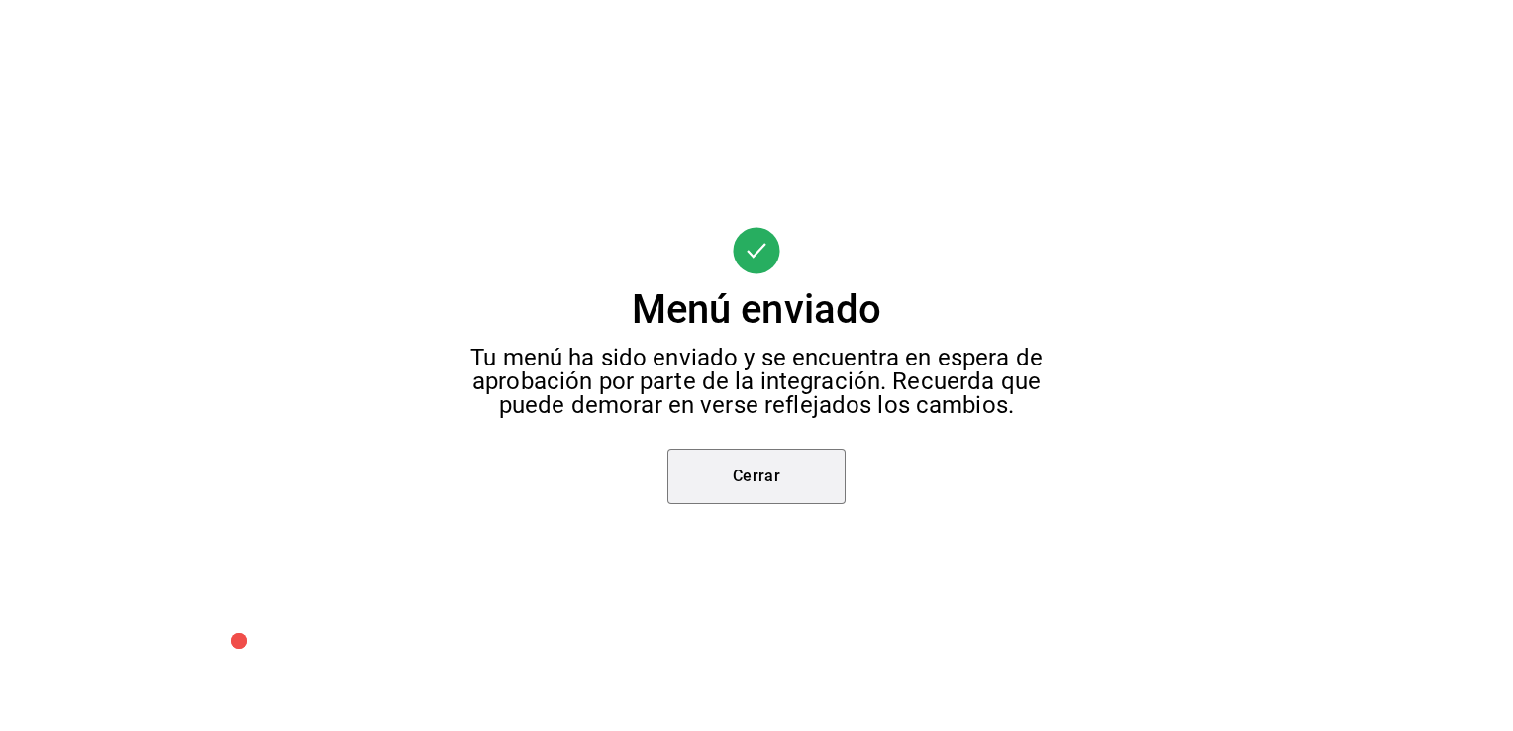
click at [785, 473] on button "Cerrar" at bounding box center [756, 476] width 178 height 55
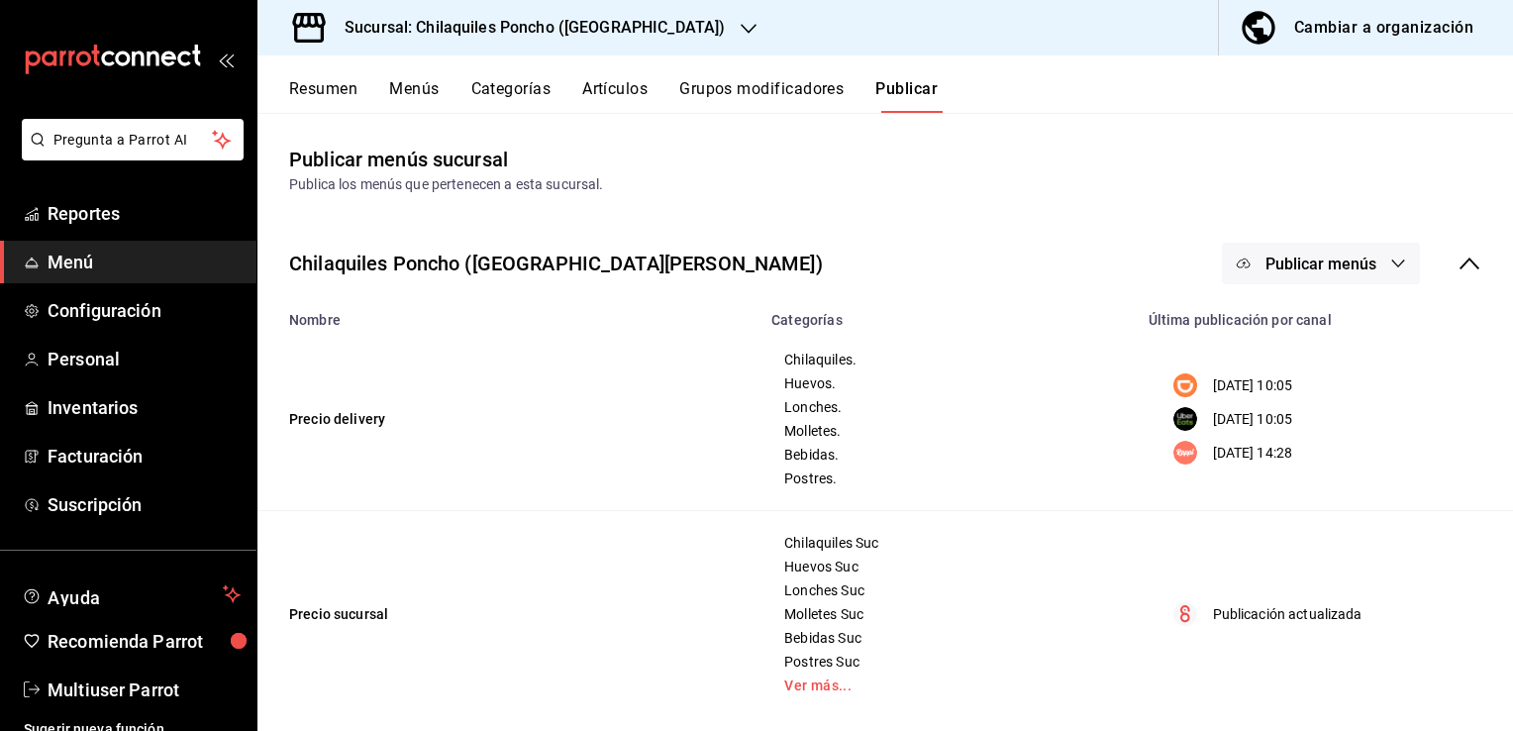
click at [1324, 268] on span "Publicar menús" at bounding box center [1321, 264] width 111 height 19
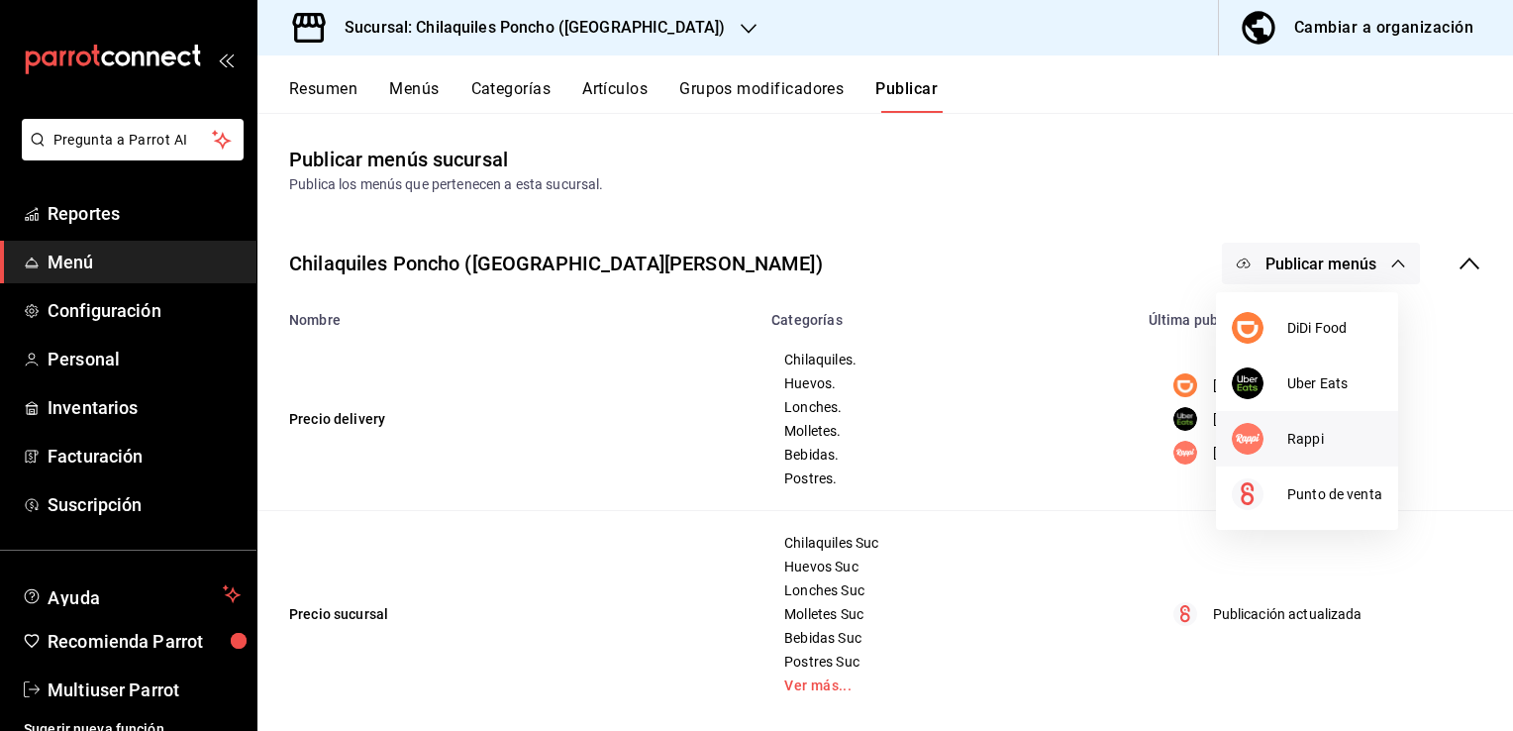
click at [1268, 441] on div at bounding box center [1259, 439] width 55 height 32
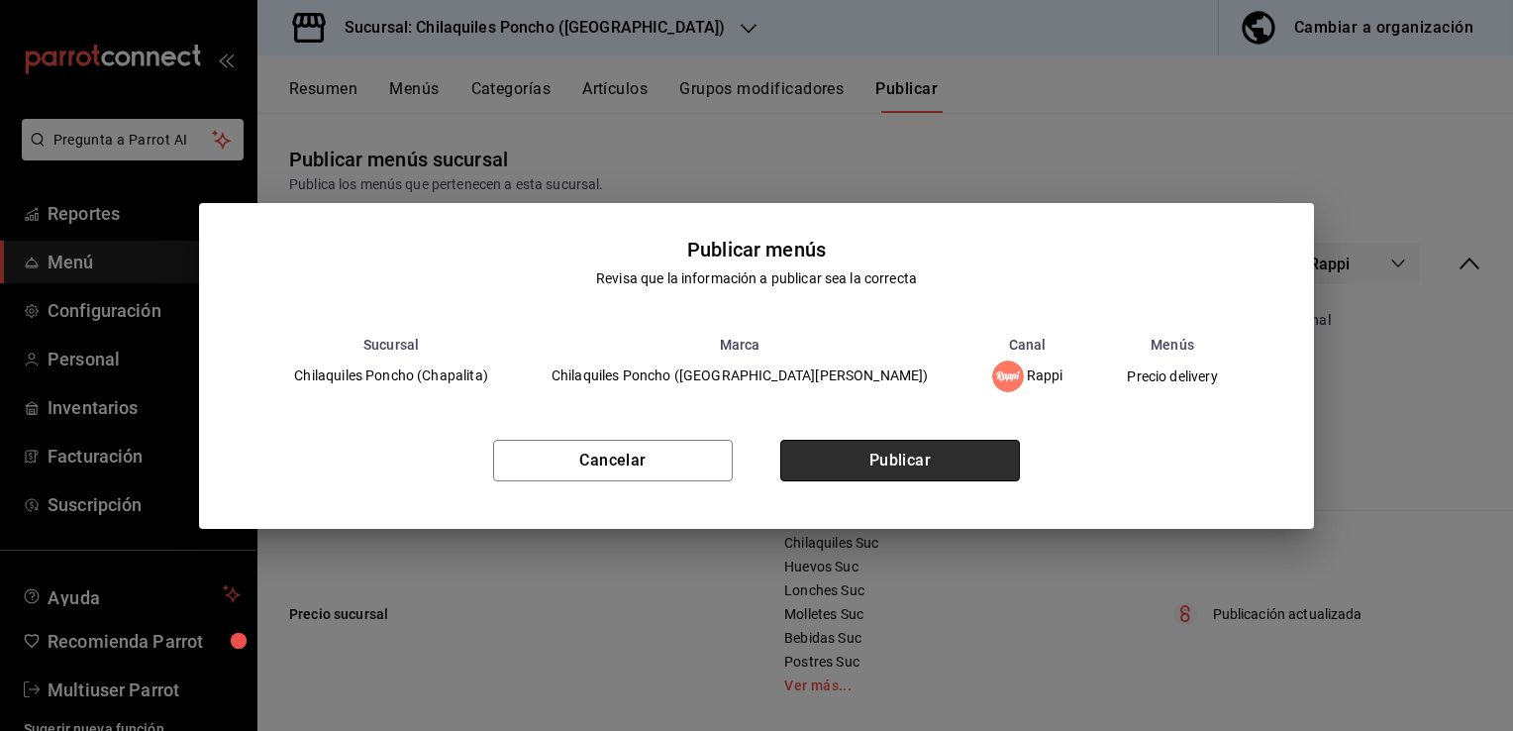
click at [893, 470] on button "Publicar" at bounding box center [900, 461] width 240 height 42
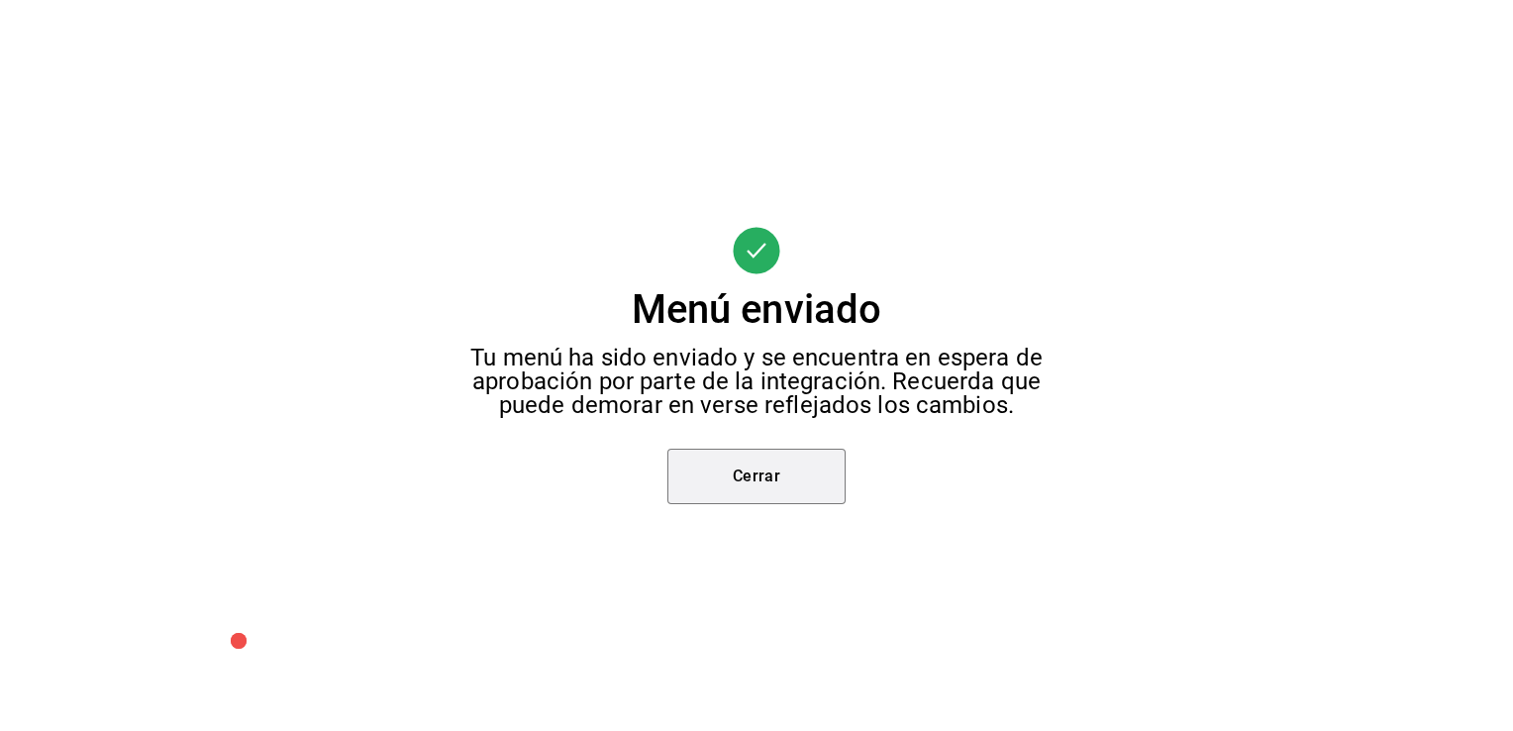
click at [784, 480] on button "Cerrar" at bounding box center [756, 476] width 178 height 55
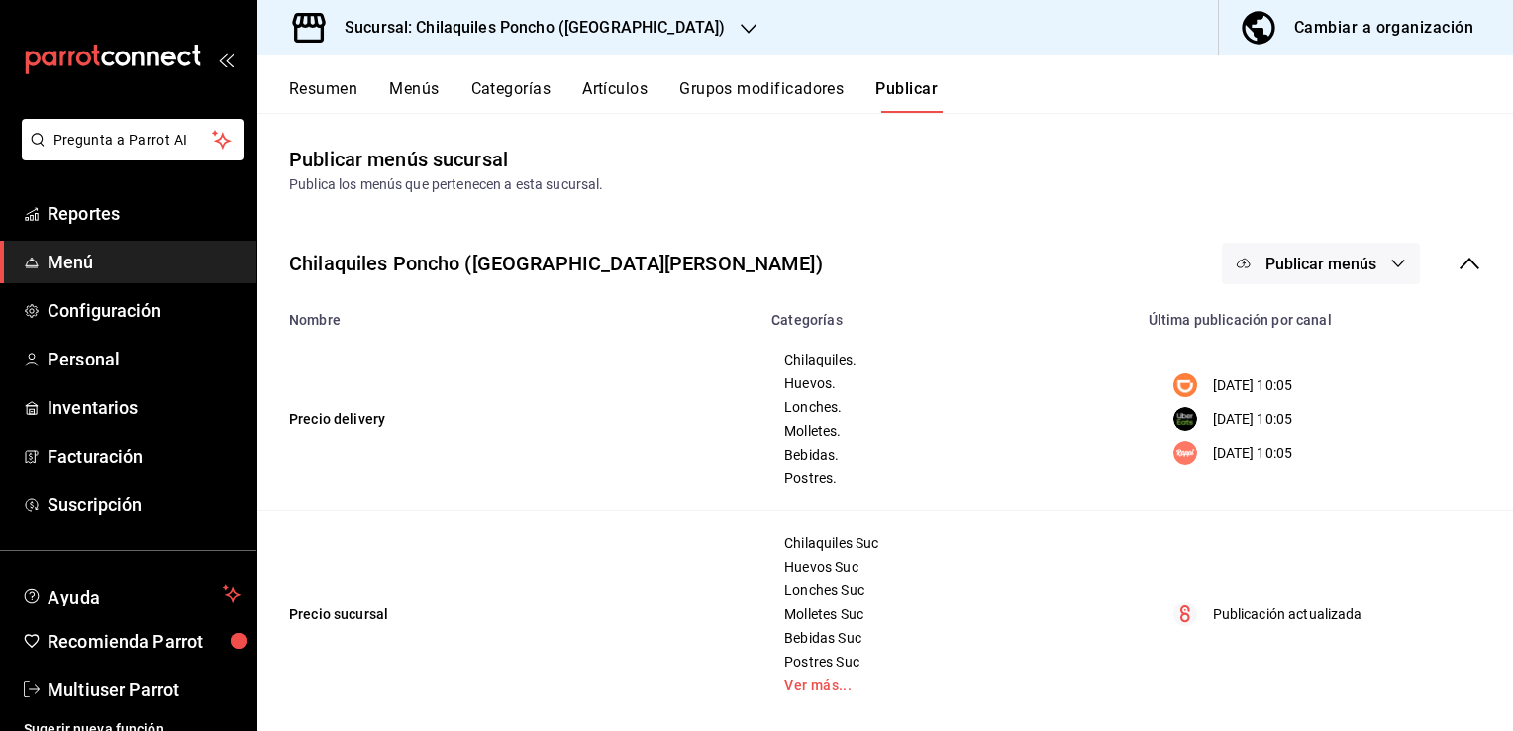
click at [784, 98] on button "Grupos modificadores" at bounding box center [761, 96] width 164 height 34
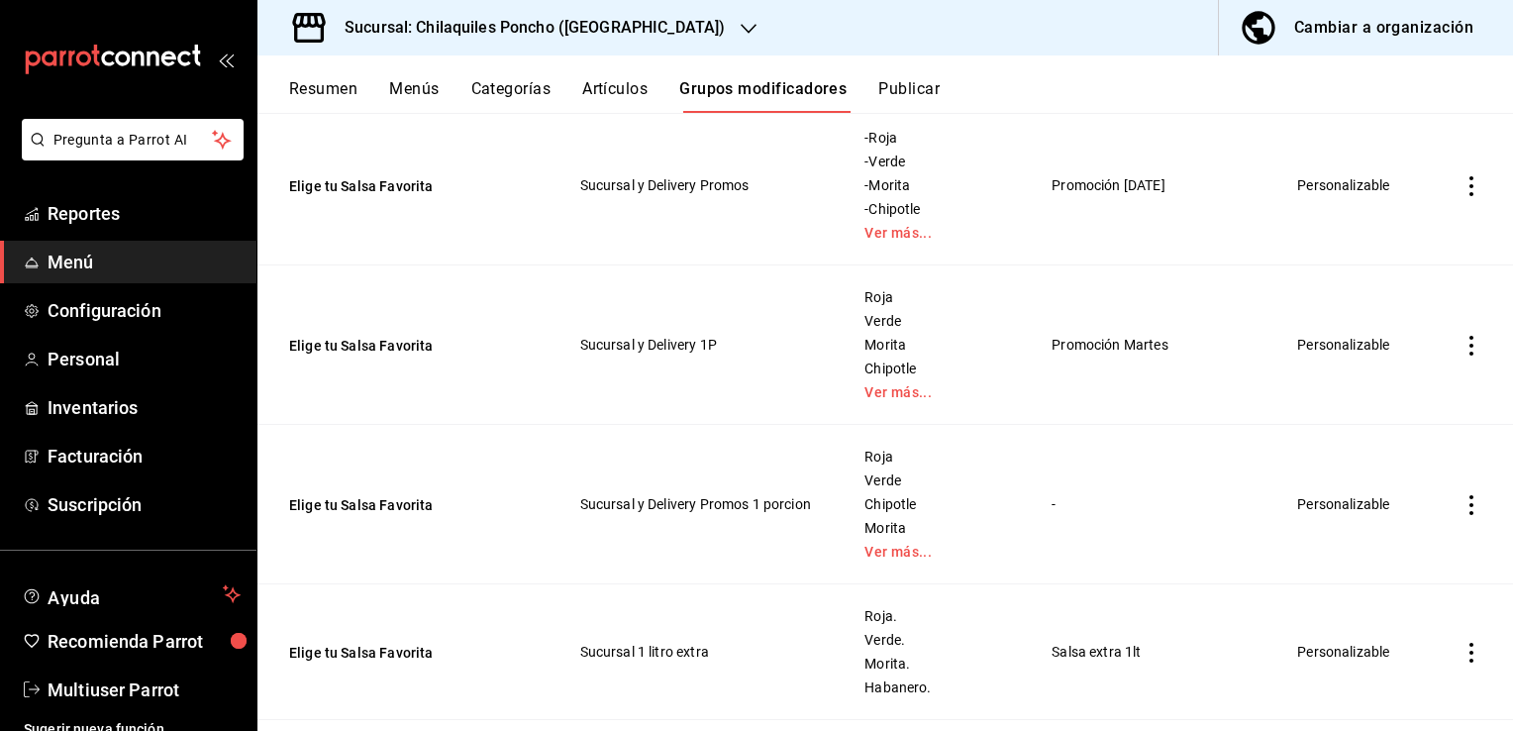
scroll to position [990, 0]
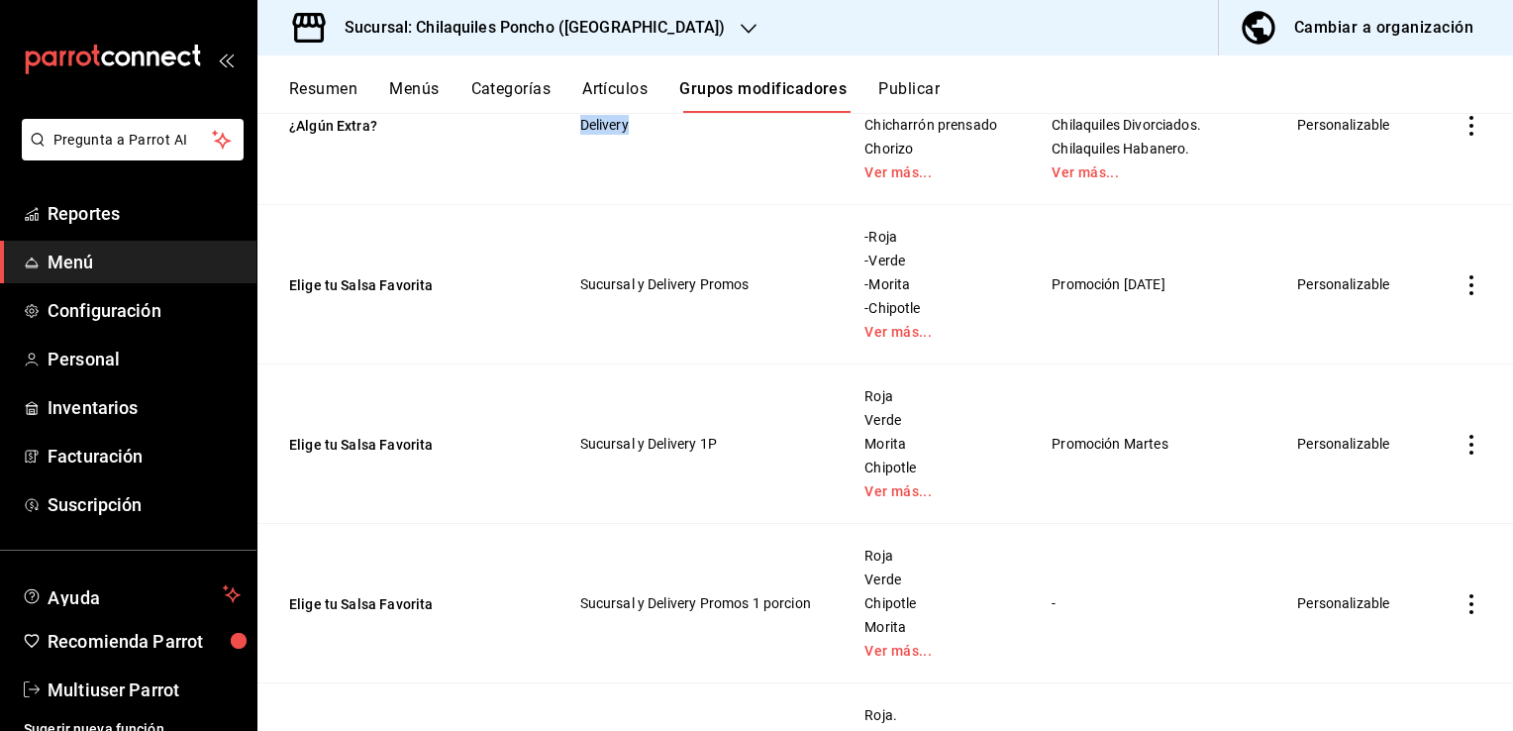
drag, startPoint x: 564, startPoint y: 172, endPoint x: 653, endPoint y: 172, distance: 88.1
click at [653, 172] on td "Delivery" at bounding box center [699, 125] width 284 height 159
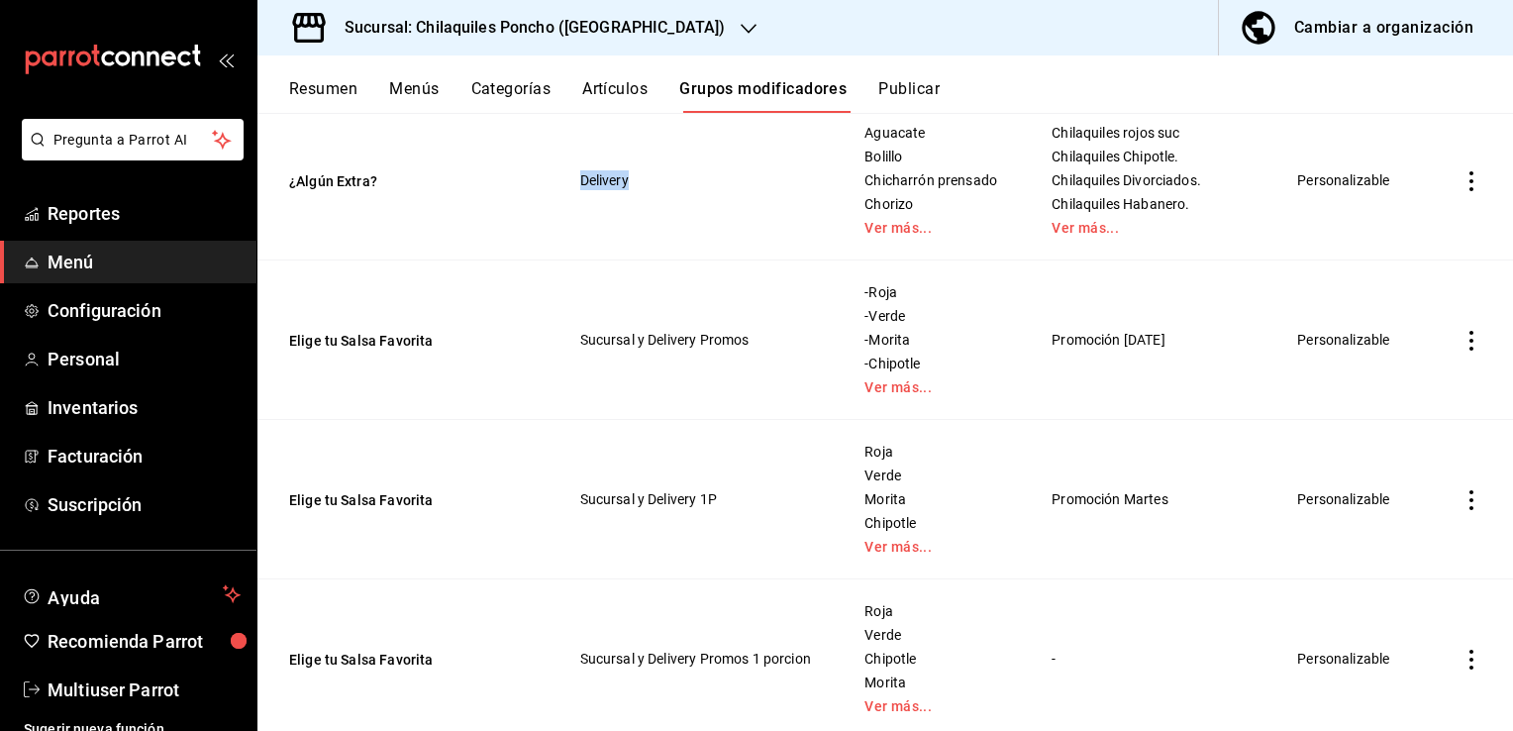
scroll to position [792, 0]
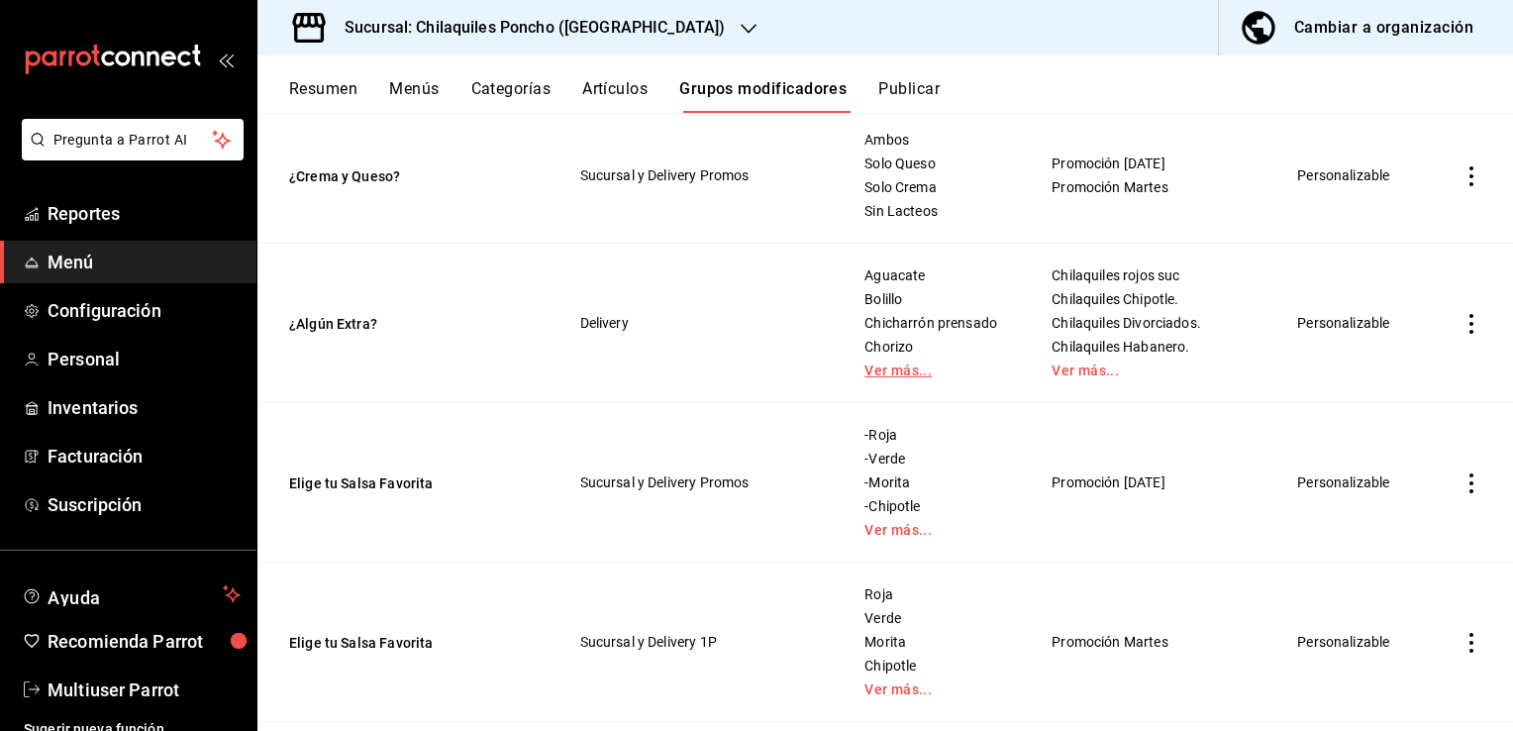
click at [879, 377] on link "Ver más..." at bounding box center [934, 370] width 138 height 14
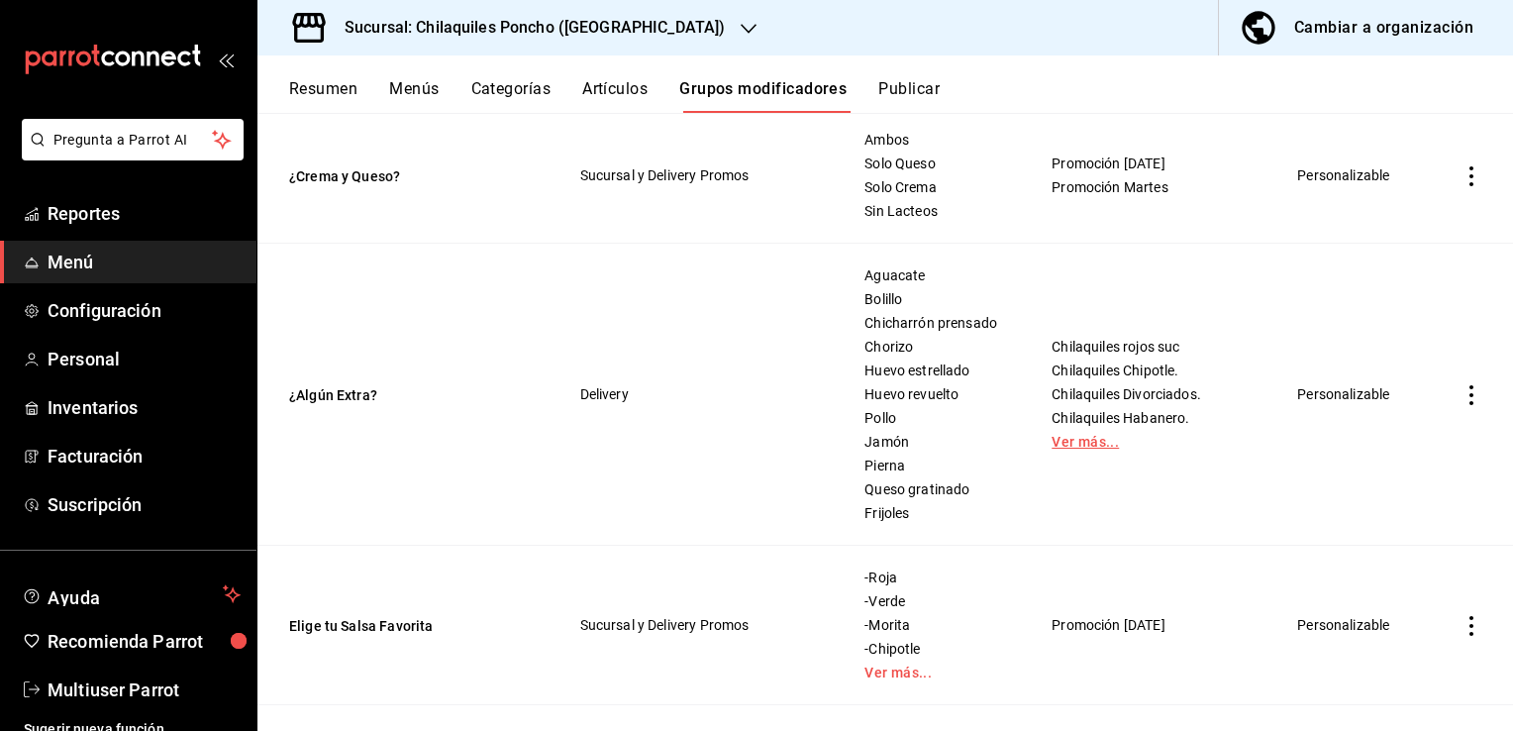
click at [1080, 449] on link "Ver más..." at bounding box center [1150, 442] width 197 height 14
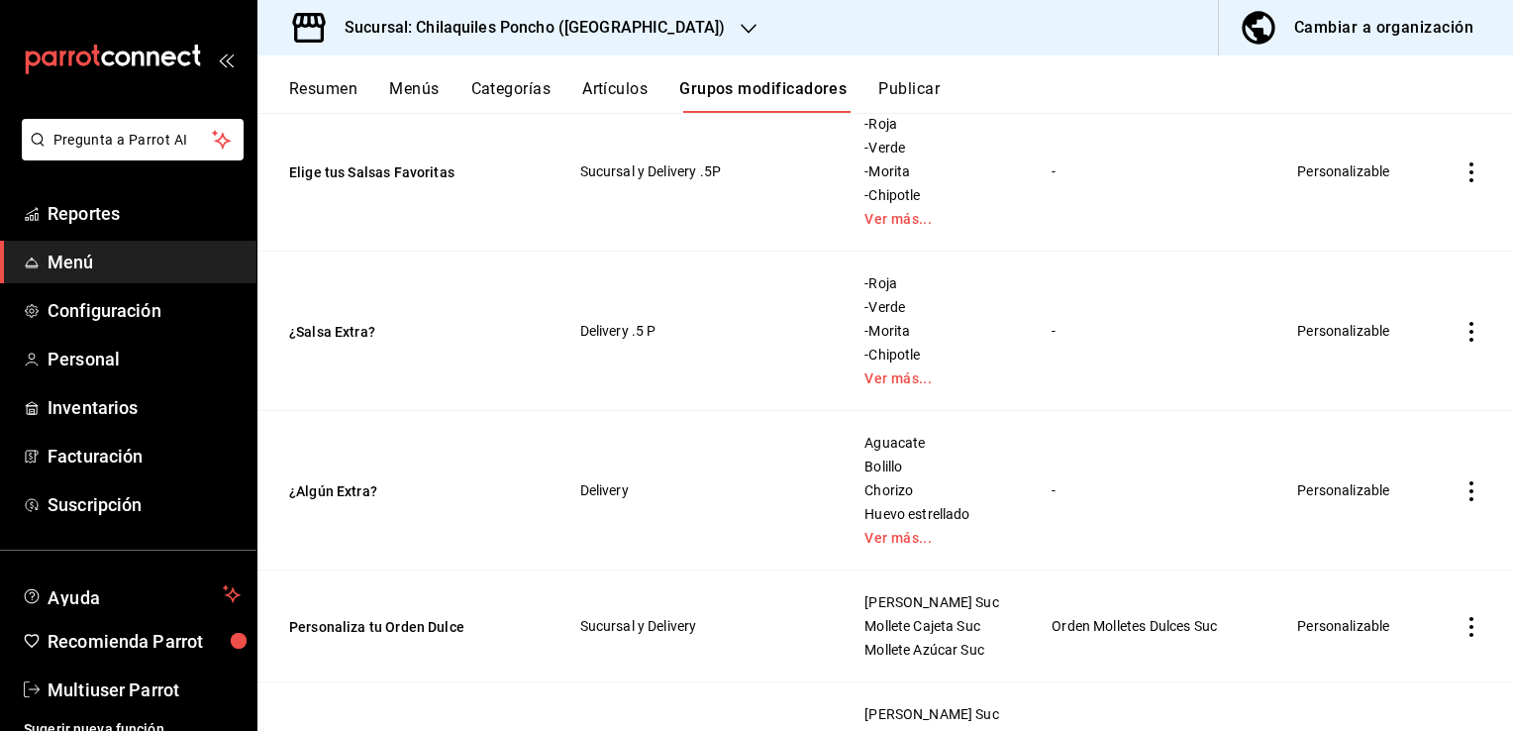
scroll to position [4258, 0]
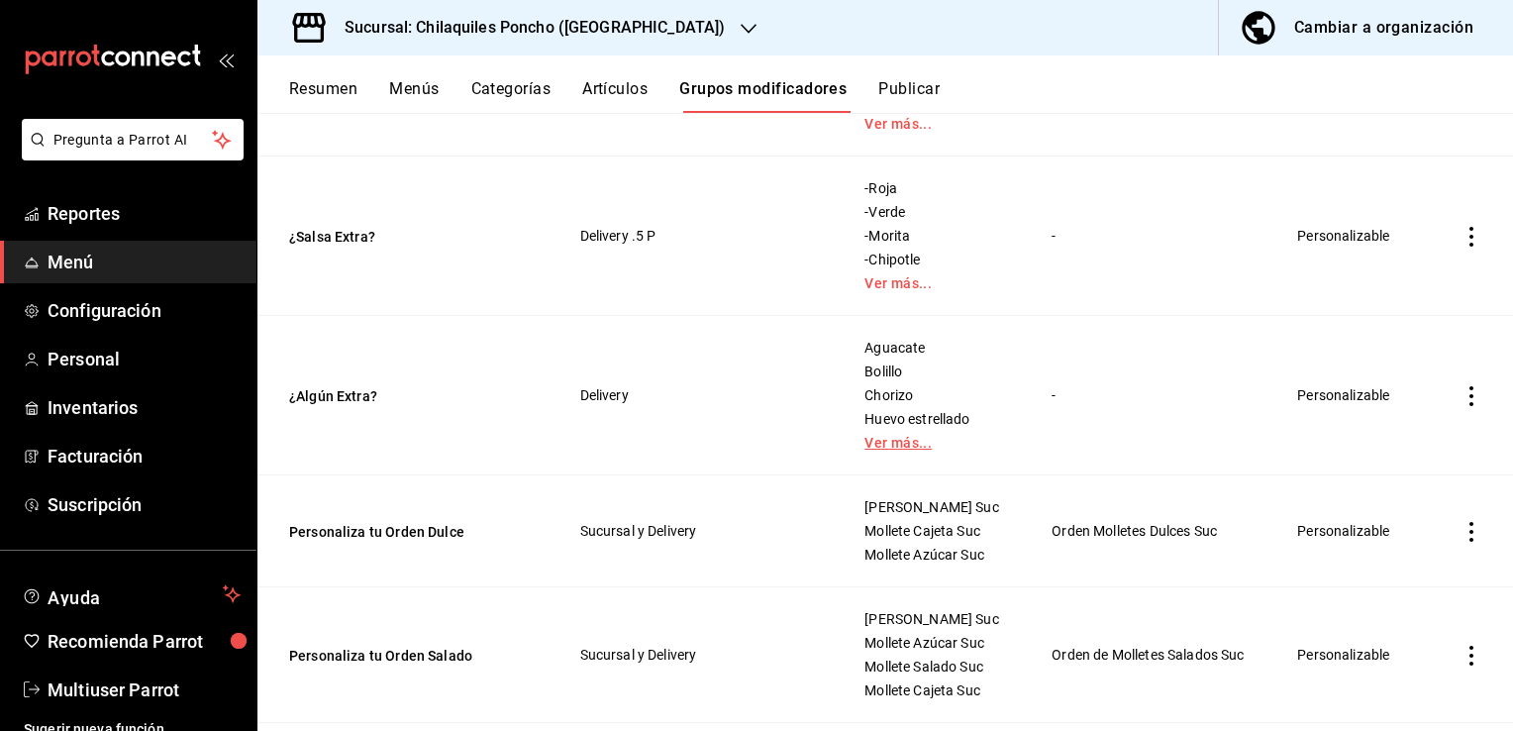
click at [887, 450] on link "Ver más..." at bounding box center [934, 443] width 138 height 14
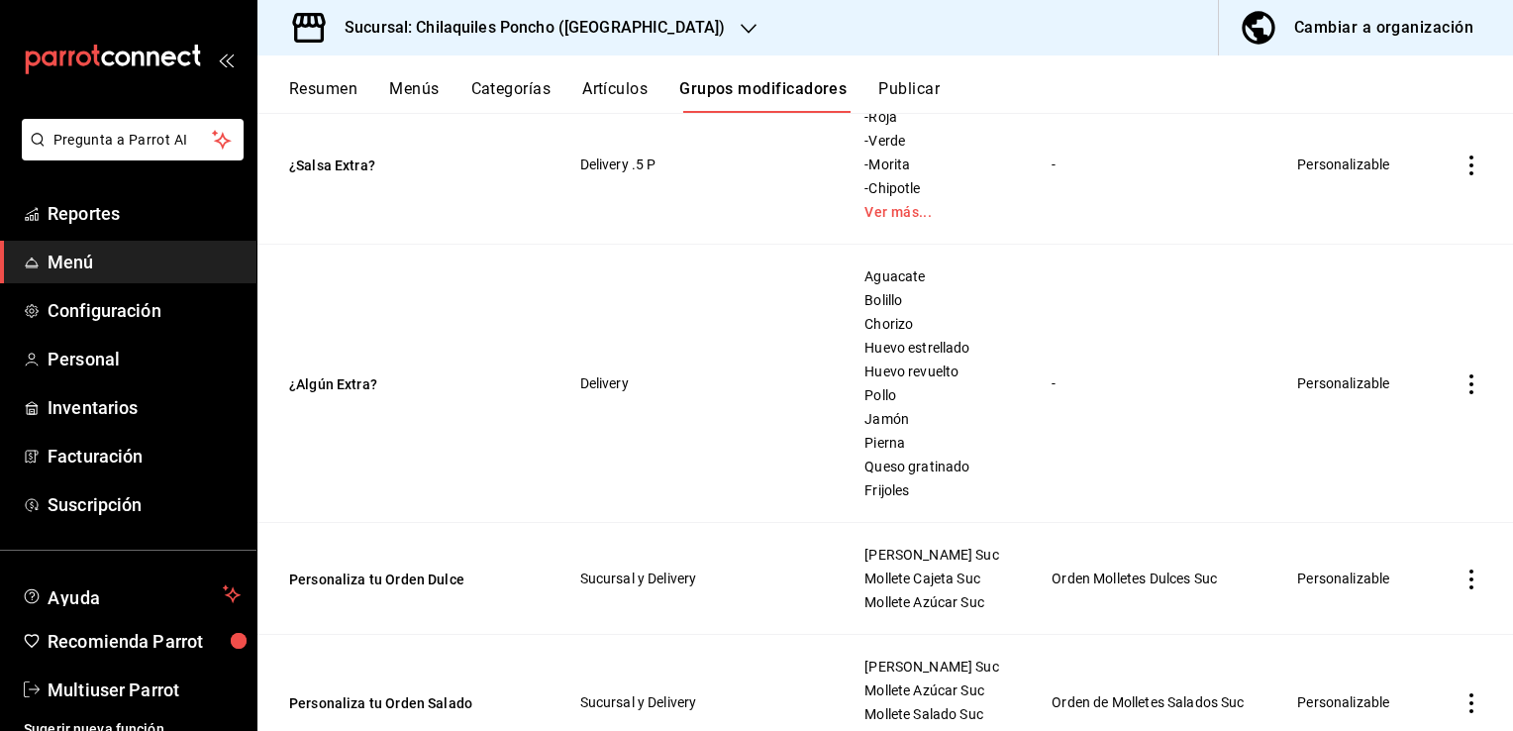
scroll to position [4357, 0]
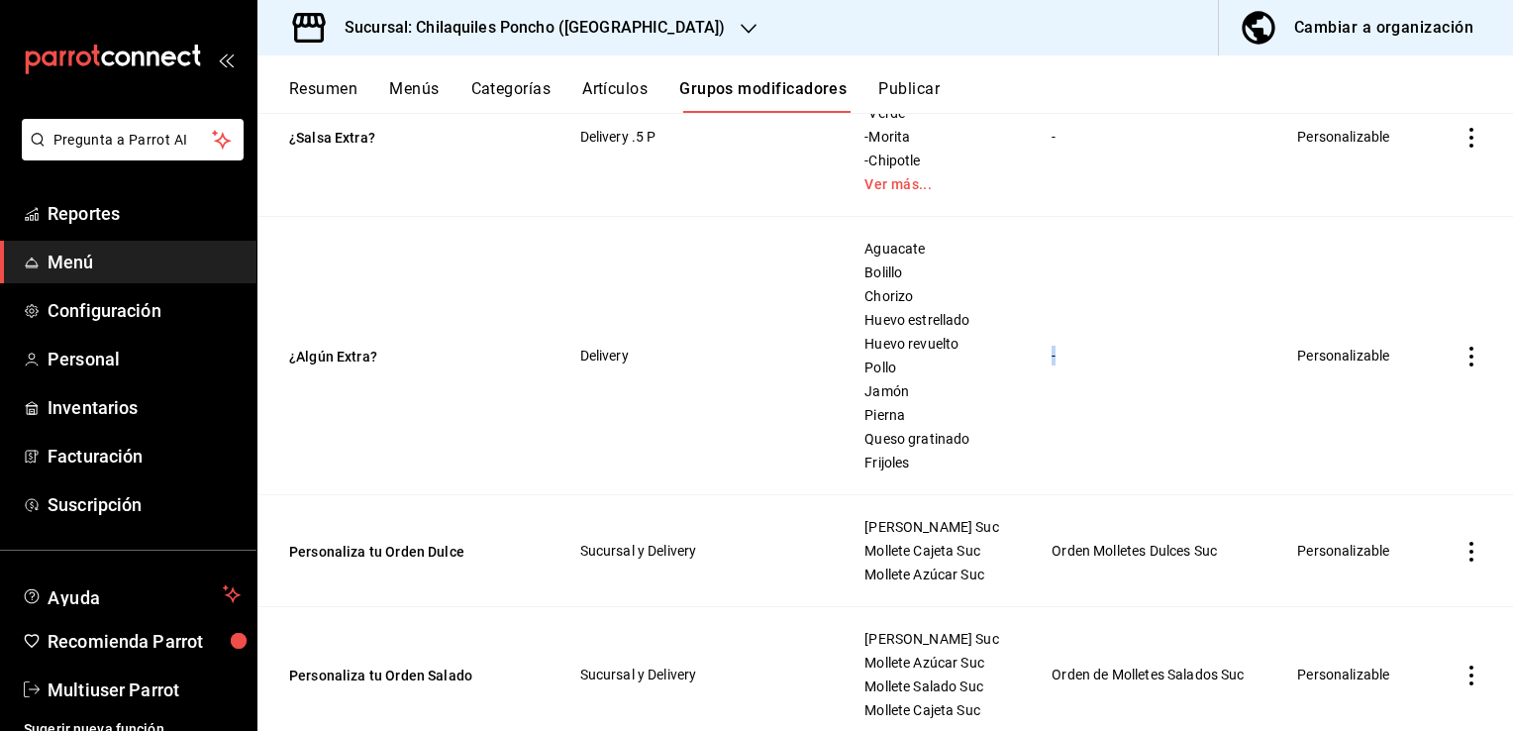
drag, startPoint x: 1034, startPoint y: 319, endPoint x: 1074, endPoint y: 455, distance: 141.3
click at [1074, 455] on td "-" at bounding box center [1150, 356] width 247 height 278
click at [919, 374] on span "Pollo" at bounding box center [934, 367] width 138 height 14
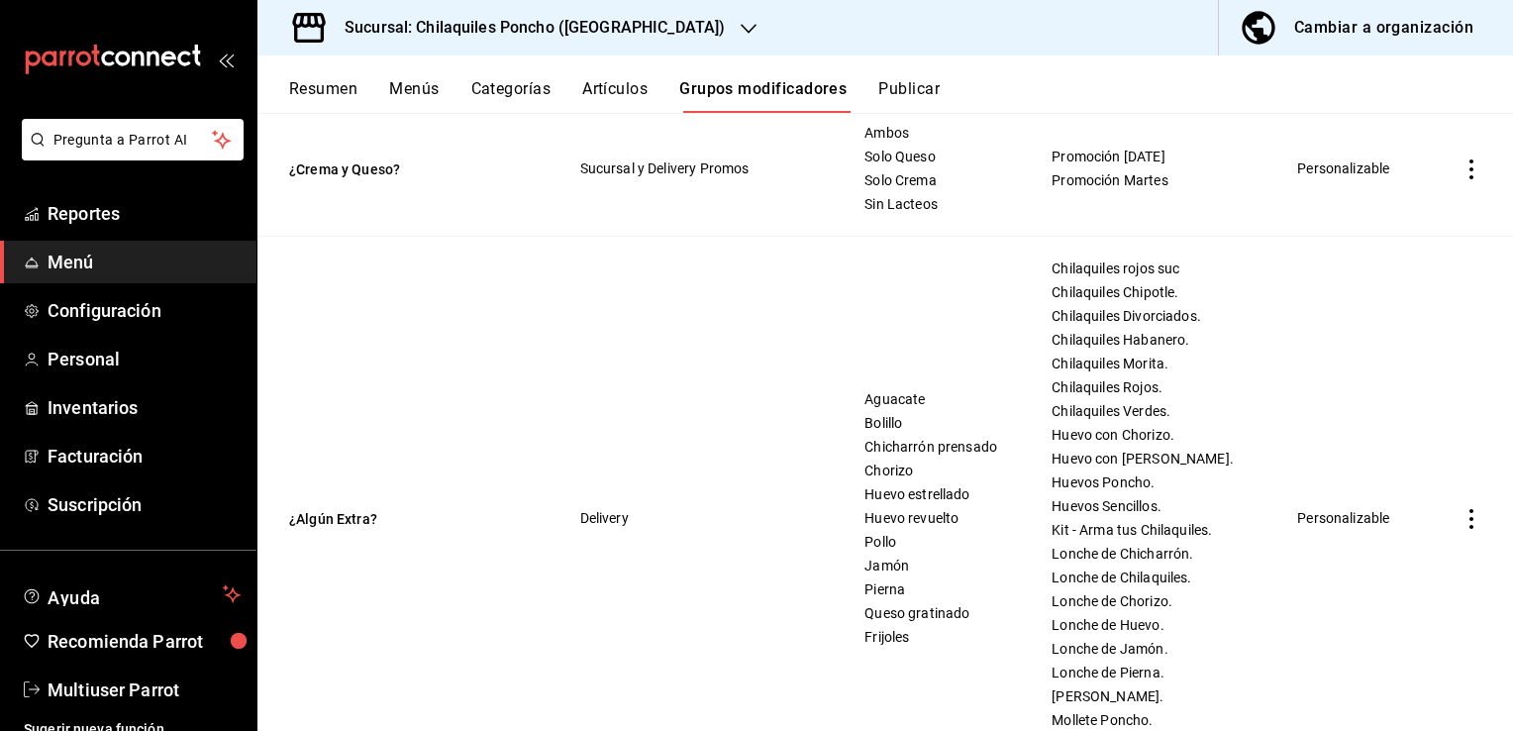
scroll to position [792, 0]
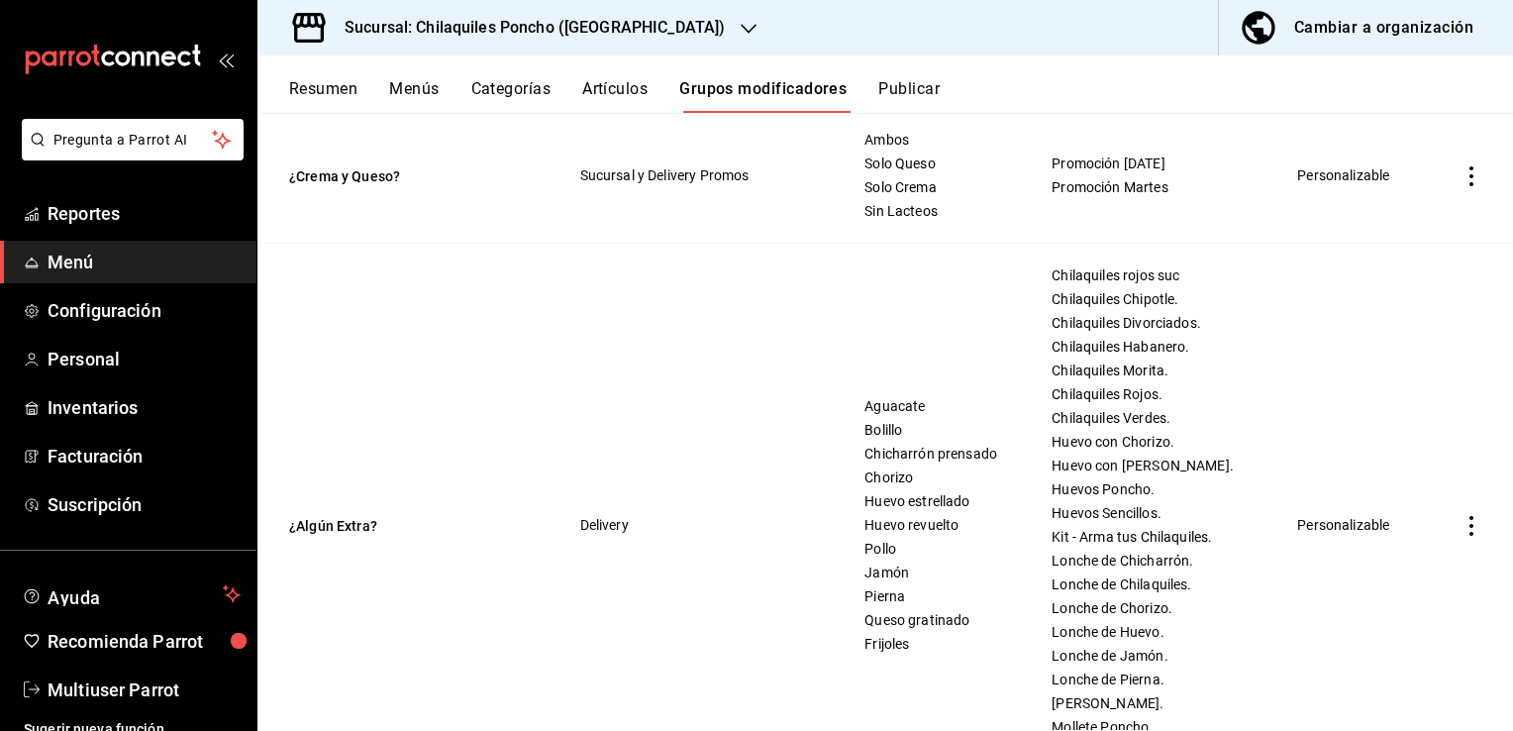
click at [340, 536] on button "¿Algún Extra?" at bounding box center [408, 526] width 238 height 20
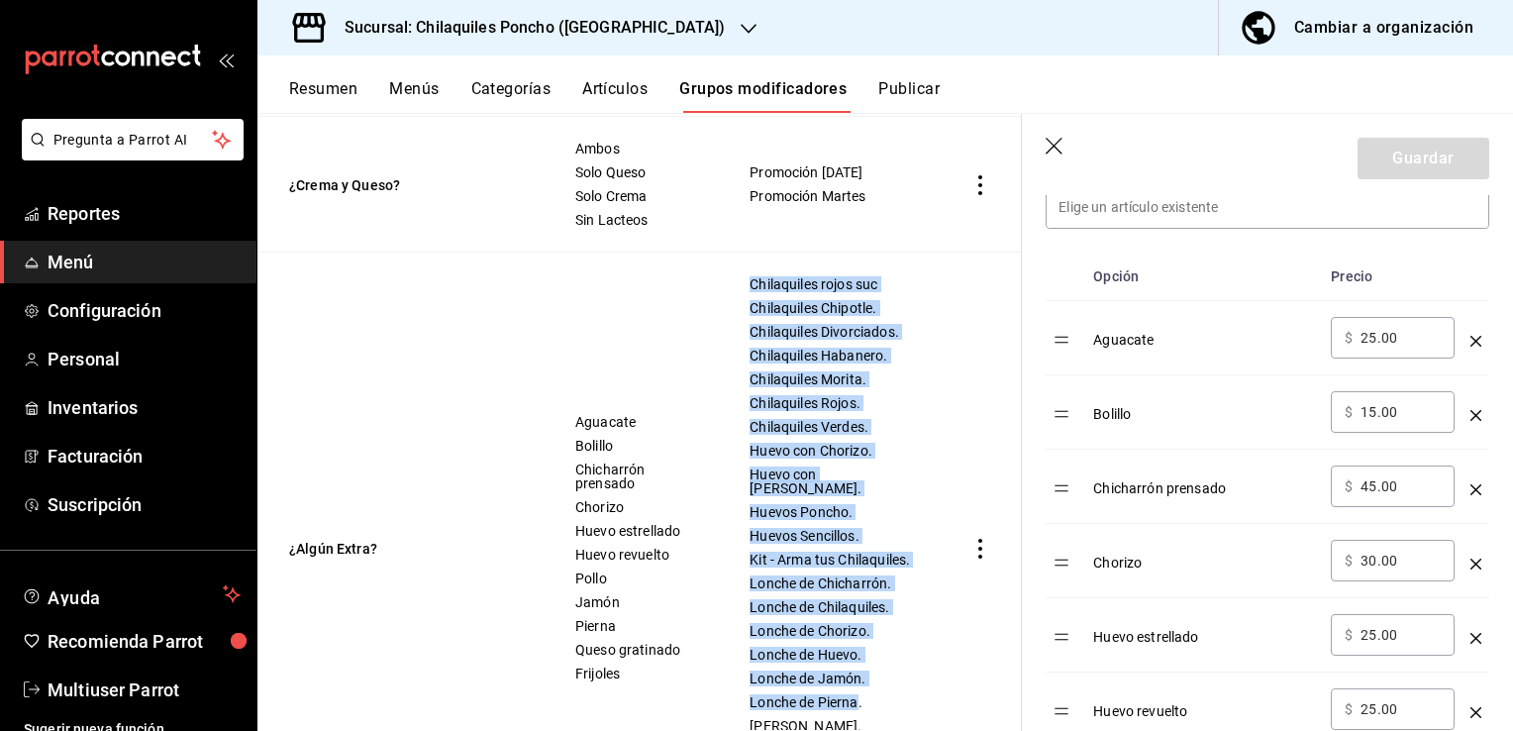
scroll to position [879, 0]
drag, startPoint x: 752, startPoint y: 293, endPoint x: 872, endPoint y: 707, distance: 431.2
click at [872, 707] on div "Chilaquiles rojos suc Chilaquiles Chipotle. Chilaquiles Divorciados. [GEOGRAPHI…" at bounding box center [832, 544] width 166 height 543
click at [1471, 485] on icon "optionsTable" at bounding box center [1476, 489] width 11 height 11
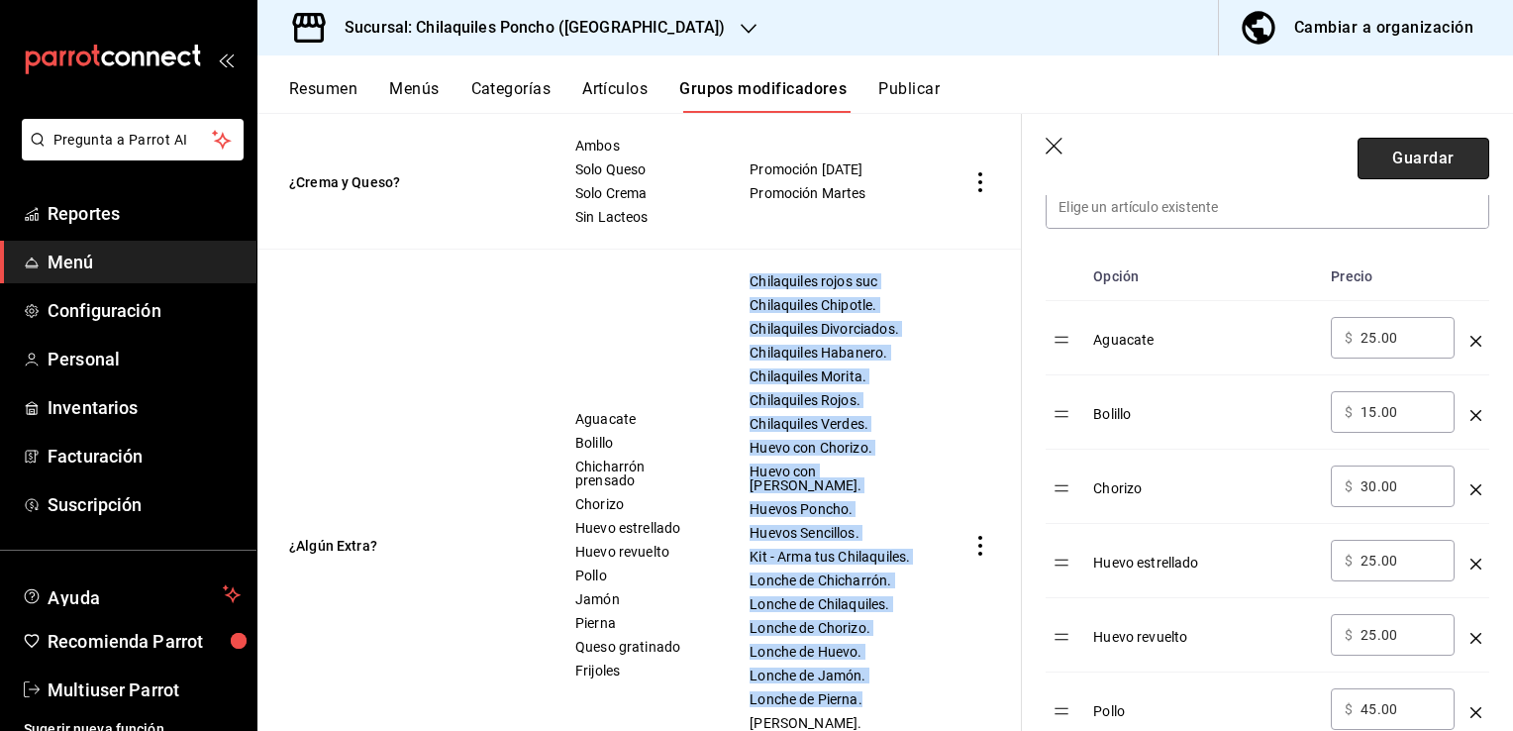
click at [1406, 153] on button "Guardar" at bounding box center [1424, 159] width 132 height 42
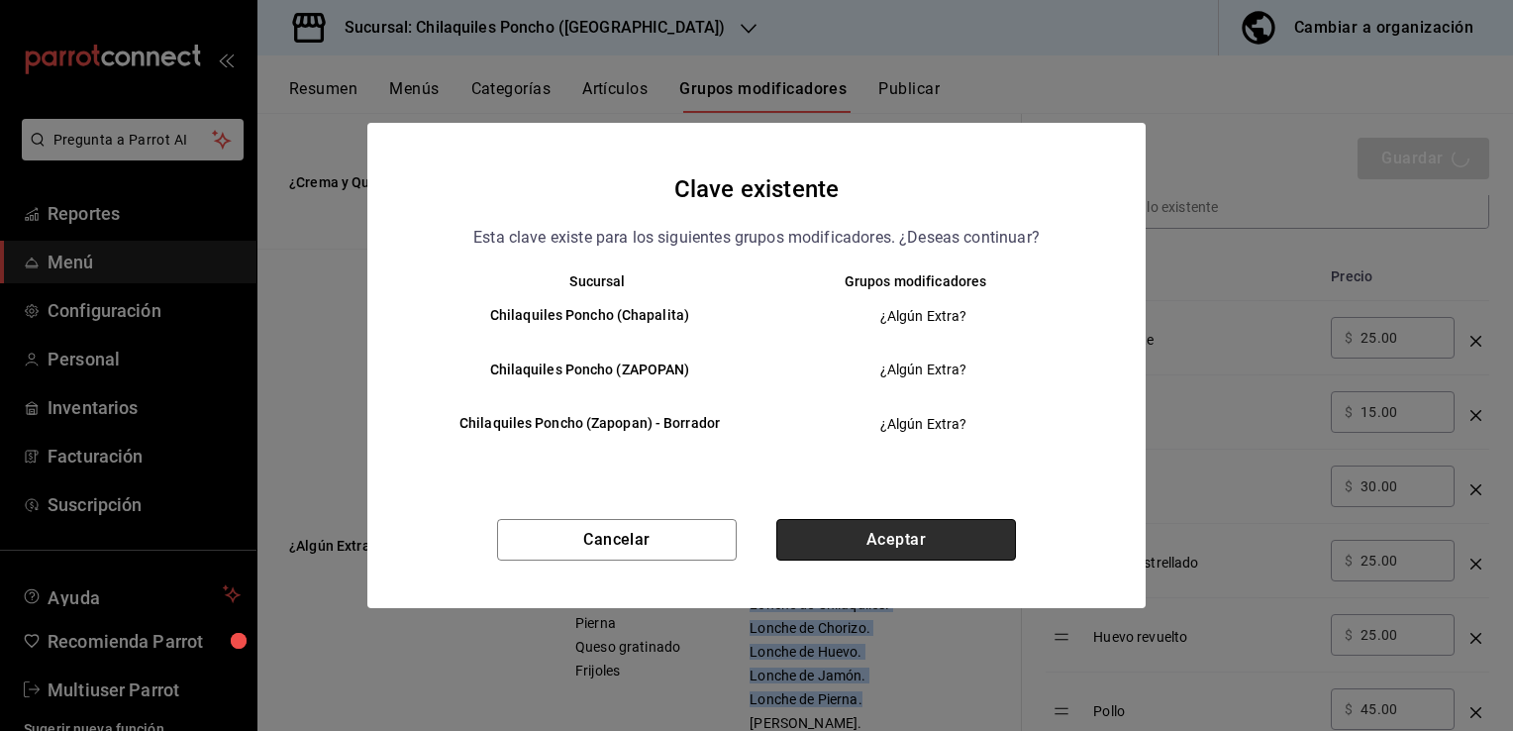
click at [952, 536] on button "Aceptar" at bounding box center [896, 540] width 240 height 42
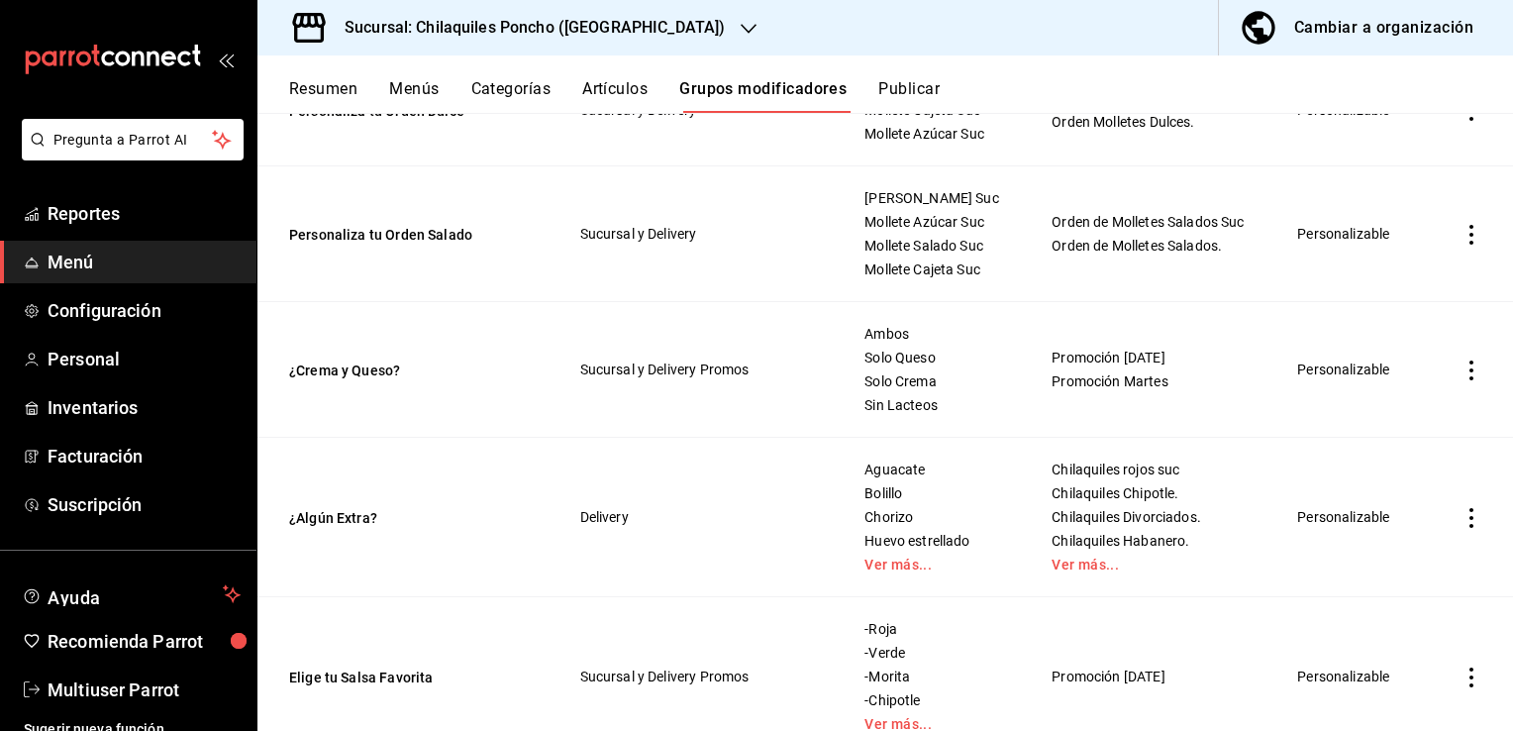
scroll to position [792, 0]
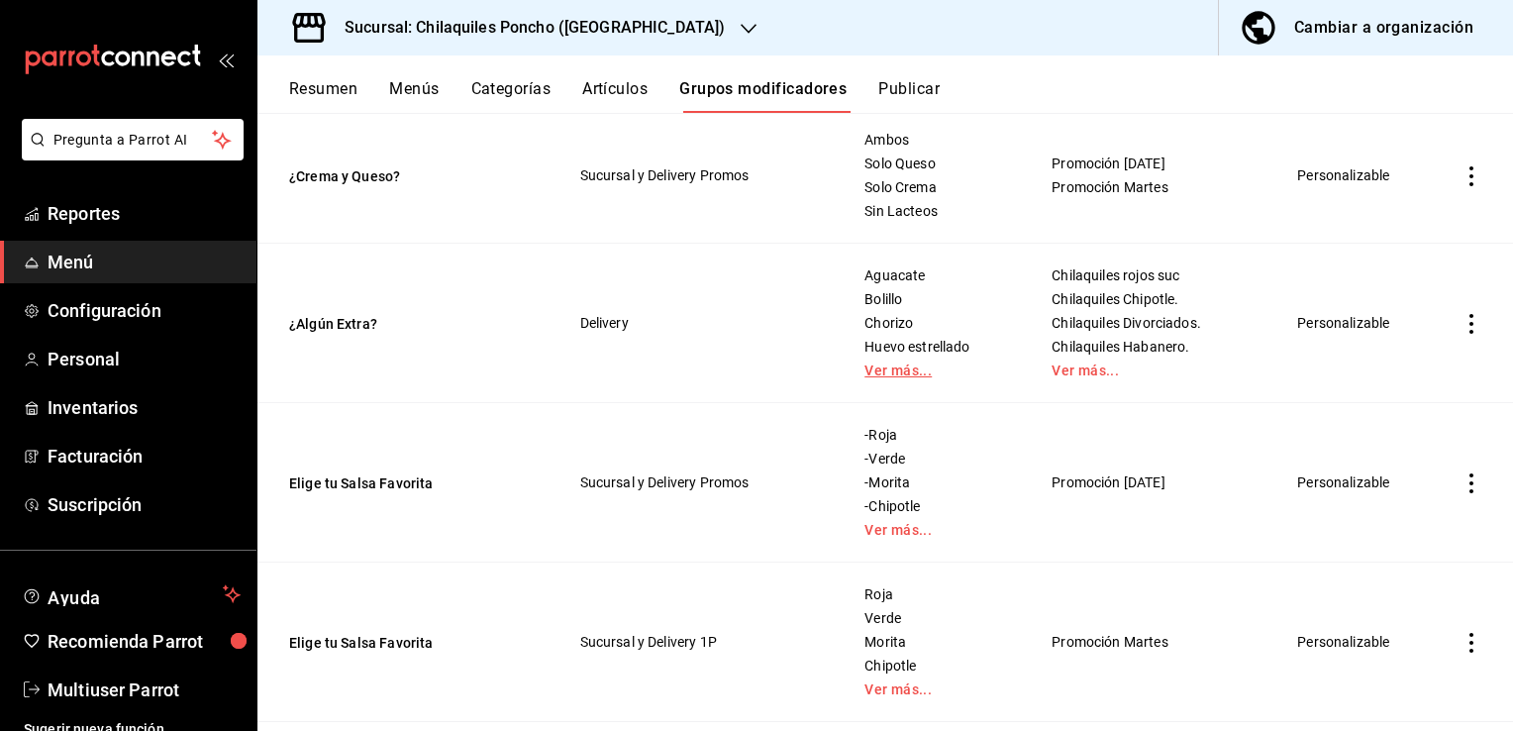
click at [885, 377] on link "Ver más..." at bounding box center [934, 370] width 138 height 14
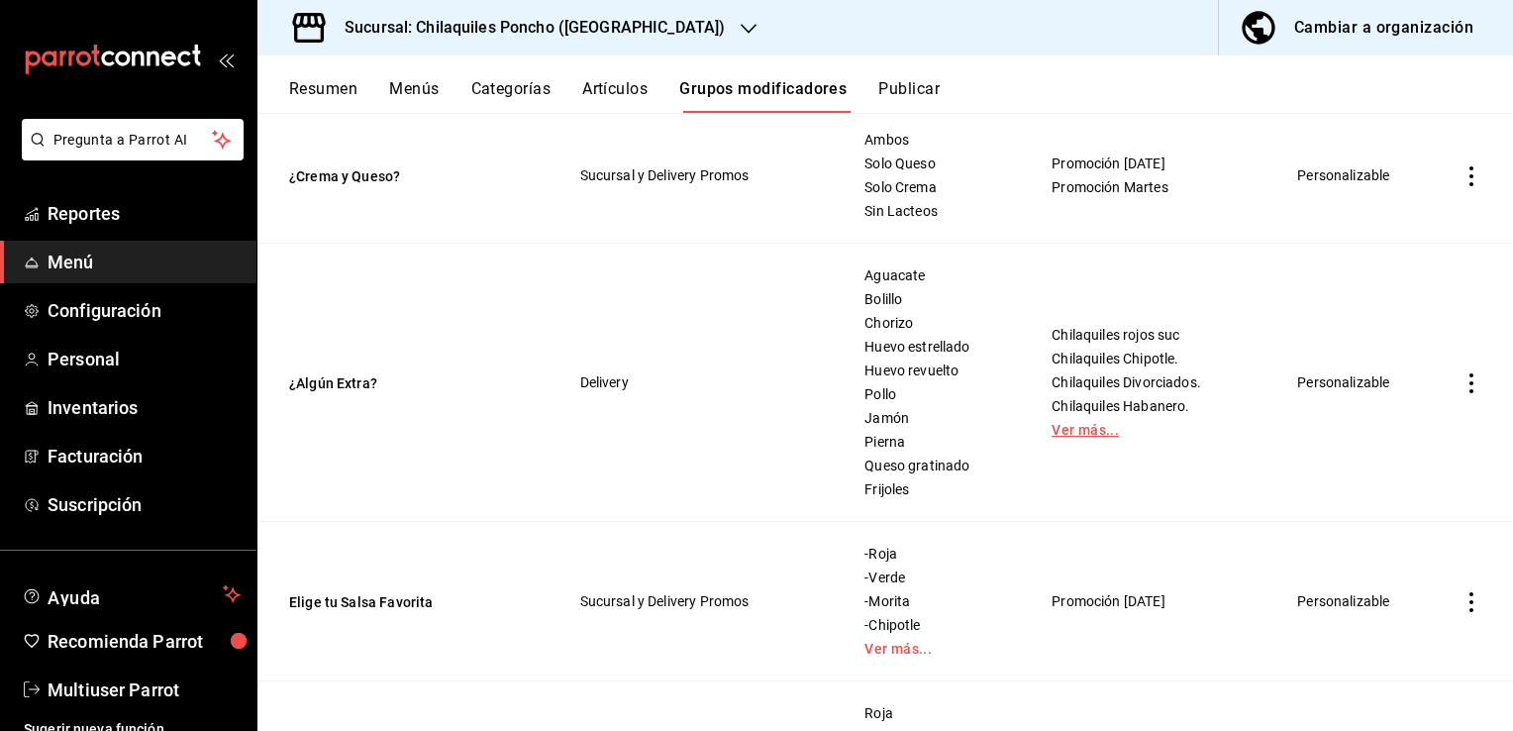
click at [1093, 437] on link "Ver más..." at bounding box center [1150, 430] width 197 height 14
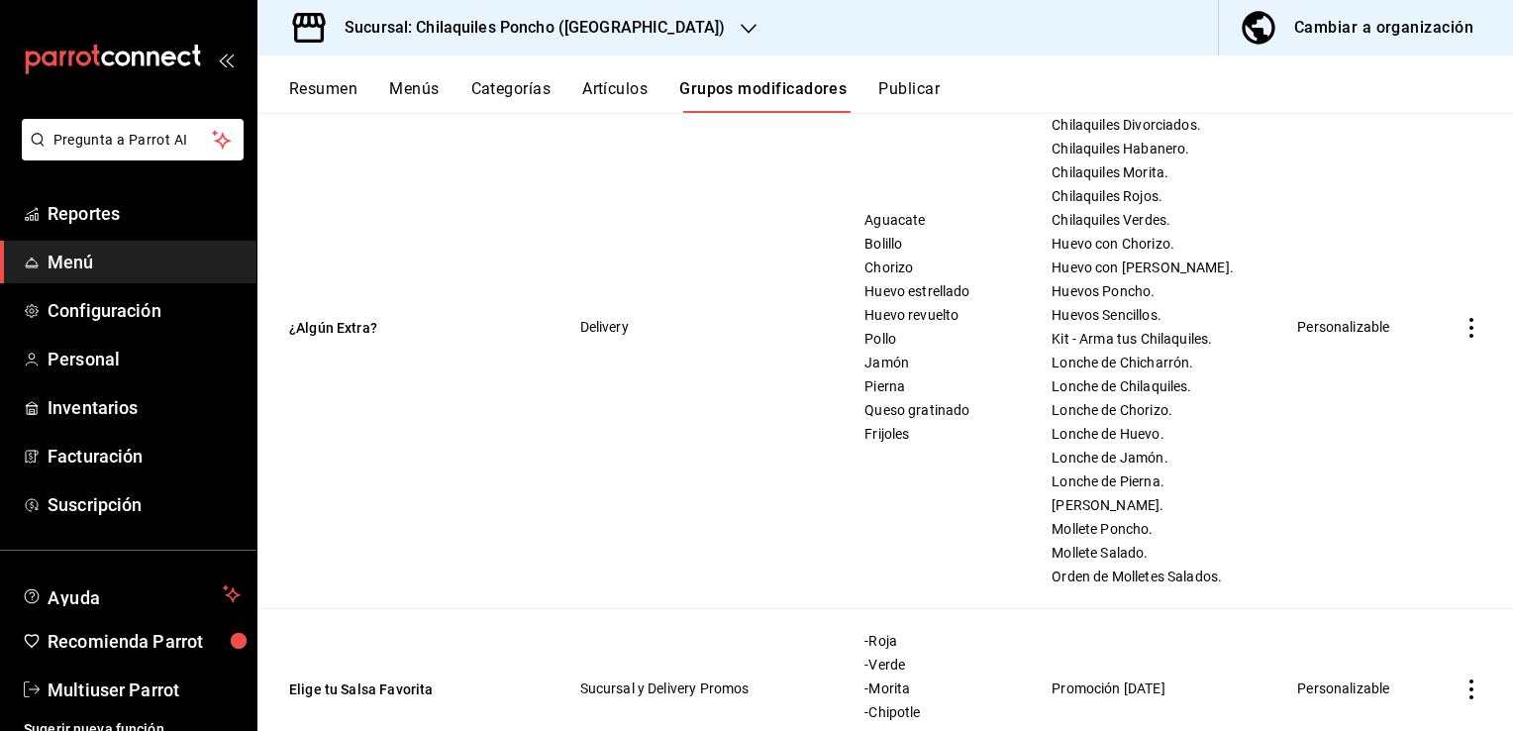
scroll to position [891, 0]
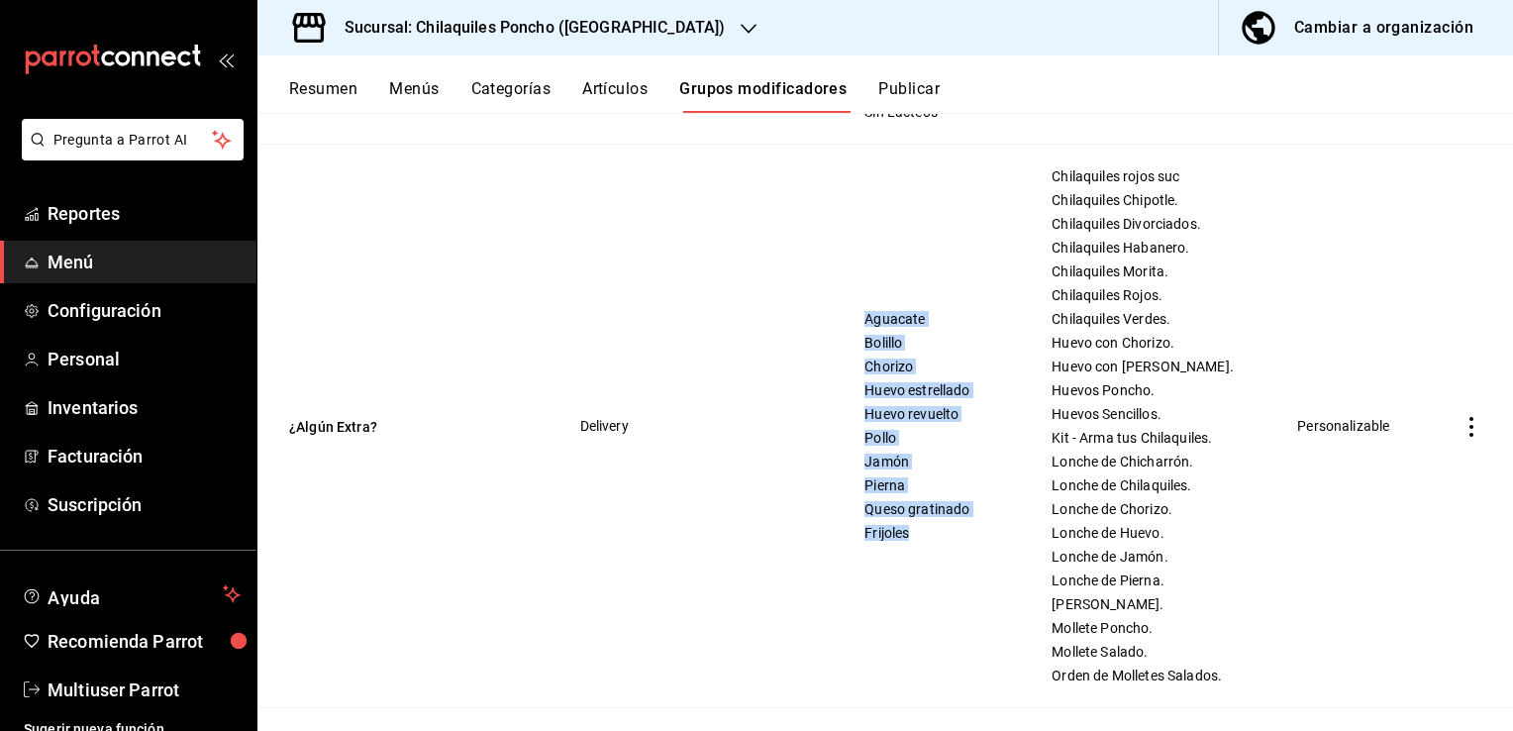
drag, startPoint x: 902, startPoint y: 586, endPoint x: 833, endPoint y: 327, distance: 268.6
click at [840, 327] on td "Aguacate Bolillo Chorizo Huevo estrellado Huevo revuelto Pollo Jamón [PERSON_NA…" at bounding box center [933, 426] width 187 height 563
click at [339, 437] on button "¿Algún Extra?" at bounding box center [408, 427] width 238 height 20
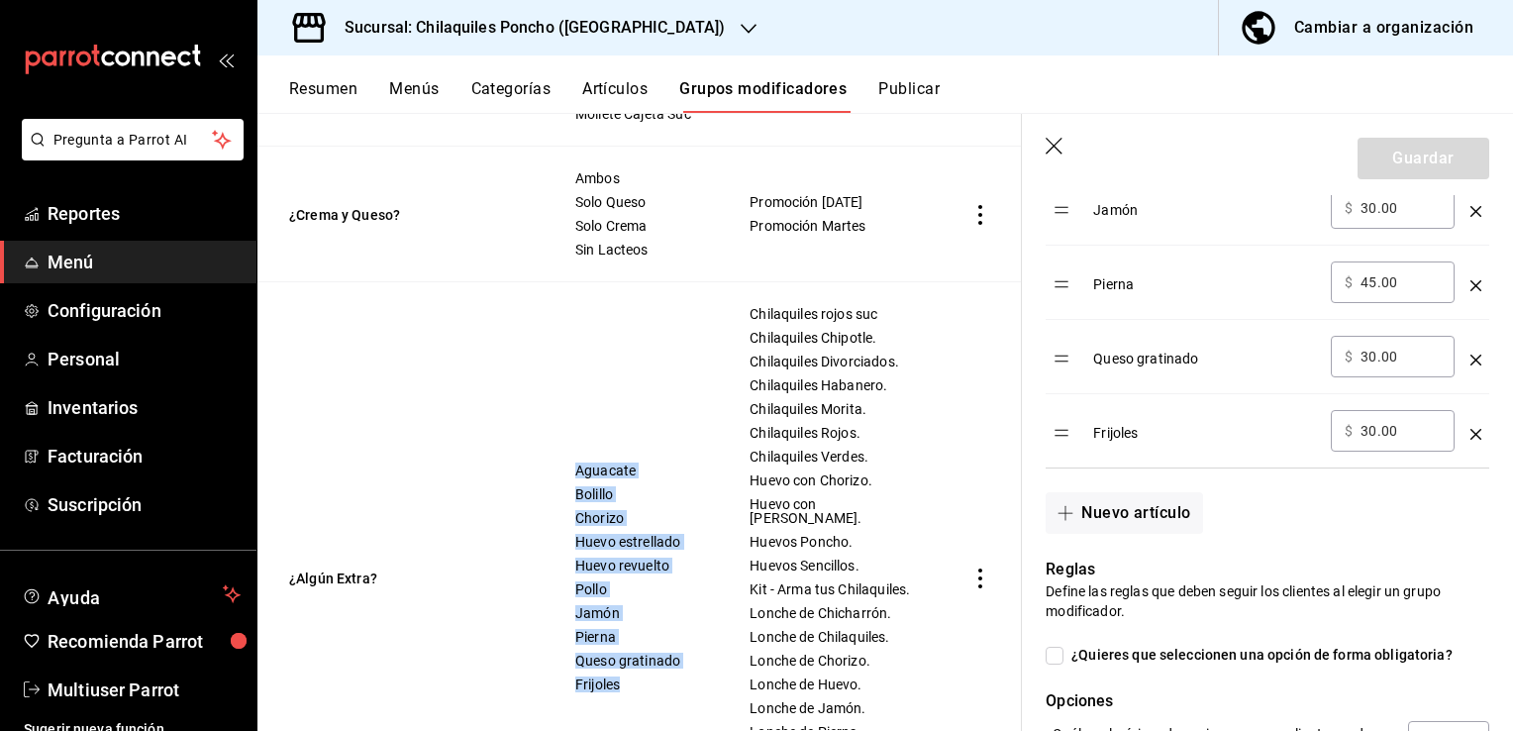
scroll to position [1188, 0]
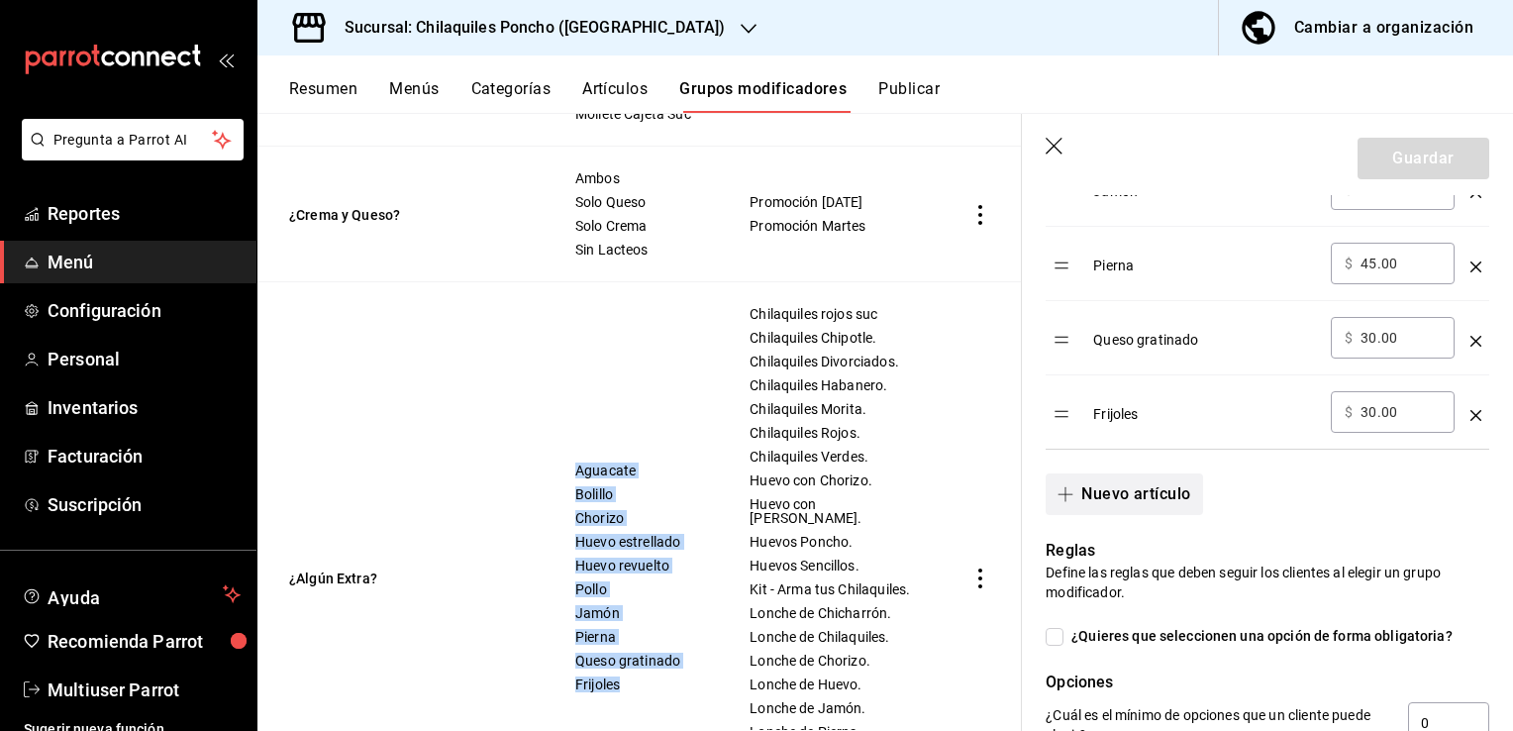
click at [1116, 484] on button "Nuevo artículo" at bounding box center [1124, 494] width 156 height 42
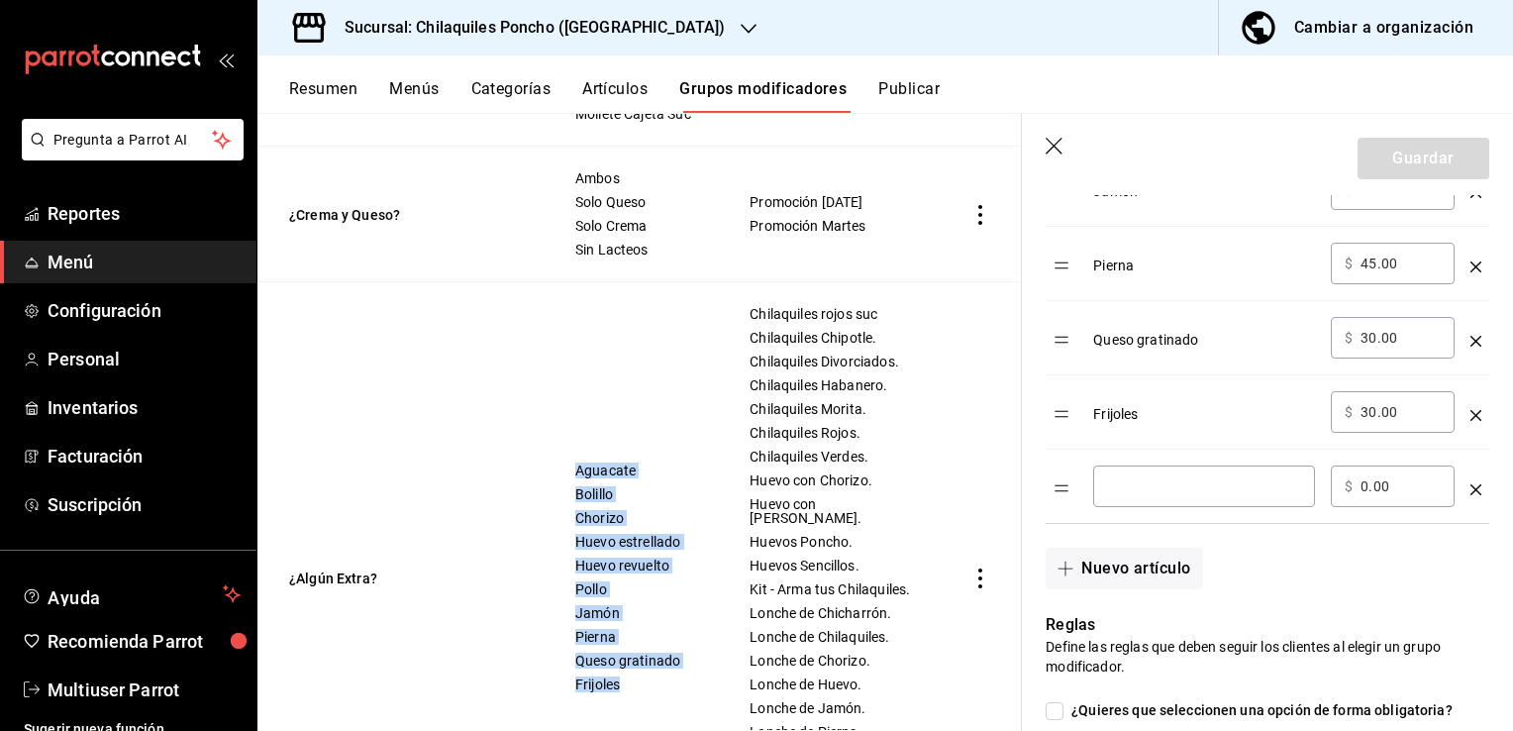
click at [1165, 489] on input "optionsTable" at bounding box center [1204, 486] width 194 height 20
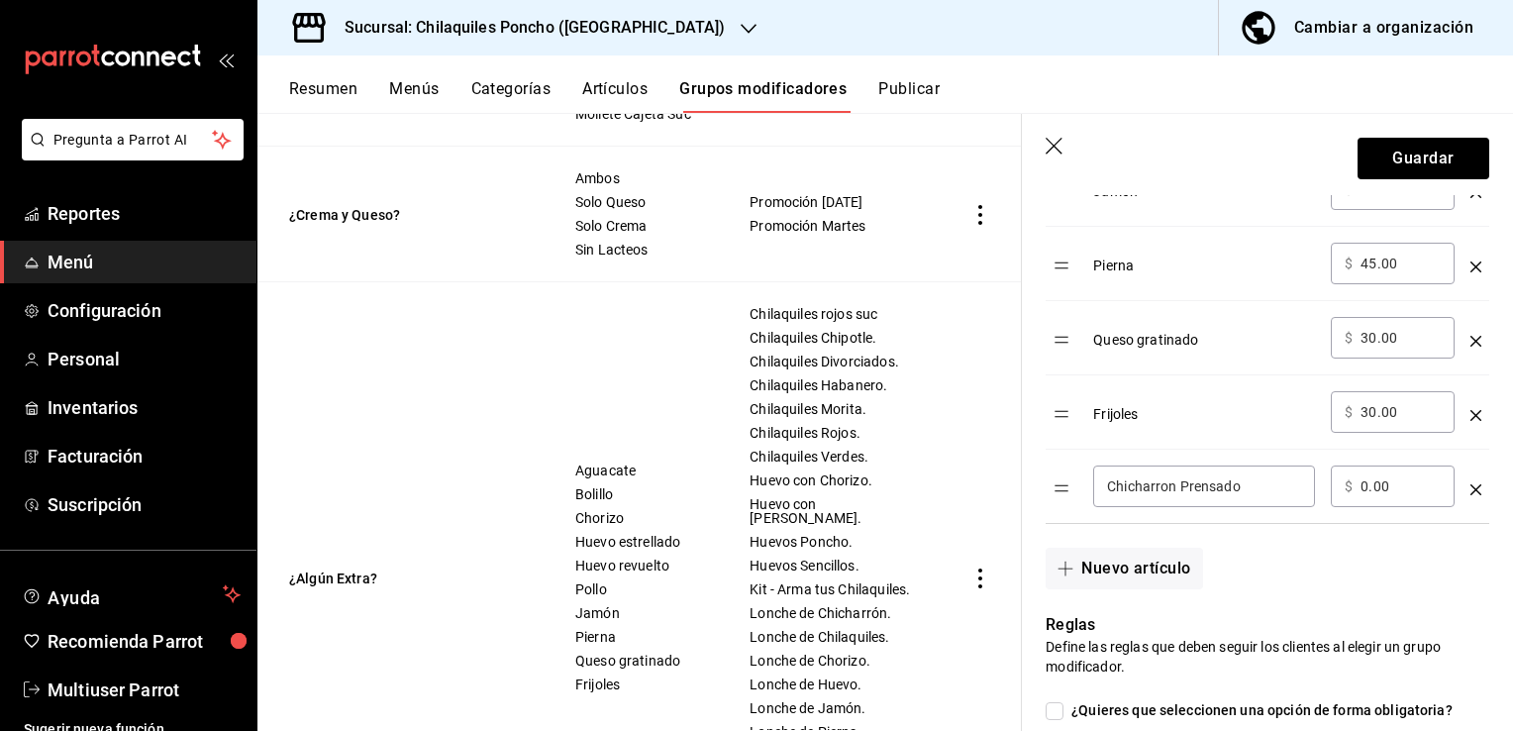
type input "Chicharron Prensado"
type input "45.00"
click at [908, 93] on button "Publicar" at bounding box center [908, 96] width 61 height 34
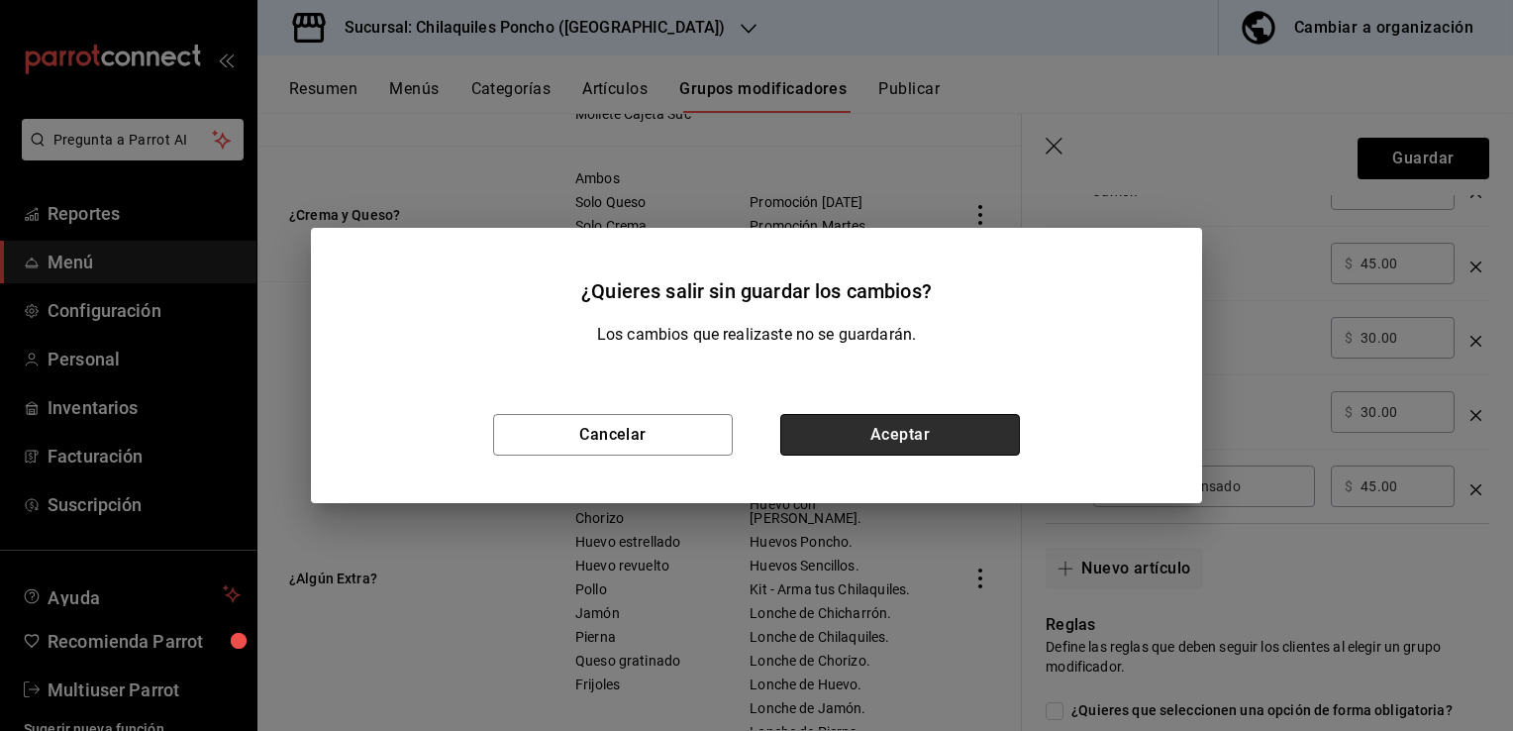
click at [812, 434] on button "Aceptar" at bounding box center [900, 435] width 240 height 42
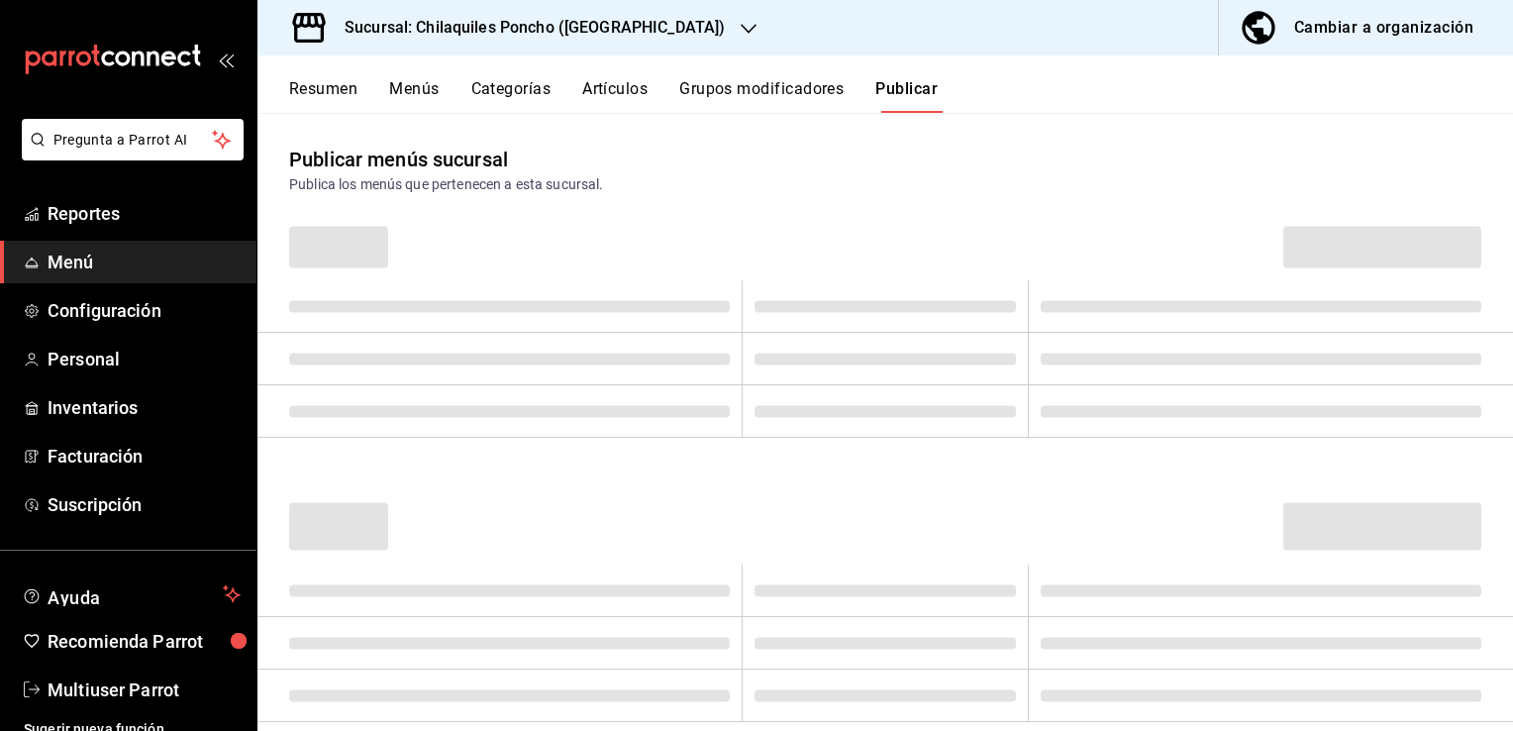
click at [907, 85] on button "Publicar" at bounding box center [906, 96] width 62 height 34
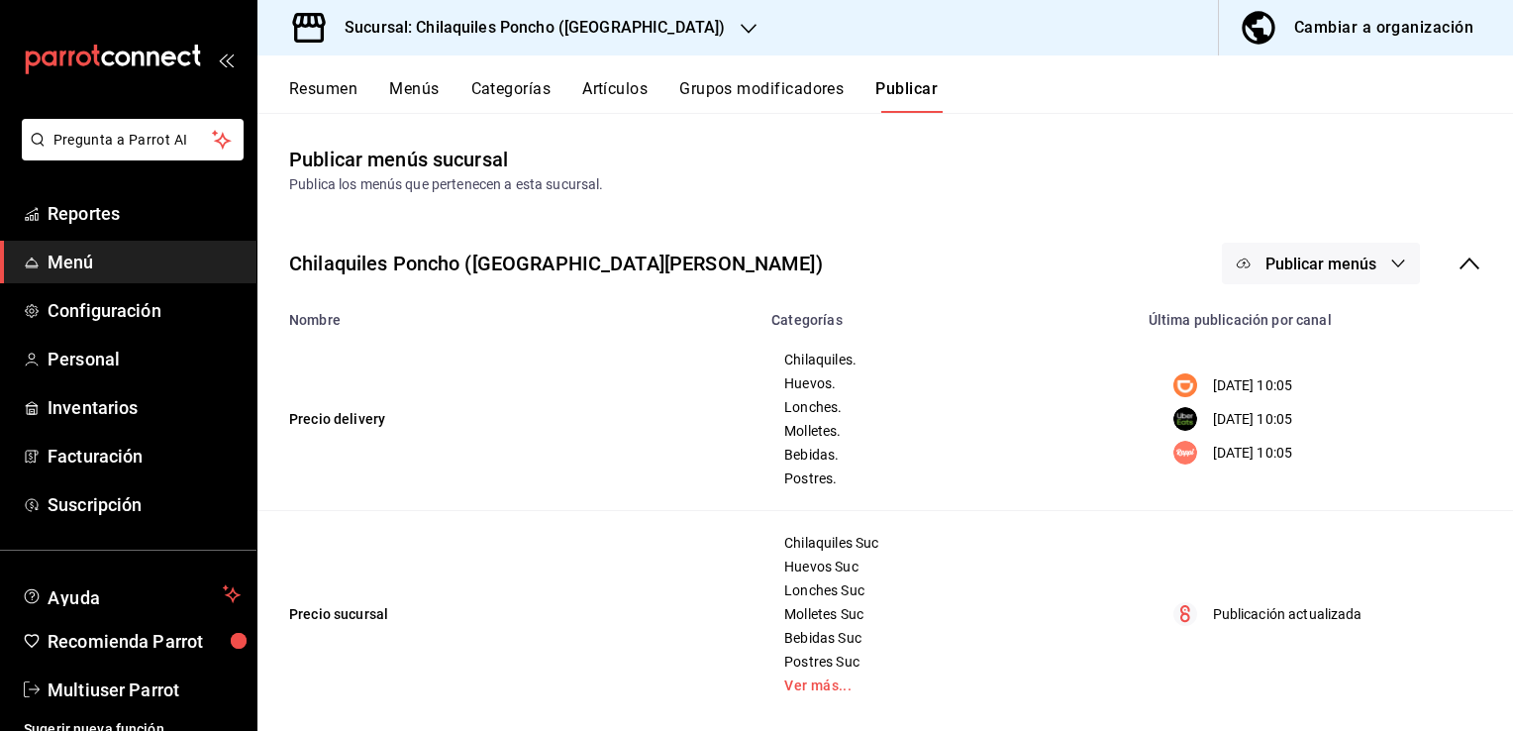
click at [1351, 263] on span "Publicar menús" at bounding box center [1321, 264] width 111 height 19
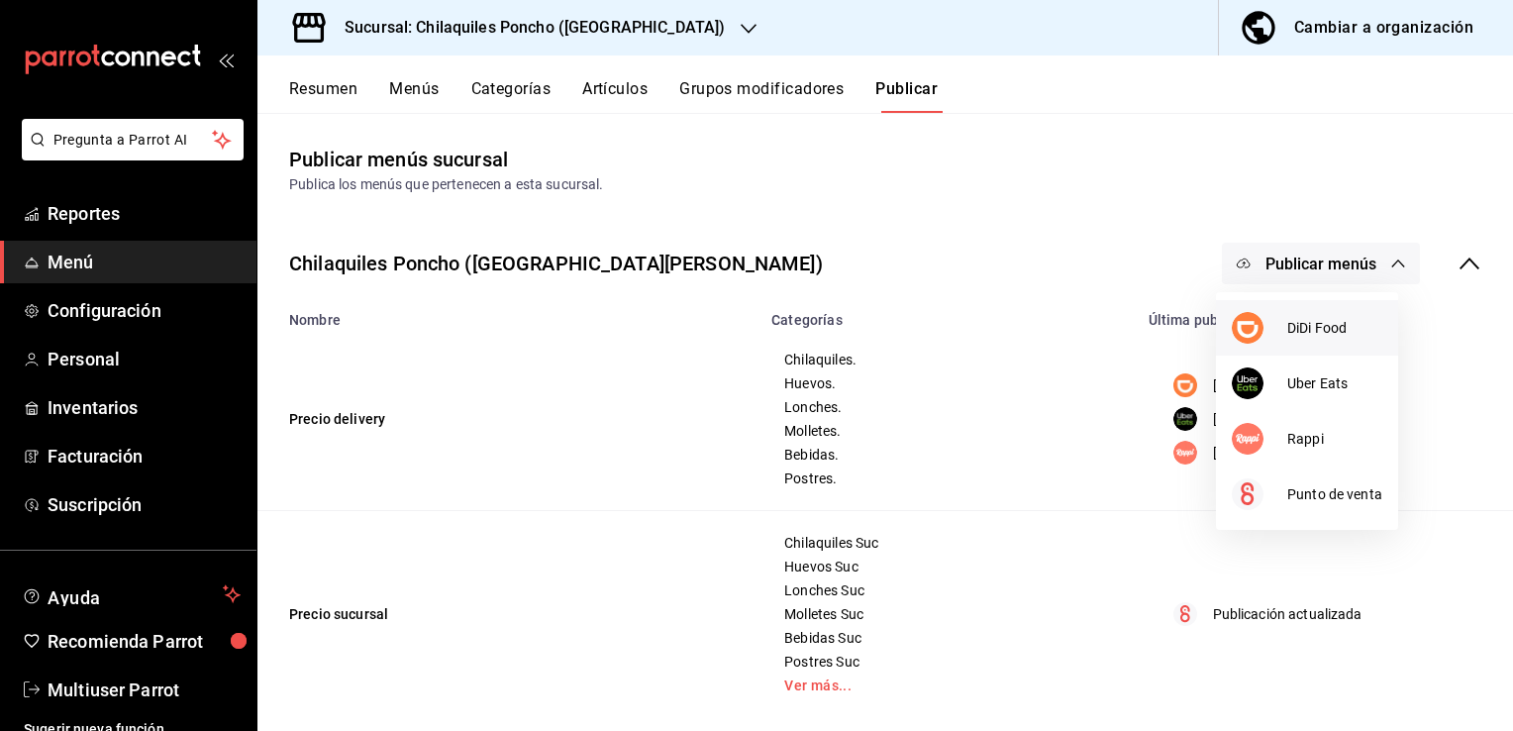
click at [1331, 323] on span "DiDi Food" at bounding box center [1334, 328] width 95 height 21
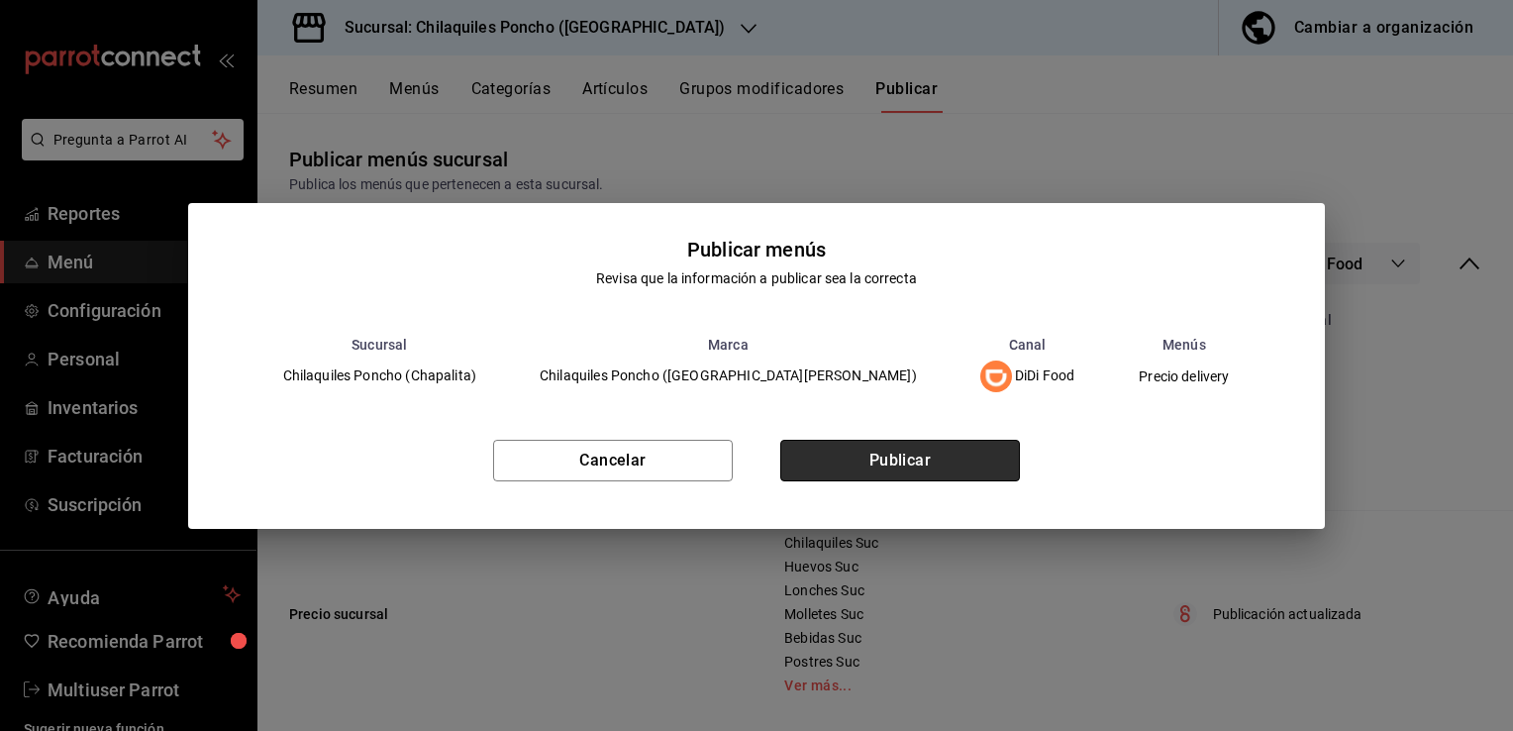
click at [908, 466] on button "Publicar" at bounding box center [900, 461] width 240 height 42
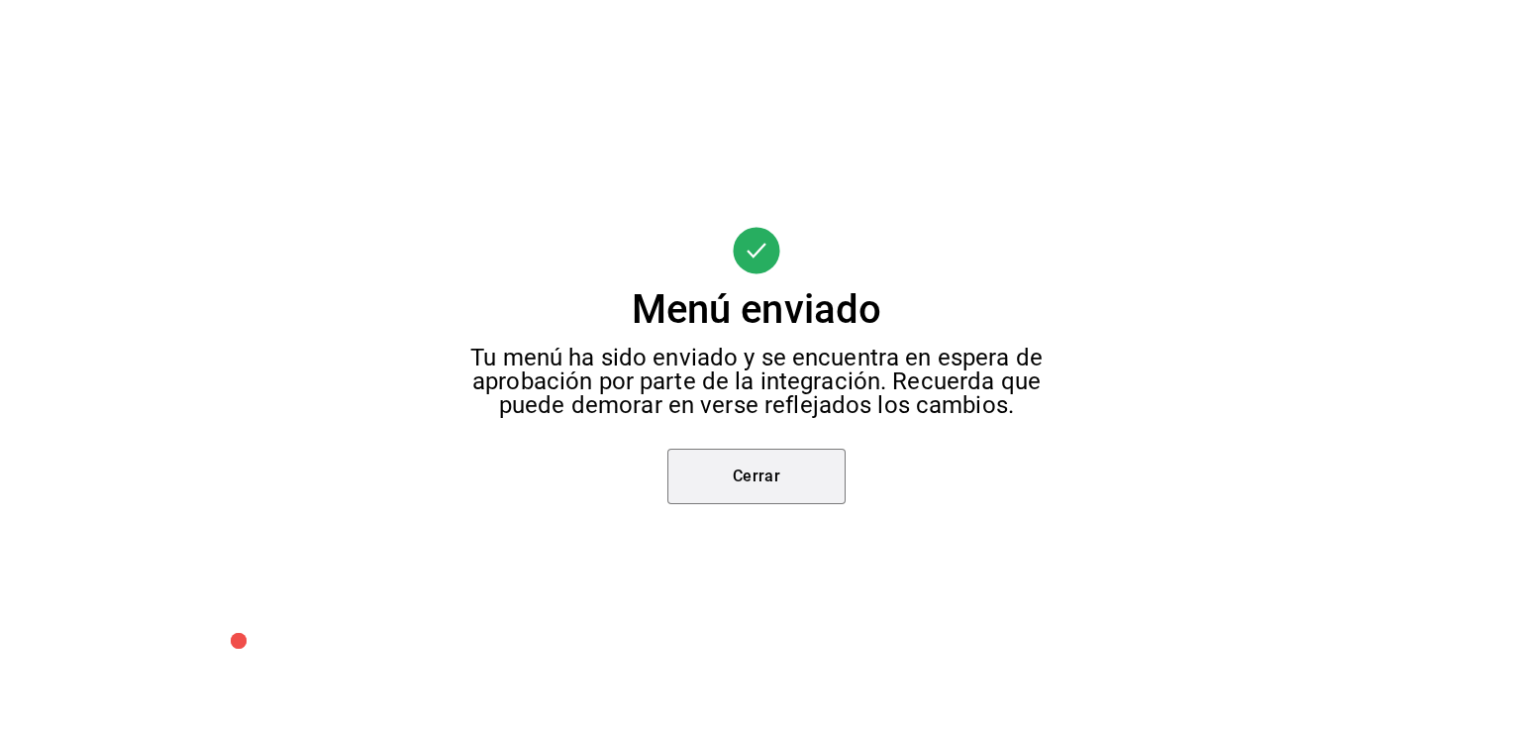
click at [763, 503] on button "Cerrar" at bounding box center [756, 476] width 178 height 55
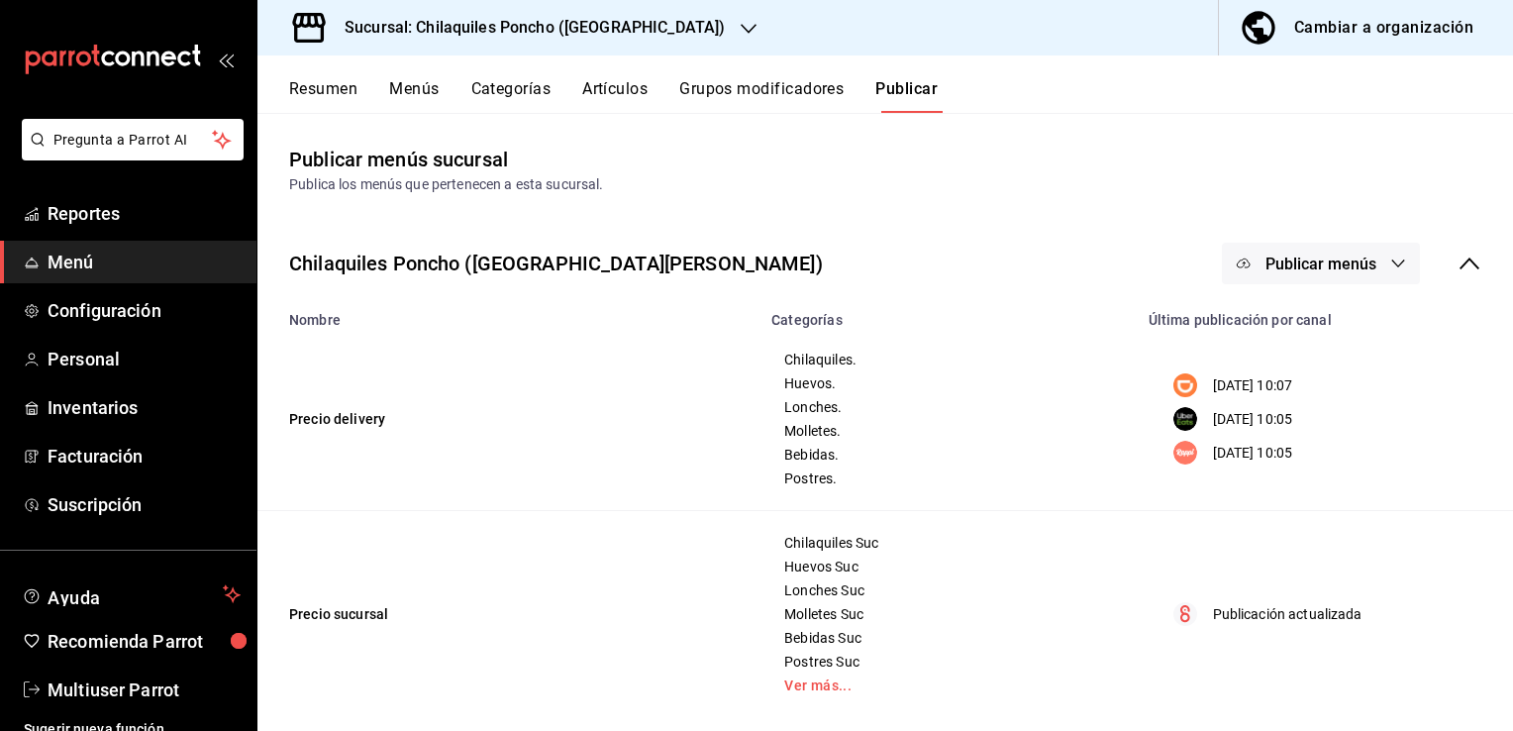
click at [1326, 269] on span "Publicar menús" at bounding box center [1321, 264] width 111 height 19
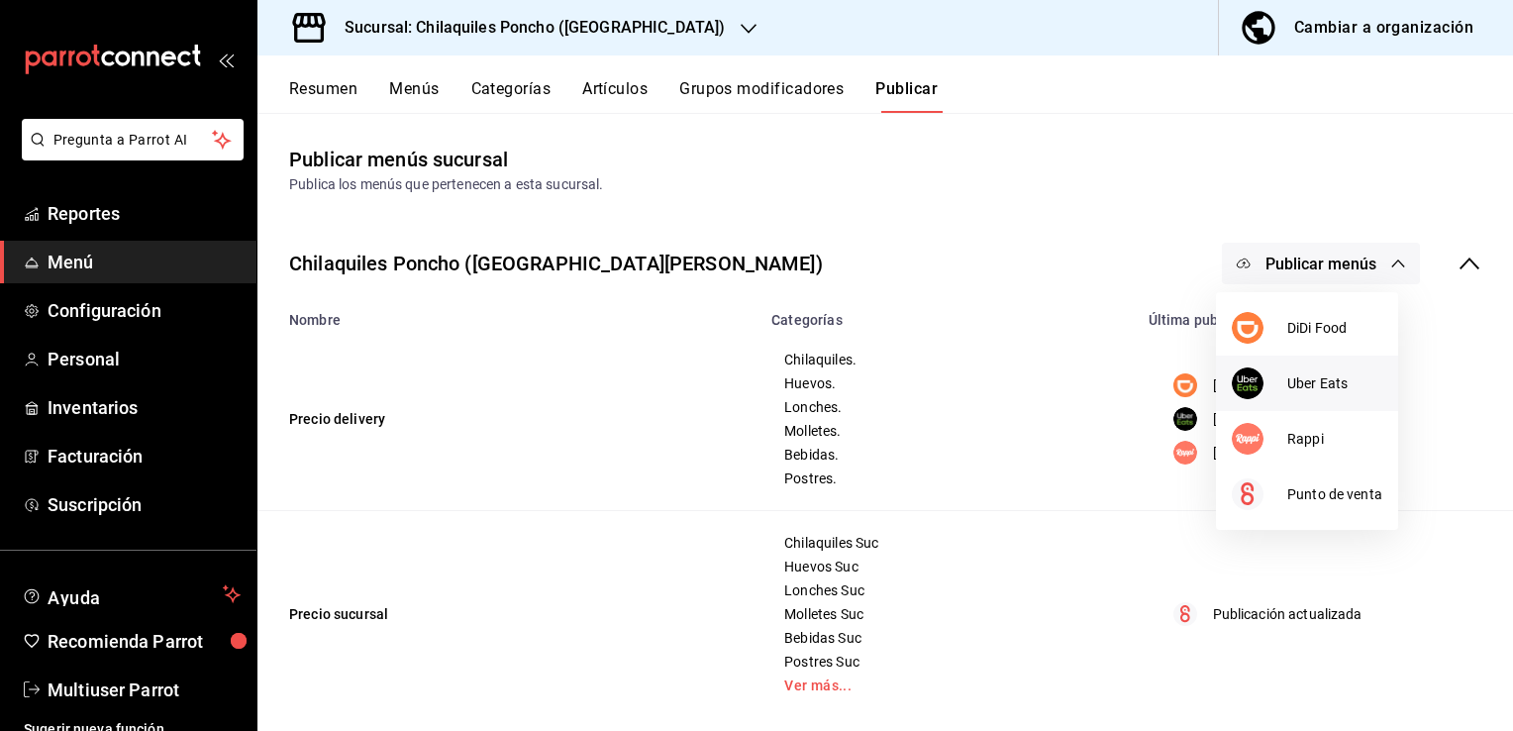
click at [1302, 388] on span "Uber Eats" at bounding box center [1334, 383] width 95 height 21
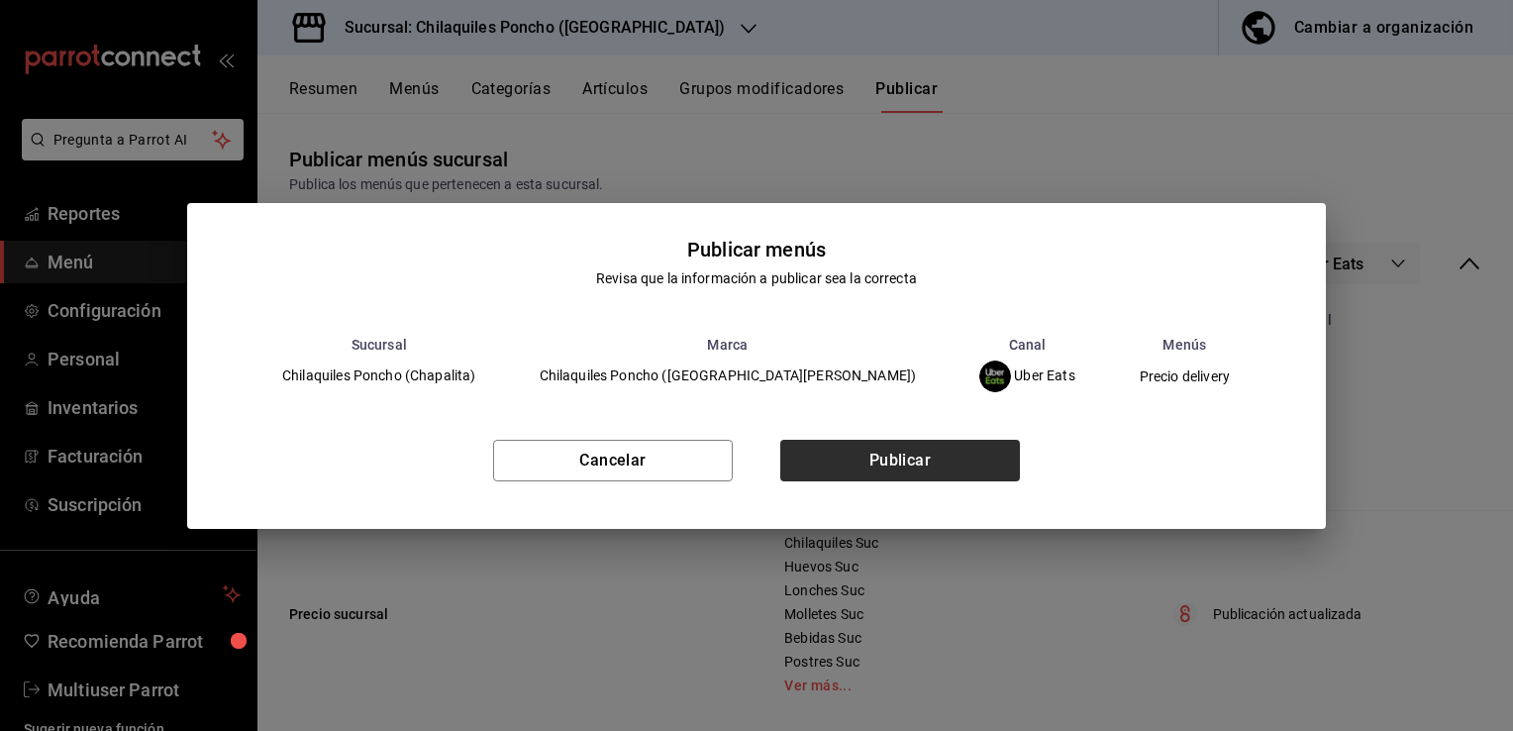
click at [903, 444] on button "Publicar" at bounding box center [900, 461] width 240 height 42
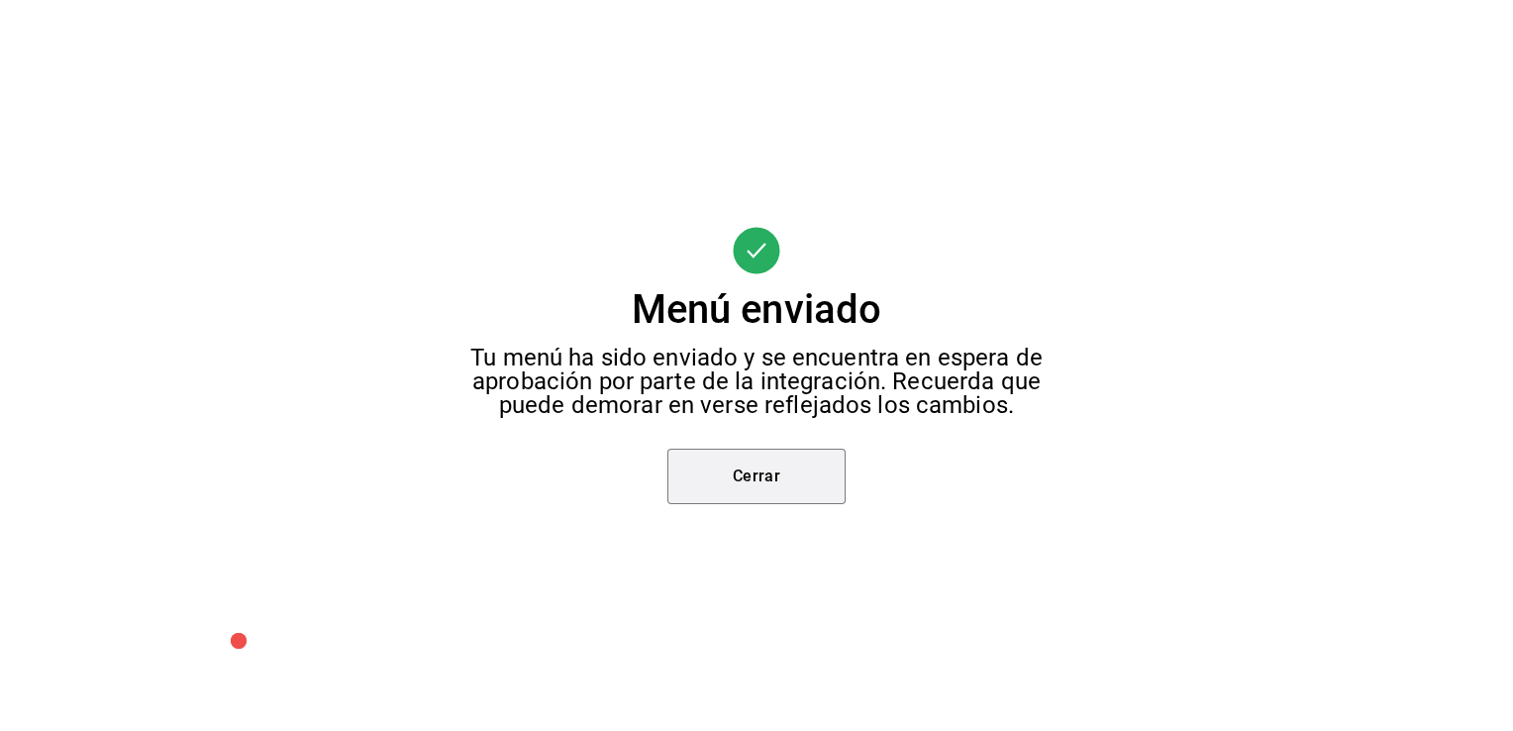
click at [819, 486] on button "Cerrar" at bounding box center [756, 476] width 178 height 55
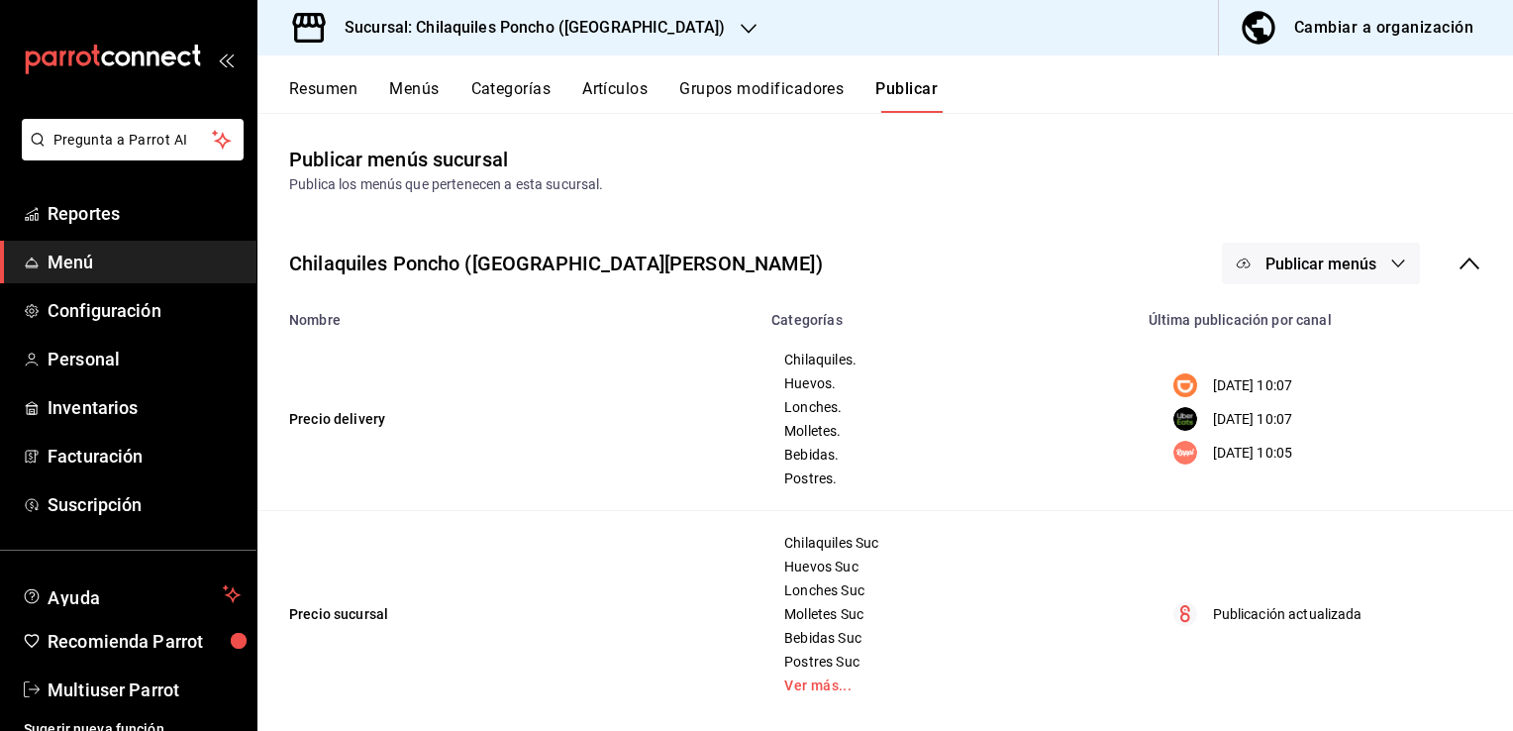
click at [1303, 256] on span "Publicar menús" at bounding box center [1321, 264] width 111 height 19
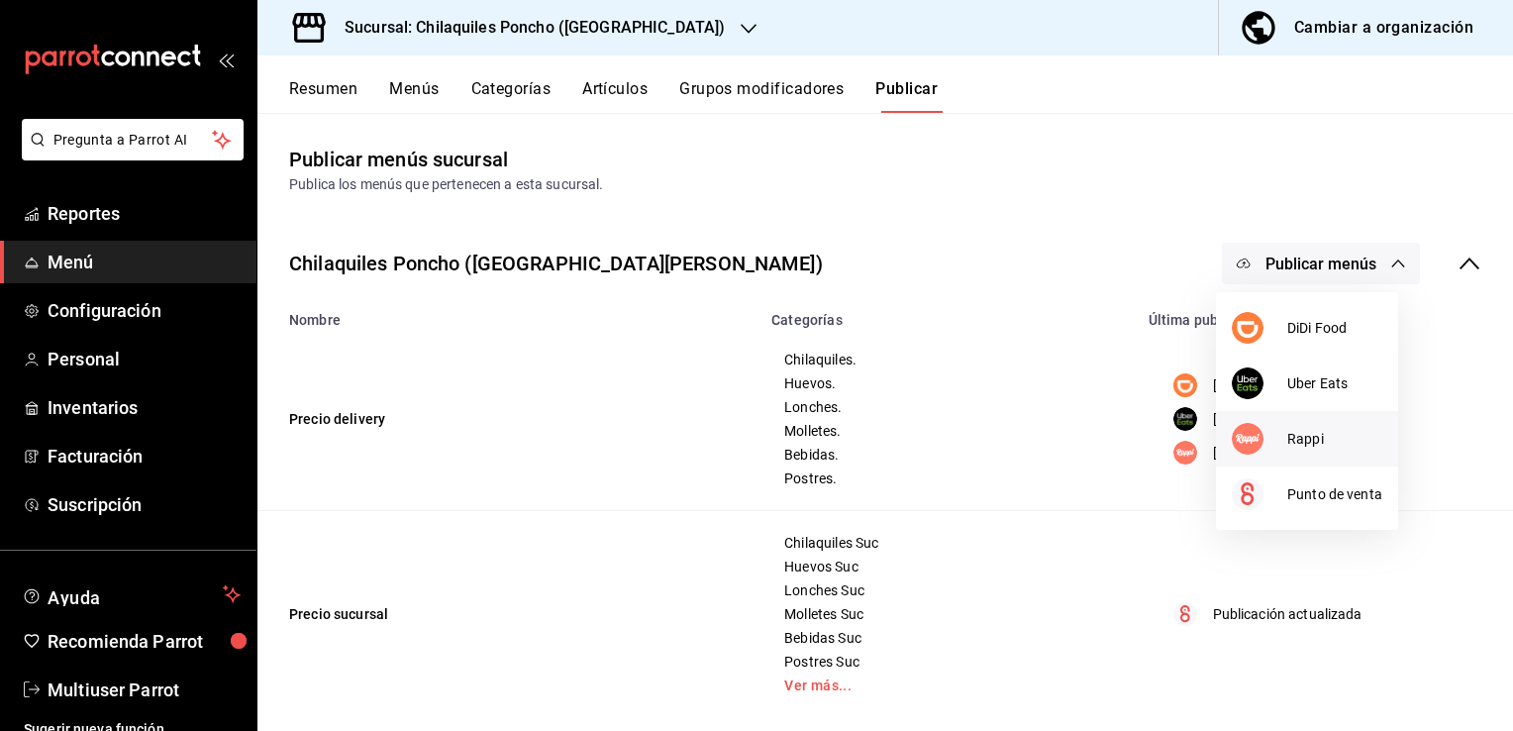
click at [1277, 440] on div at bounding box center [1259, 439] width 55 height 32
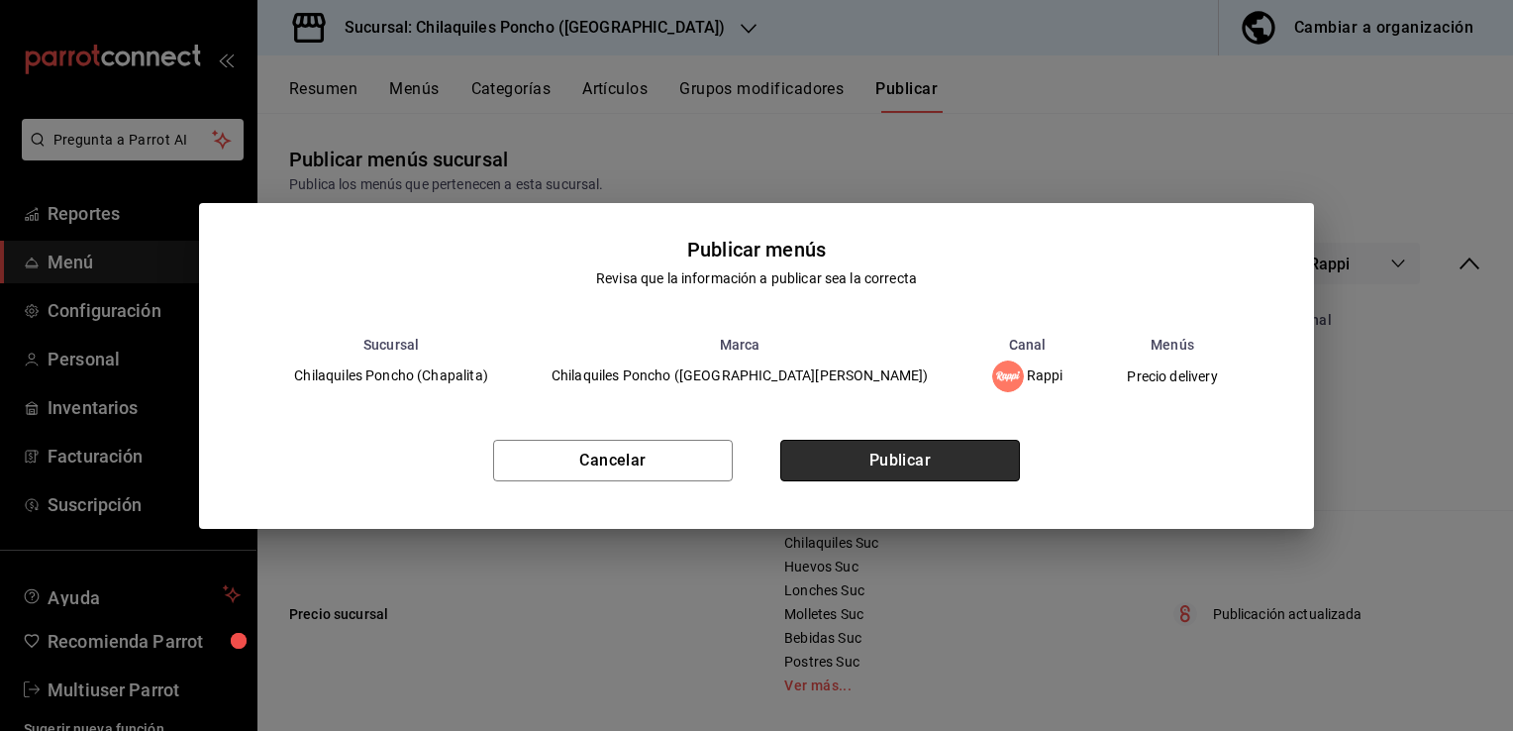
click at [913, 446] on button "Publicar" at bounding box center [900, 461] width 240 height 42
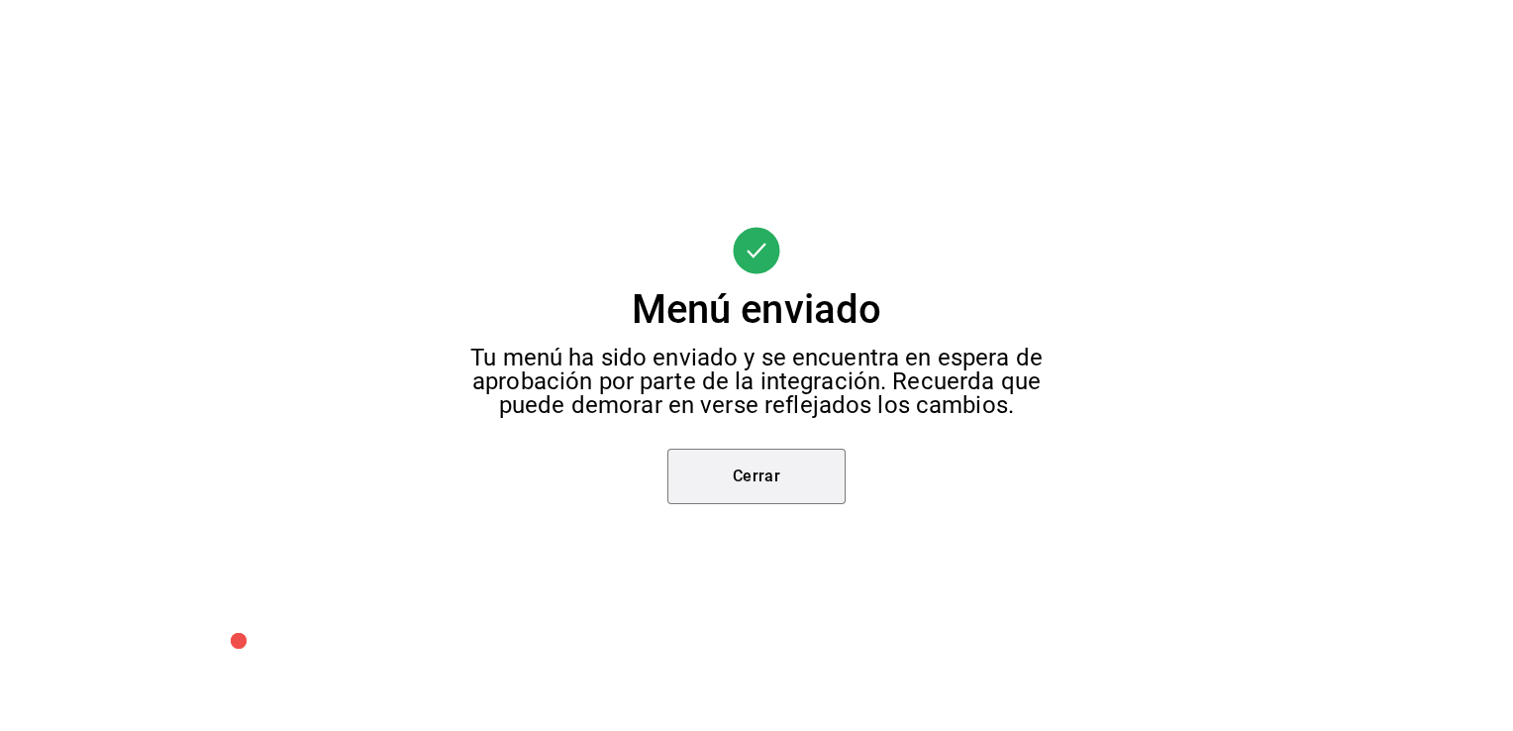
click at [793, 490] on button "Cerrar" at bounding box center [756, 476] width 178 height 55
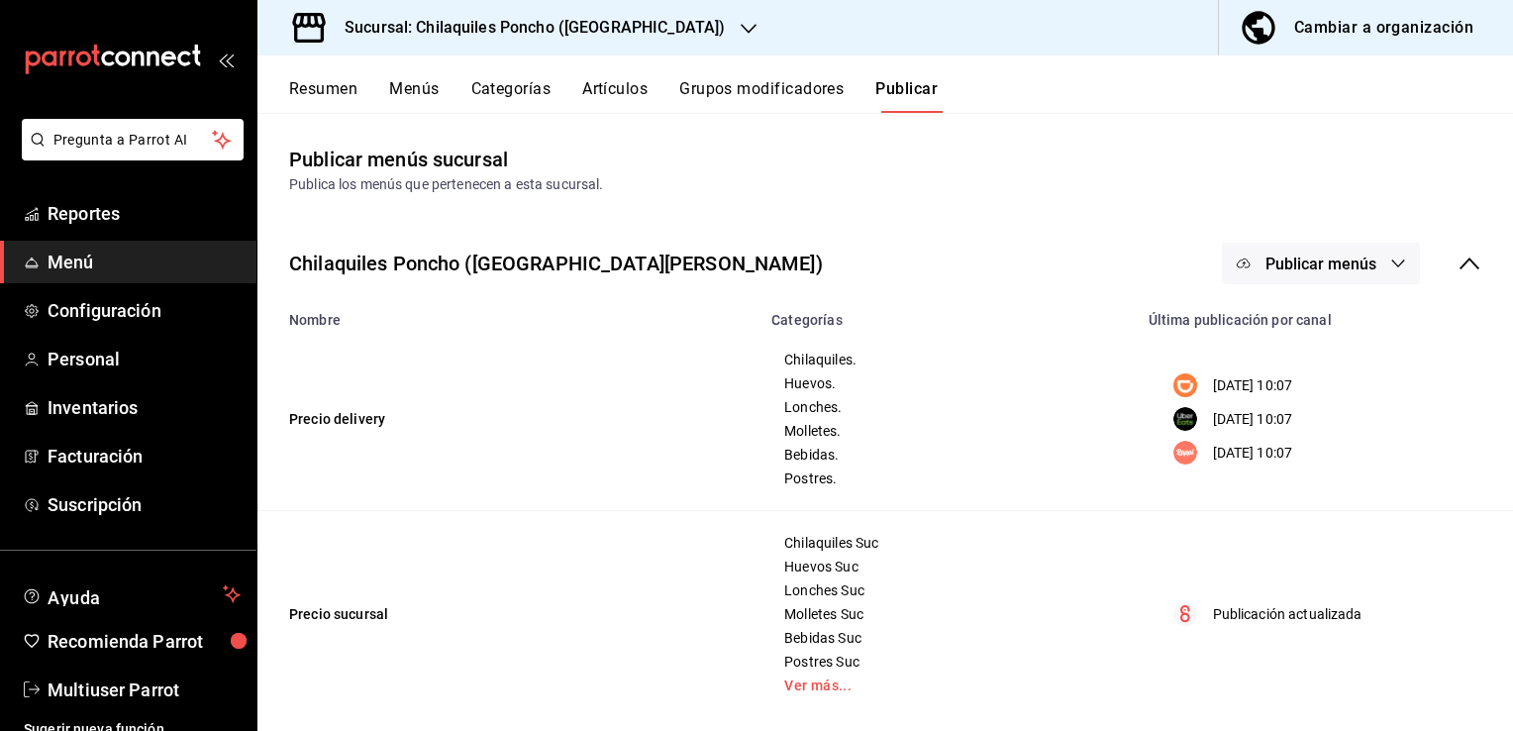
click at [747, 87] on button "Grupos modificadores" at bounding box center [761, 96] width 164 height 34
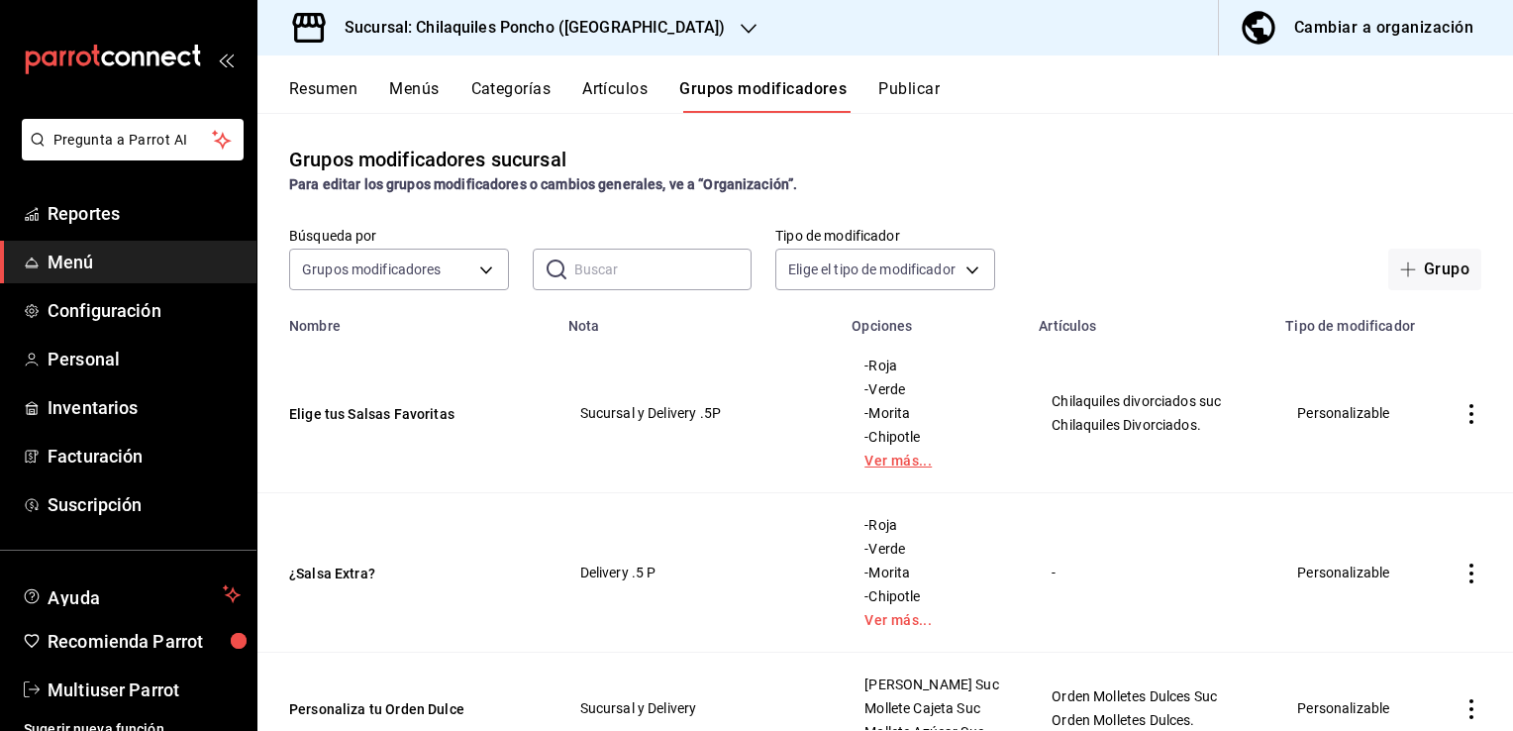
click at [880, 467] on link "Ver más..." at bounding box center [934, 461] width 138 height 14
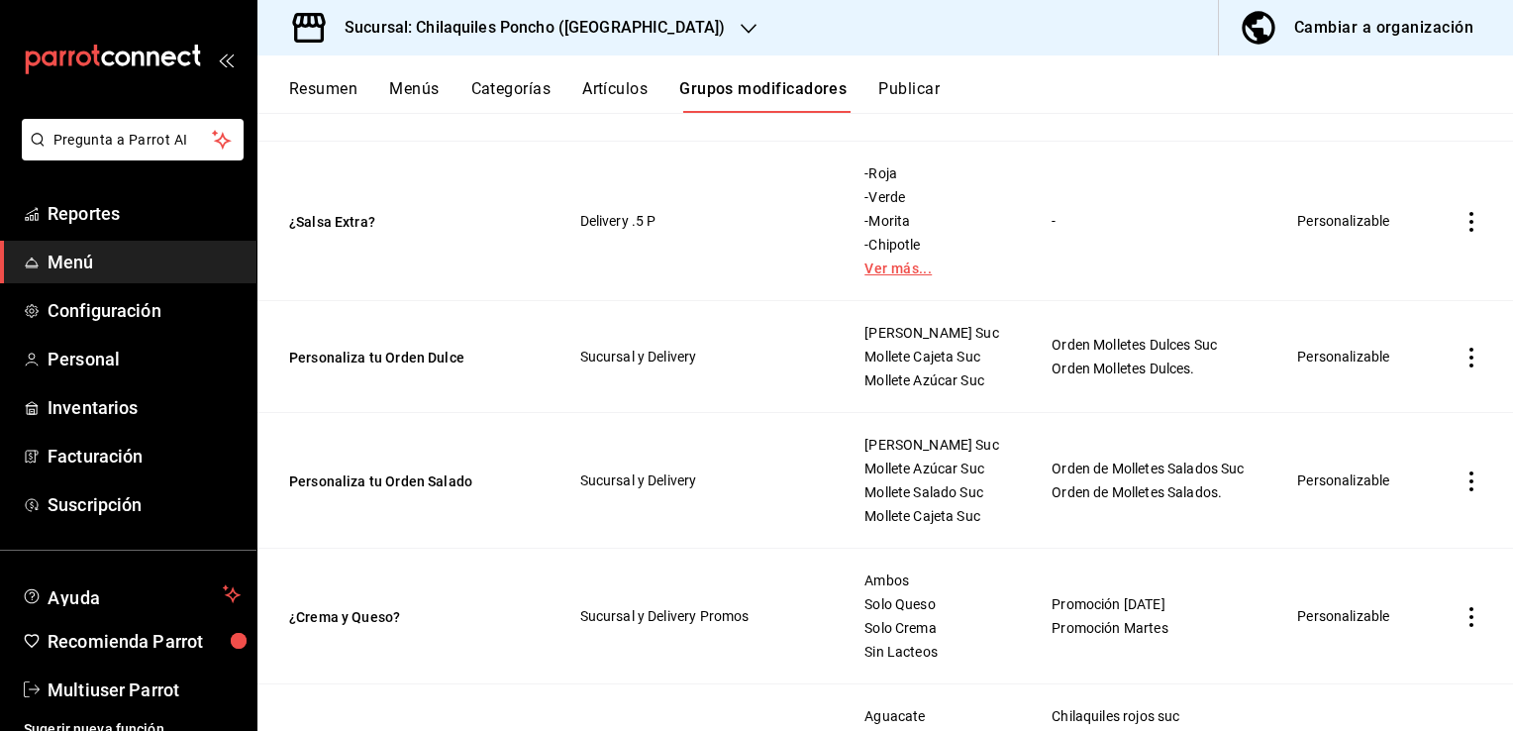
scroll to position [297, 0]
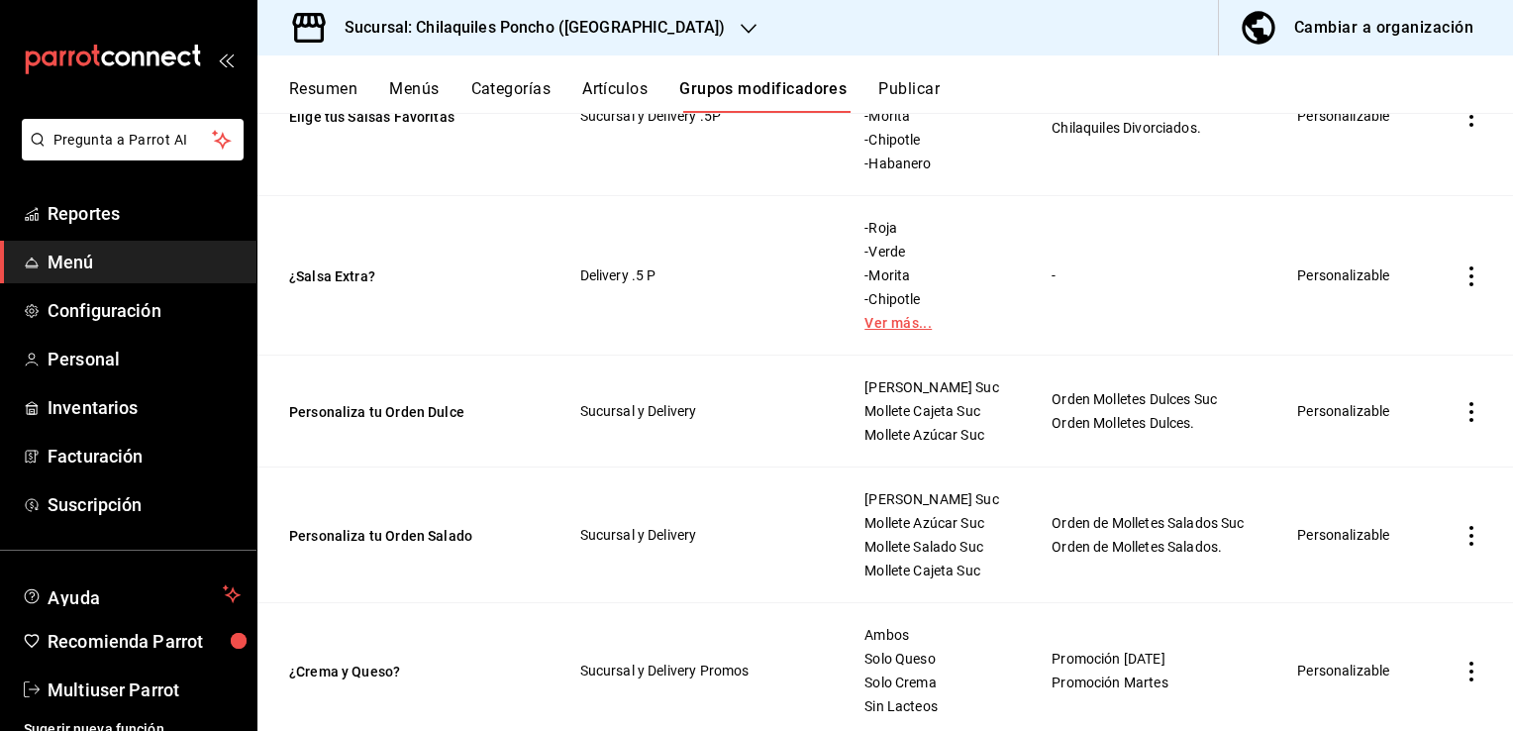
click at [889, 330] on link "Ver más..." at bounding box center [934, 323] width 138 height 14
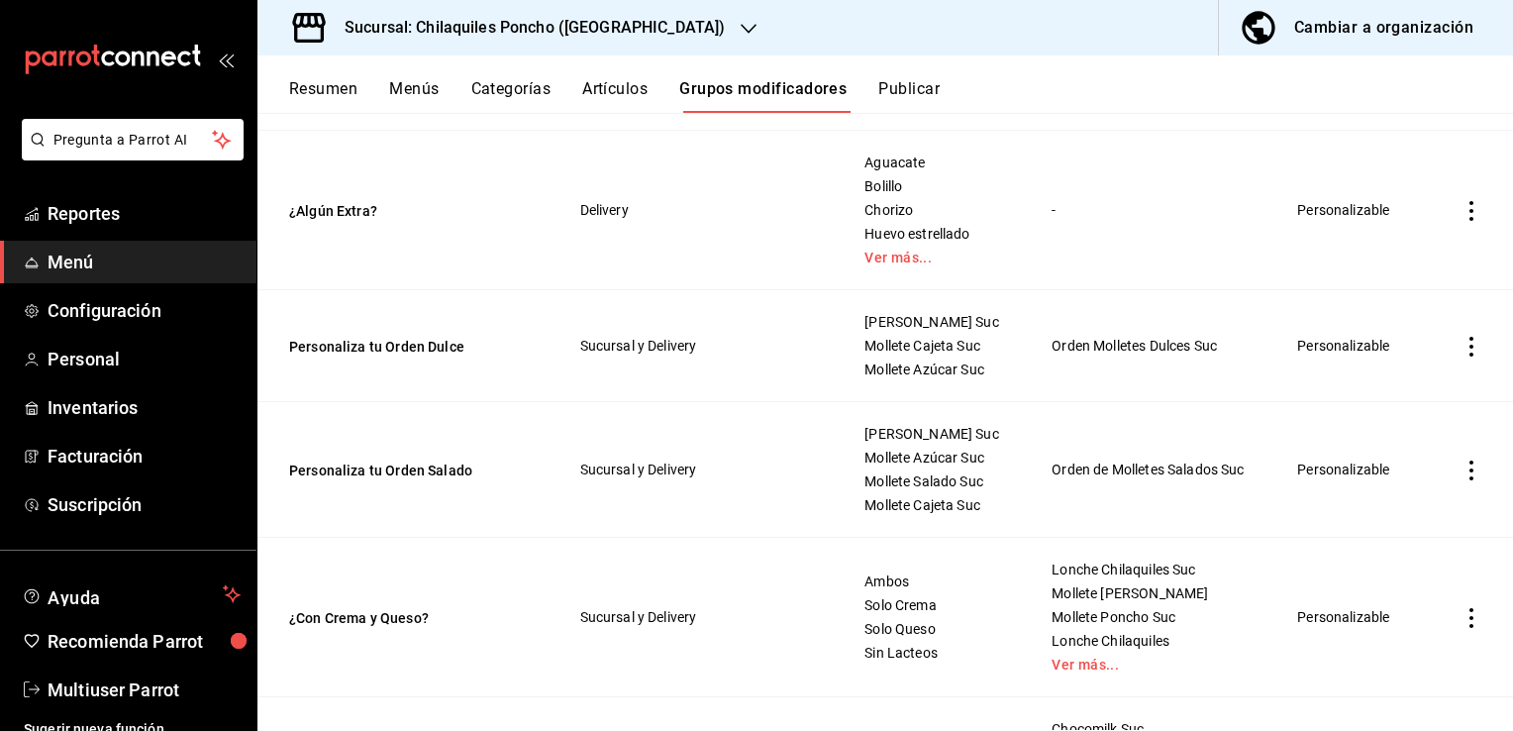
scroll to position [3961, 0]
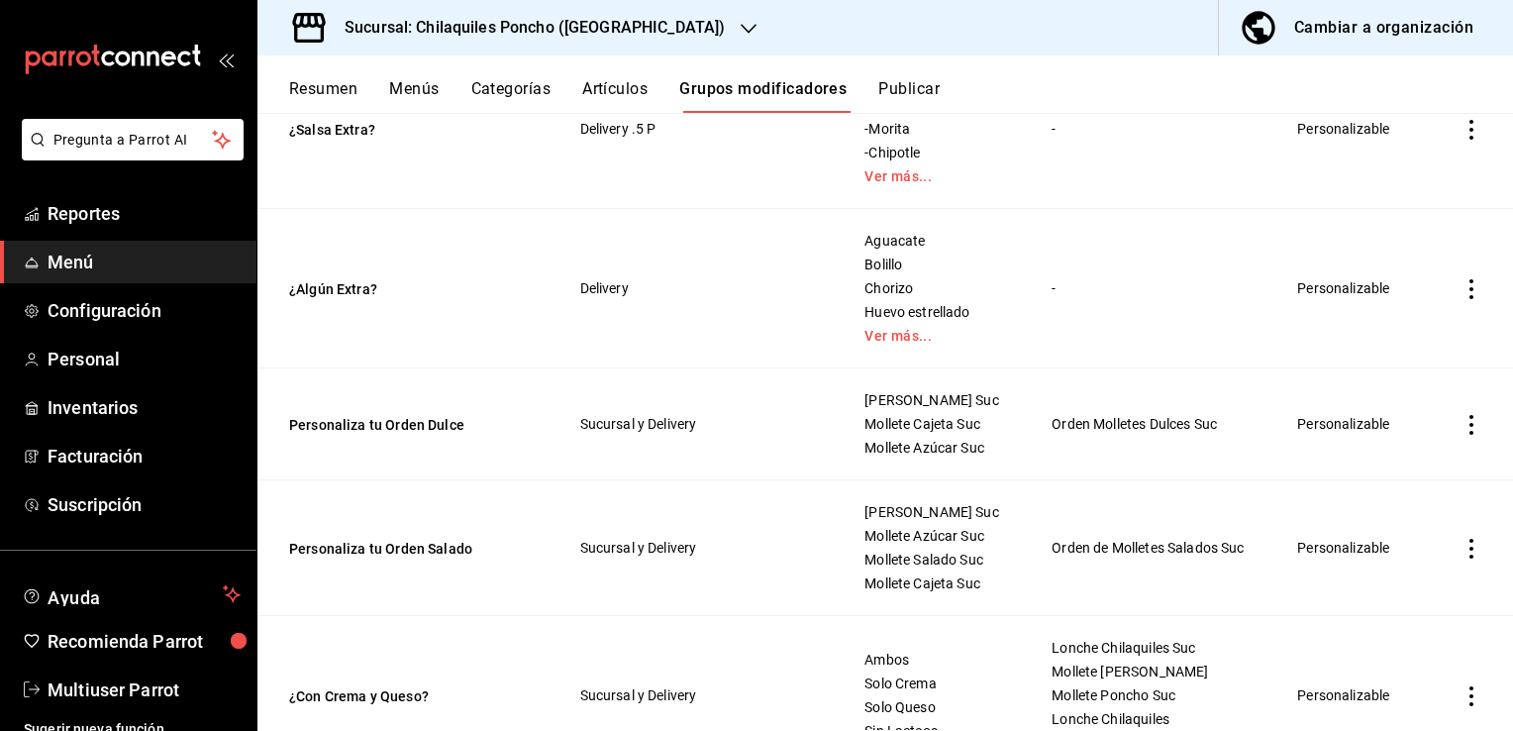
click at [871, 368] on td "Aguacate Bolillo Chorizo Huevo estrellado Ver más..." at bounding box center [933, 288] width 187 height 159
click at [875, 343] on link "Ver más..." at bounding box center [934, 336] width 138 height 14
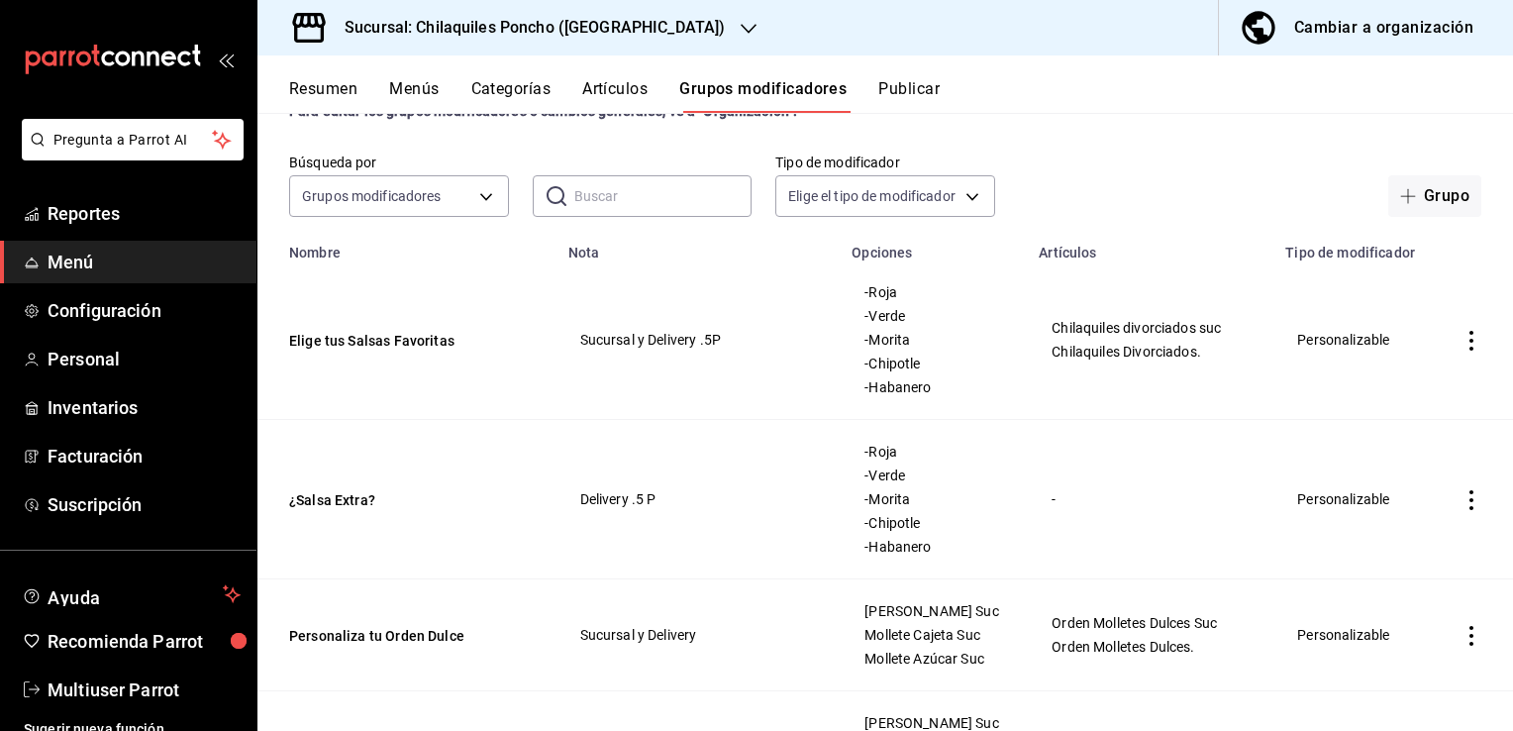
scroll to position [0, 0]
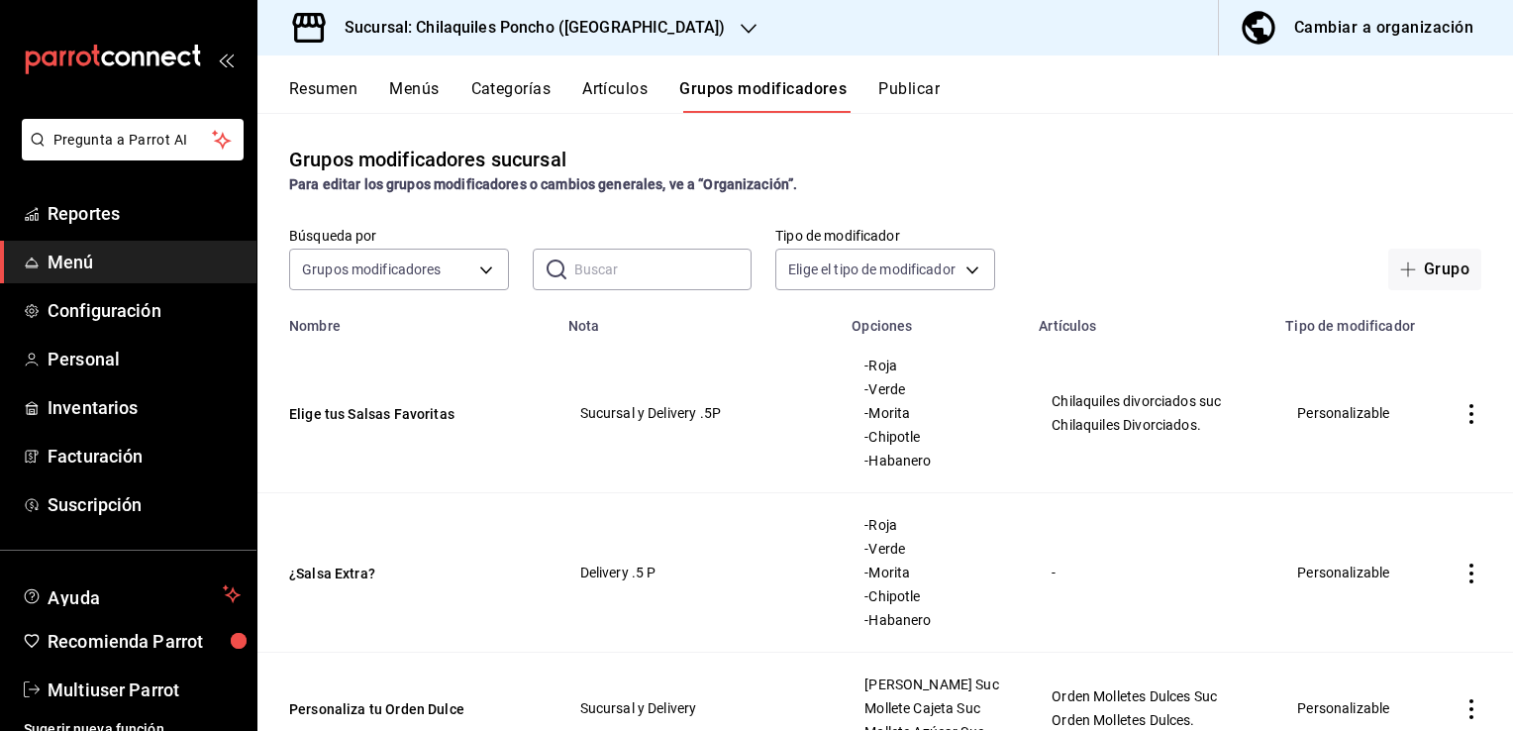
click at [322, 85] on button "Resumen" at bounding box center [323, 96] width 68 height 34
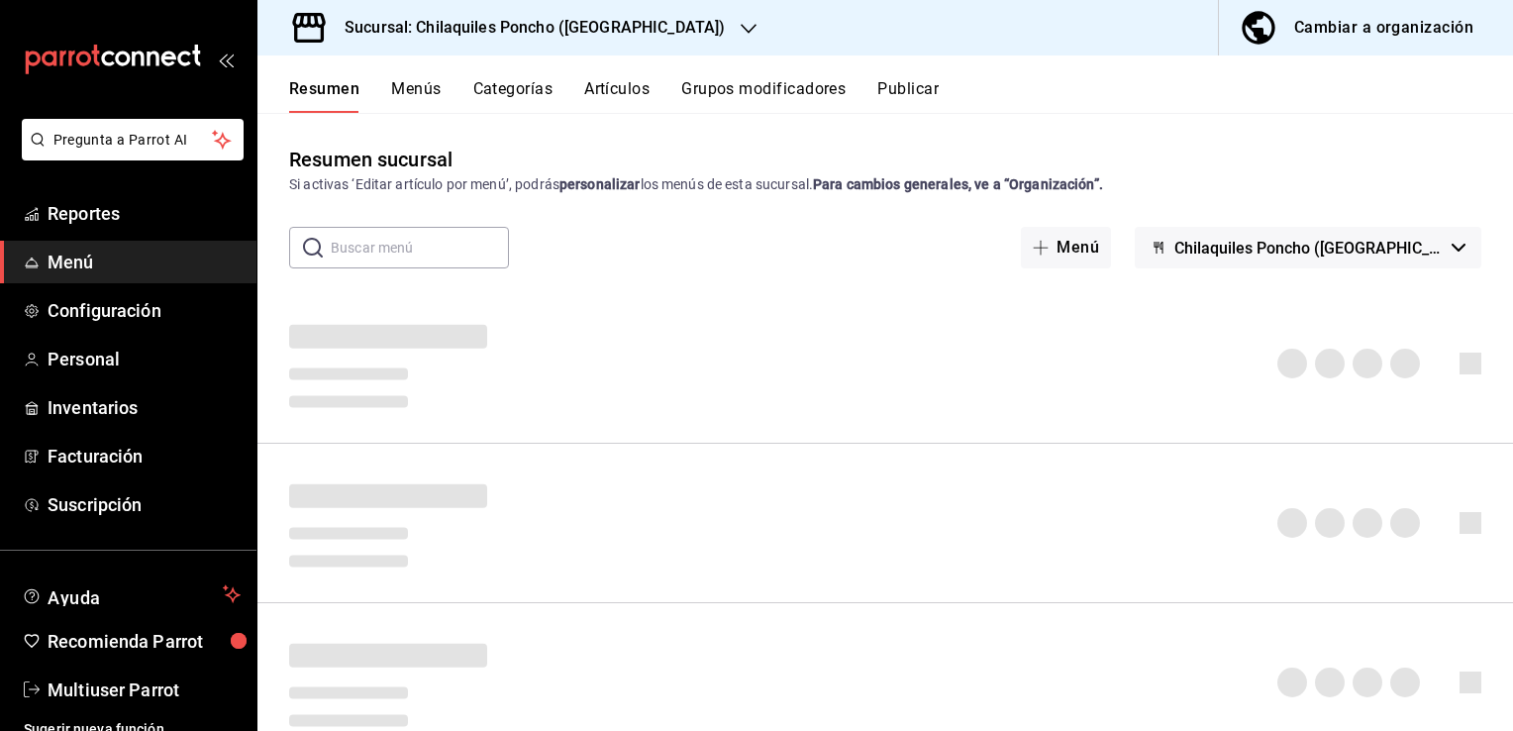
click at [630, 87] on button "Artículos" at bounding box center [616, 96] width 65 height 34
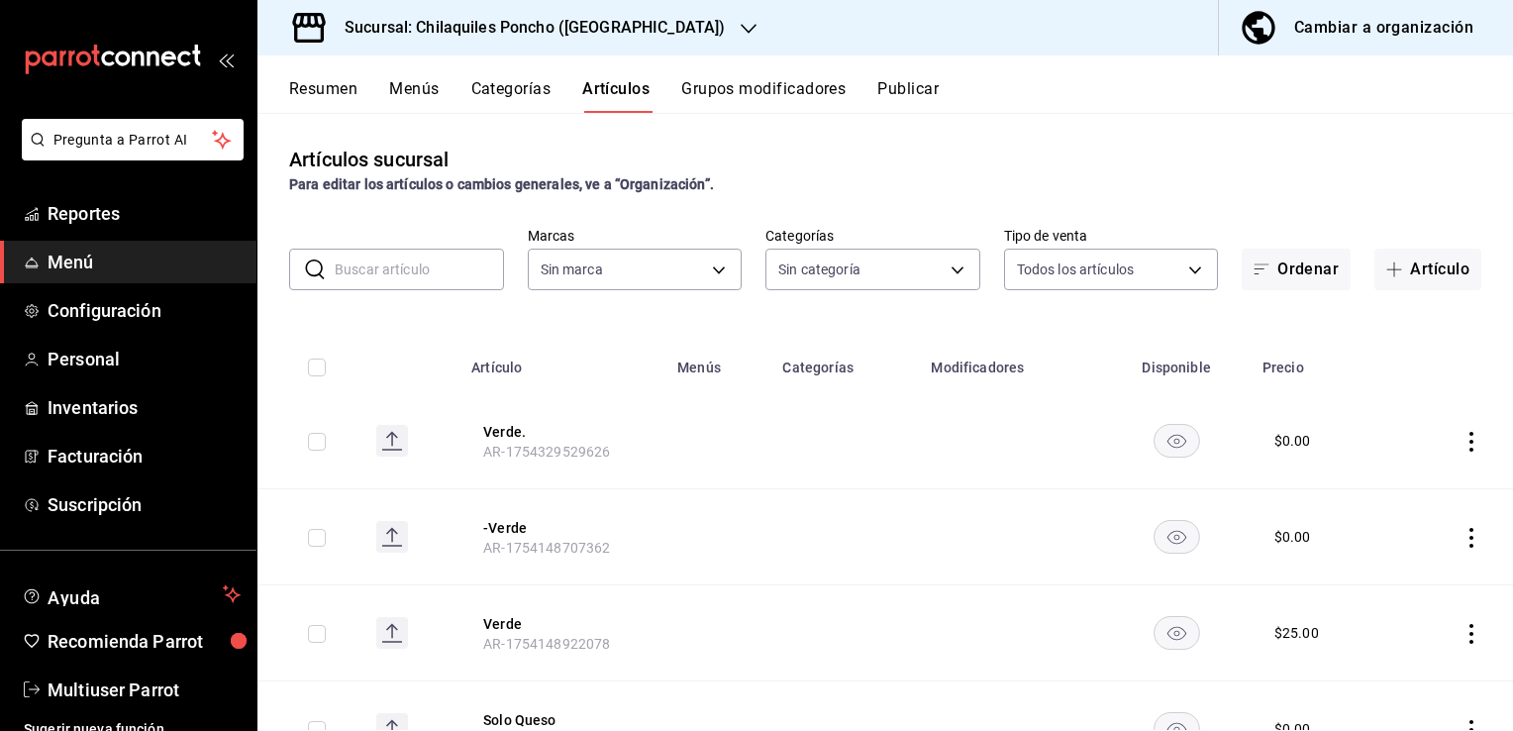
type input "1423fdb7-6b30-4e68-a3cf-8926d0fe921e,5599acb2-c33f-4e79-9191-f55cf8b3d673,a41e5…"
type input "9bcb220c-419a-4f5a-8afa-cf23028ffdd5,cd2e5cda-0540-4c7e-adca-baf202a50337,60bf9…"
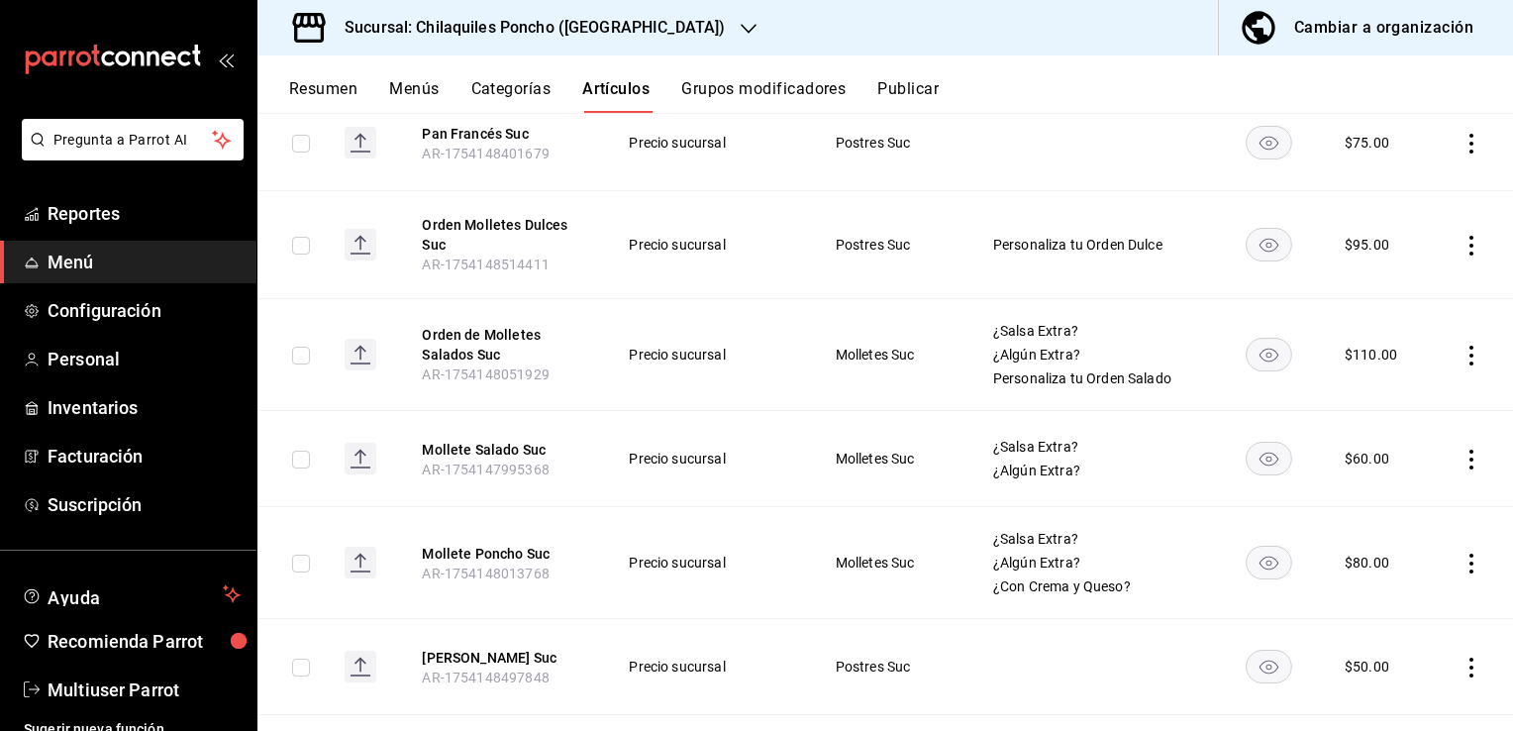
scroll to position [2872, 0]
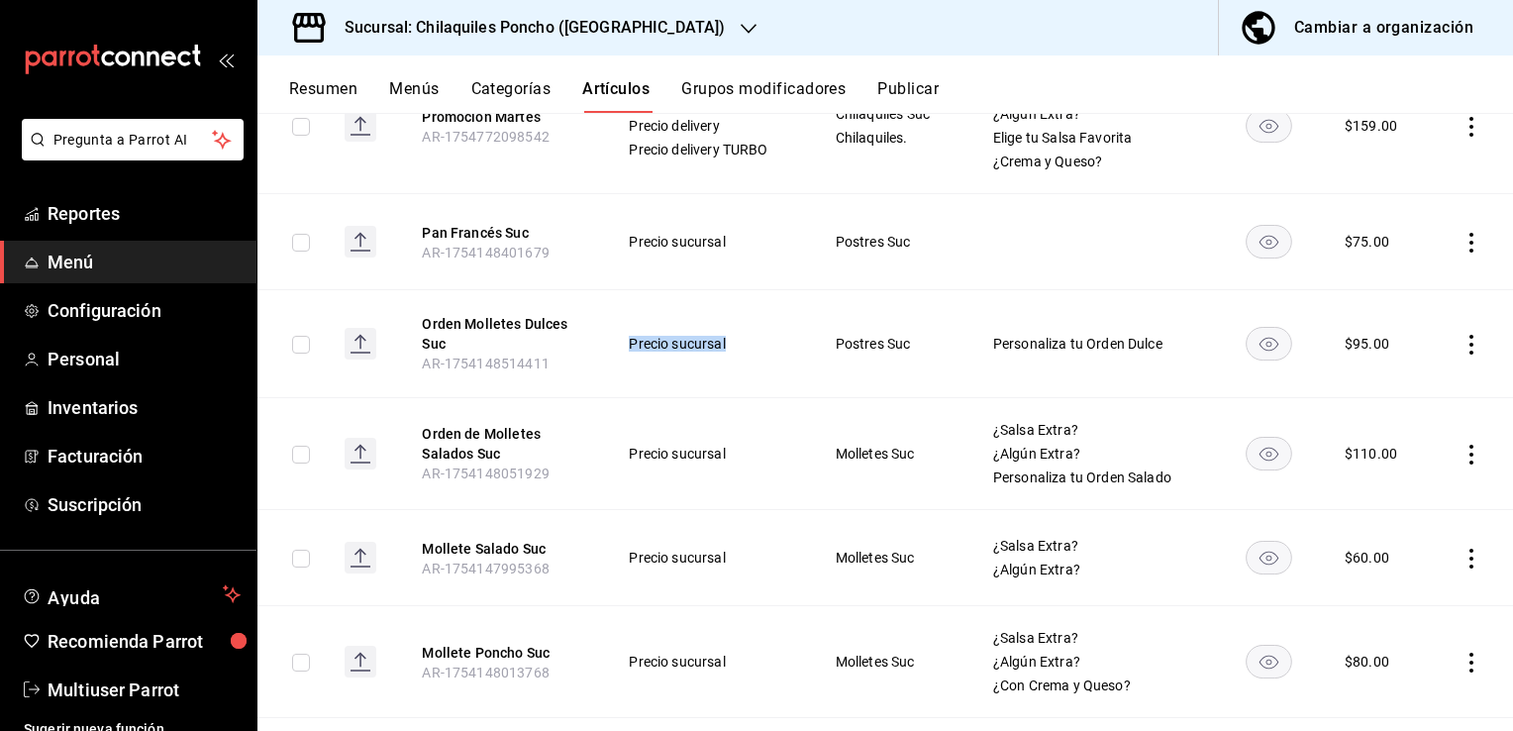
drag, startPoint x: 624, startPoint y: 336, endPoint x: 741, endPoint y: 336, distance: 116.9
click at [741, 336] on td "Precio sucursal" at bounding box center [707, 344] width 206 height 108
drag, startPoint x: 741, startPoint y: 336, endPoint x: 840, endPoint y: 358, distance: 101.6
click at [840, 366] on td "Postres Suc" at bounding box center [889, 344] width 157 height 108
drag, startPoint x: 826, startPoint y: 335, endPoint x: 935, endPoint y: 339, distance: 109.0
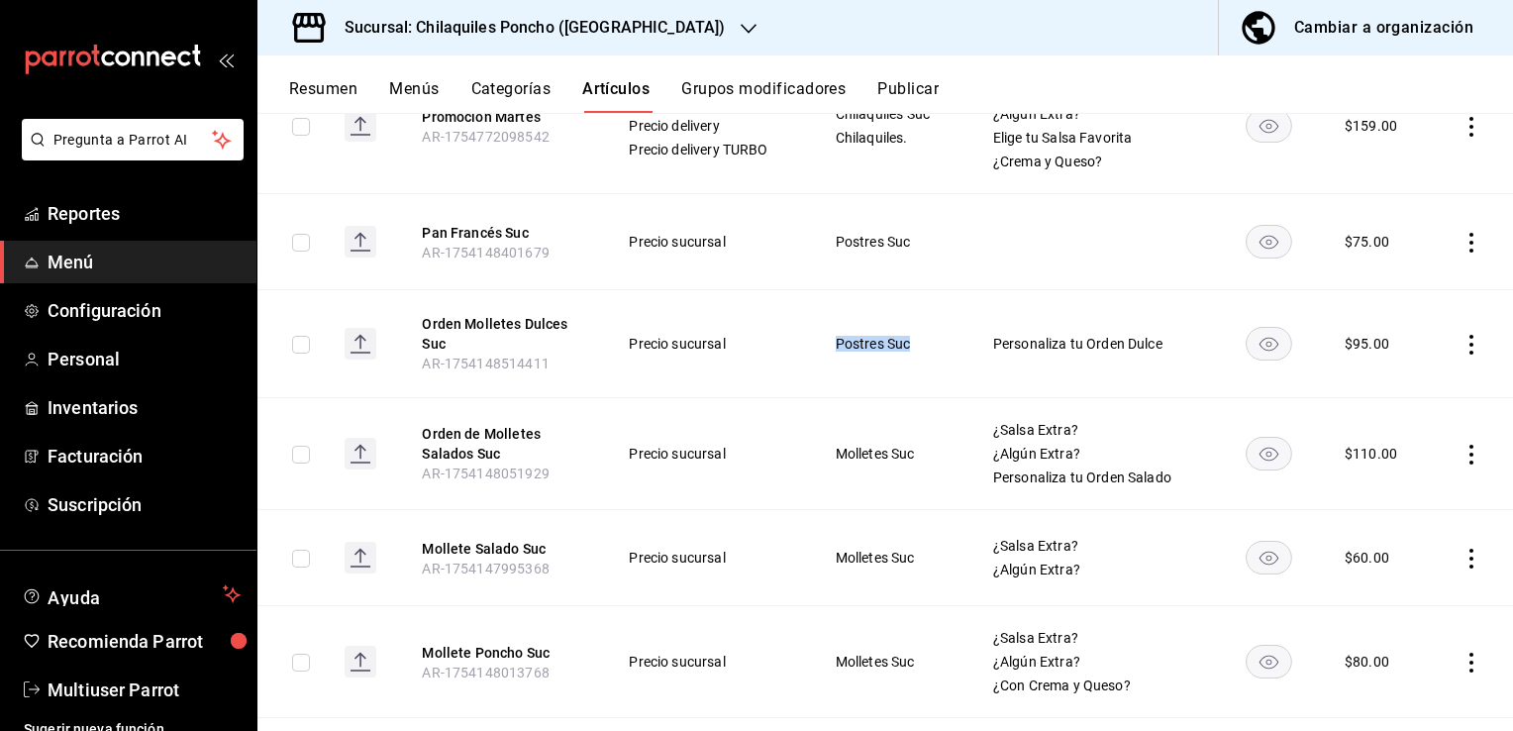
click at [935, 339] on td "Postres Suc" at bounding box center [889, 344] width 157 height 108
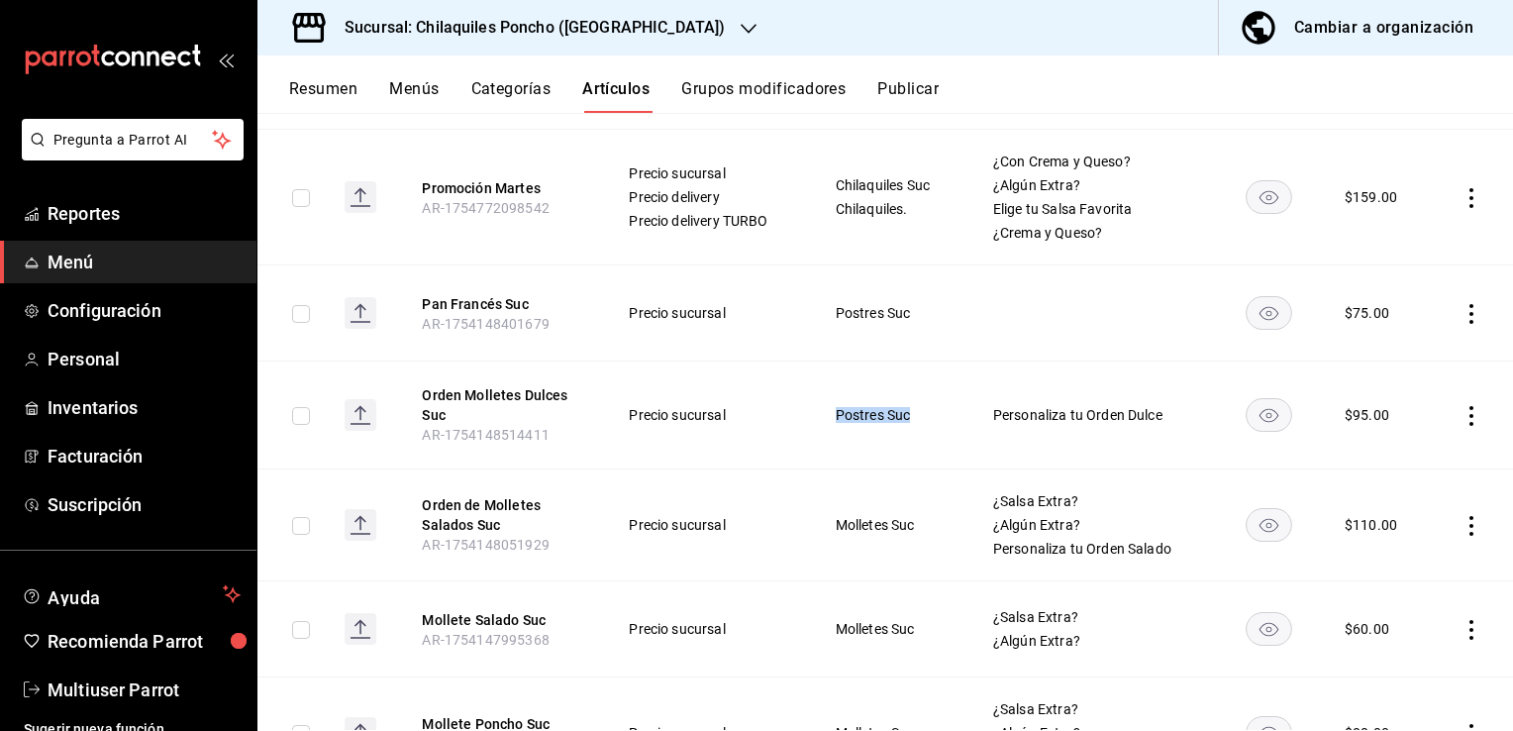
scroll to position [2773, 0]
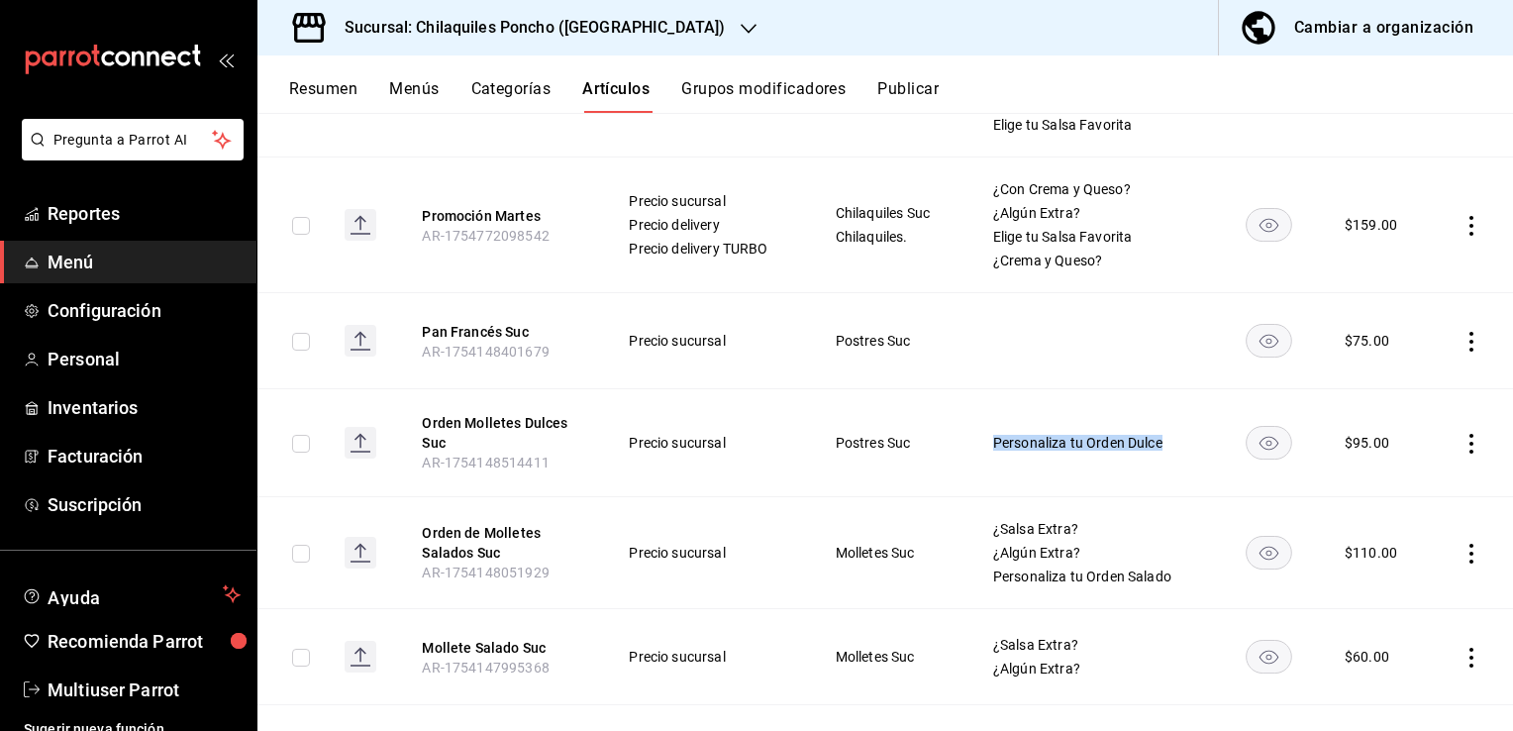
drag, startPoint x: 986, startPoint y: 436, endPoint x: 1168, endPoint y: 436, distance: 181.2
click at [1168, 436] on td "Personaliza tu Orden Dulce" at bounding box center [1094, 443] width 250 height 108
copy span "Personaliza tu Orden Dulce"
click at [776, 86] on button "Grupos modificadores" at bounding box center [763, 96] width 164 height 34
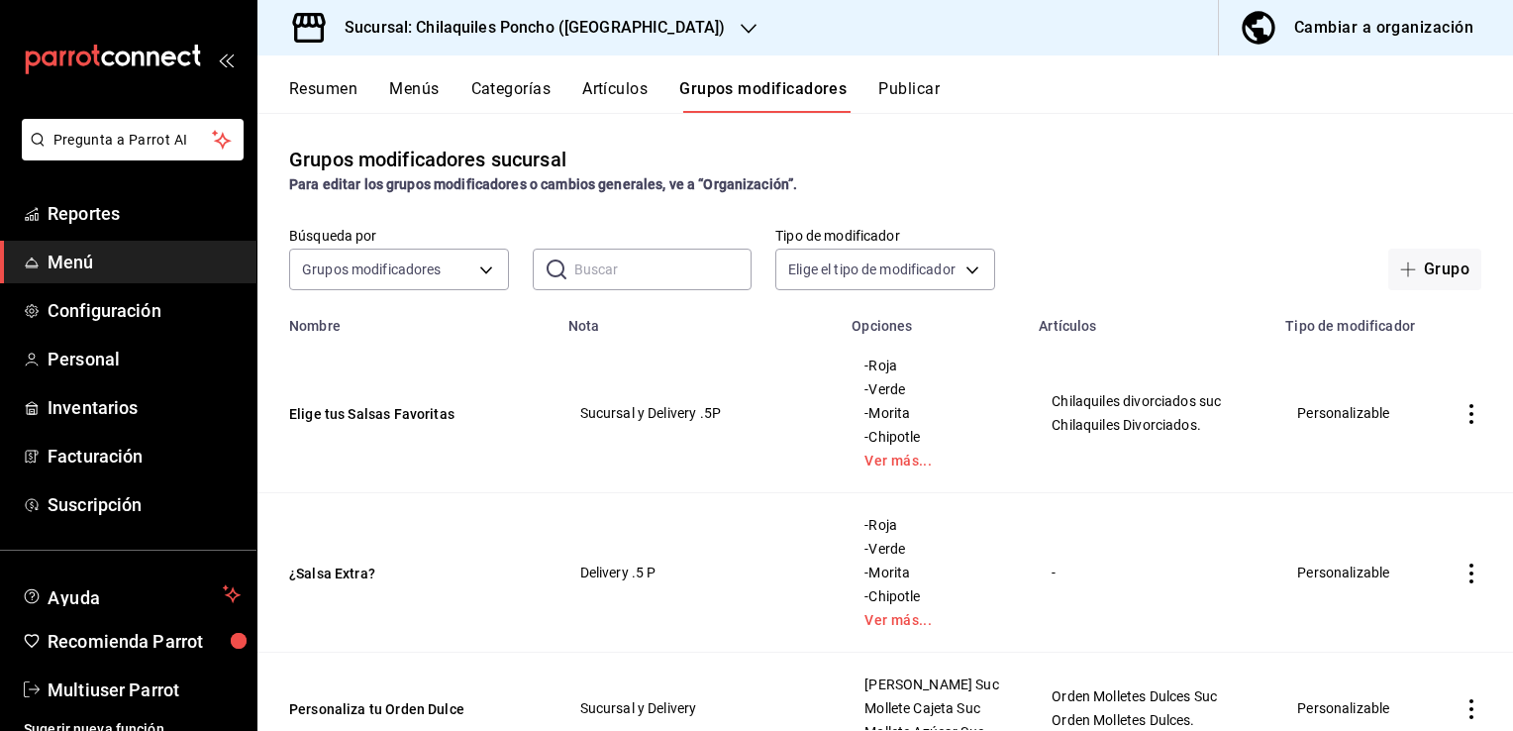
click at [653, 266] on input "text" at bounding box center [663, 270] width 178 height 40
paste input "Personaliza tu Orden Dulce"
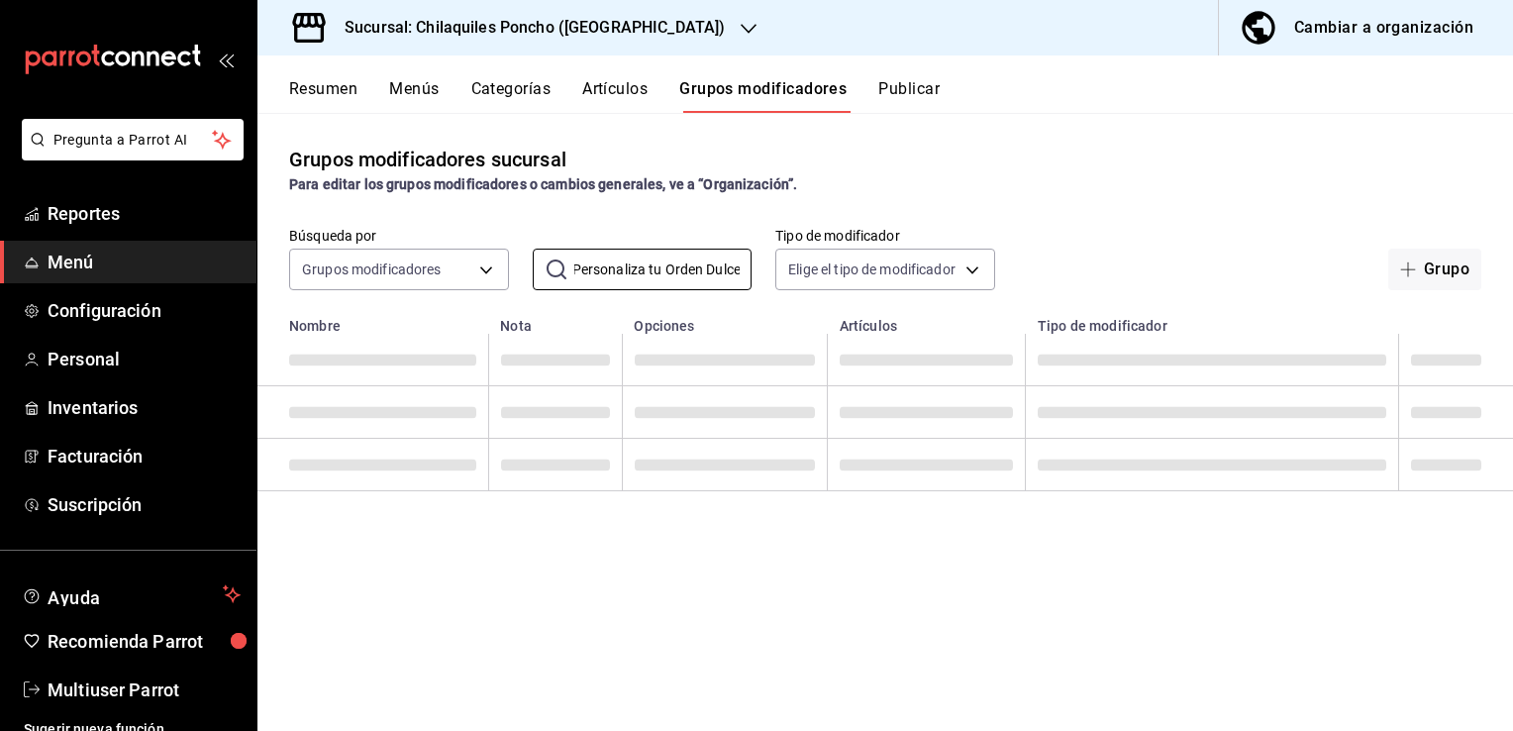
scroll to position [0, 3]
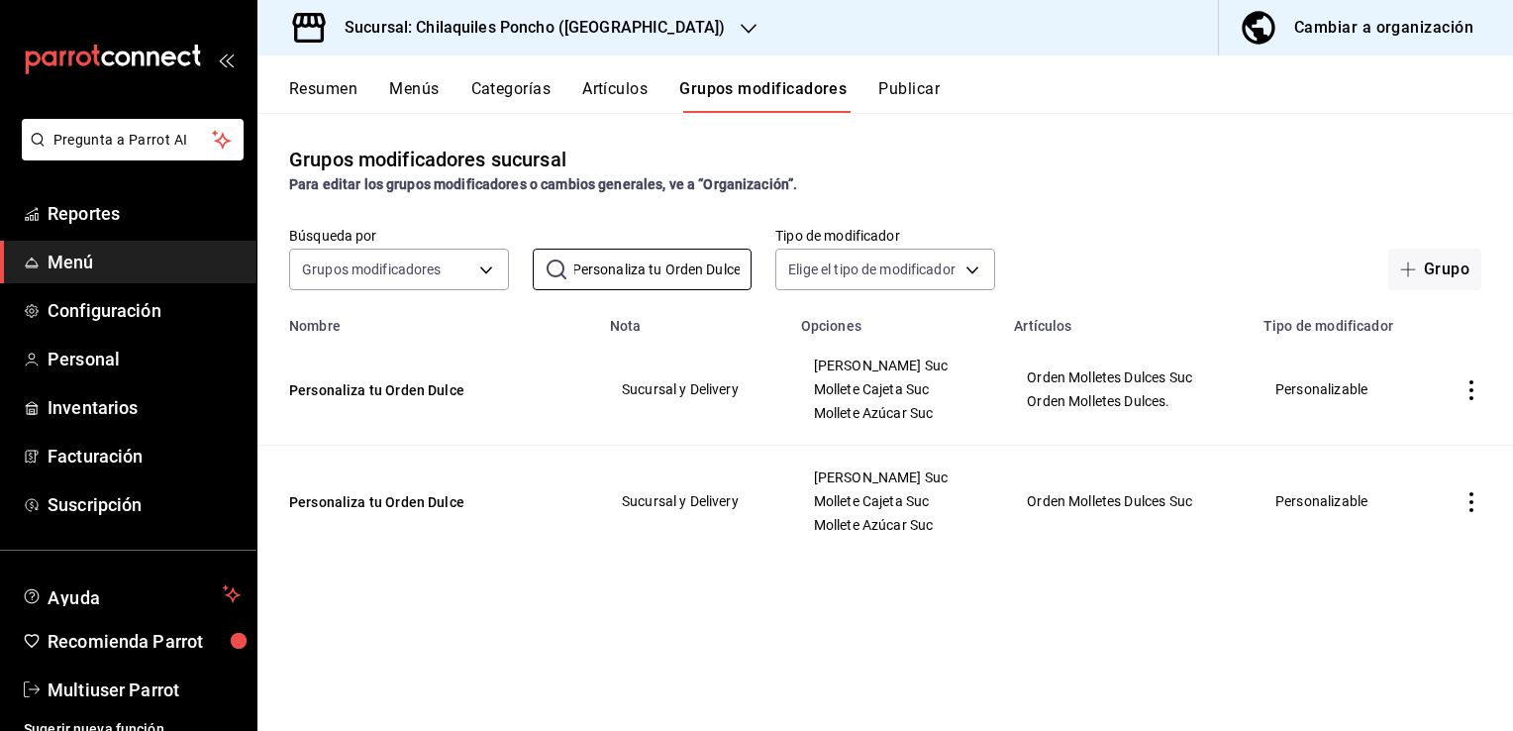
type input "Personaliza tu Orden Dulce"
drag, startPoint x: 927, startPoint y: 417, endPoint x: 801, endPoint y: 369, distance: 134.5
click at [801, 369] on td "Mollete Mermelada Suc Mollete Cajeta Suc Mollete Azúcar Suc" at bounding box center [896, 390] width 214 height 112
click at [630, 83] on button "Artículos" at bounding box center [614, 96] width 65 height 34
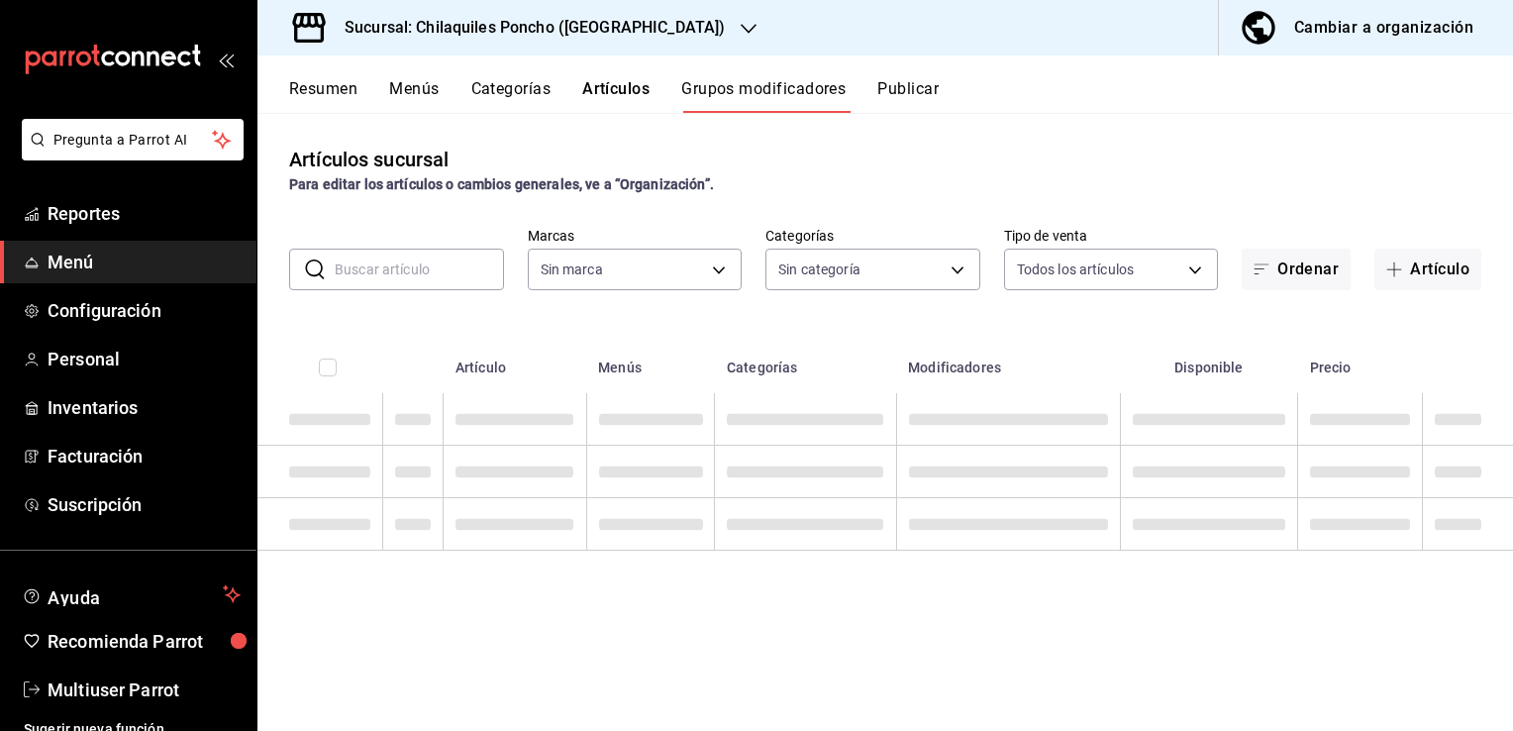
type input "9bcb220c-419a-4f5a-8afa-cf23028ffdd5,cd2e5cda-0540-4c7e-adca-baf202a50337,60bf9…"
click at [384, 262] on input "text" at bounding box center [419, 270] width 169 height 40
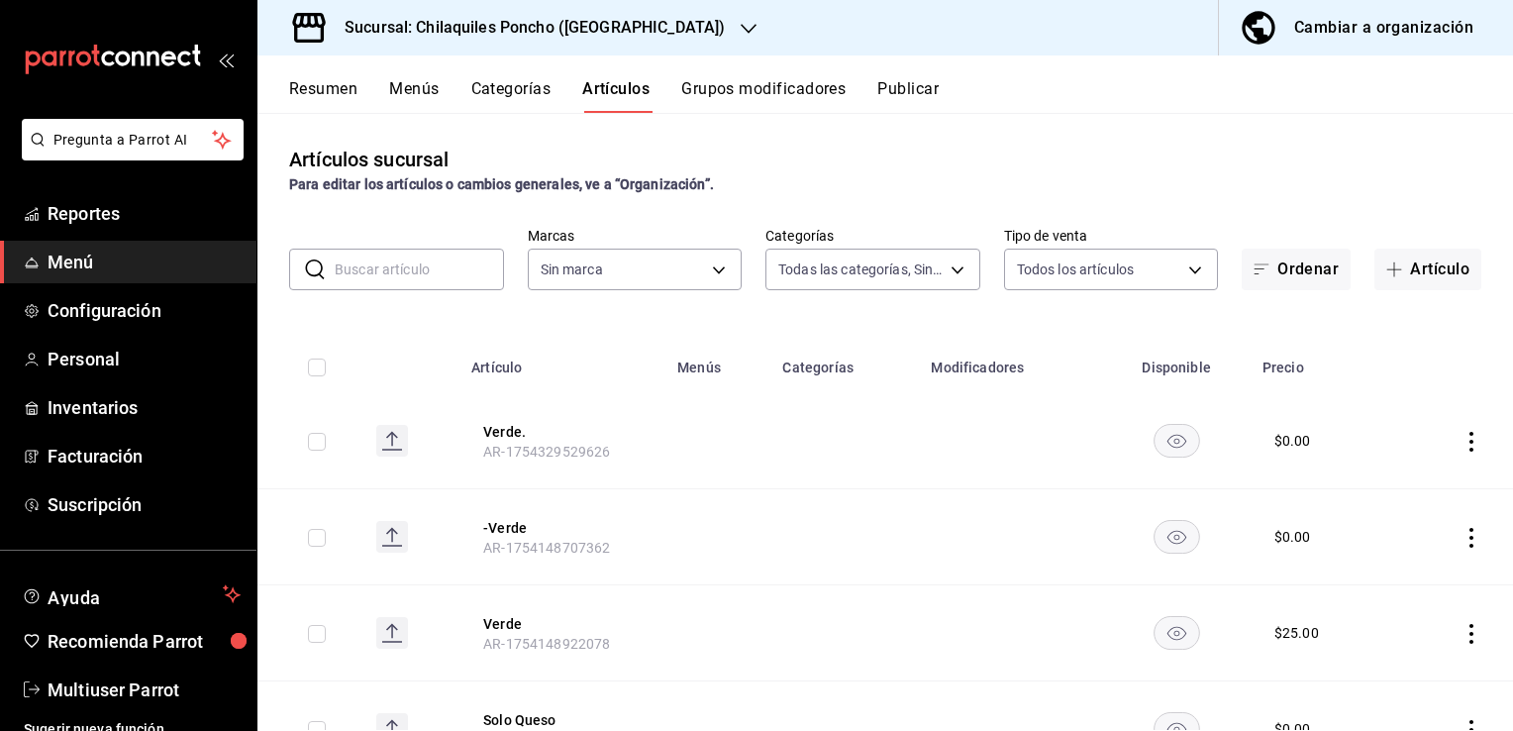
type input "1423fdb7-6b30-4e68-a3cf-8926d0fe921e,5599acb2-c33f-4e79-9191-f55cf8b3d673,a41e5…"
type input "9bcb220c-419a-4f5a-8afa-cf23028ffdd5,cd2e5cda-0540-4c7e-adca-baf202a50337,60bf9…"
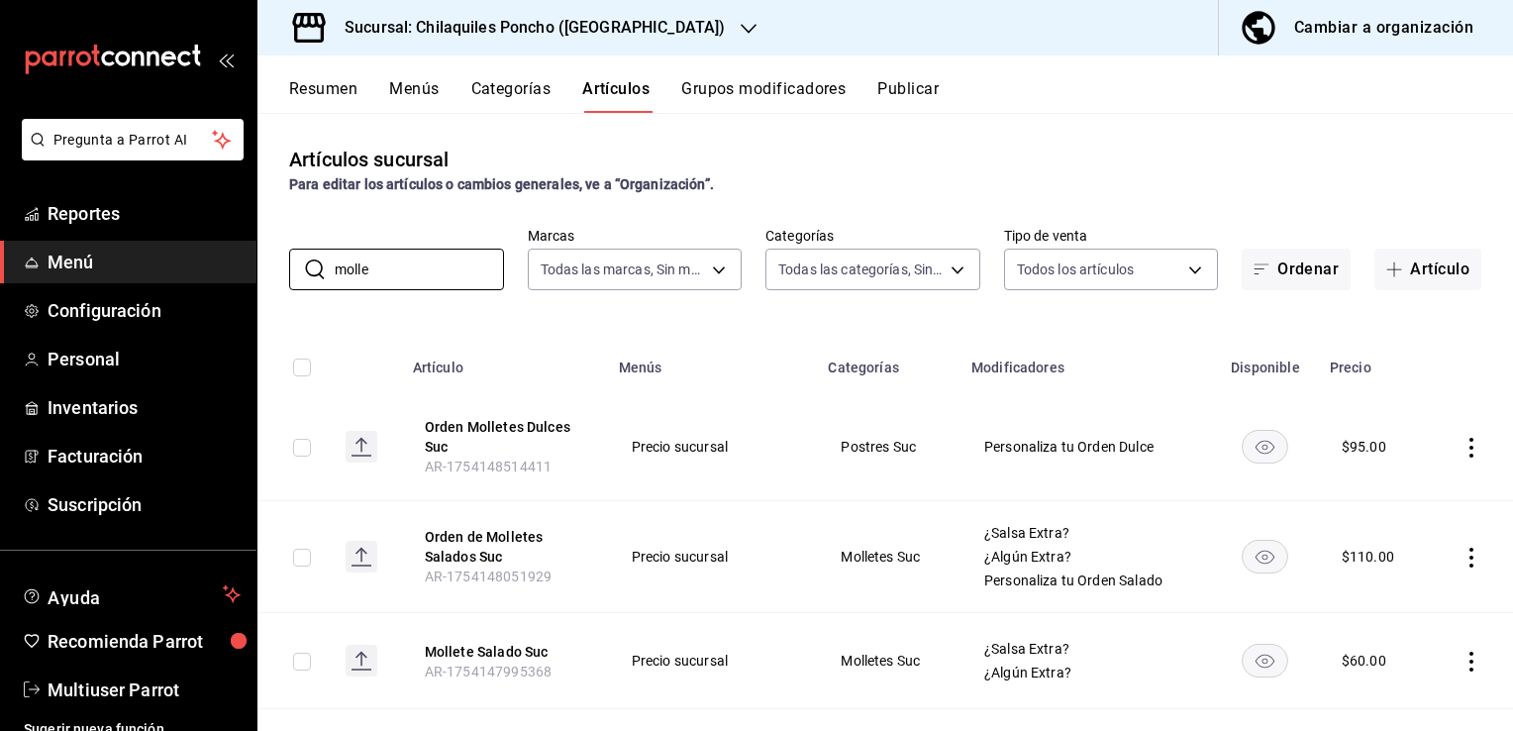
type input "molle"
click at [1091, 158] on div "Artículos sucursal Para editar los artículos o cambios generales, ve a “Organiz…" at bounding box center [885, 170] width 1256 height 51
click at [748, 89] on button "Grupos modificadores" at bounding box center [763, 96] width 164 height 34
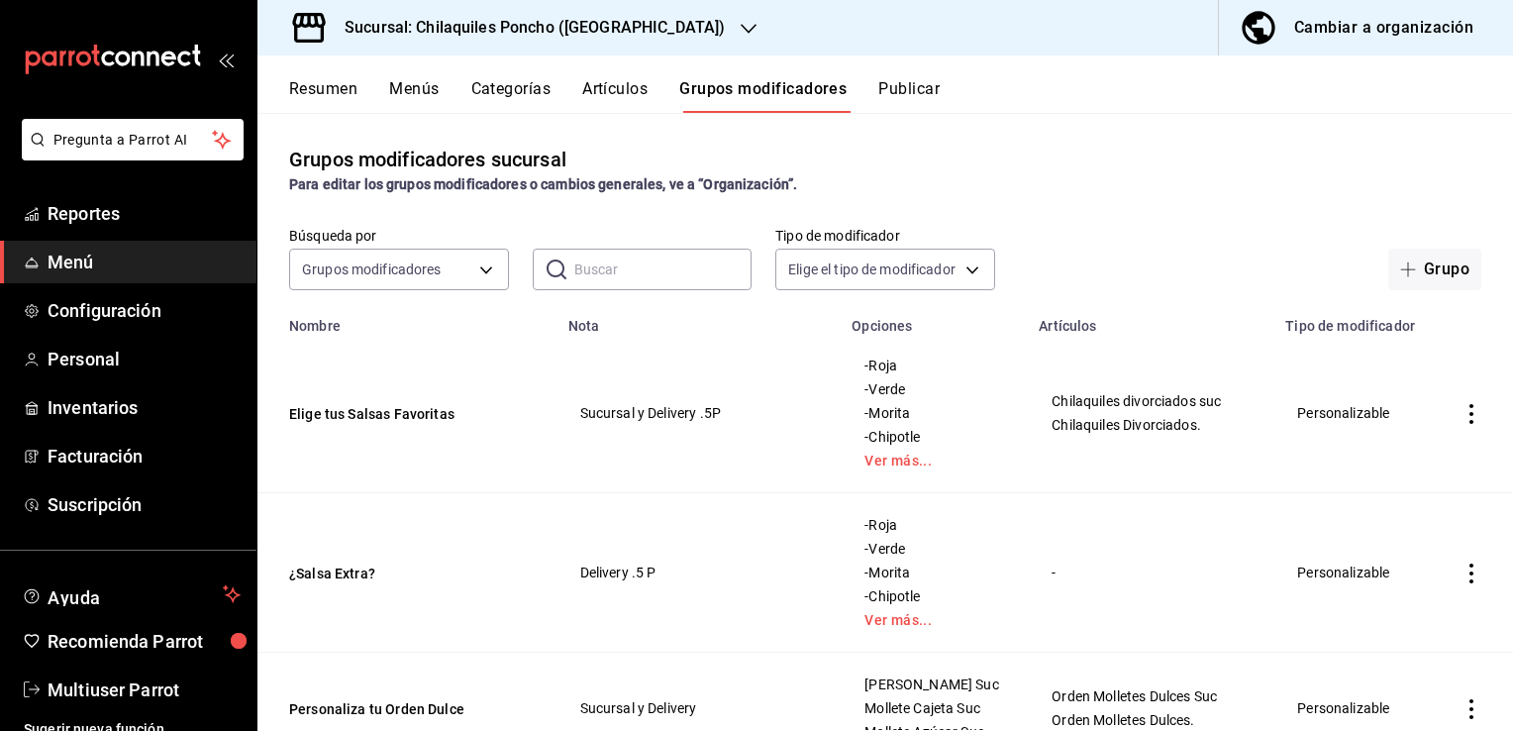
click at [616, 93] on button "Artículos" at bounding box center [614, 96] width 65 height 34
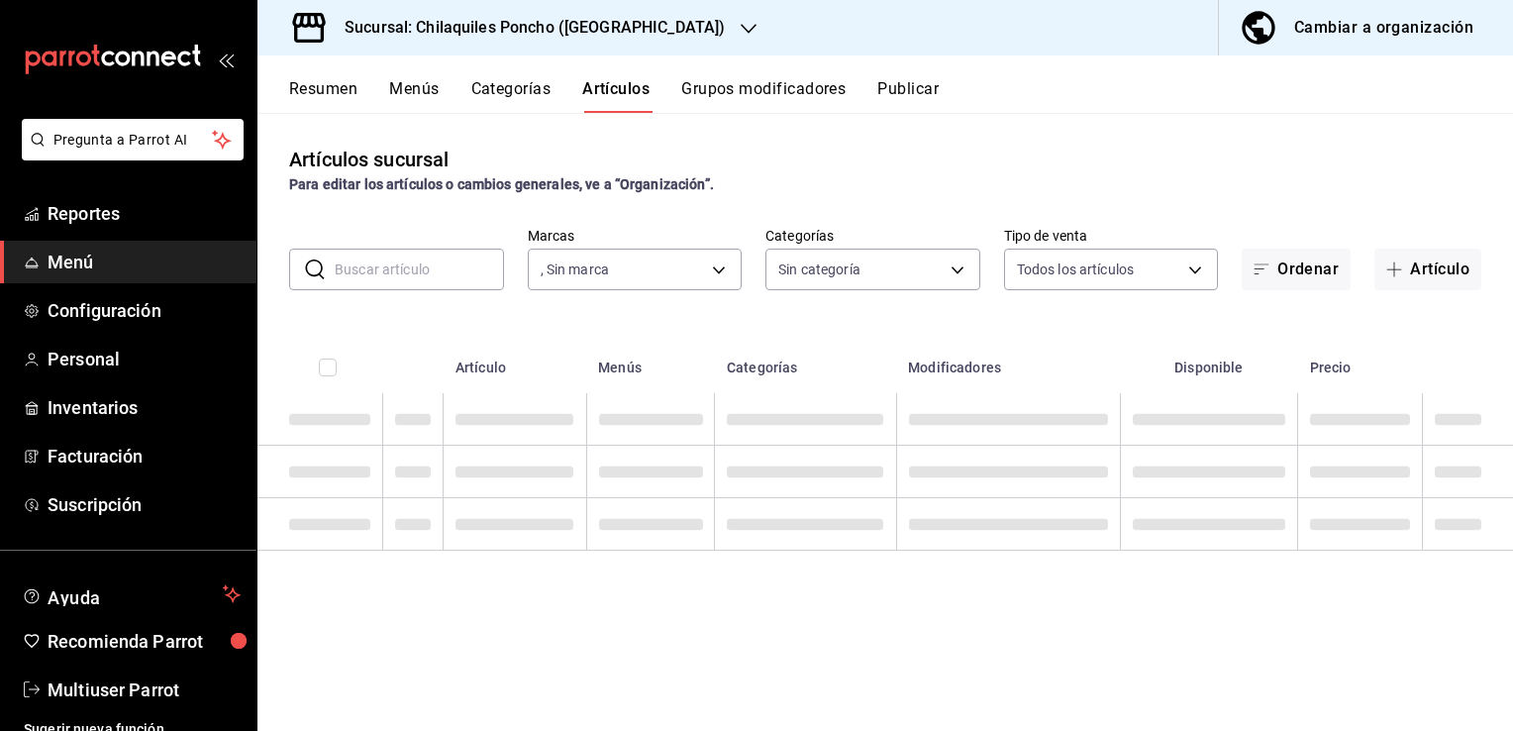
type input "9bcb220c-419a-4f5a-8afa-cf23028ffdd5,cd2e5cda-0540-4c7e-adca-baf202a50337,60bf9…"
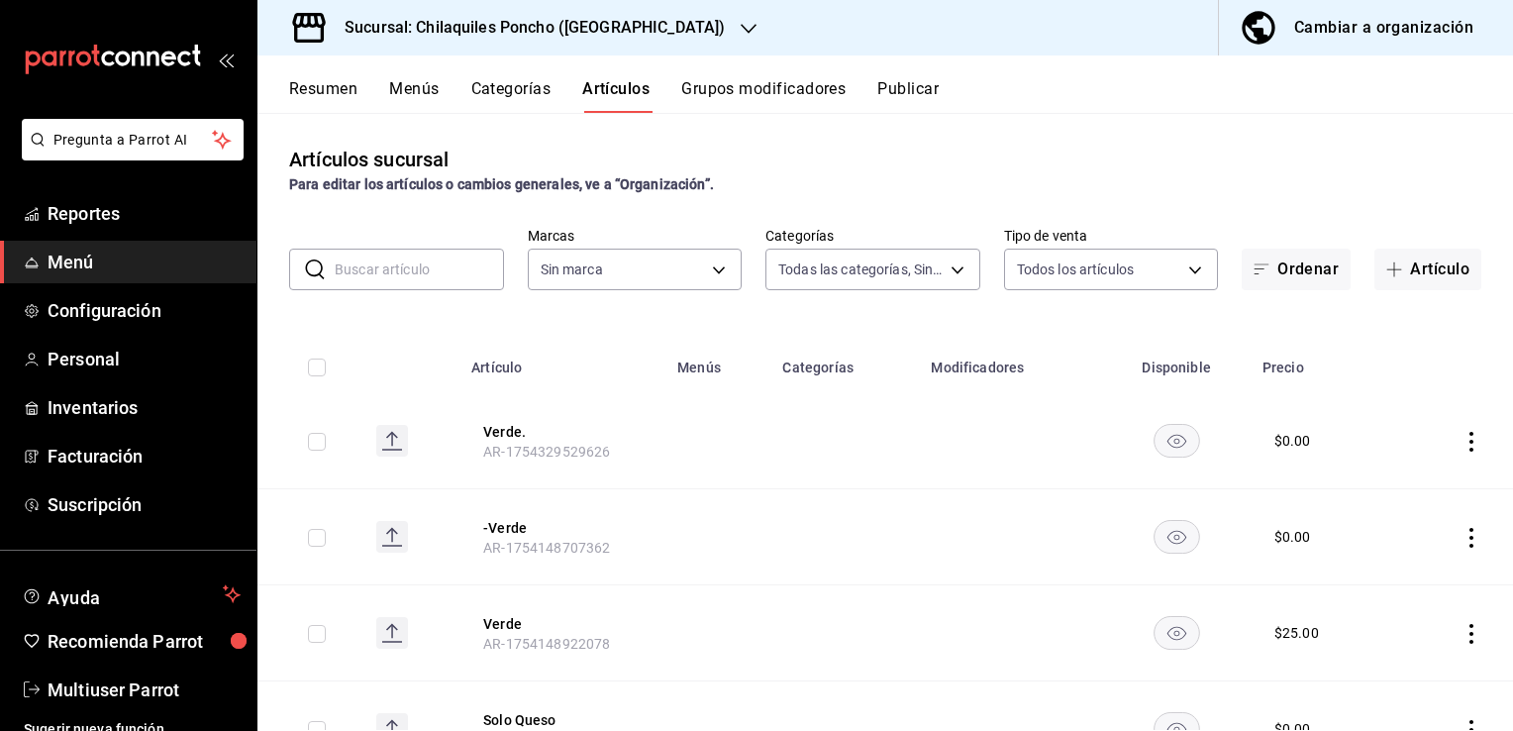
type input "1423fdb7-6b30-4e68-a3cf-8926d0fe921e,5599acb2-c33f-4e79-9191-f55cf8b3d673,a41e5…"
type input "9bcb220c-419a-4f5a-8afa-cf23028ffdd5,cd2e5cda-0540-4c7e-adca-baf202a50337,60bf9…"
click at [415, 263] on input "text" at bounding box center [419, 270] width 169 height 40
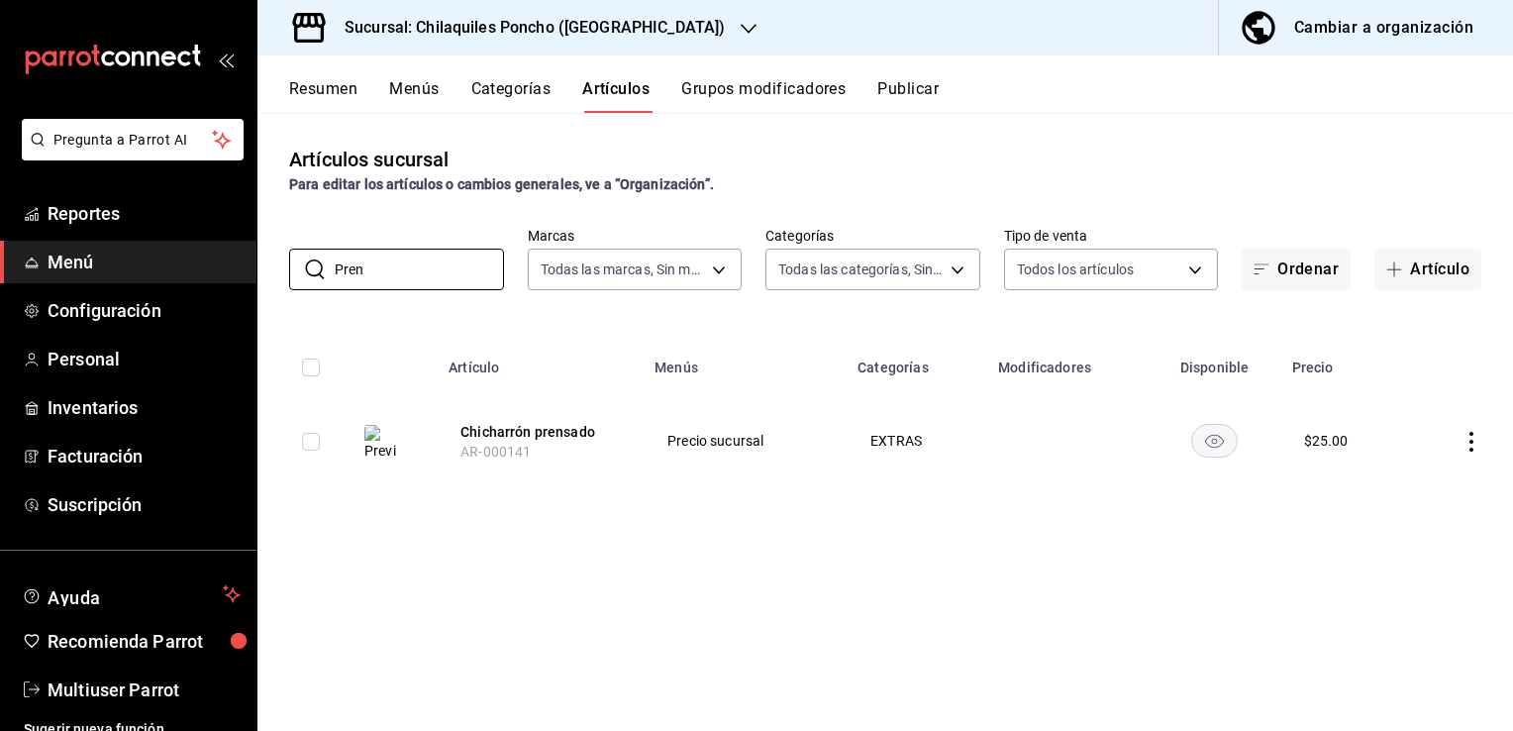
type input "Pren"
click at [592, 614] on div "Artículos sucursal Para editar los artículos o cambios generales, ve a “Organiz…" at bounding box center [885, 421] width 1256 height 617
drag, startPoint x: 668, startPoint y: 440, endPoint x: 799, endPoint y: 440, distance: 130.7
click at [799, 440] on span "Precio sucursal" at bounding box center [743, 441] width 153 height 14
drag, startPoint x: 799, startPoint y: 440, endPoint x: 862, endPoint y: 442, distance: 62.4
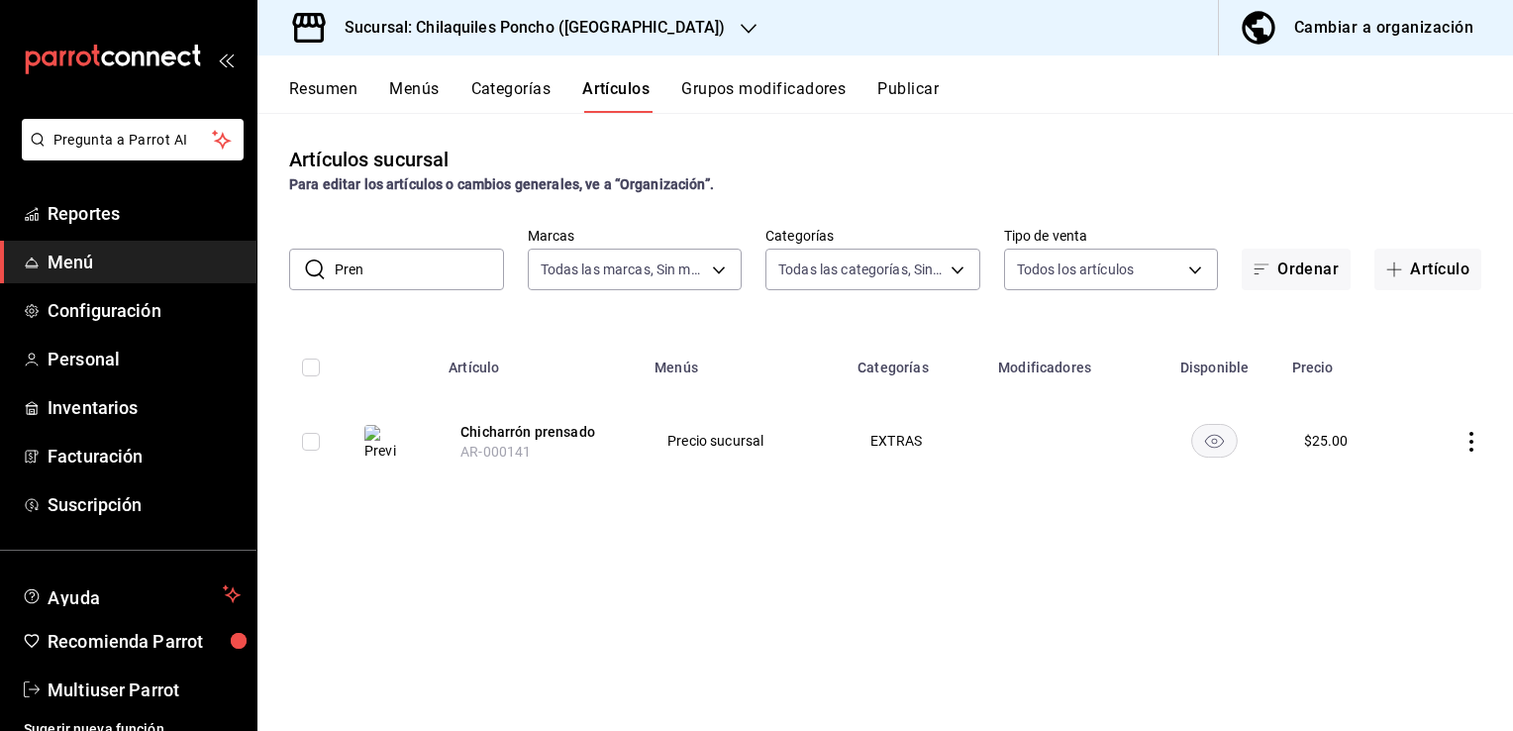
click at [862, 442] on td "EXTRAS" at bounding box center [916, 440] width 141 height 95
drag, startPoint x: 869, startPoint y: 443, endPoint x: 957, endPoint y: 442, distance: 88.1
click at [957, 442] on td "EXTRAS" at bounding box center [916, 440] width 141 height 95
drag, startPoint x: 957, startPoint y: 442, endPoint x: 1010, endPoint y: 572, distance: 141.2
click at [1010, 572] on div "Artículos sucursal Para editar los artículos o cambios generales, ve a “Organiz…" at bounding box center [885, 421] width 1256 height 617
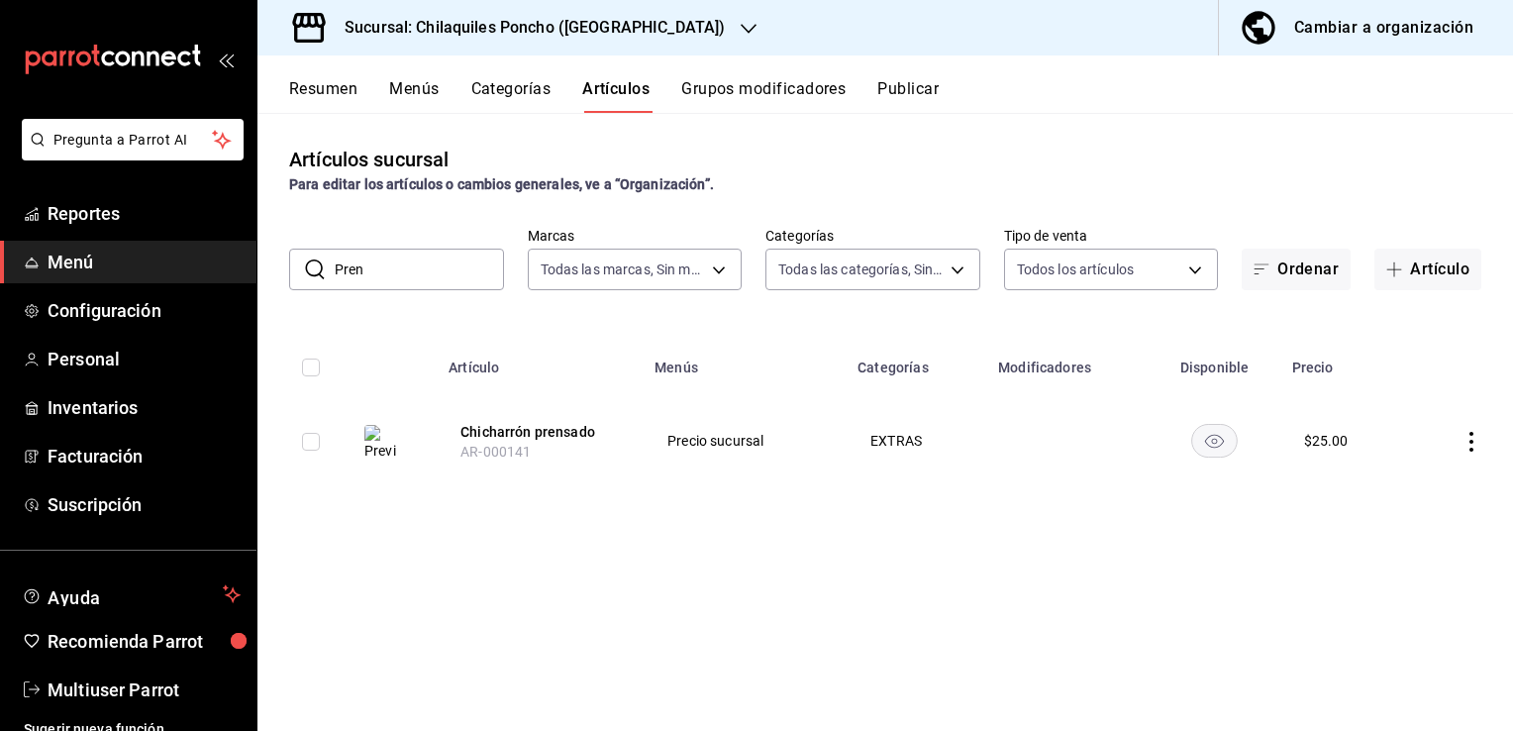
click at [750, 95] on button "Grupos modificadores" at bounding box center [763, 96] width 164 height 34
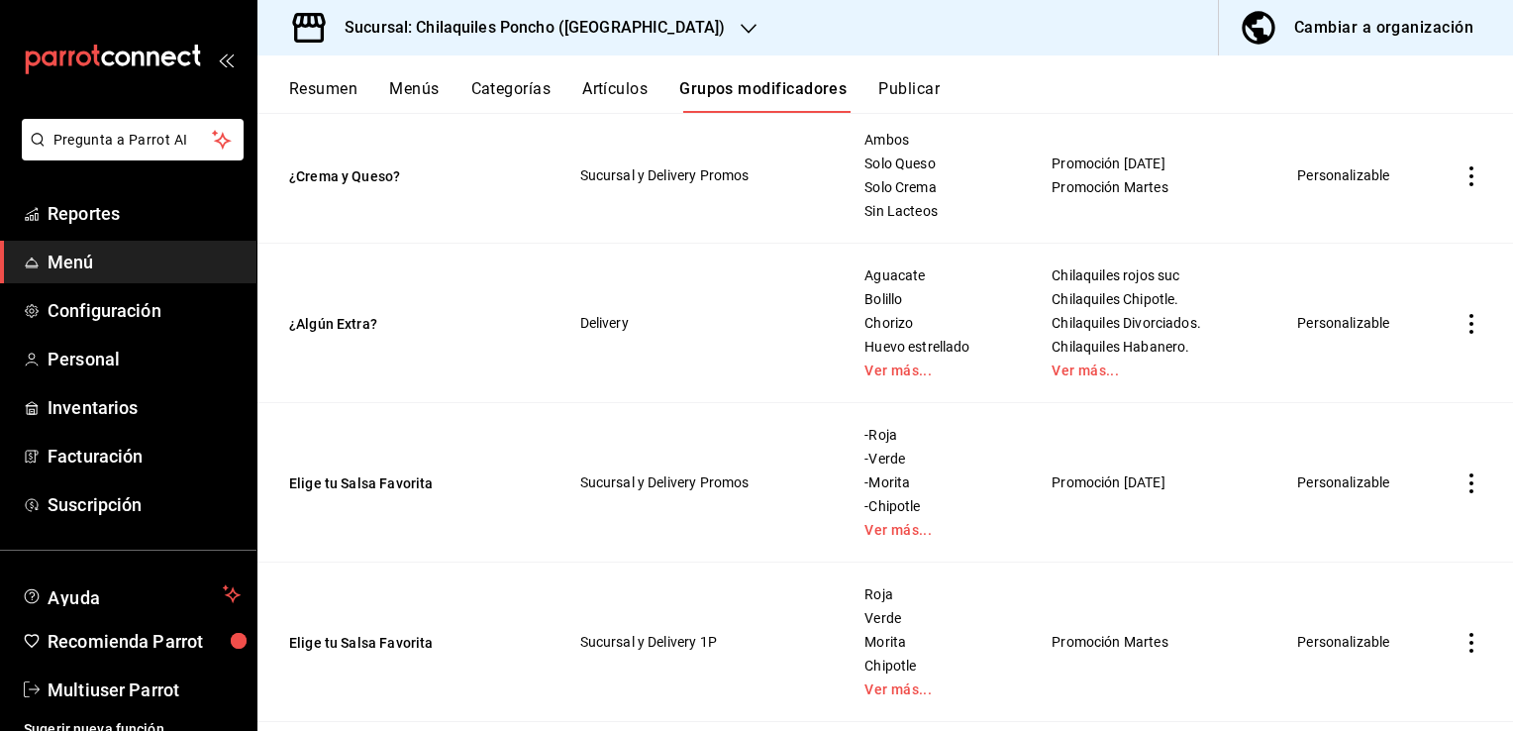
scroll to position [891, 0]
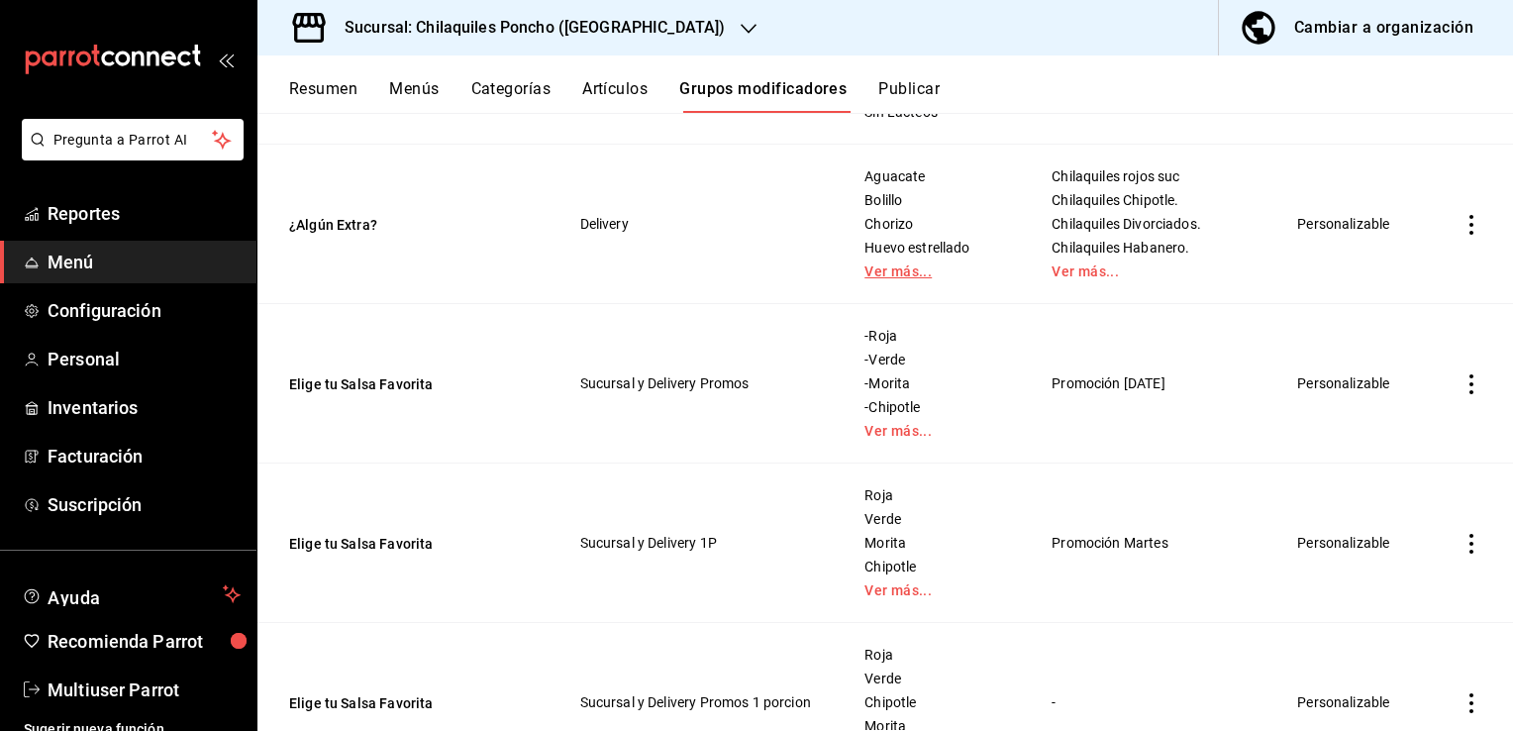
click at [884, 278] on link "Ver más..." at bounding box center [934, 271] width 138 height 14
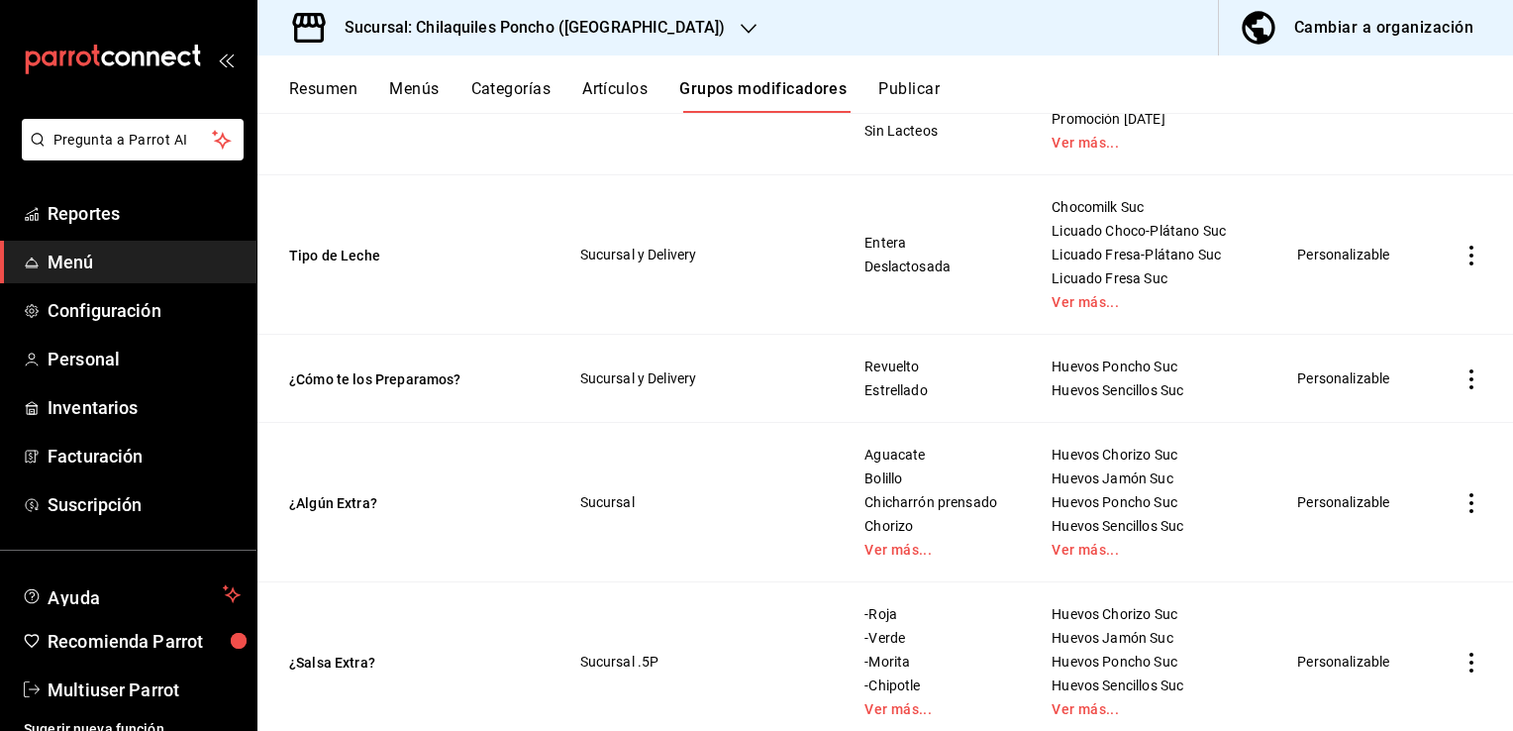
scroll to position [2179, 0]
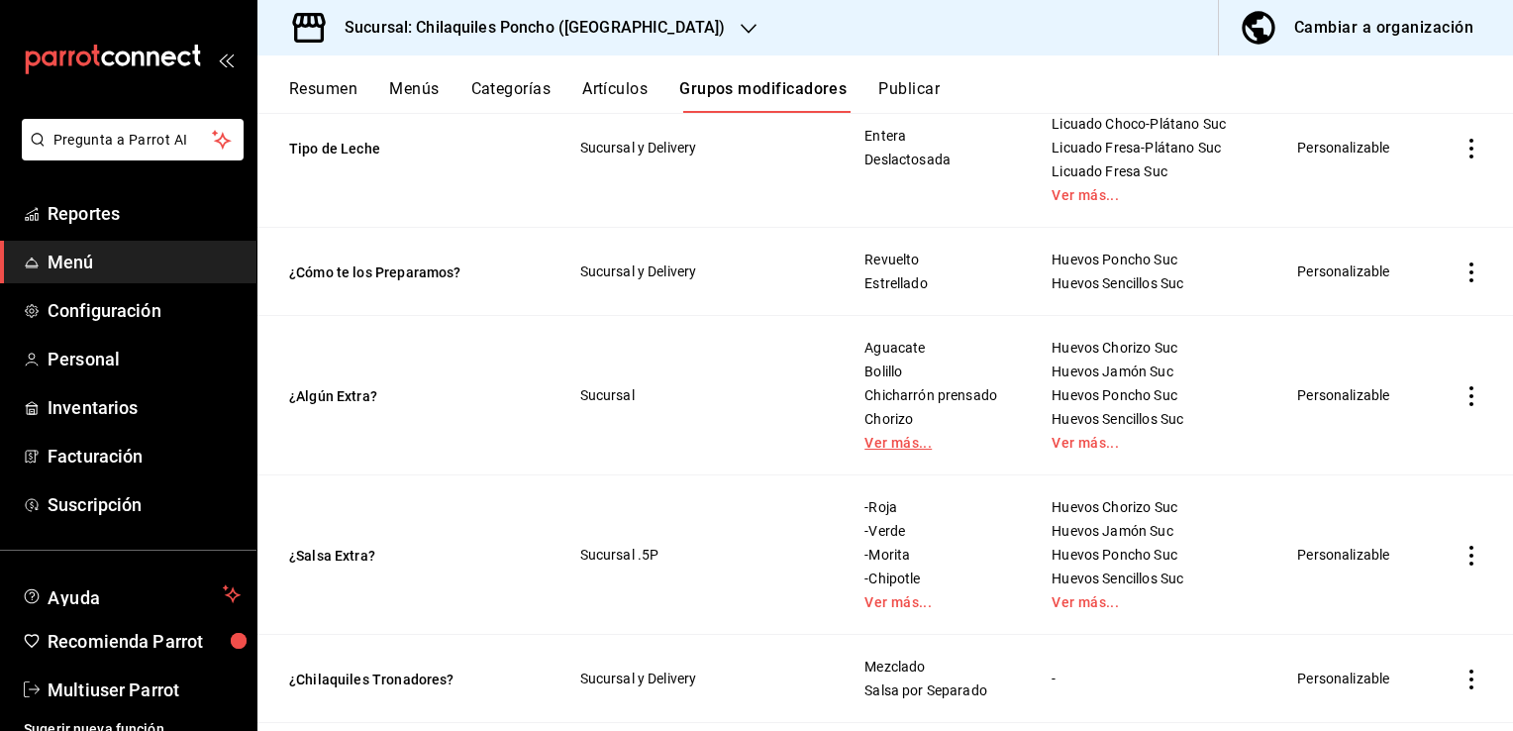
click at [865, 450] on link "Ver más..." at bounding box center [934, 443] width 138 height 14
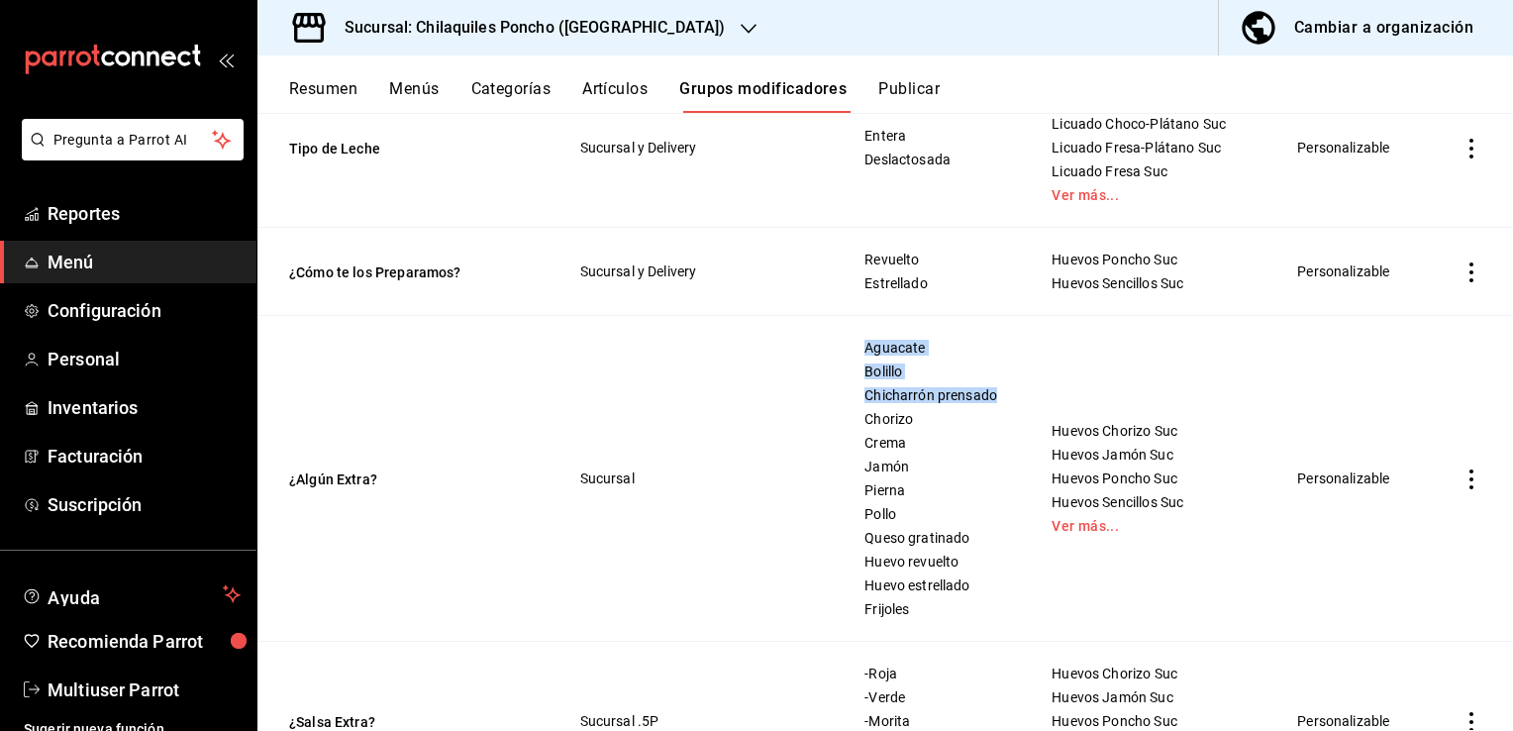
drag, startPoint x: 806, startPoint y: 431, endPoint x: 784, endPoint y: 431, distance: 21.8
click at [784, 431] on tr "¿Algún Extra? Sucursal Aguacate Bolillo Chicharrón prensado Chorizo Crema Jamón…" at bounding box center [885, 479] width 1256 height 326
drag, startPoint x: 784, startPoint y: 431, endPoint x: 943, endPoint y: 434, distance: 158.5
click at [943, 402] on span "Chicharrón prensado" at bounding box center [934, 395] width 138 height 14
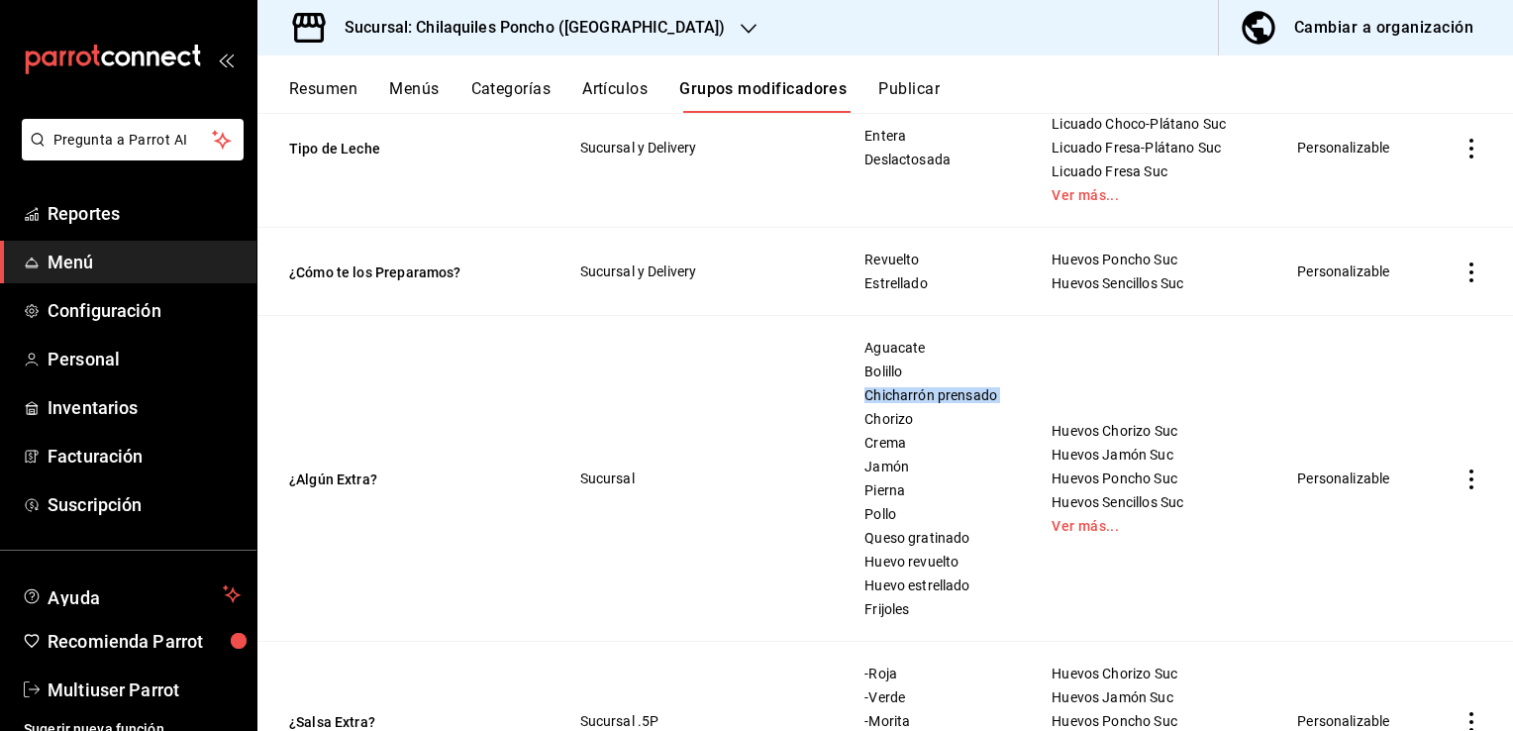
click at [943, 402] on span "Chicharrón prensado" at bounding box center [934, 395] width 138 height 14
drag, startPoint x: 943, startPoint y: 434, endPoint x: 820, endPoint y: 502, distance: 140.5
click at [820, 502] on td "Sucursal" at bounding box center [699, 479] width 284 height 326
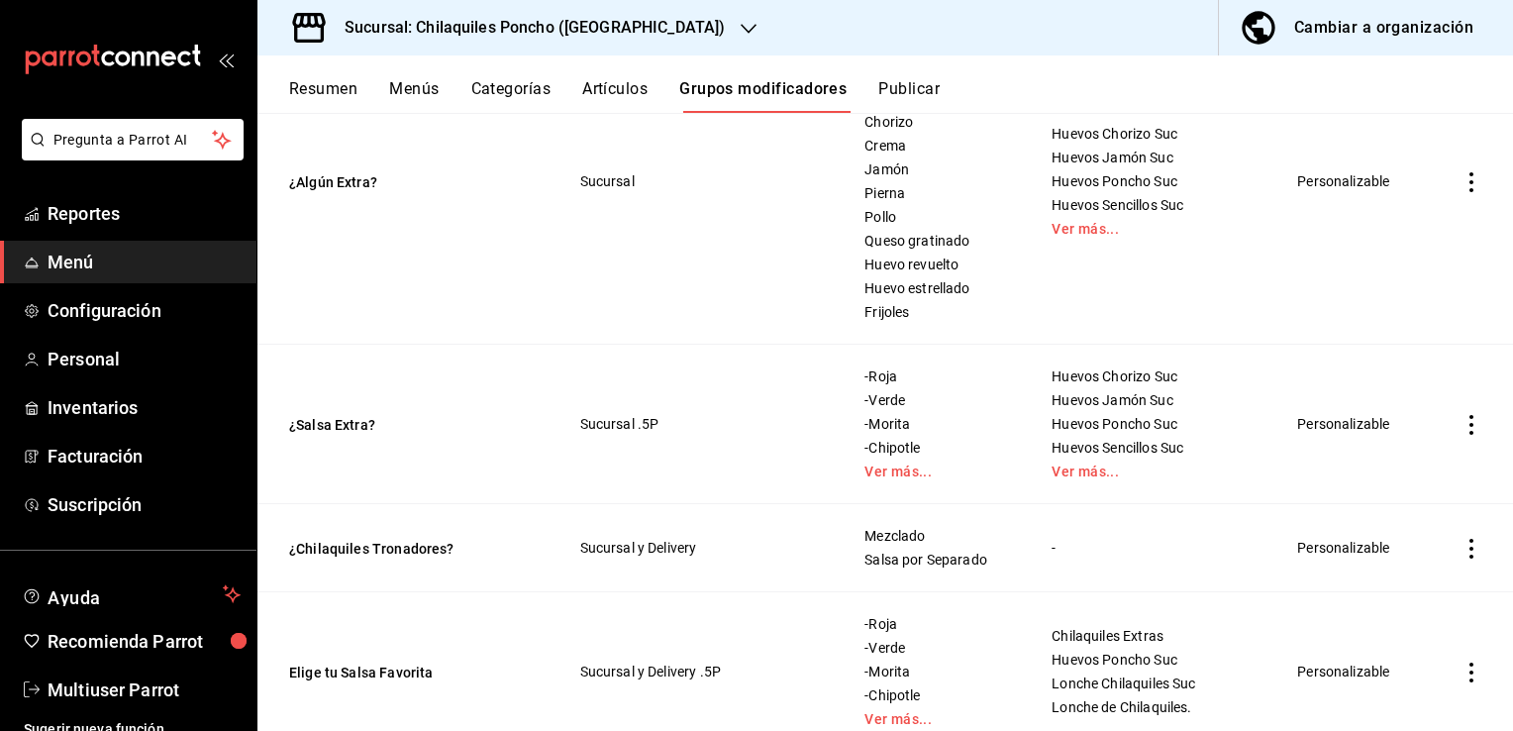
scroll to position [2278, 0]
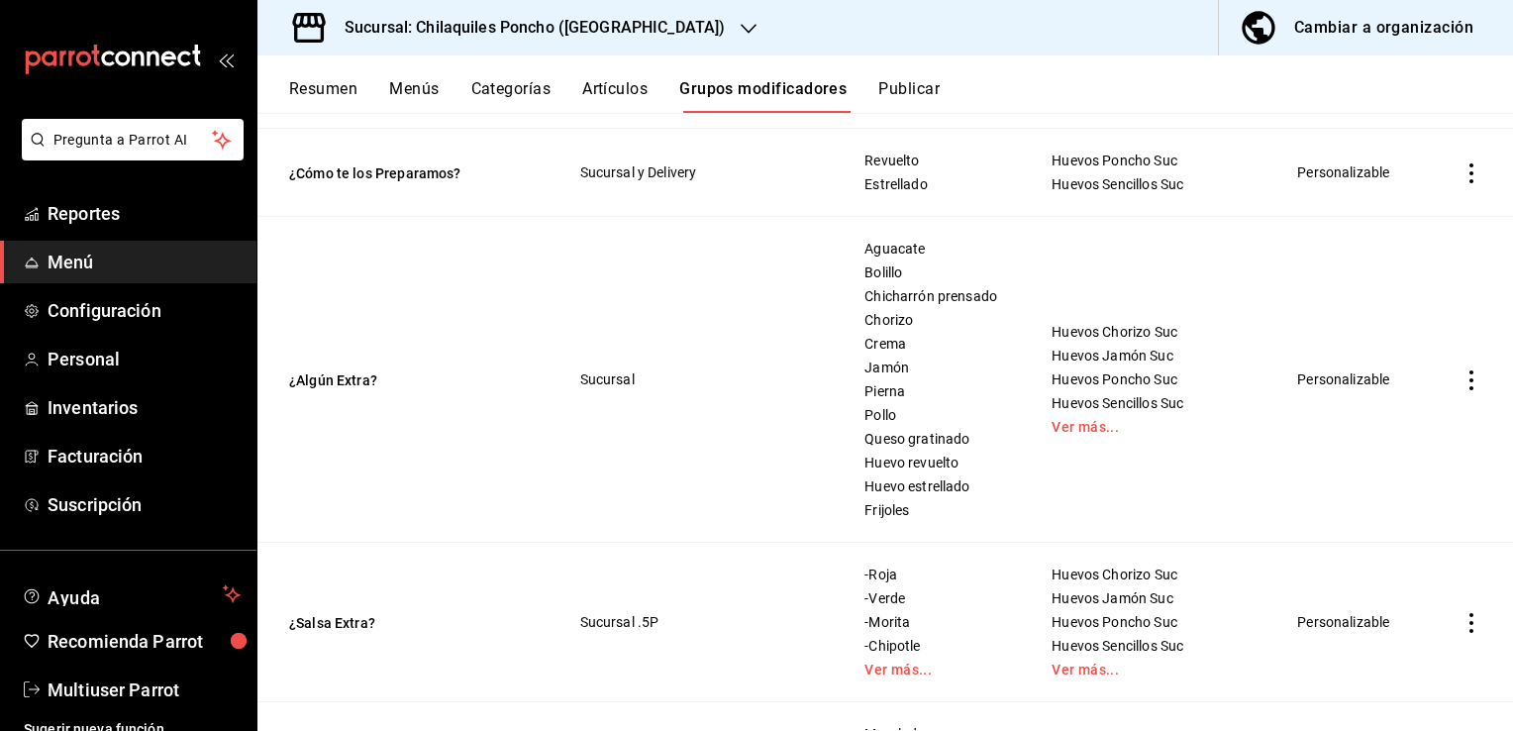
click at [622, 95] on button "Artículos" at bounding box center [614, 96] width 65 height 34
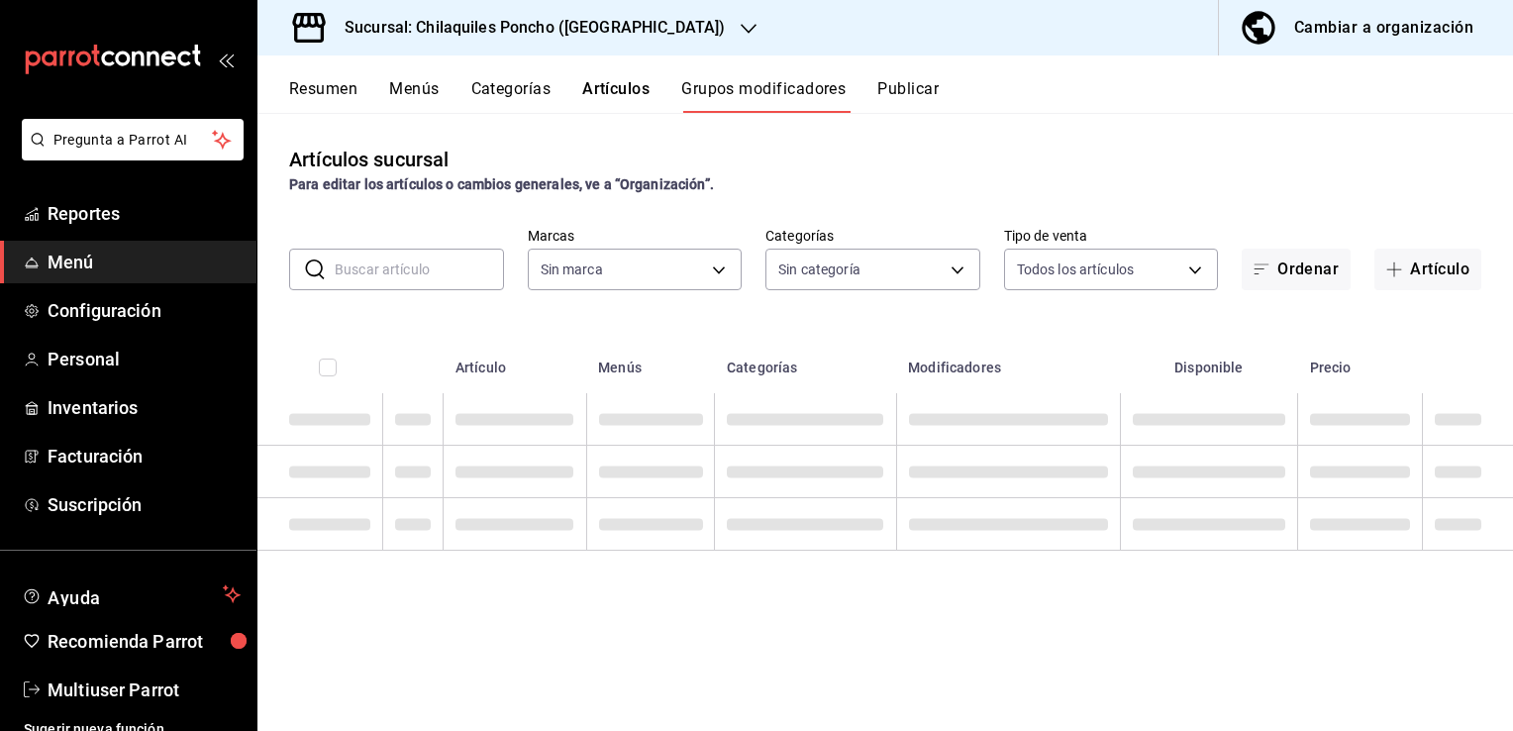
click at [741, 94] on button "Grupos modificadores" at bounding box center [763, 96] width 164 height 34
